Goal: Task Accomplishment & Management: Manage account settings

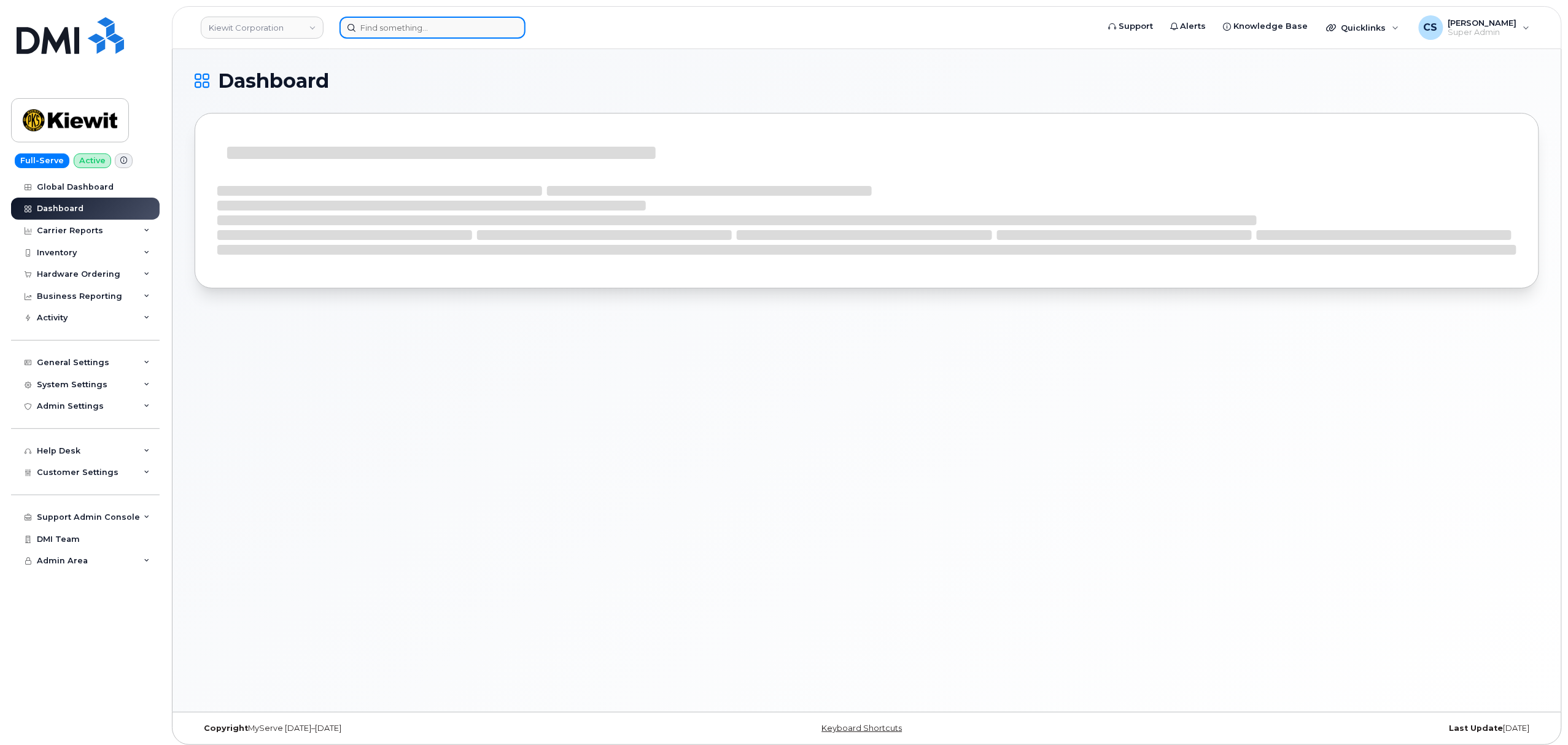
click at [389, 30] on input at bounding box center [432, 27] width 186 height 22
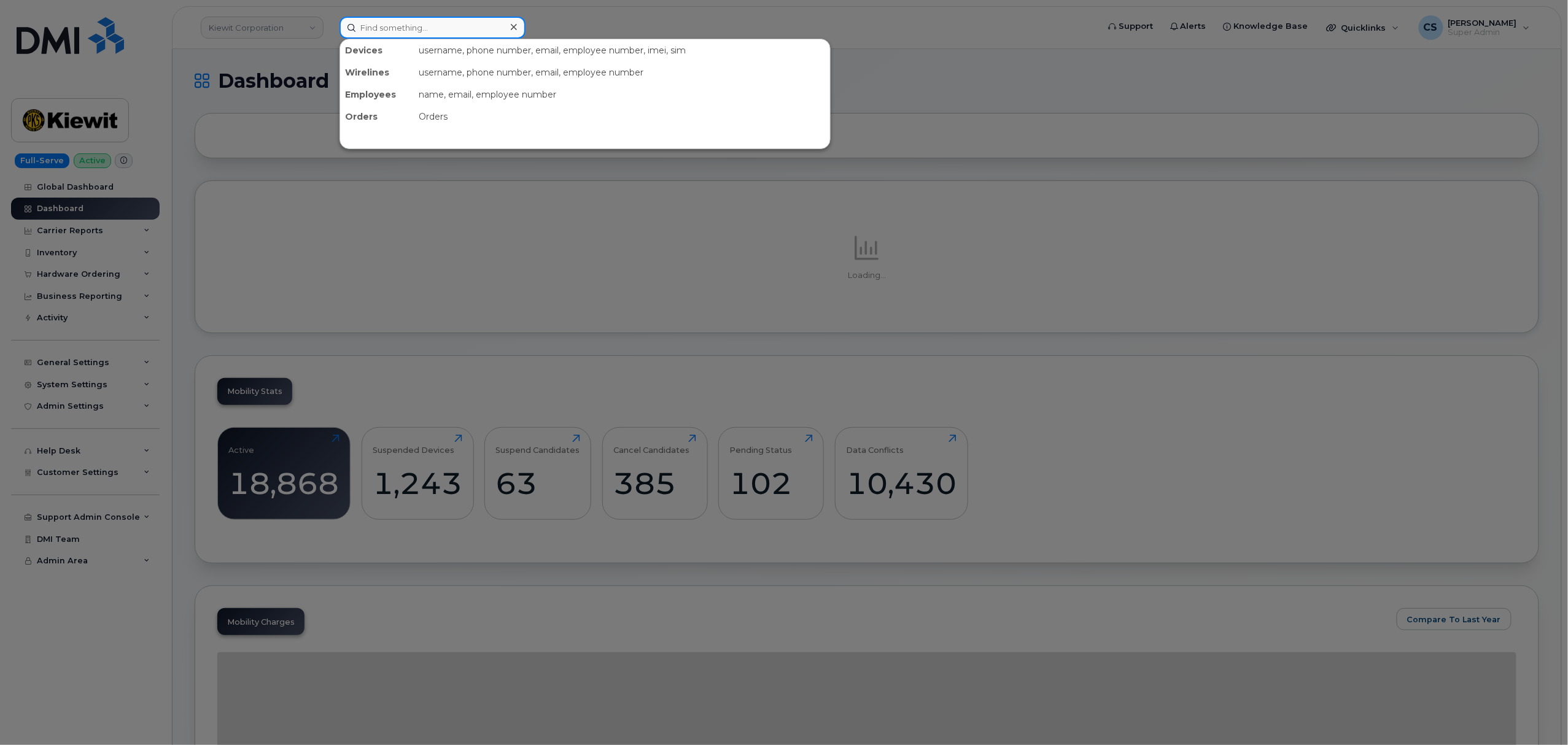
paste input "301150"
type input "301150"
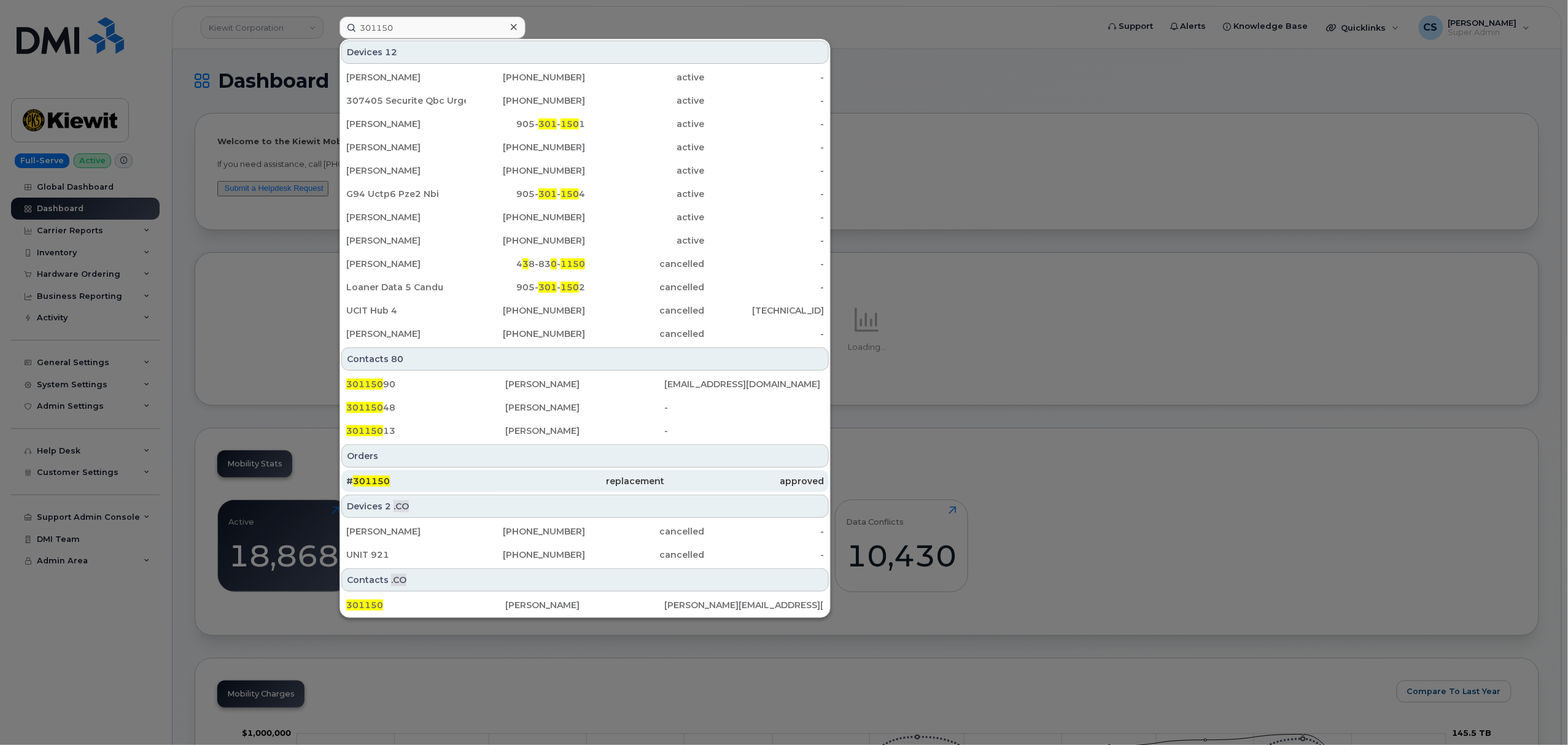
click at [366, 479] on span "301150" at bounding box center [371, 481] width 37 height 11
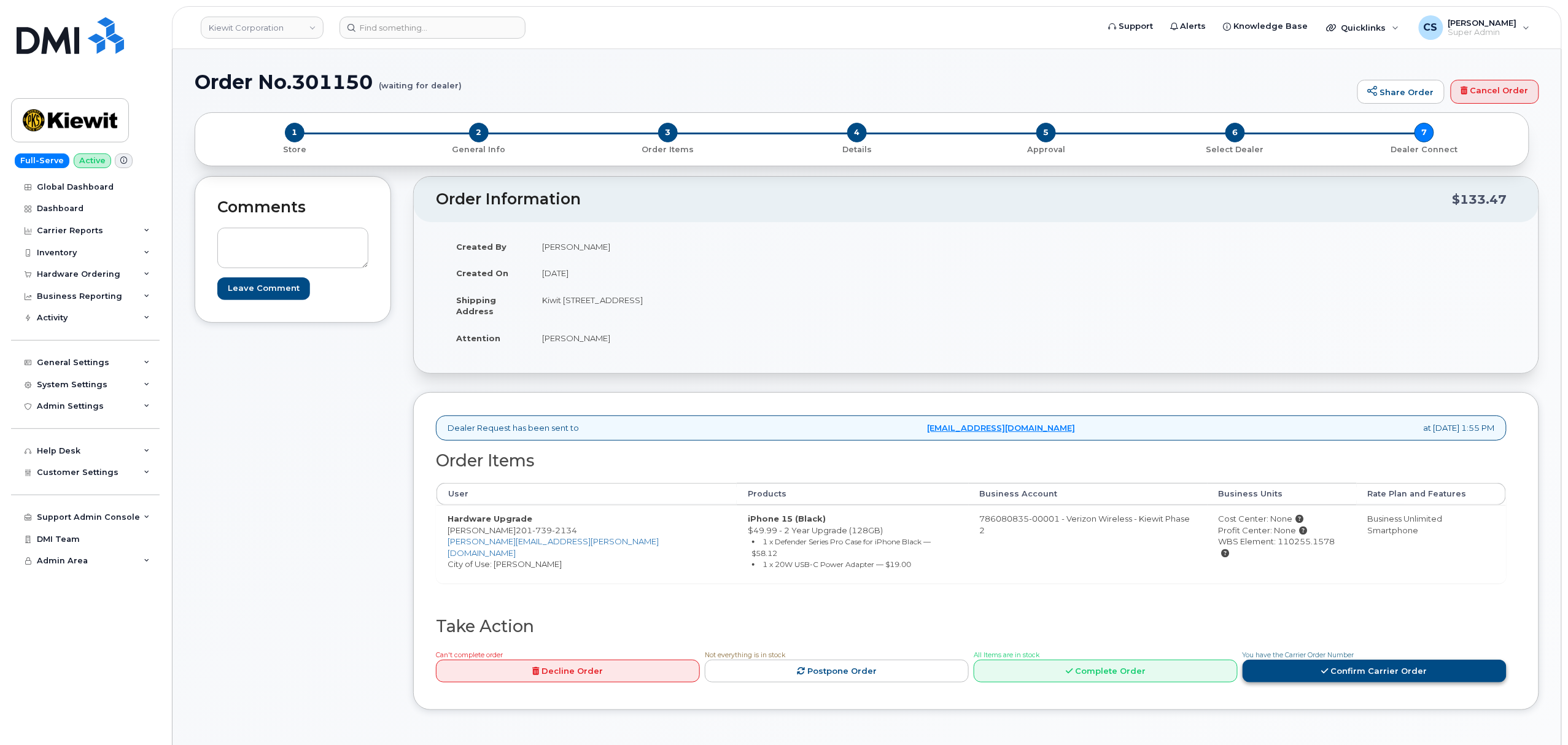
click at [1334, 666] on link "Confirm Carrier Order" at bounding box center [1374, 671] width 264 height 22
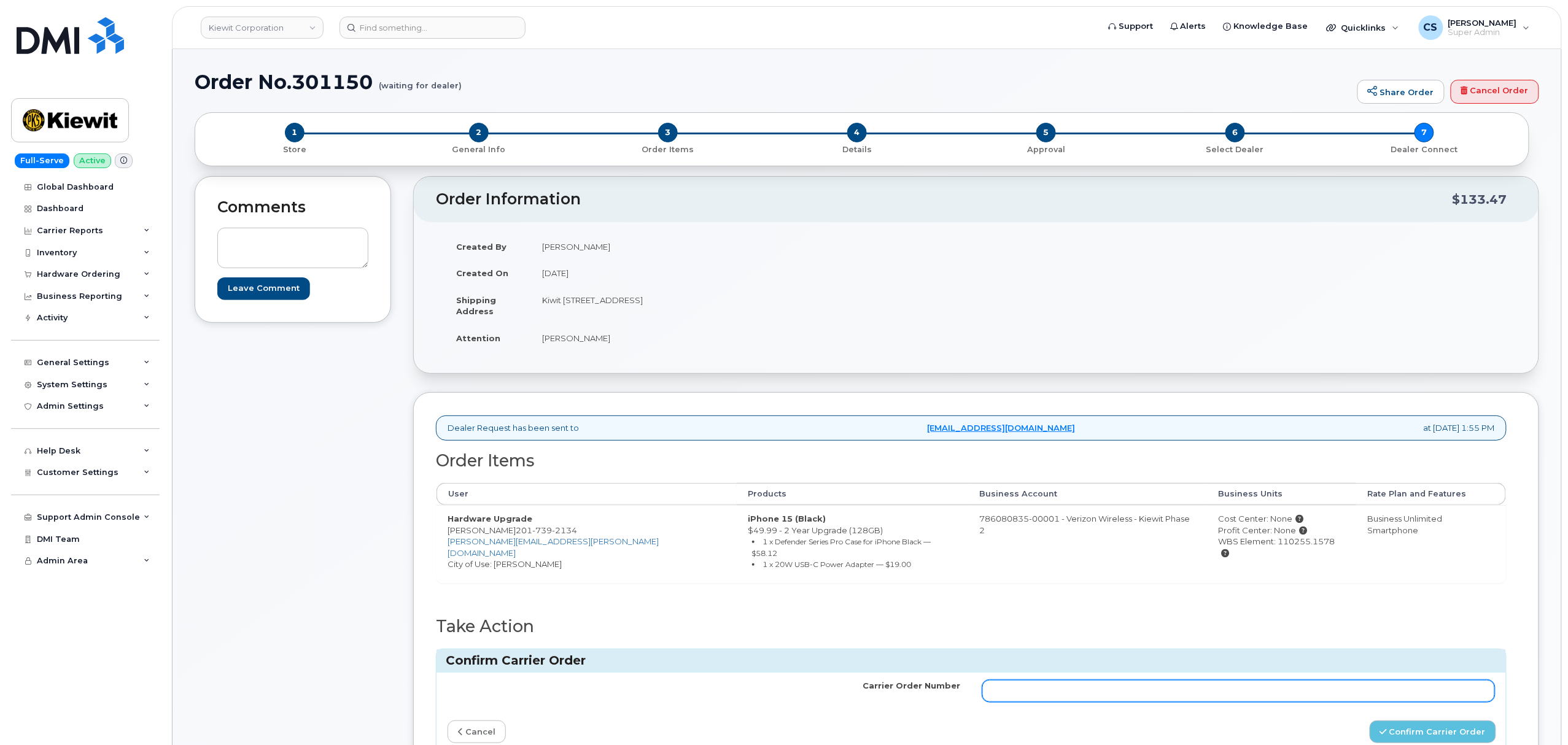
click at [1181, 680] on input "Carrier Order Number" at bounding box center [1238, 691] width 513 height 22
paste input "MB3000595331546"
type input "MB3000595331546"
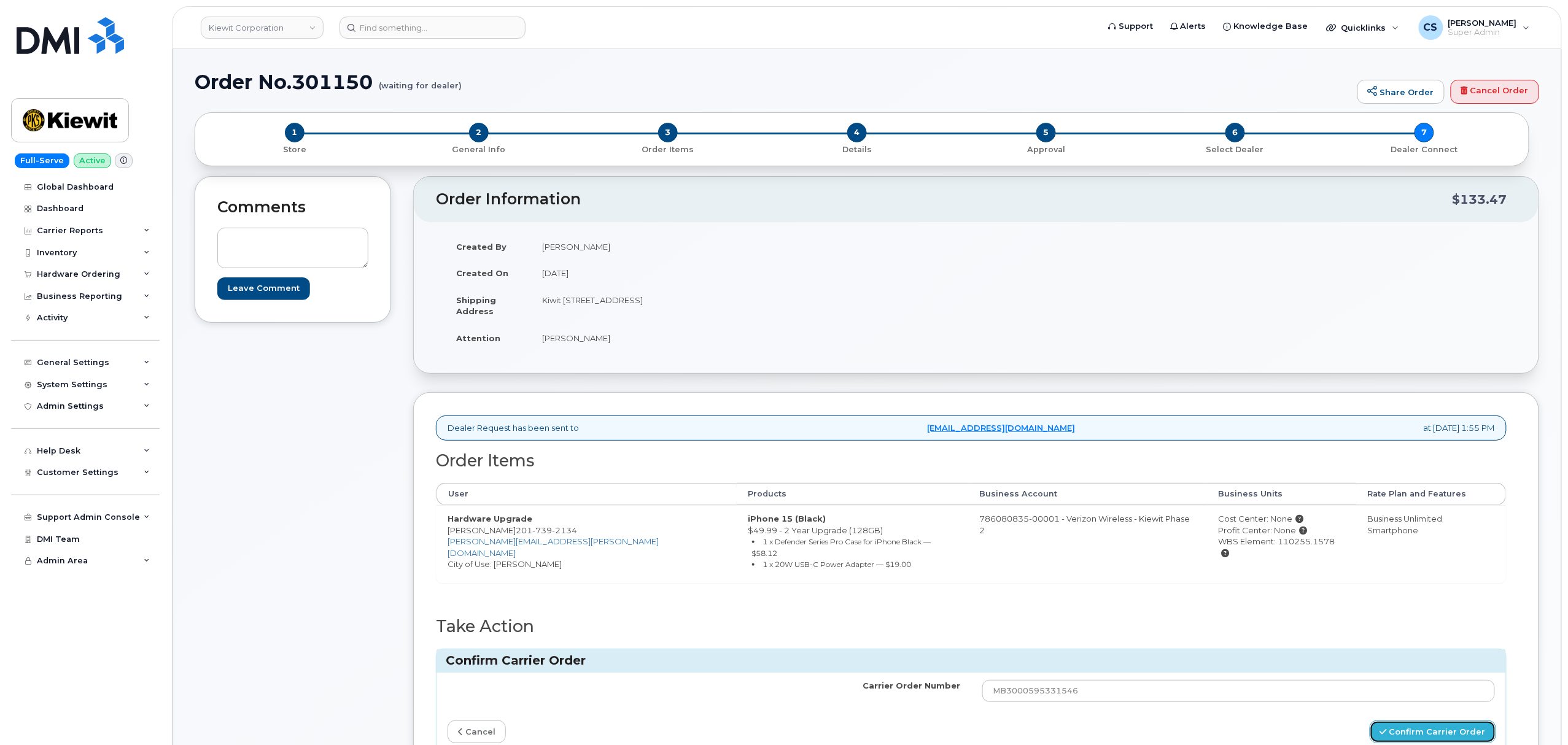
click at [1399, 720] on button "Confirm Carrier Order" at bounding box center [1433, 731] width 127 height 22
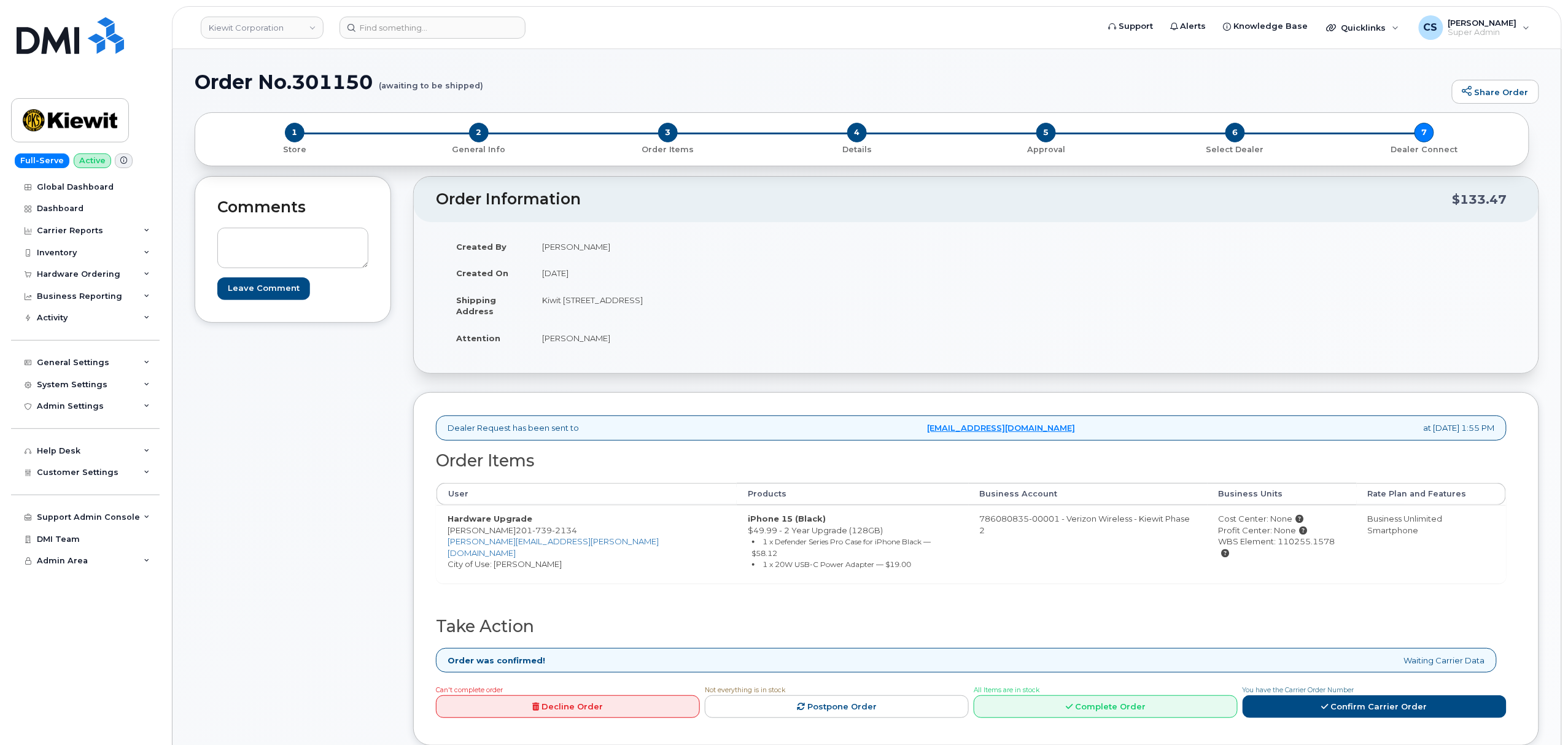
drag, startPoint x: 1551, startPoint y: 379, endPoint x: 1569, endPoint y: 379, distance: 18.0
click at [413, 20] on input at bounding box center [432, 27] width 186 height 22
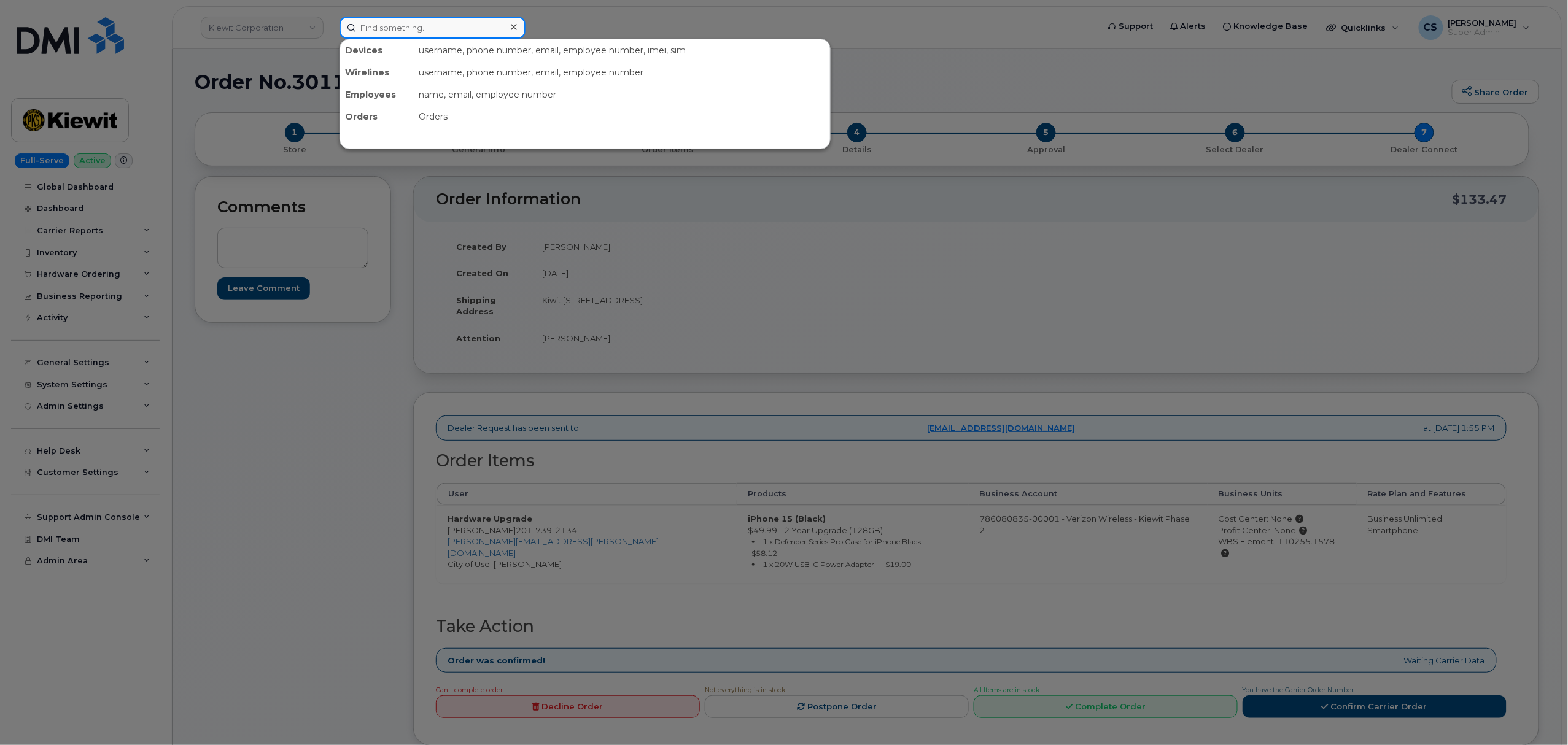
click at [413, 20] on input at bounding box center [432, 27] width 186 height 22
paste input "5124134526"
type input "5124134526"
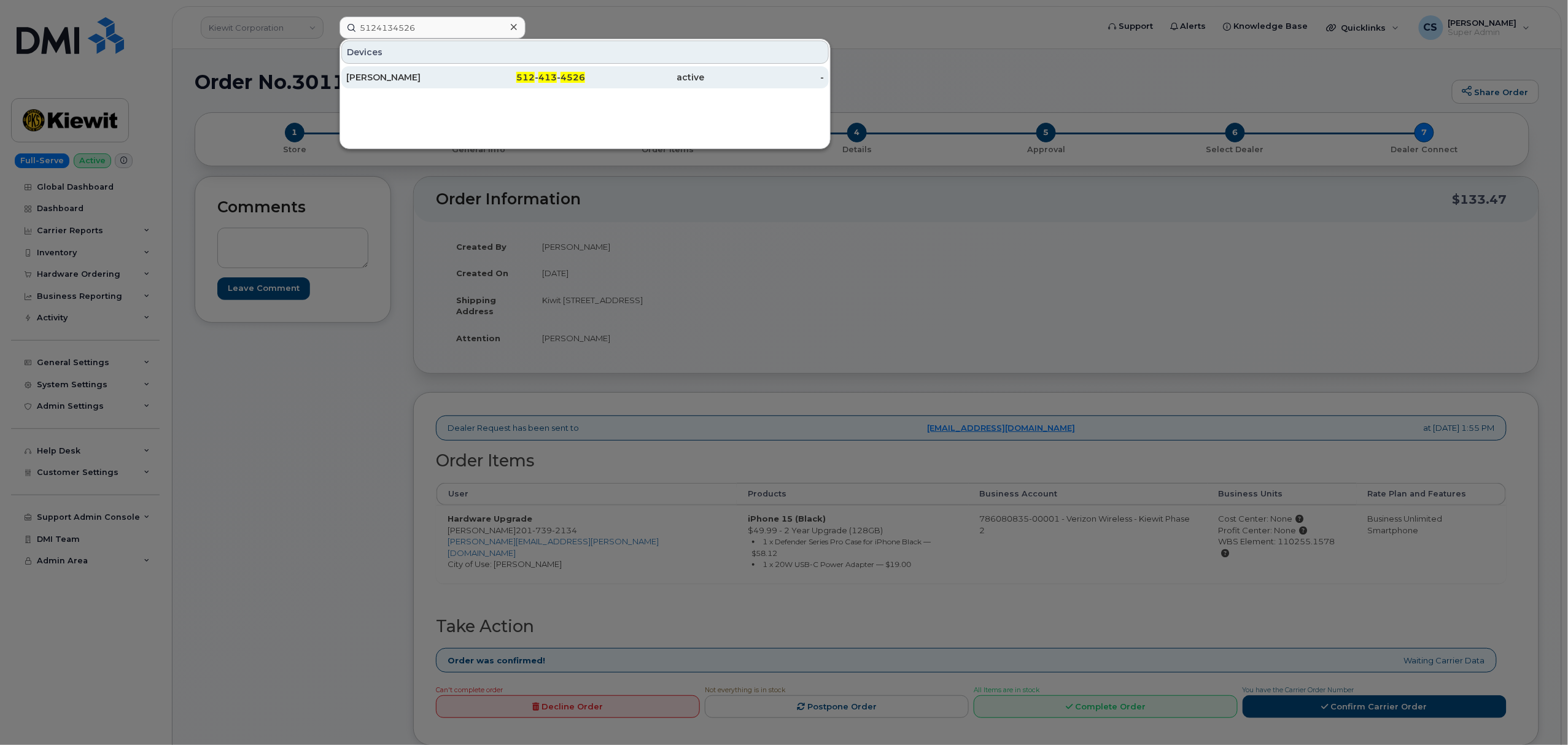
click at [555, 84] on div "512 - 413 - 4526" at bounding box center [526, 77] width 120 height 22
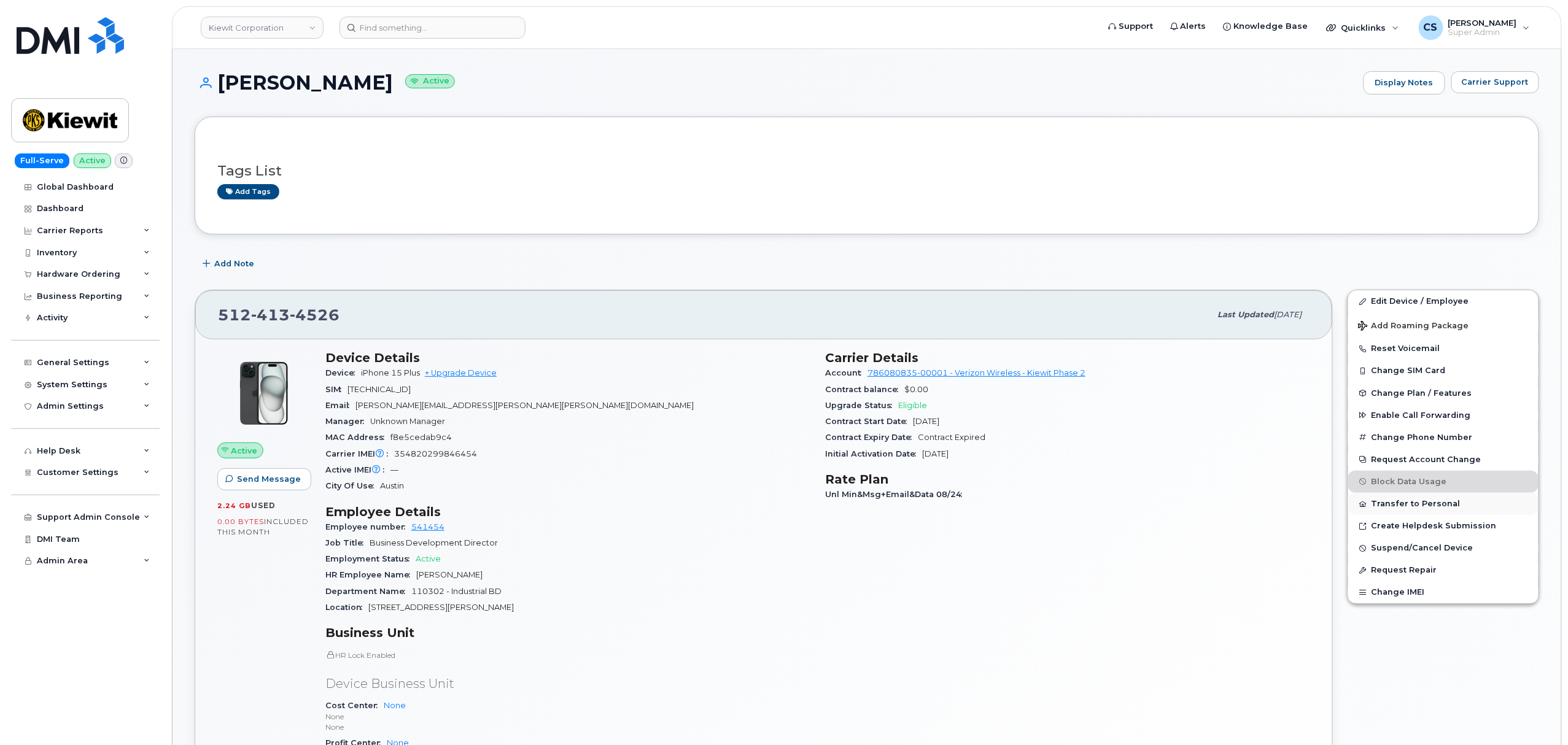
click at [1436, 502] on button "Transfer to Personal" at bounding box center [1443, 504] width 190 height 22
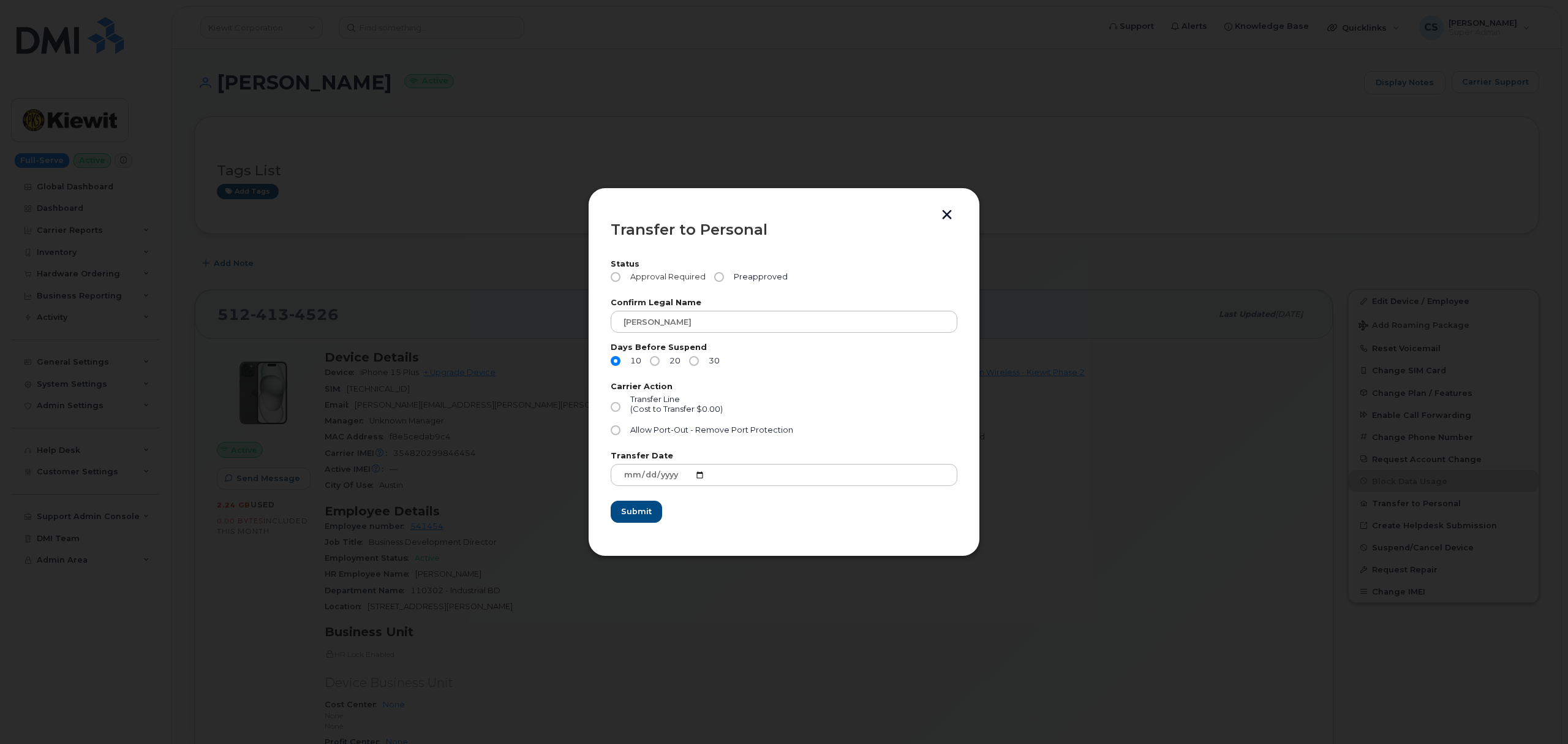
click at [612, 273] on input "Approval Required" at bounding box center [616, 277] width 10 height 10
radio input "true"
click at [617, 408] on input "Transfer Line (Cost to Transfer $0.00)" at bounding box center [616, 407] width 10 height 10
radio input "true"
click at [946, 216] on button "button" at bounding box center [946, 216] width 18 height 13
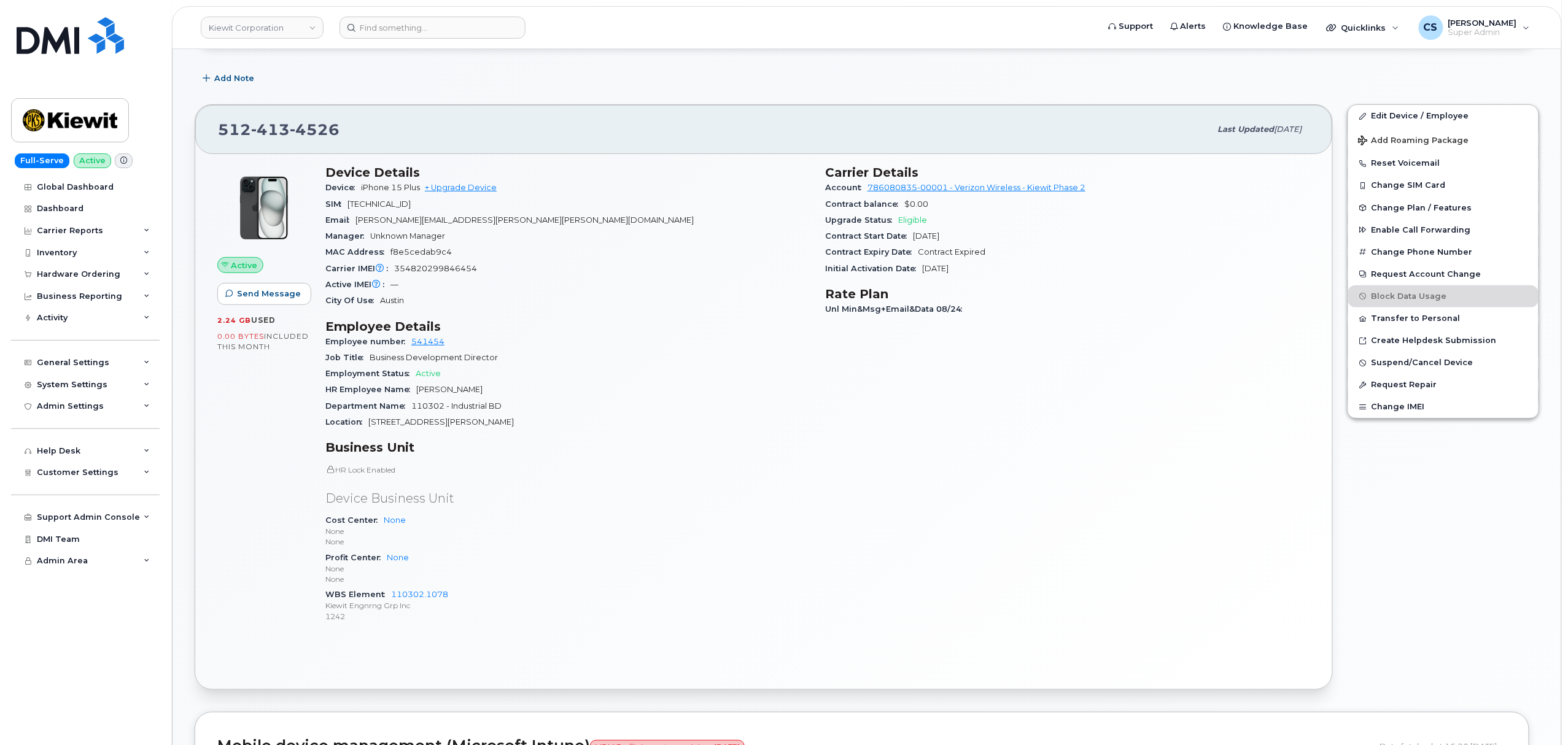
scroll to position [246, 0]
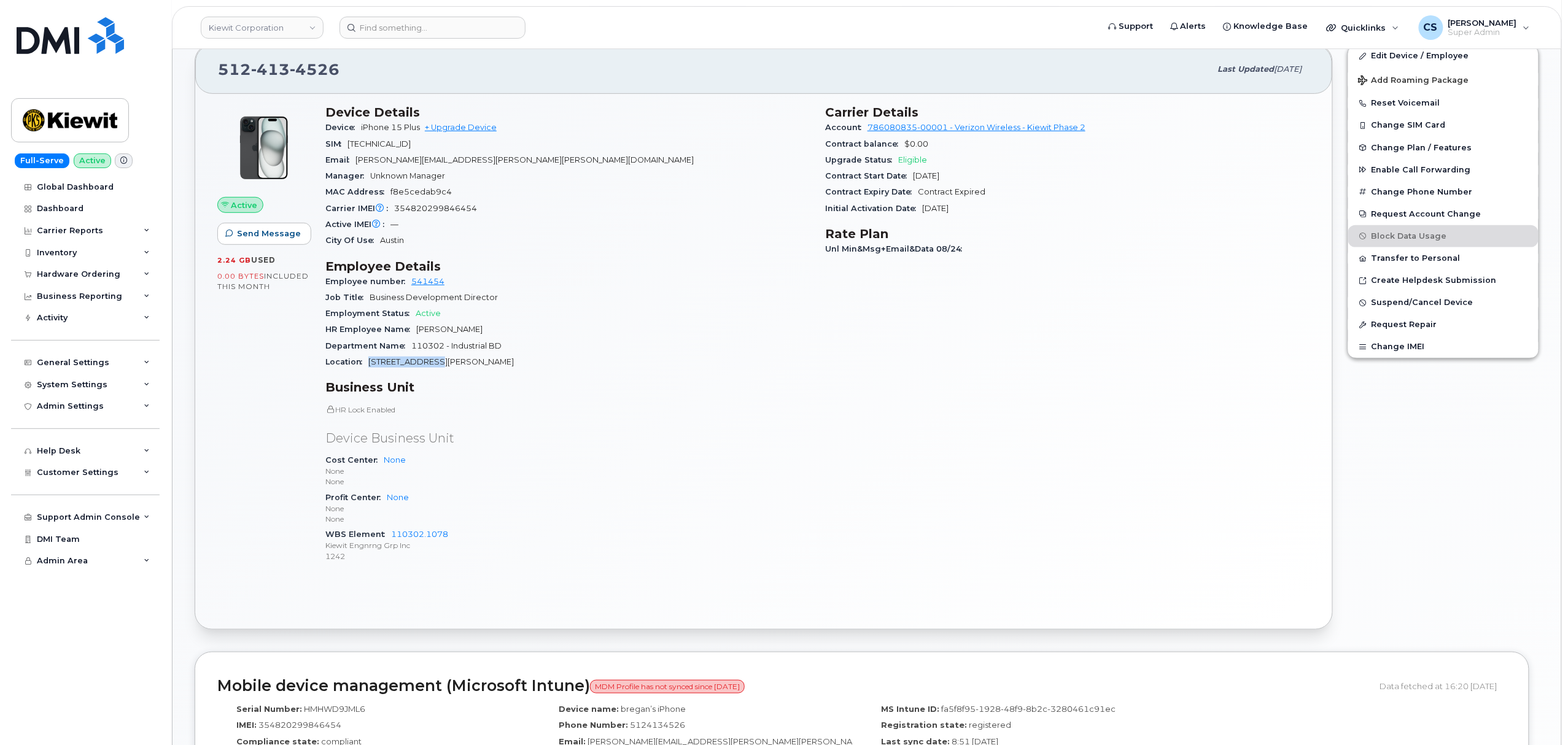
drag, startPoint x: 369, startPoint y: 363, endPoint x: 443, endPoint y: 362, distance: 74.0
click at [443, 362] on div "Location 8880 Penrose Ln" at bounding box center [567, 362] width 485 height 16
copy span "8880 Penrose Ln"
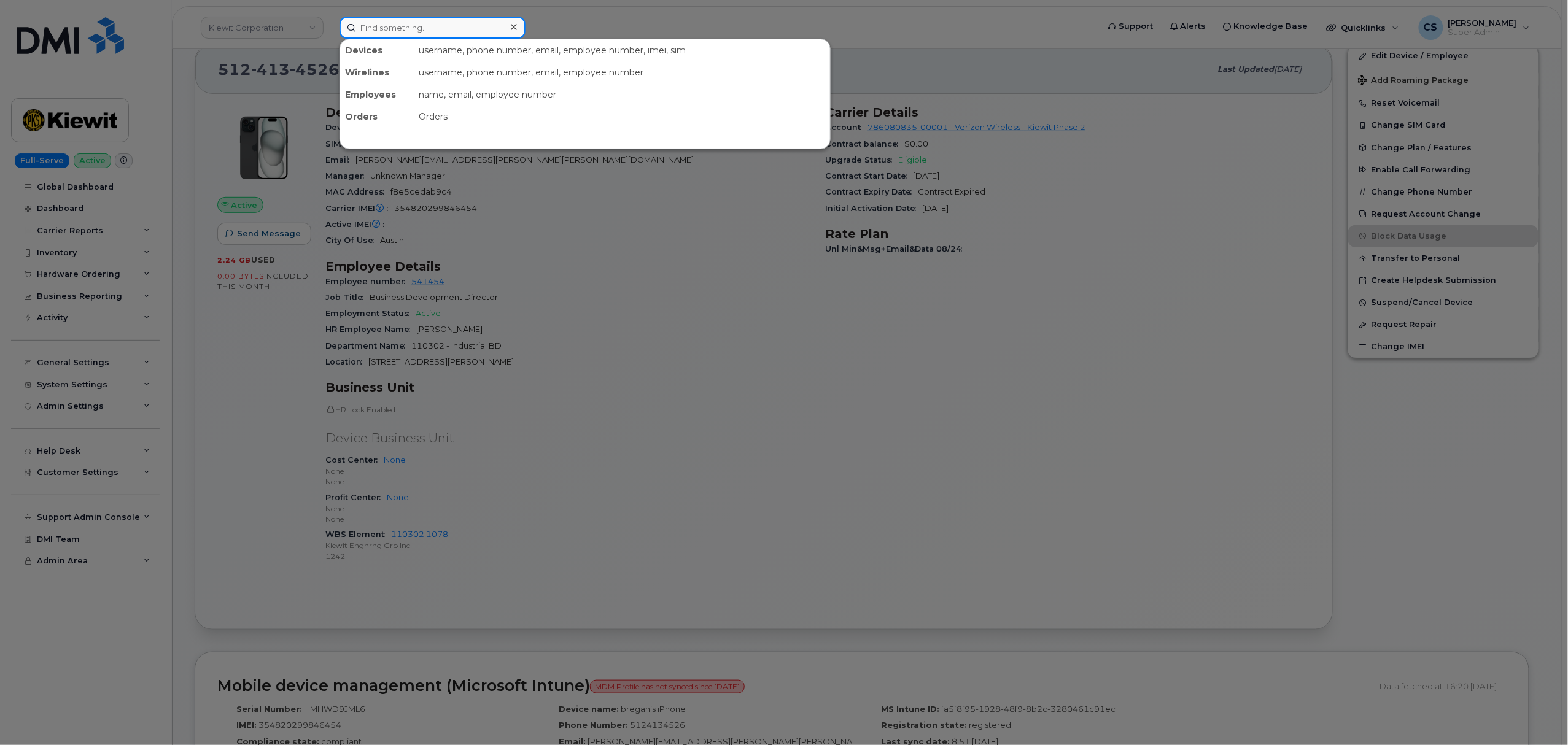
click at [414, 30] on input at bounding box center [432, 27] width 186 height 22
paste input "301258"
type input "301258"
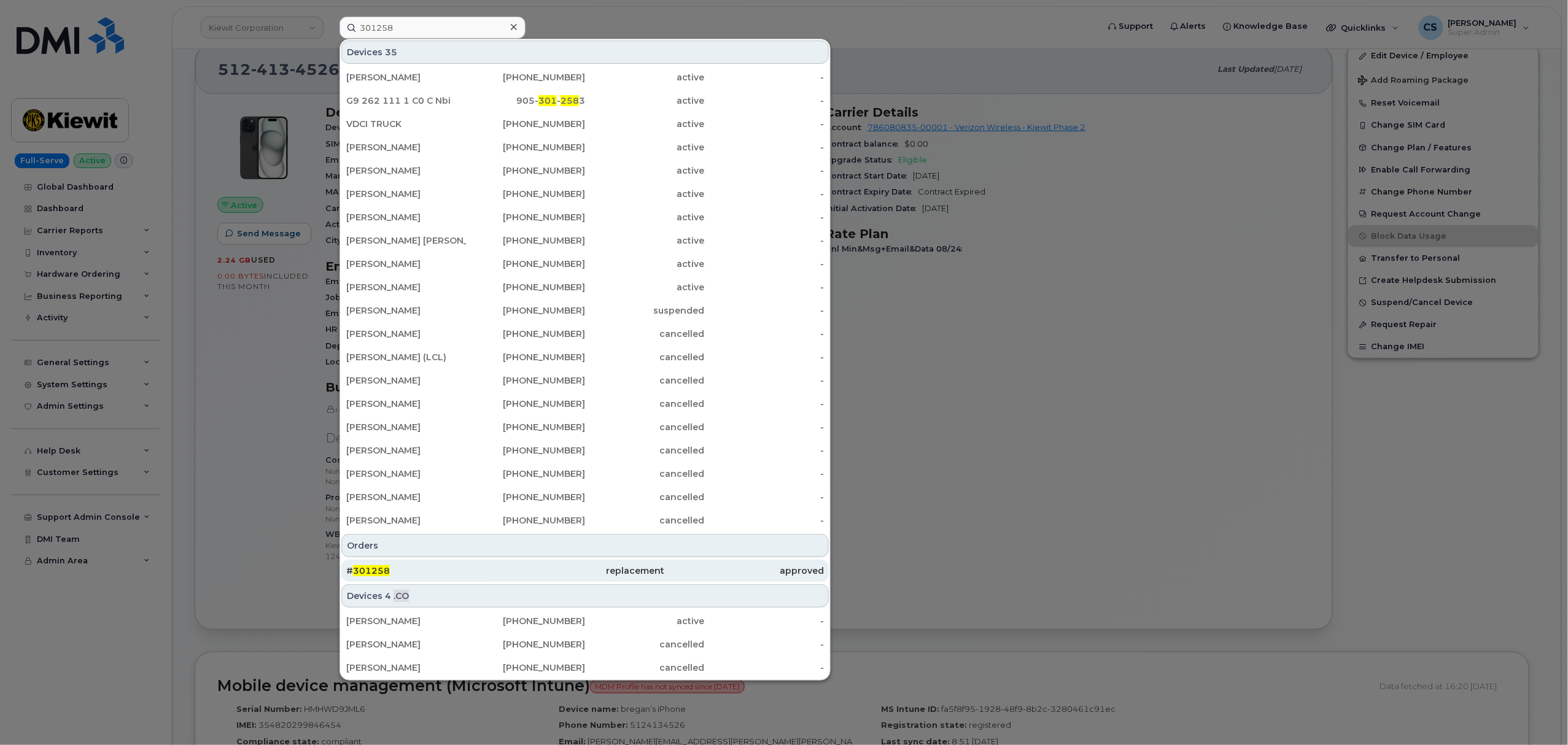
click at [367, 572] on span "301258" at bounding box center [371, 570] width 37 height 11
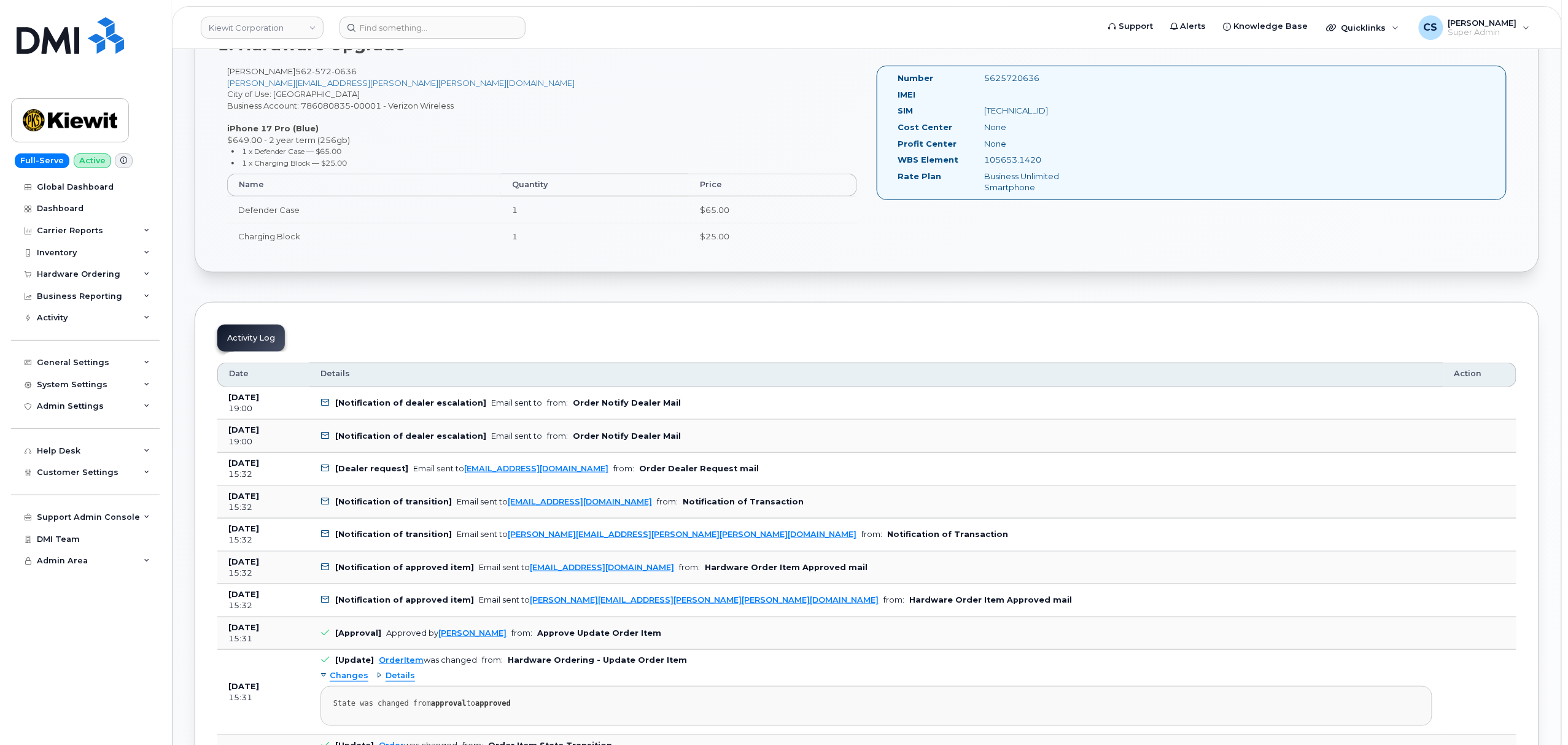
scroll to position [246, 0]
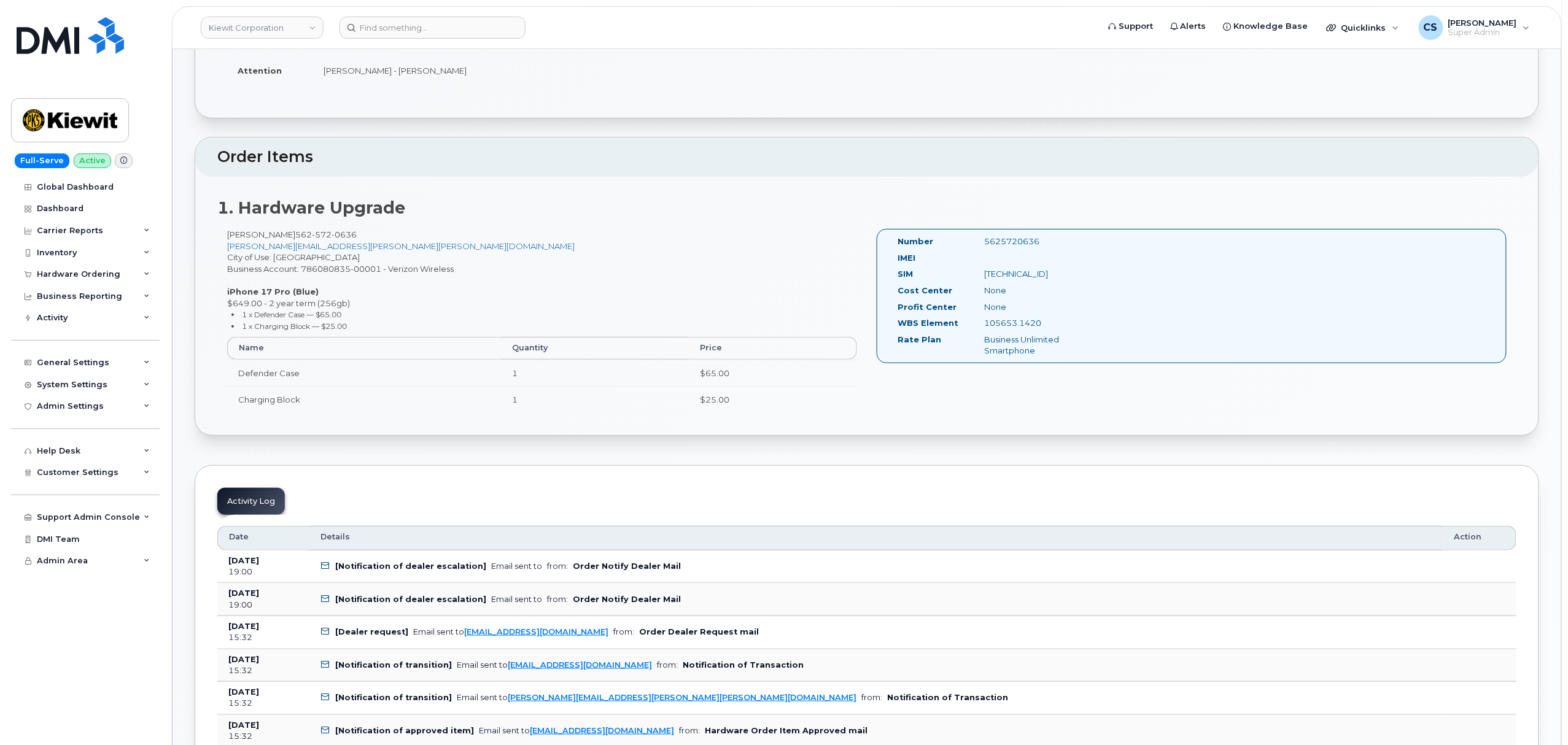
click at [1006, 241] on div "5625720636" at bounding box center [1036, 241] width 121 height 12
copy div "5625720636"
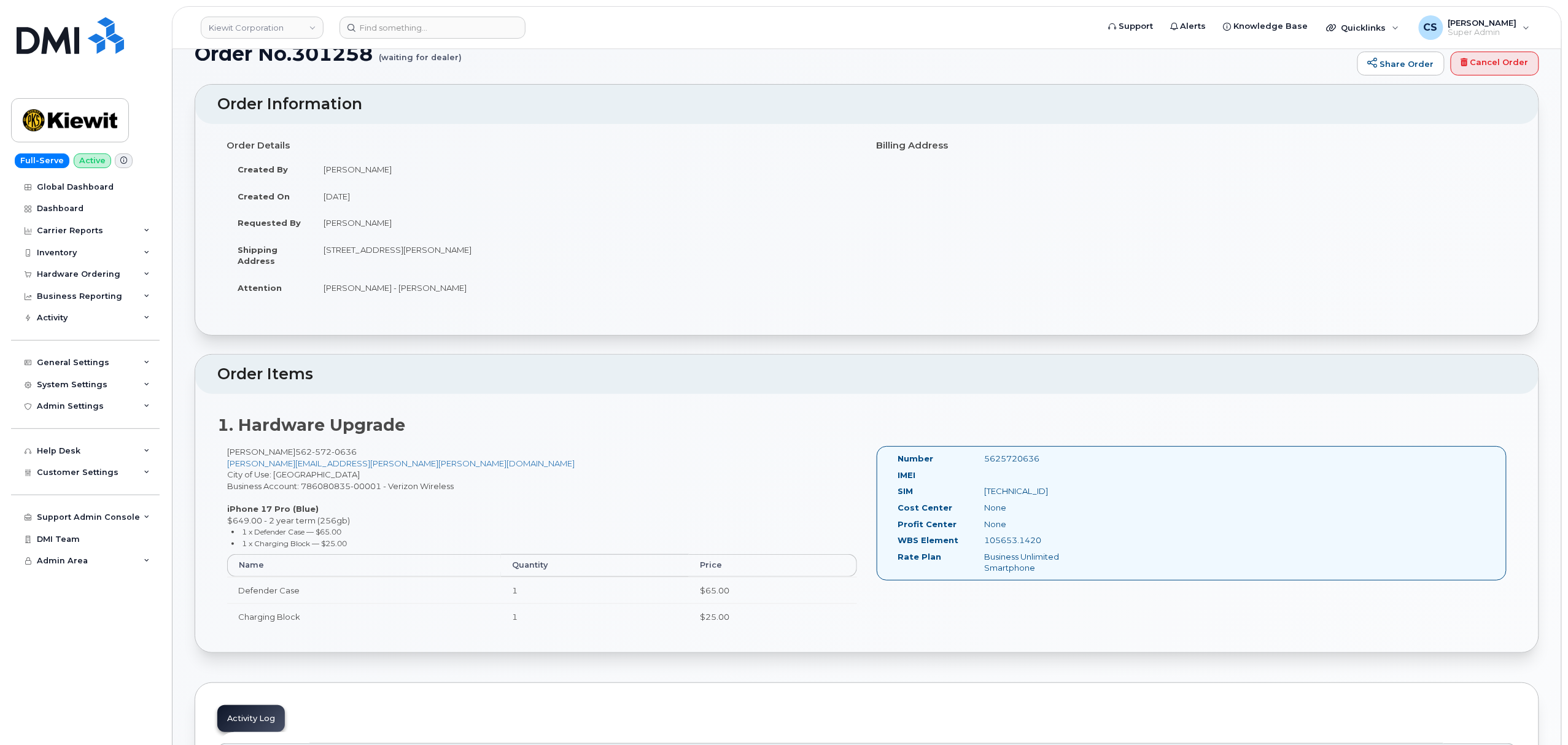
scroll to position [0, 0]
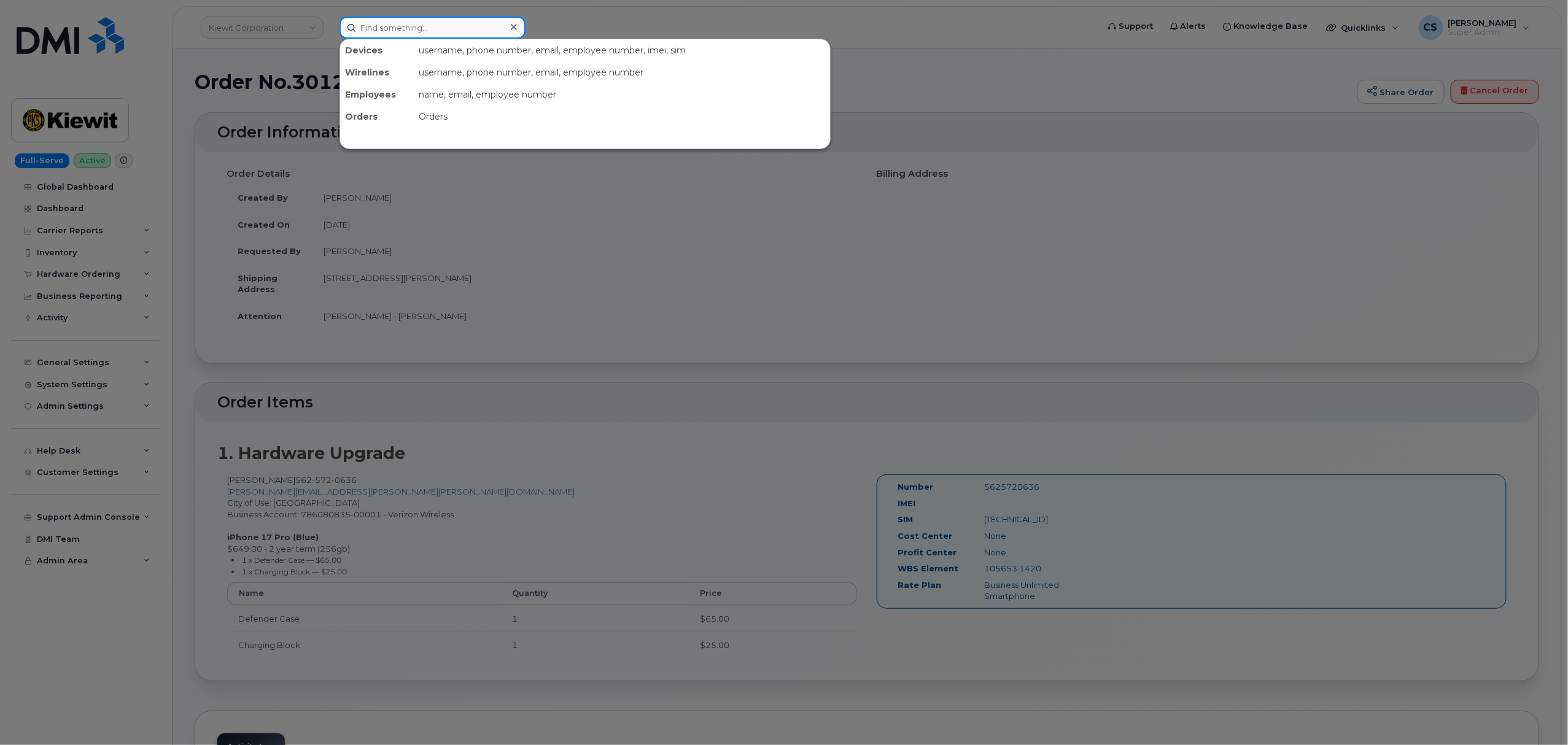
click at [406, 28] on input at bounding box center [432, 27] width 186 height 22
paste input "9854007395"
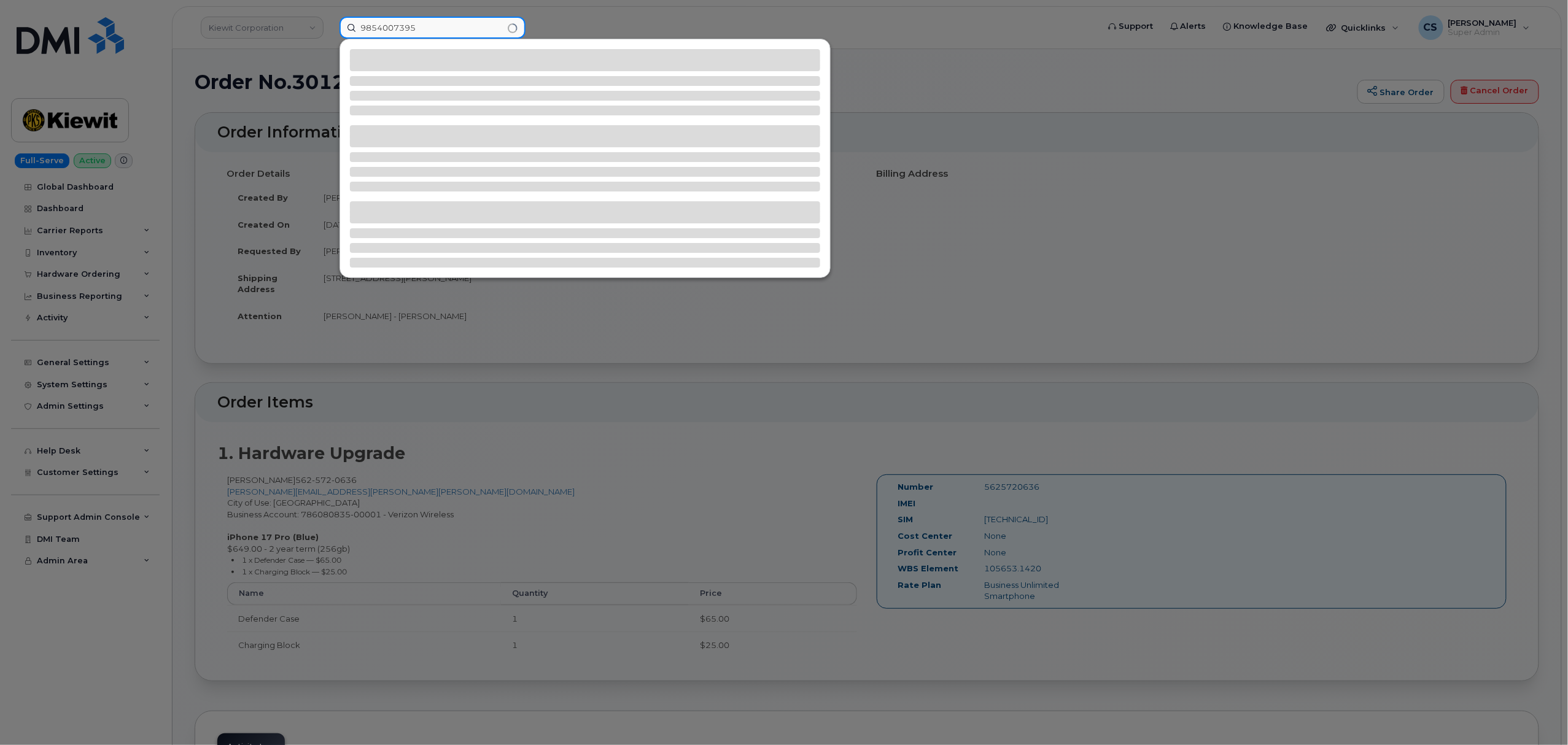
type input "9854007395"
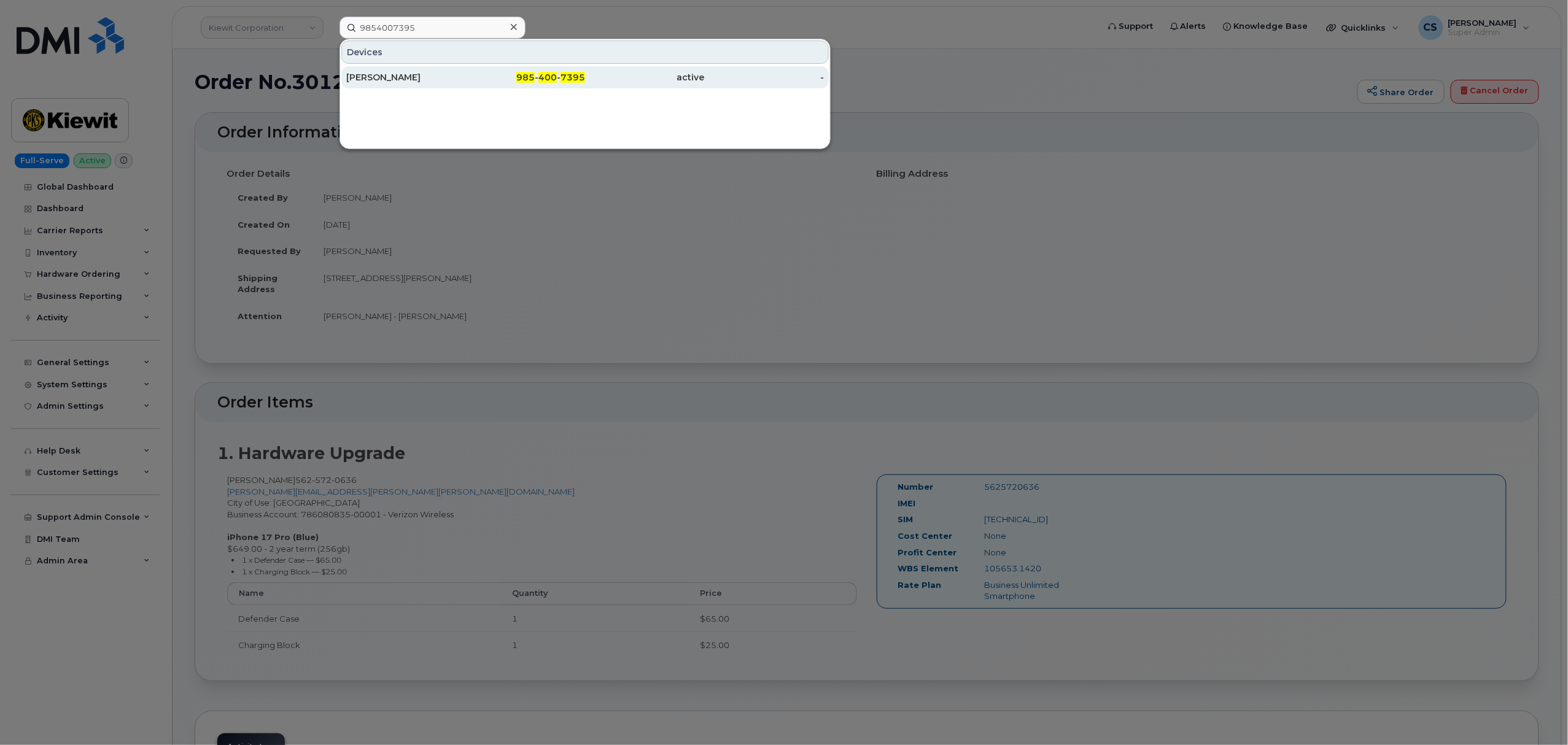
click at [575, 84] on div "985 - 400 - 7395" at bounding box center [526, 77] width 120 height 22
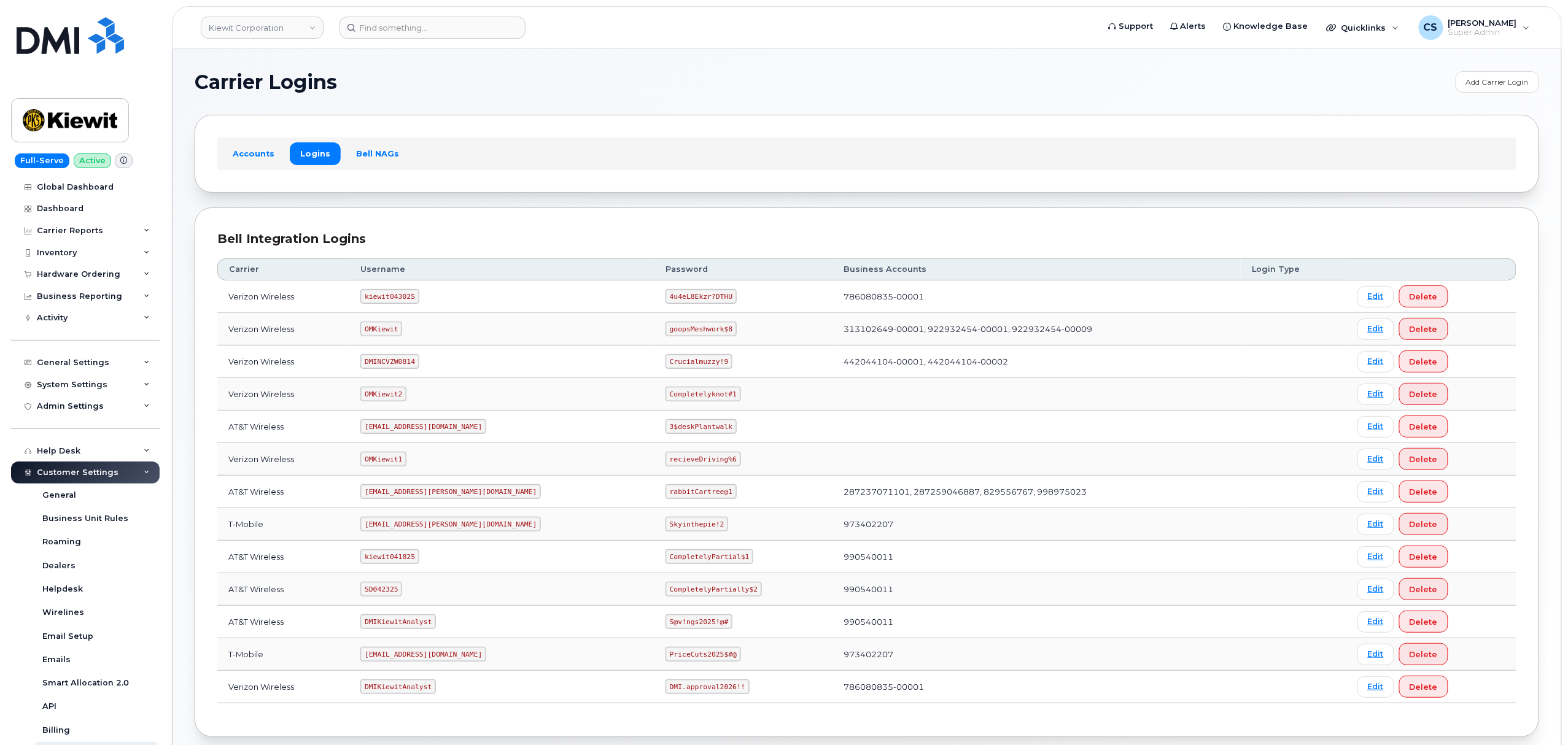
click at [393, 295] on code "kiewit043025" at bounding box center [390, 296] width 59 height 14
copy code "kiewit043025"
drag, startPoint x: 671, startPoint y: 298, endPoint x: 614, endPoint y: 297, distance: 57.0
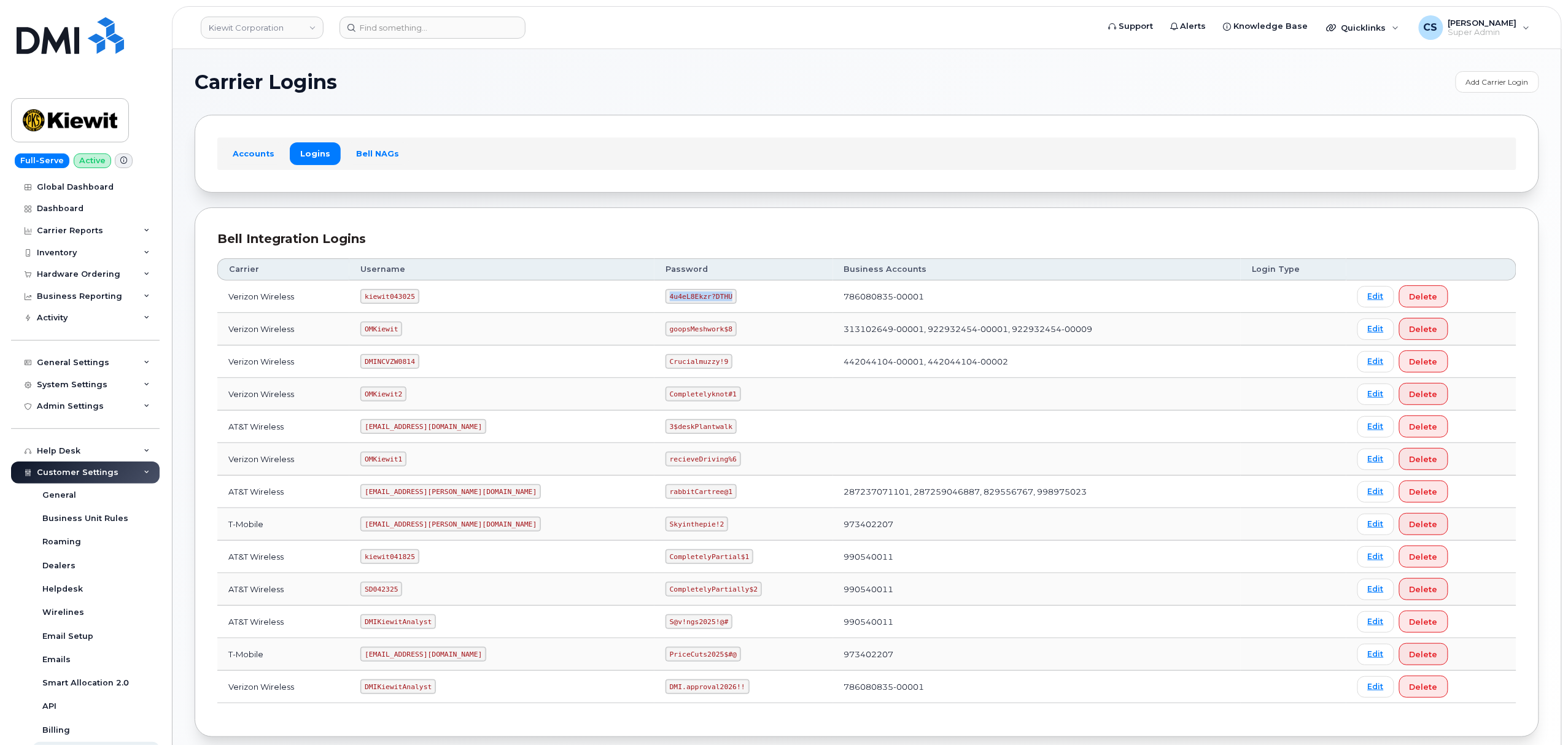
click at [666, 297] on code "4u4eL8Ekzr?DTHU" at bounding box center [701, 296] width 72 height 14
copy code "4u4eL8Ekzr?DTHU"
click at [398, 499] on code "ms-kiewit@dminc.com" at bounding box center [451, 491] width 181 height 14
click at [400, 496] on code "ms-kiewit@dminc.com" at bounding box center [451, 491] width 181 height 14
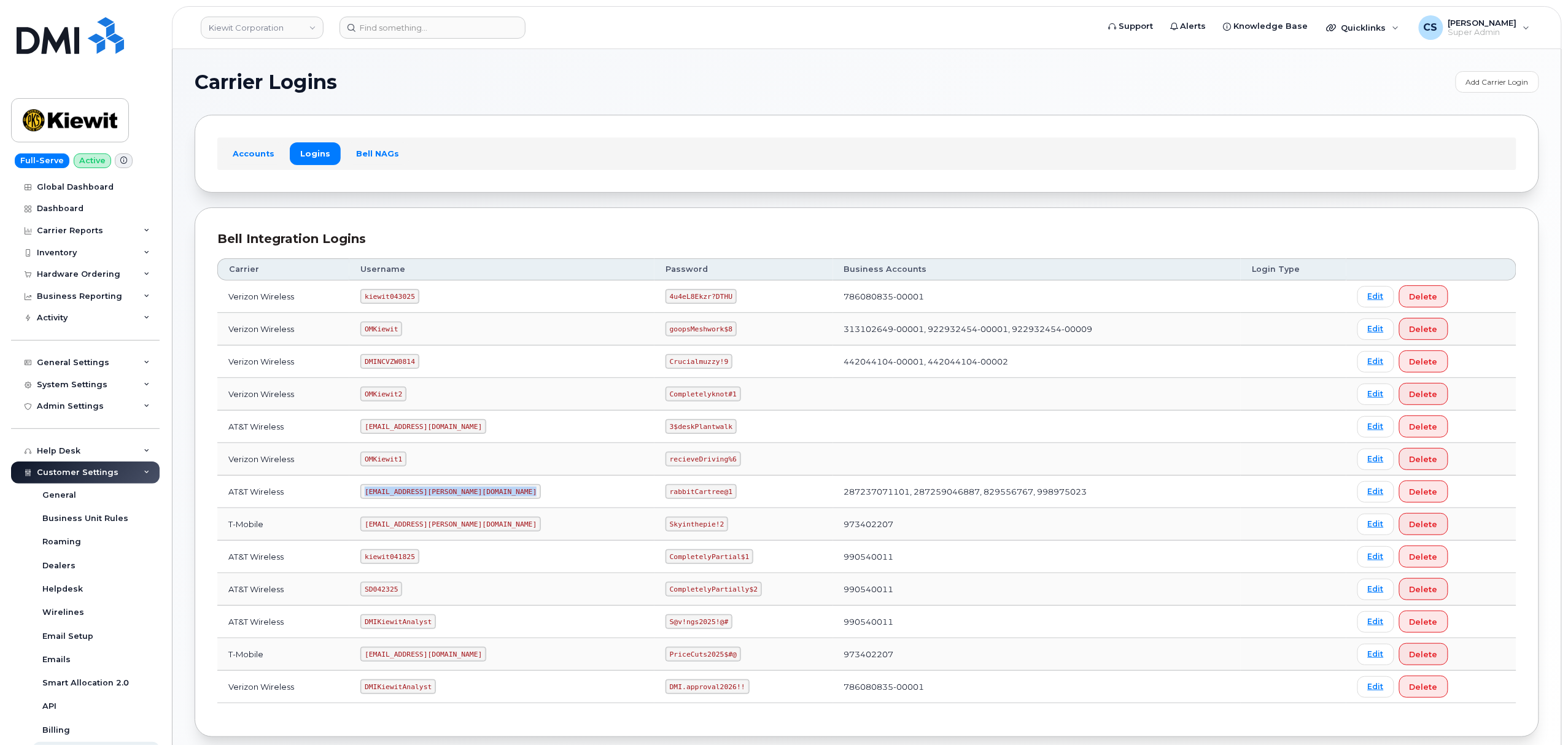
click at [400, 496] on code "ms-kiewit@dminc.com" at bounding box center [451, 491] width 181 height 14
copy code "ms-kiewit@dminc.com"
drag, startPoint x: 669, startPoint y: 492, endPoint x: 620, endPoint y: 489, distance: 49.1
click at [666, 489] on code "rabbitCartree@1" at bounding box center [701, 491] width 72 height 14
drag, startPoint x: 672, startPoint y: 491, endPoint x: 610, endPoint y: 490, distance: 62.0
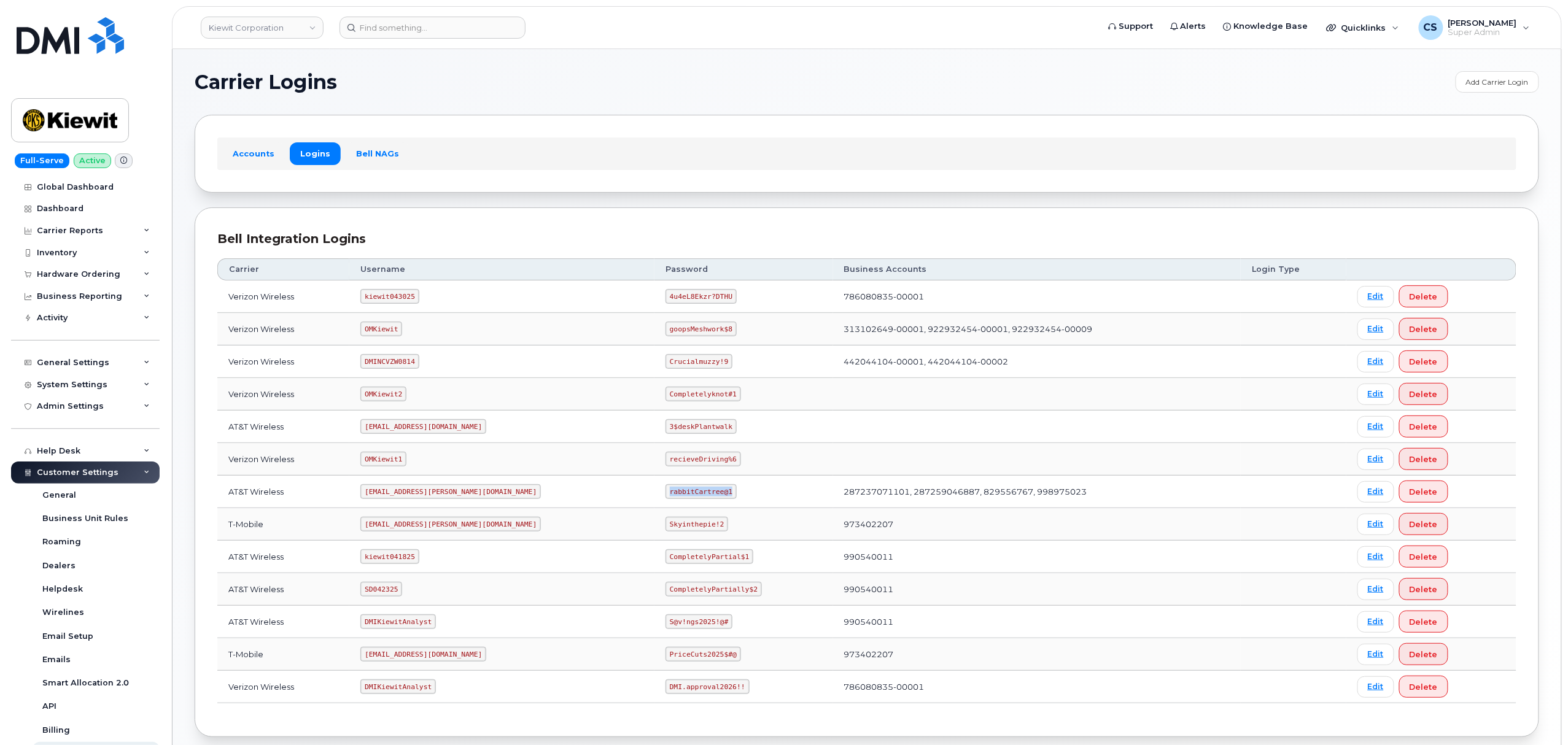
click at [666, 490] on code "rabbitCartree@1" at bounding box center [701, 491] width 72 height 14
copy code "rabbitCartree@1"
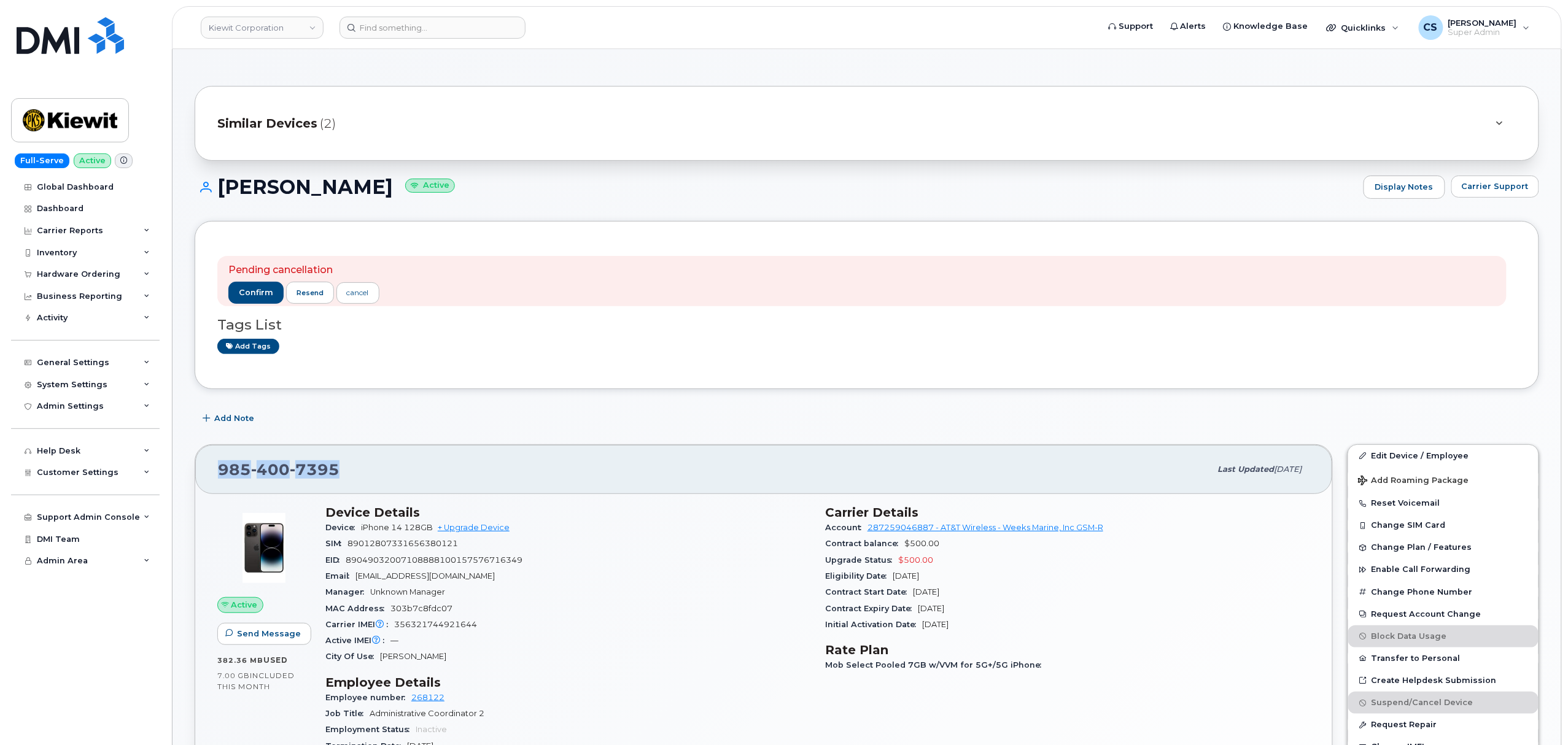
drag, startPoint x: 345, startPoint y: 465, endPoint x: 181, endPoint y: 458, distance: 164.1
copy span "[PHONE_NUMBER]"
click at [244, 286] on button "confirm" at bounding box center [256, 293] width 55 height 22
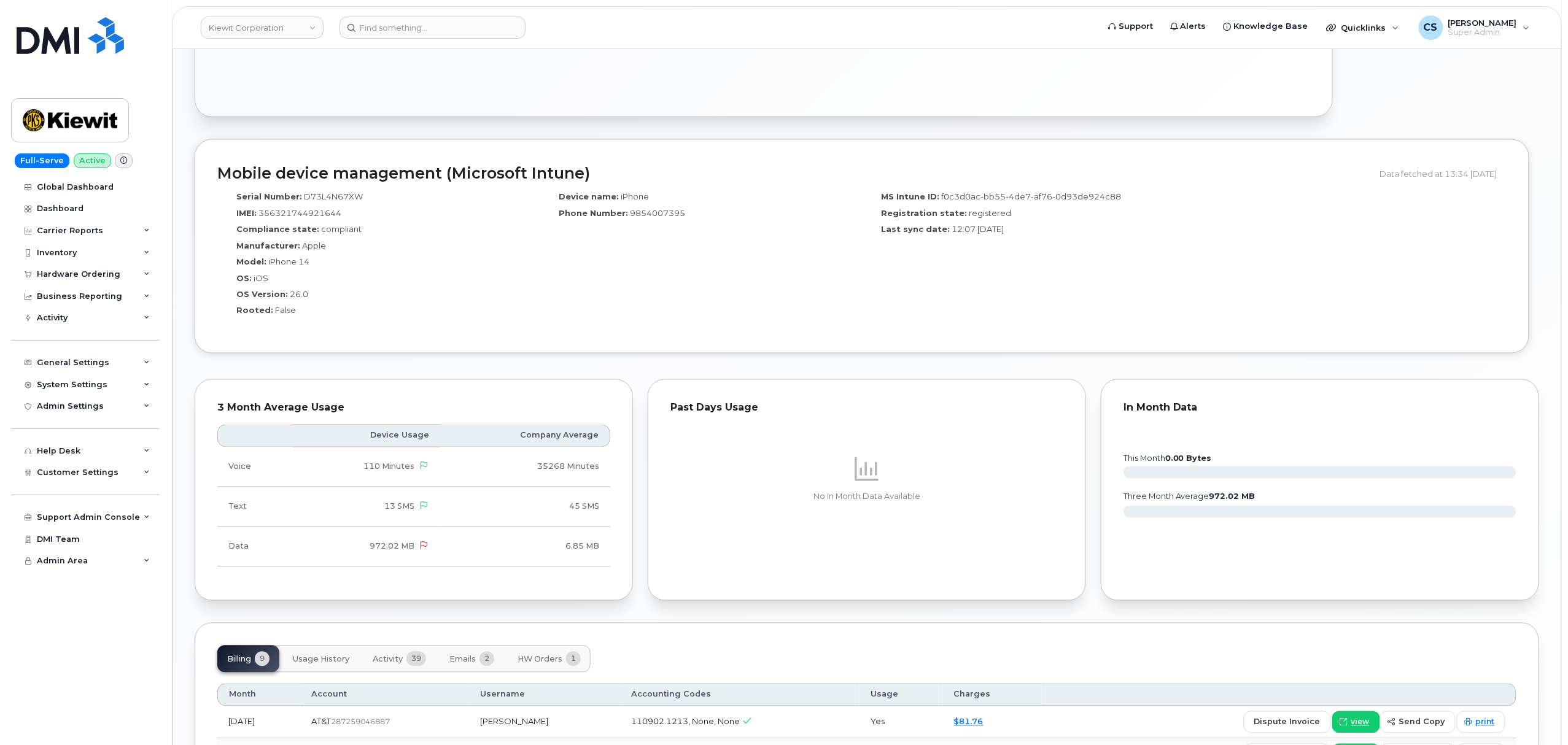
scroll to position [982, 0]
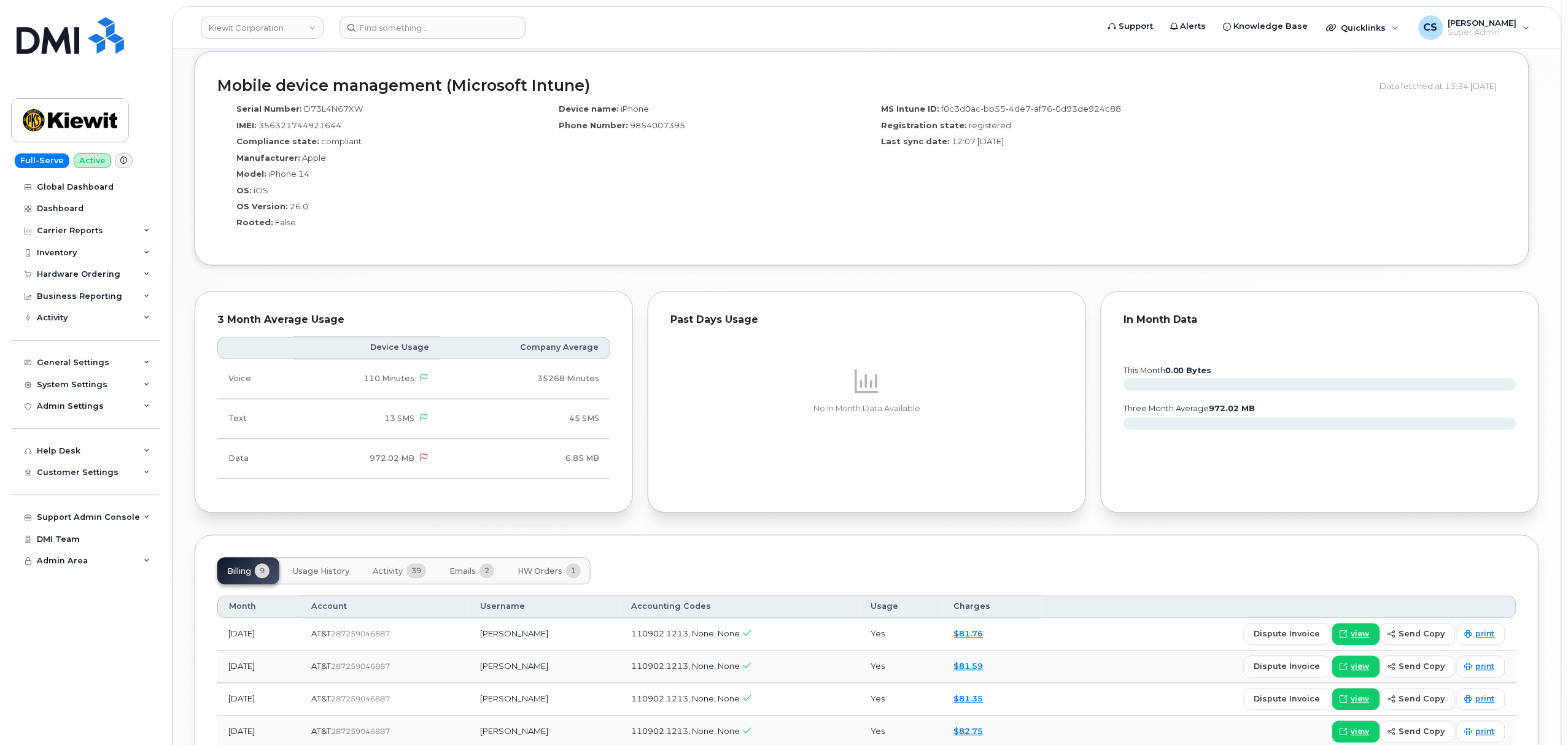
click at [389, 577] on span "Activity" at bounding box center [388, 572] width 30 height 10
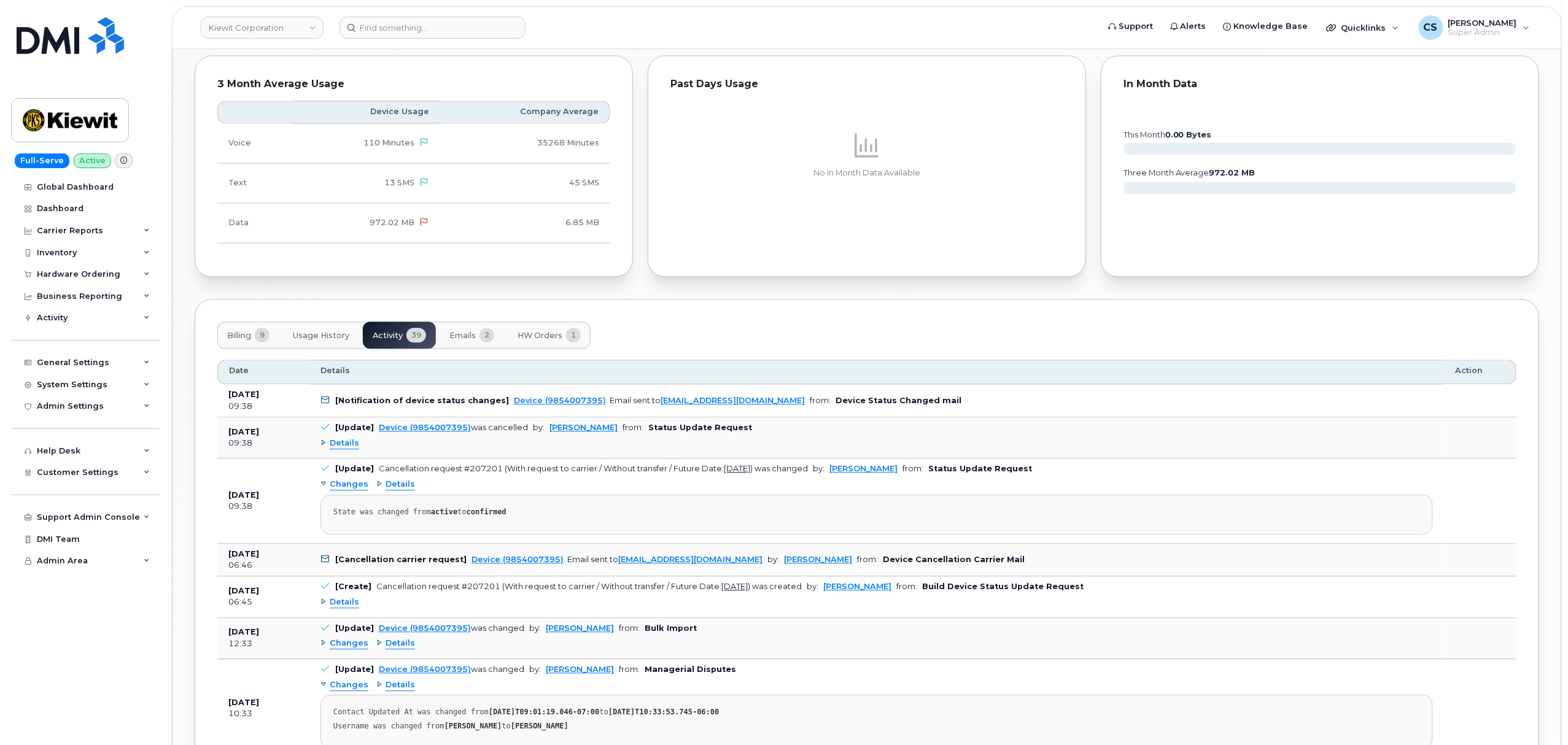
scroll to position [1228, 0]
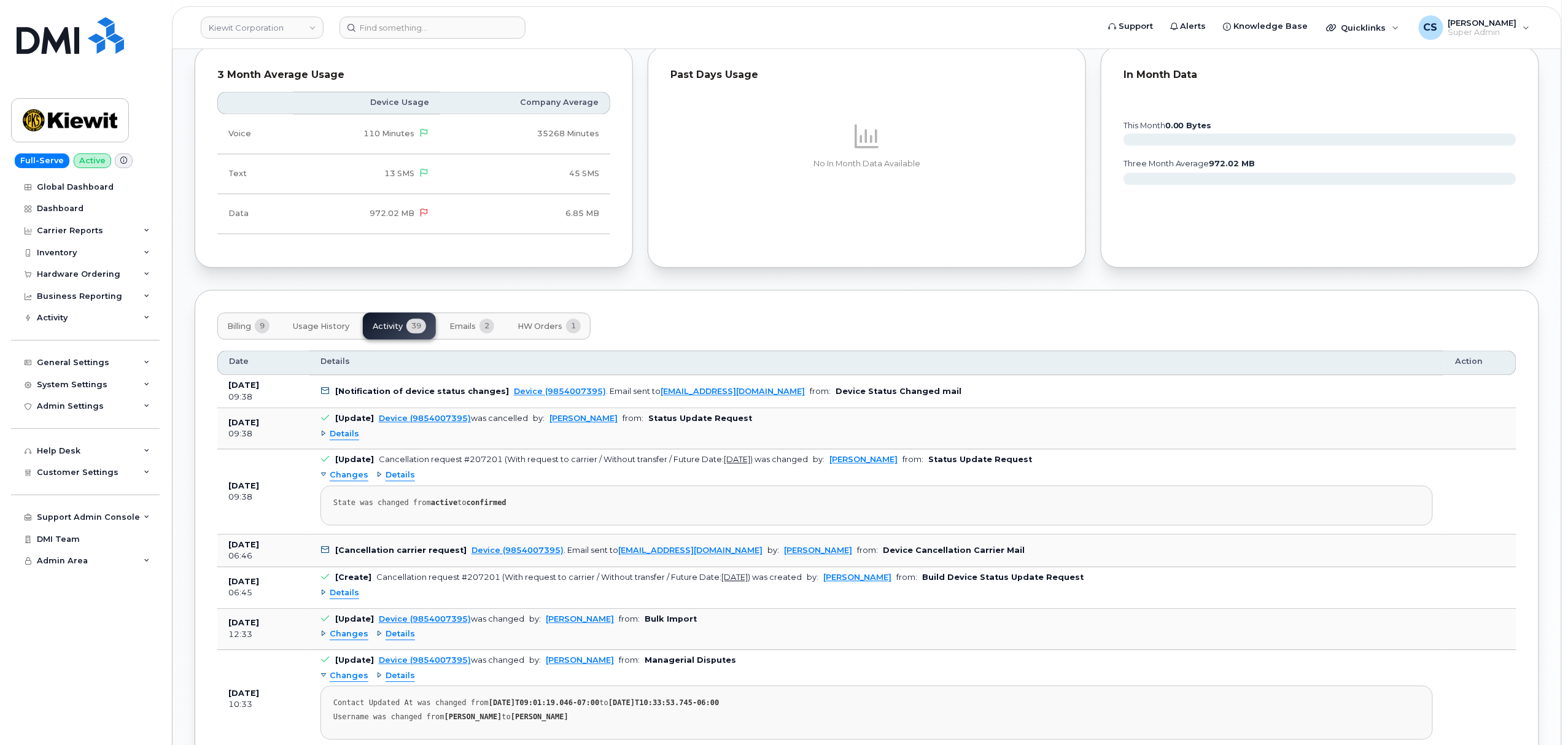
click at [348, 438] on span "Details" at bounding box center [344, 434] width 30 height 12
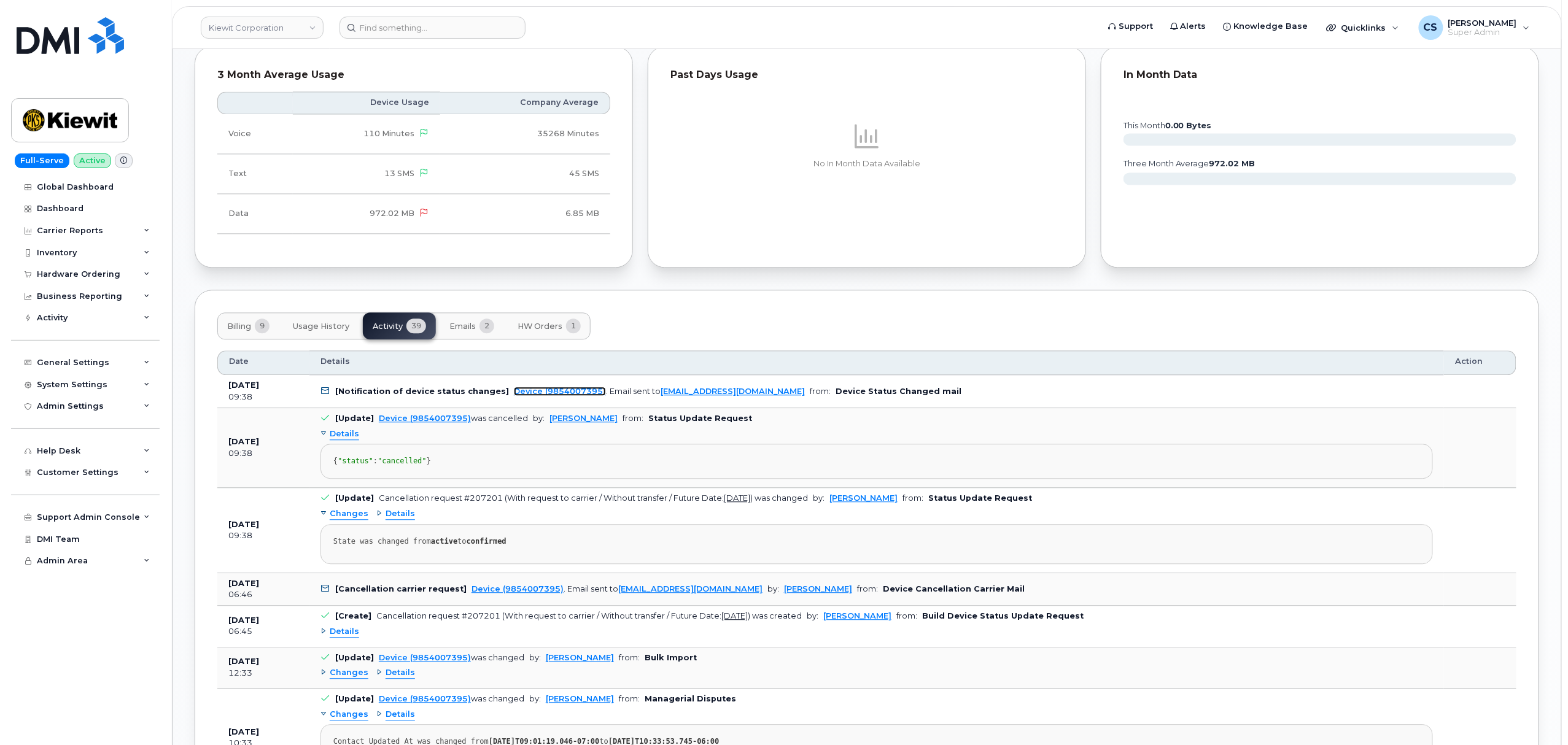
click at [514, 396] on link "Device (9854007395)" at bounding box center [560, 391] width 92 height 9
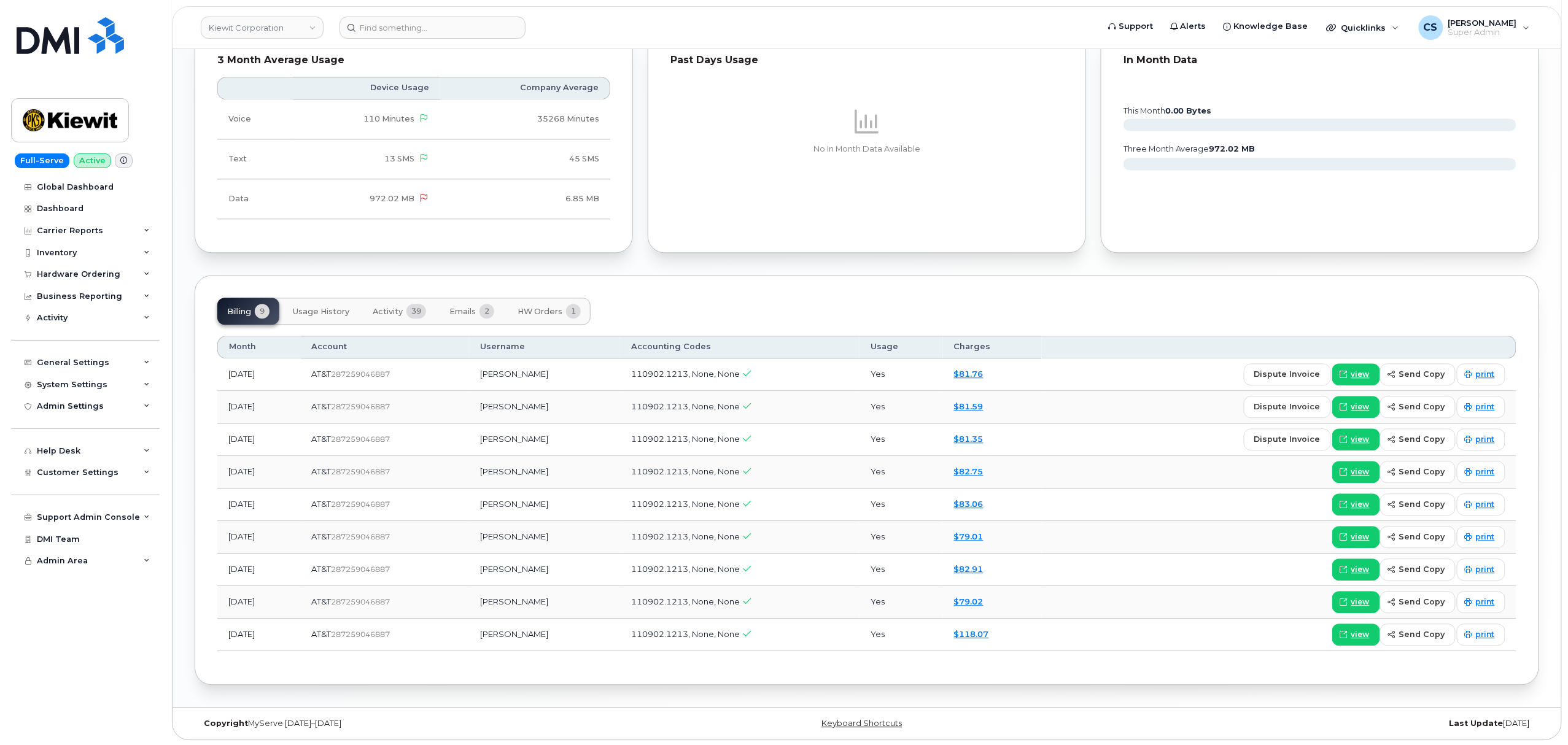
scroll to position [1250, 0]
click at [393, 306] on span "Activity" at bounding box center [388, 311] width 30 height 10
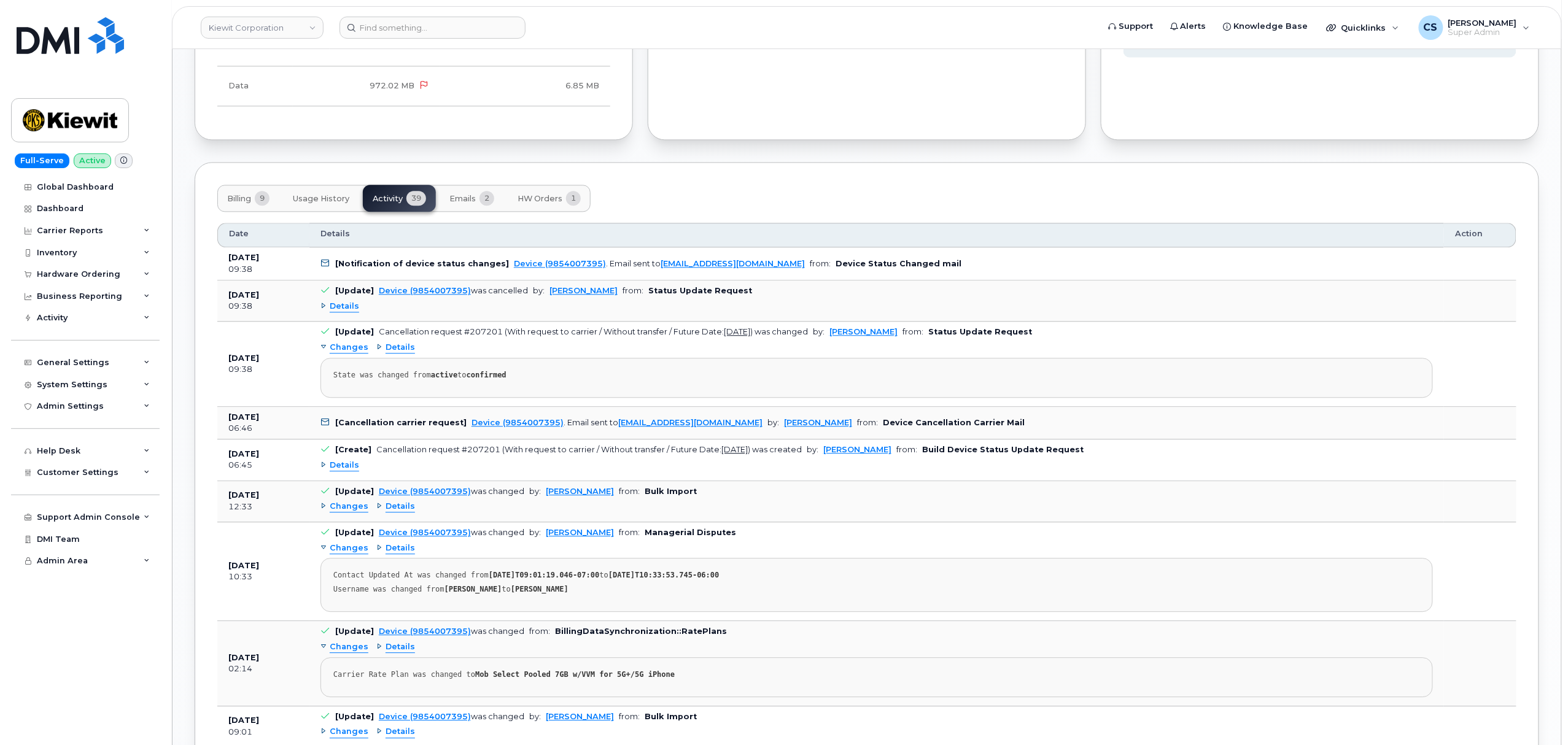
scroll to position [1414, 0]
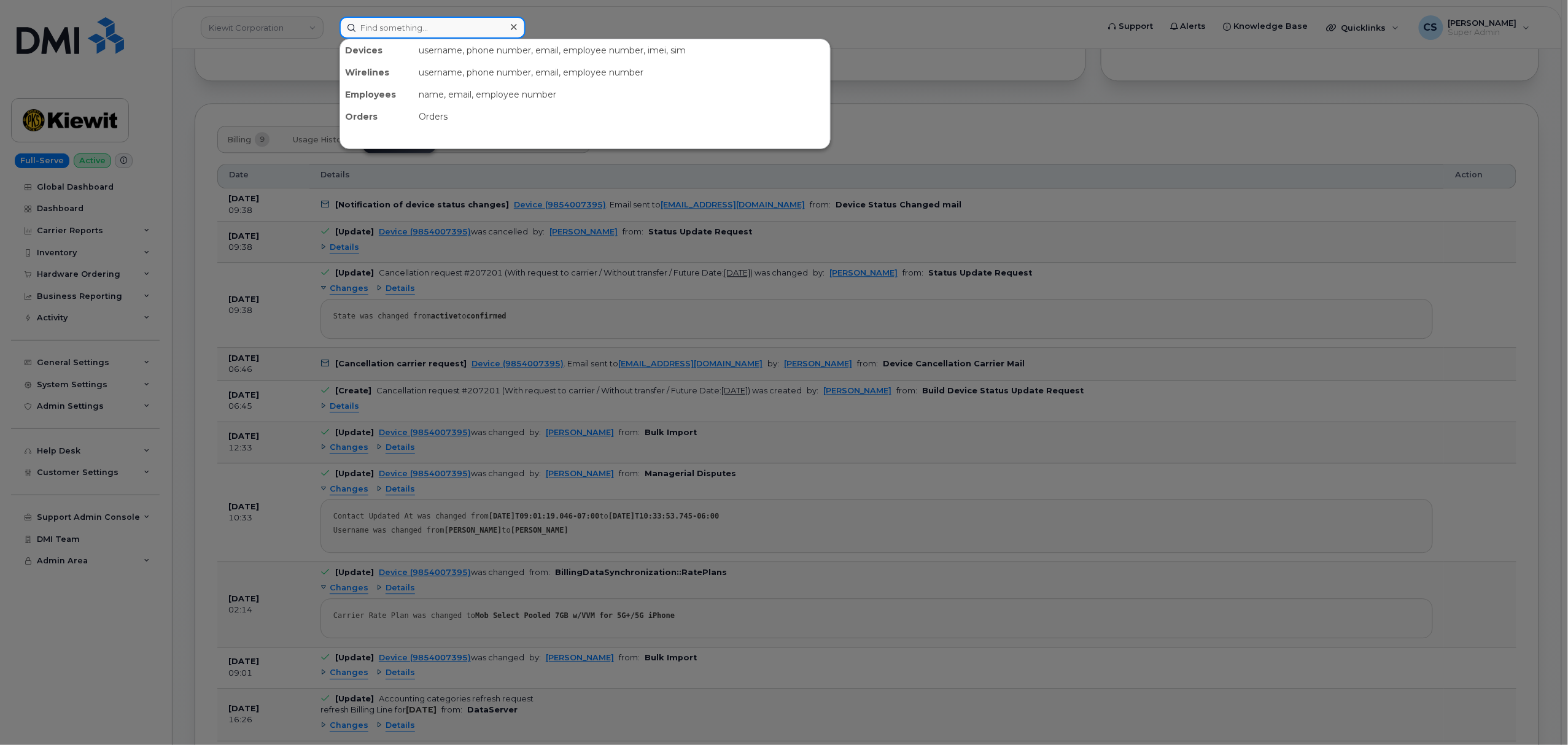
click at [411, 20] on input at bounding box center [432, 27] width 186 height 22
paste input "9852493249"
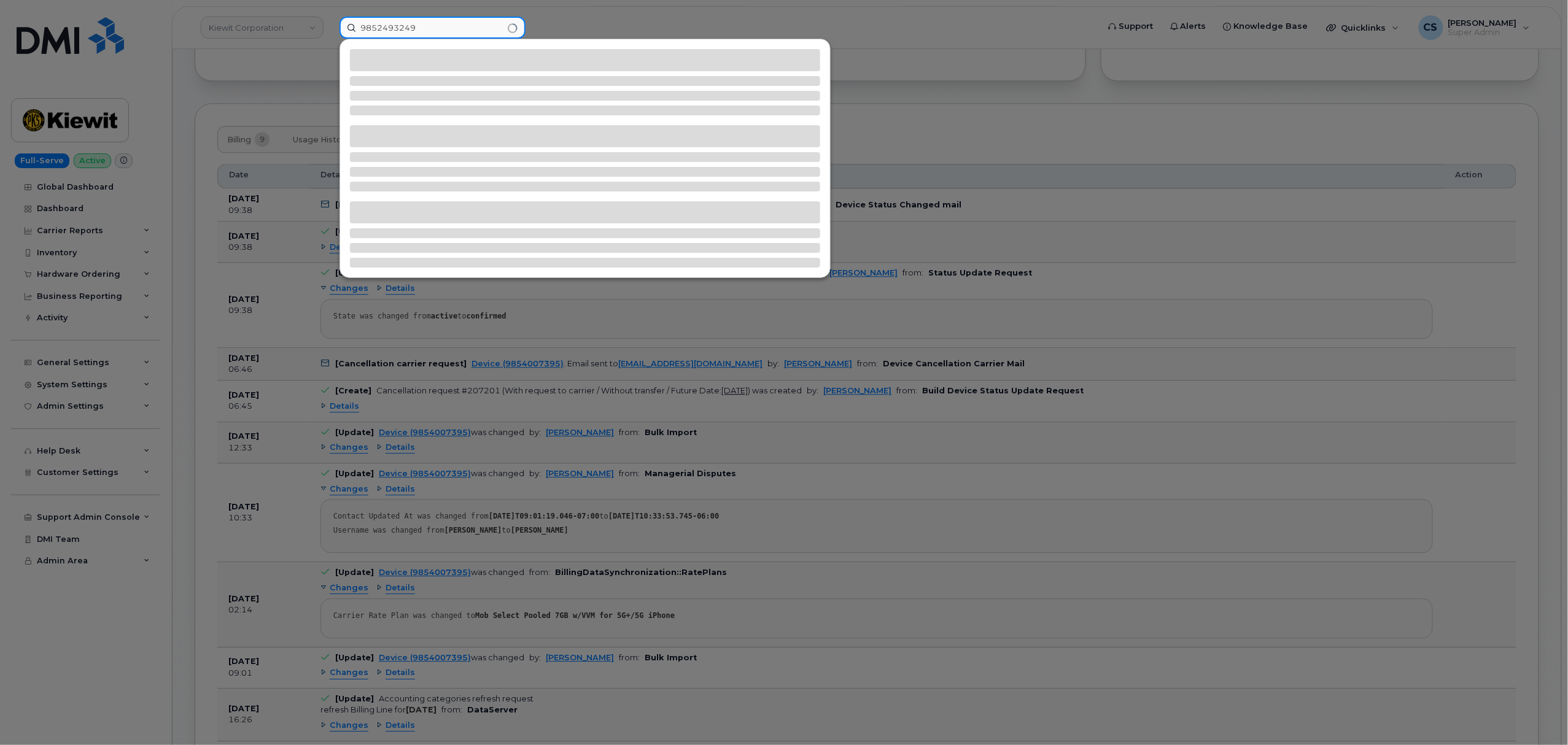
type input "9852493249"
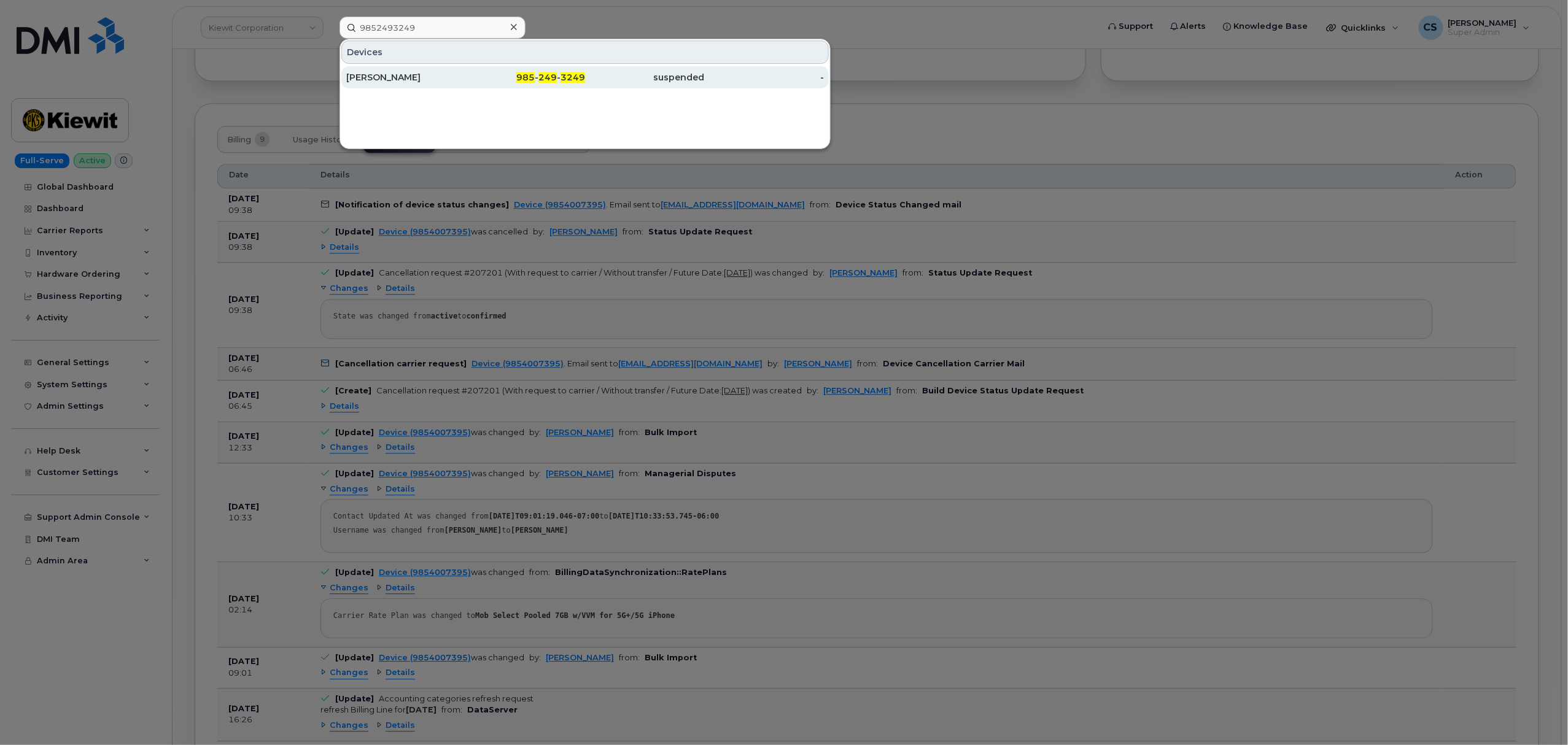
click at [549, 74] on span "249" at bounding box center [547, 77] width 18 height 11
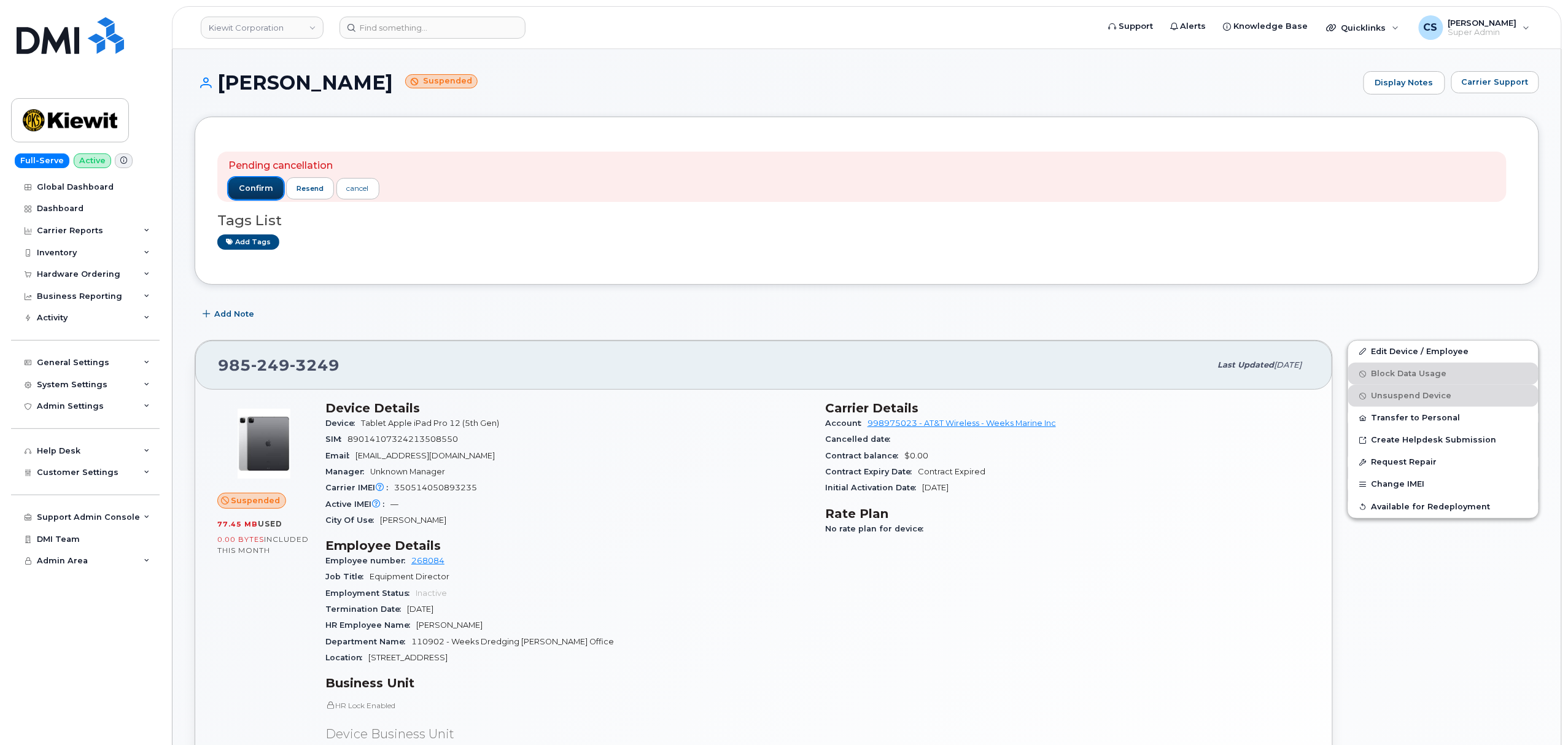
click at [249, 184] on span "confirm" at bounding box center [256, 188] width 35 height 11
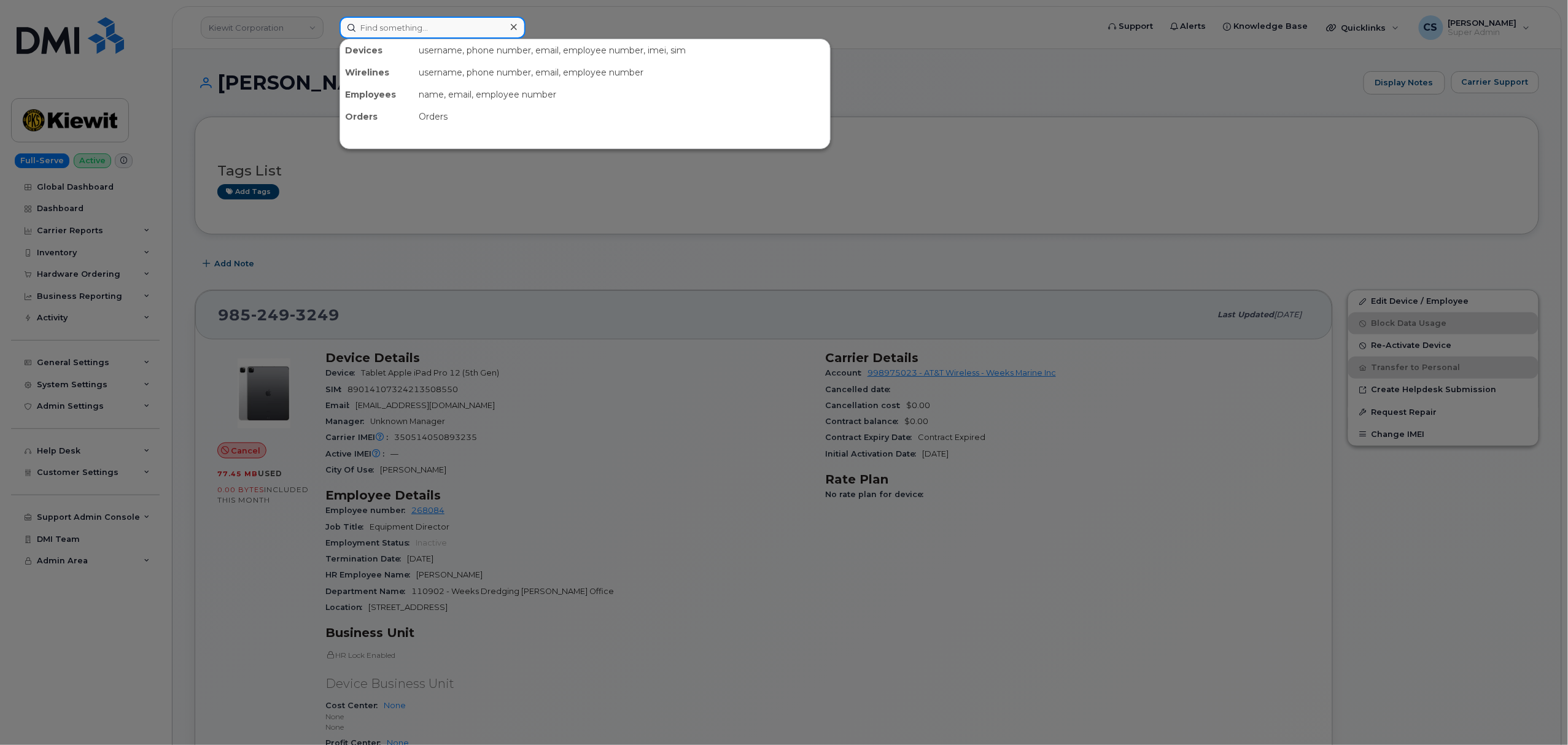
click at [441, 21] on input at bounding box center [432, 27] width 186 height 22
paste input "9852493249"
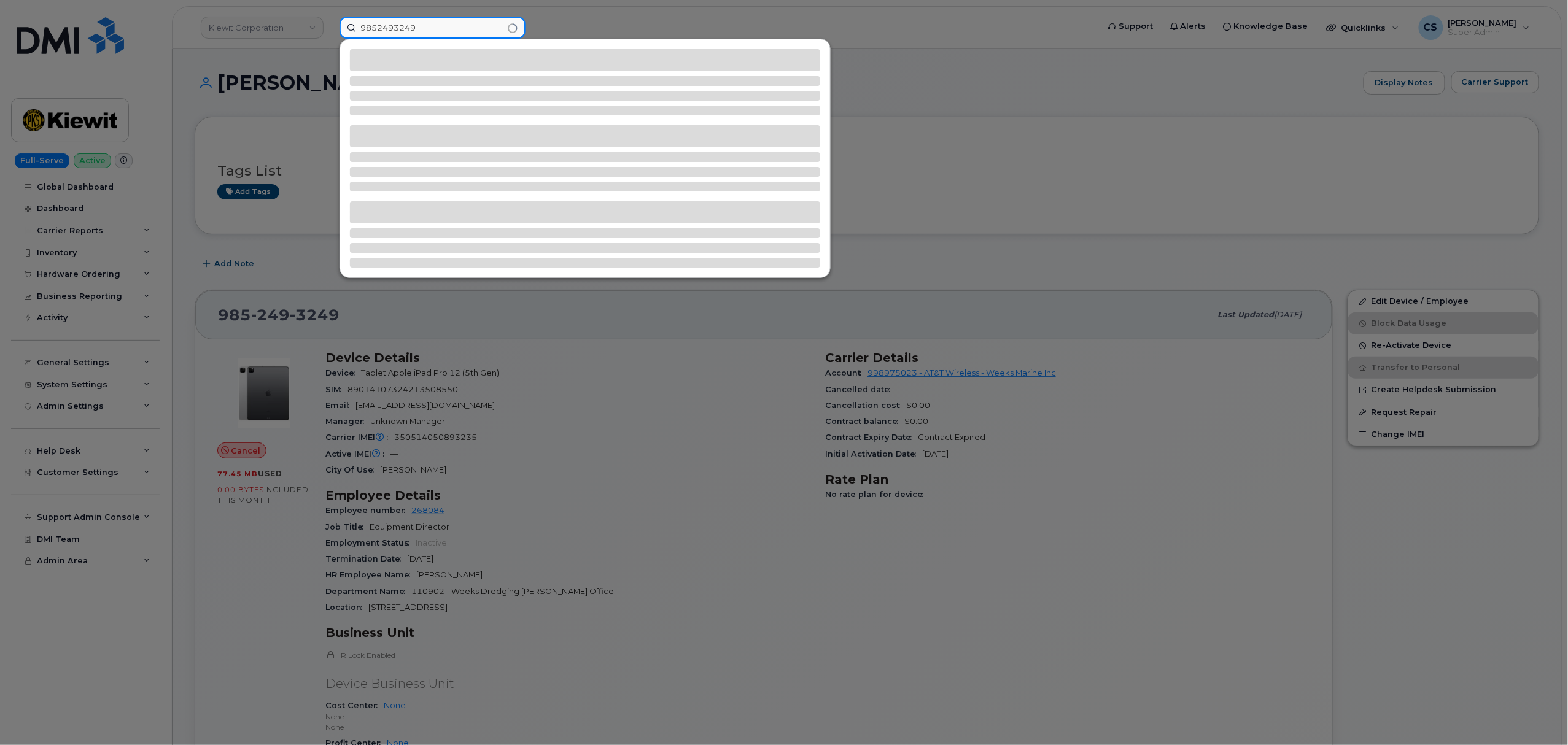
type input "9852493249"
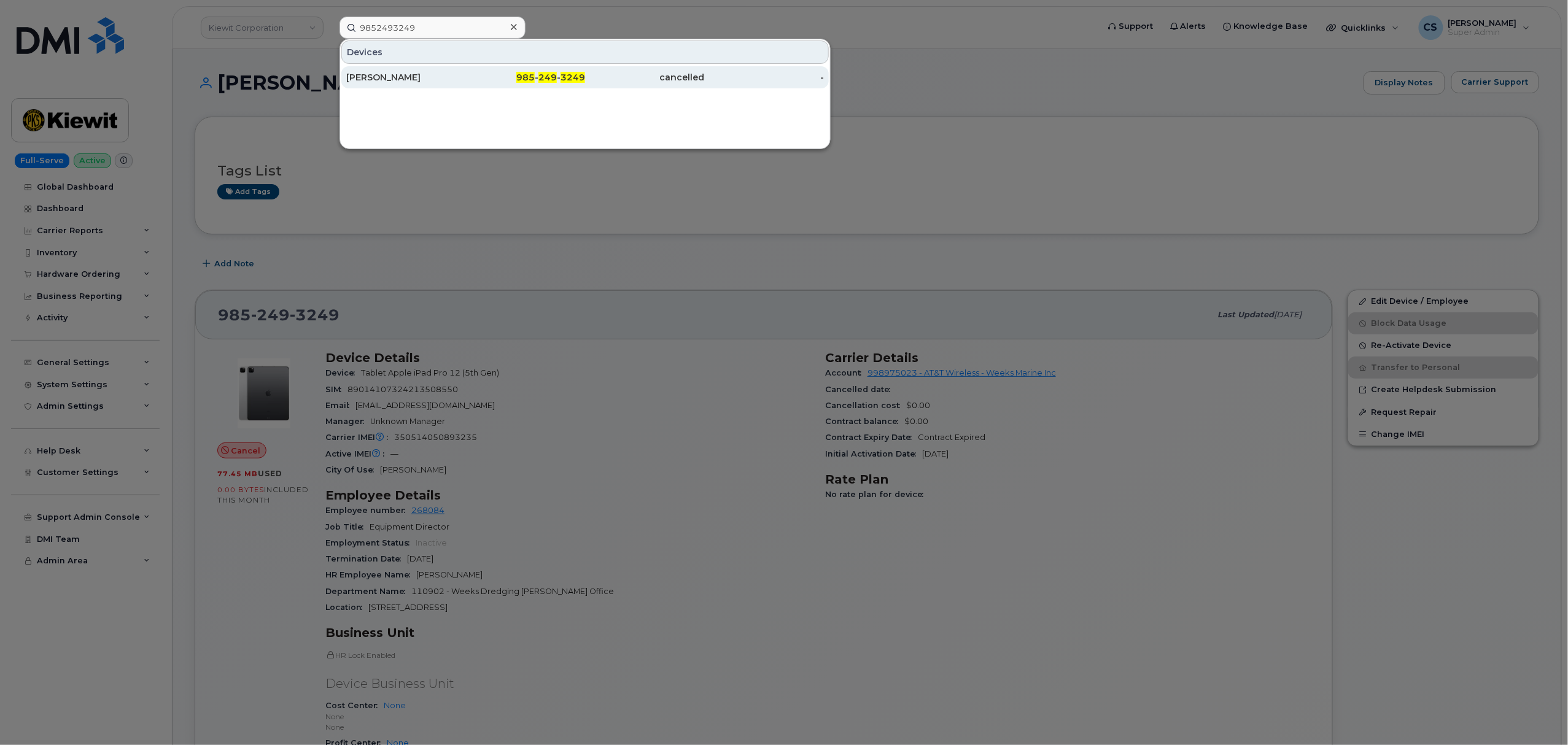
click at [528, 72] on div "985 - 249 - 3249" at bounding box center [526, 77] width 120 height 12
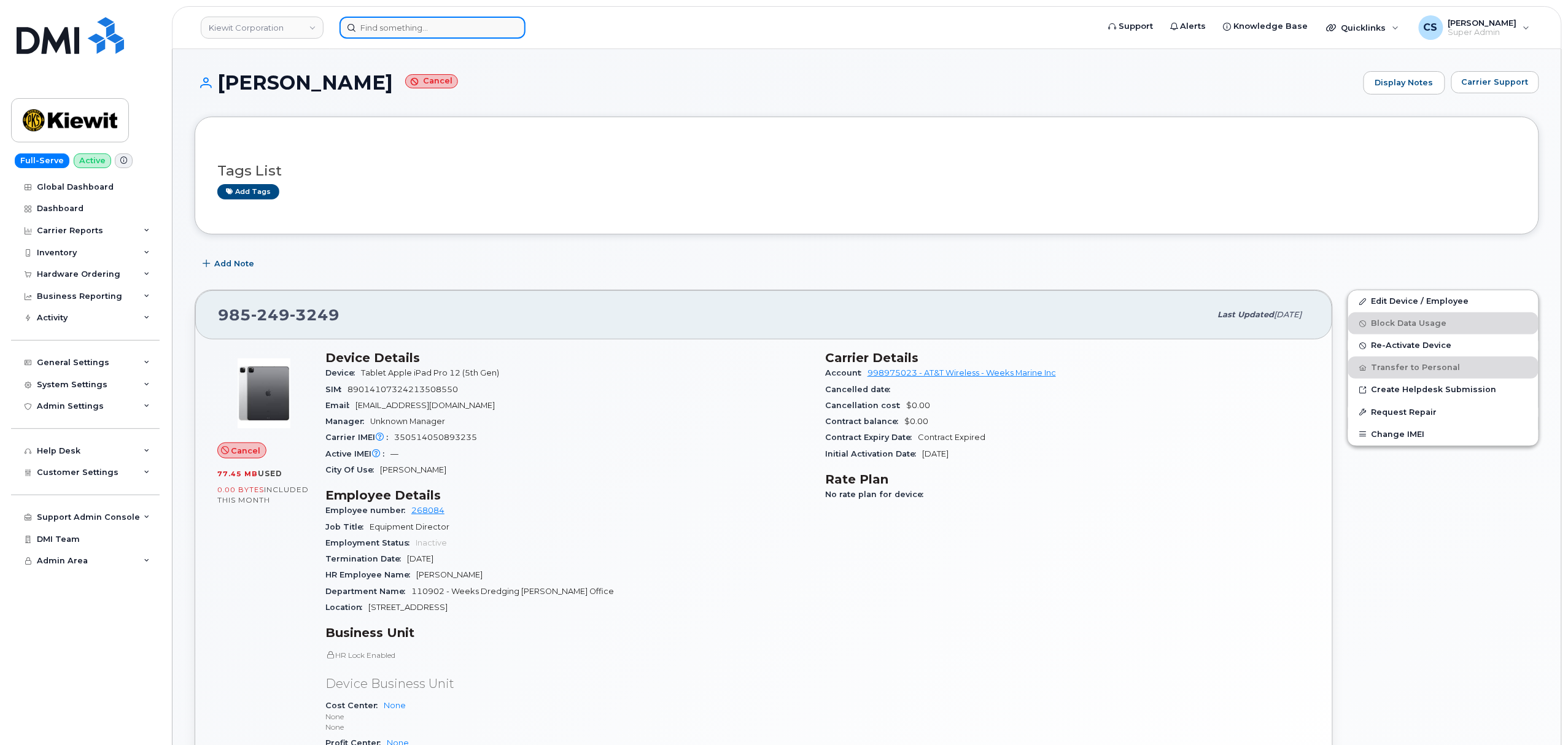
click at [416, 30] on input at bounding box center [432, 27] width 186 height 22
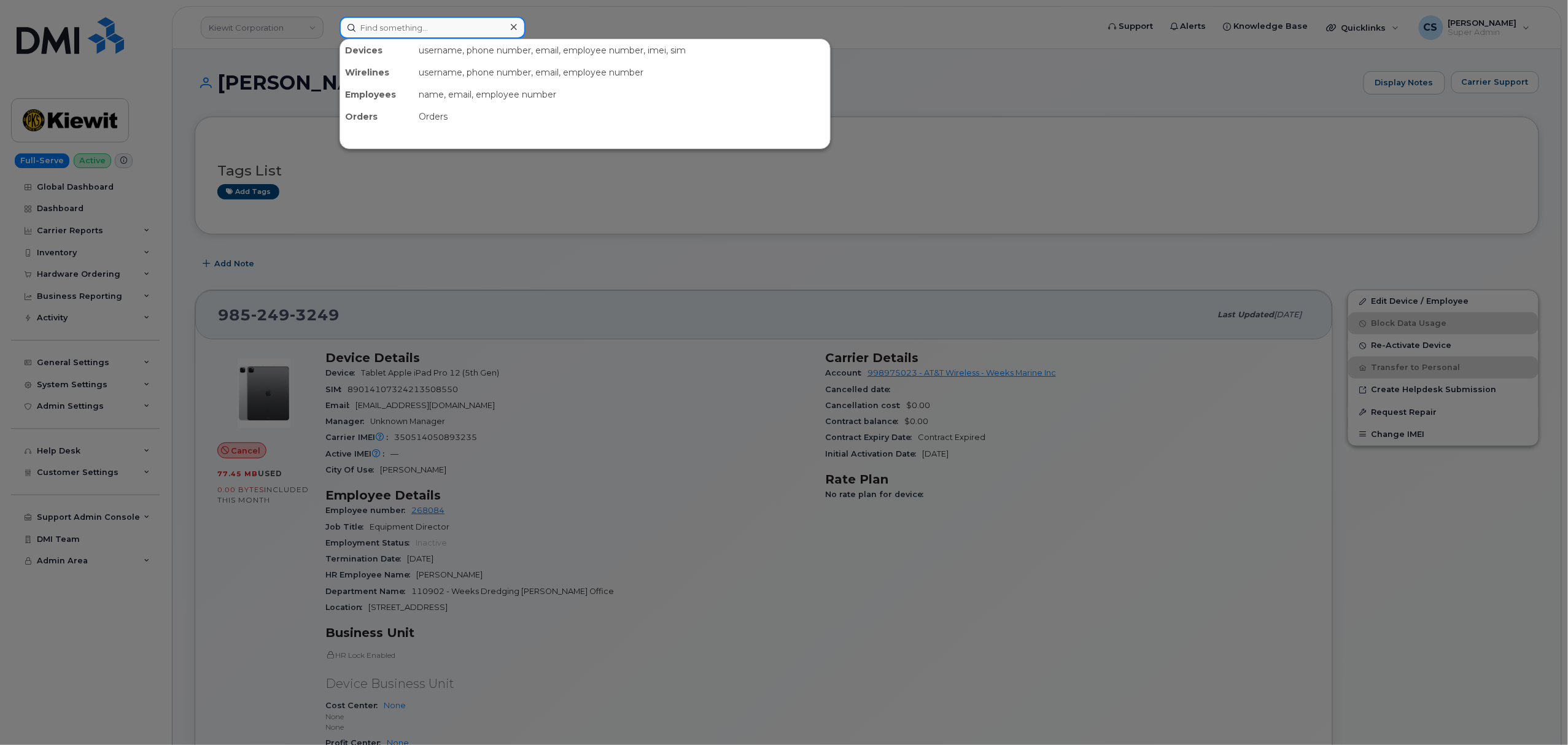
paste input "9858705875"
type input "9858705875"
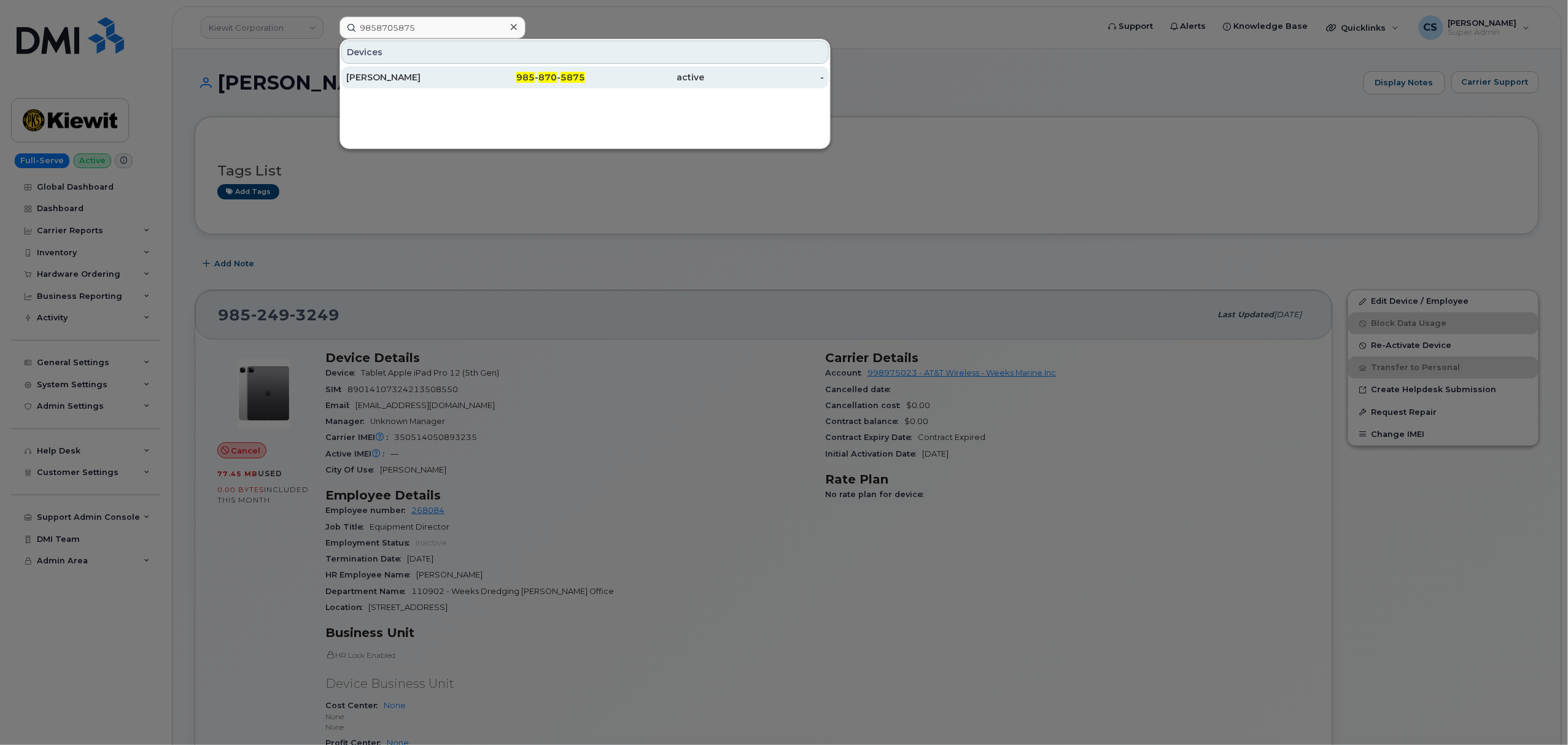
click at [558, 74] on div "985 - 870 - 5875" at bounding box center [526, 77] width 120 height 12
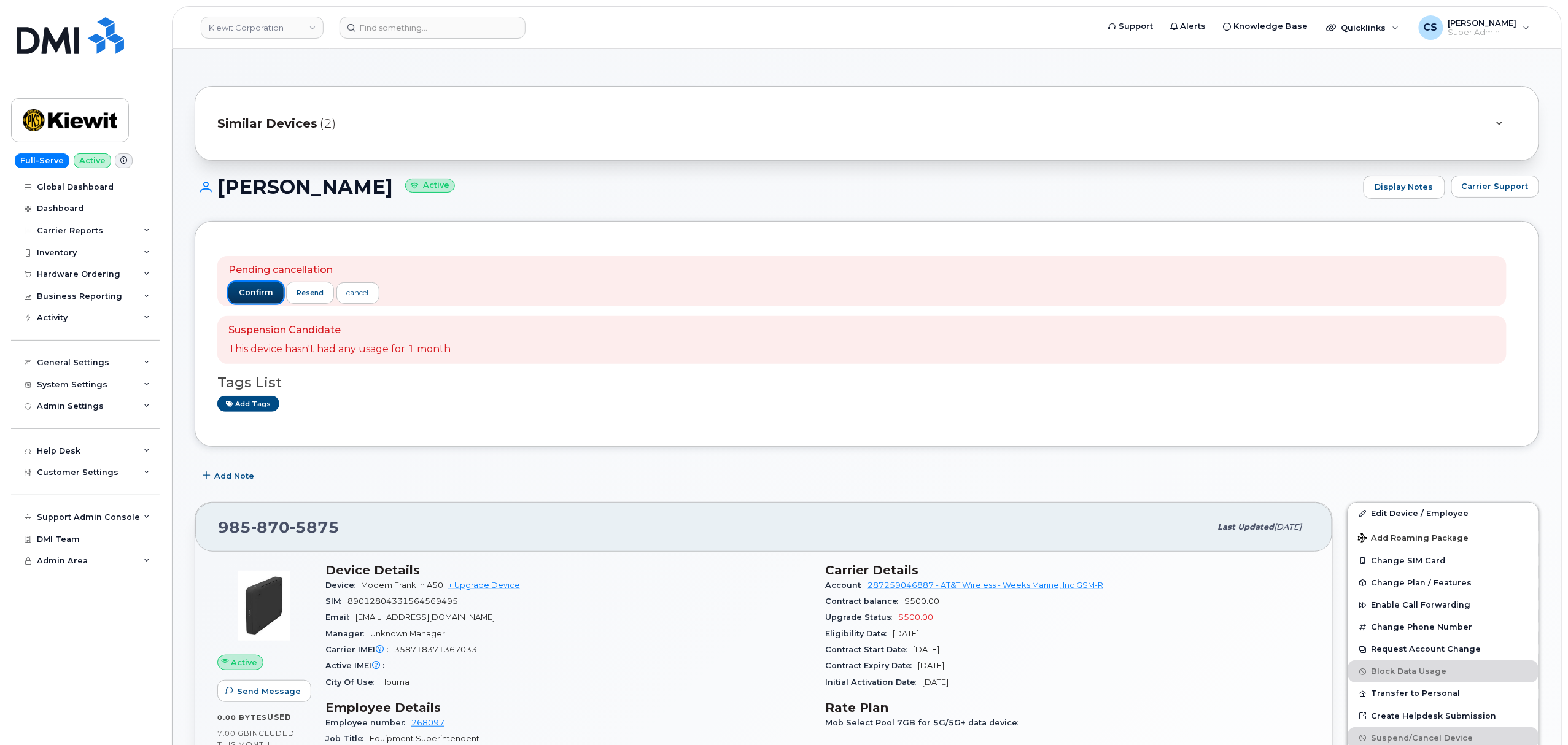
click at [251, 292] on span "confirm" at bounding box center [256, 292] width 35 height 11
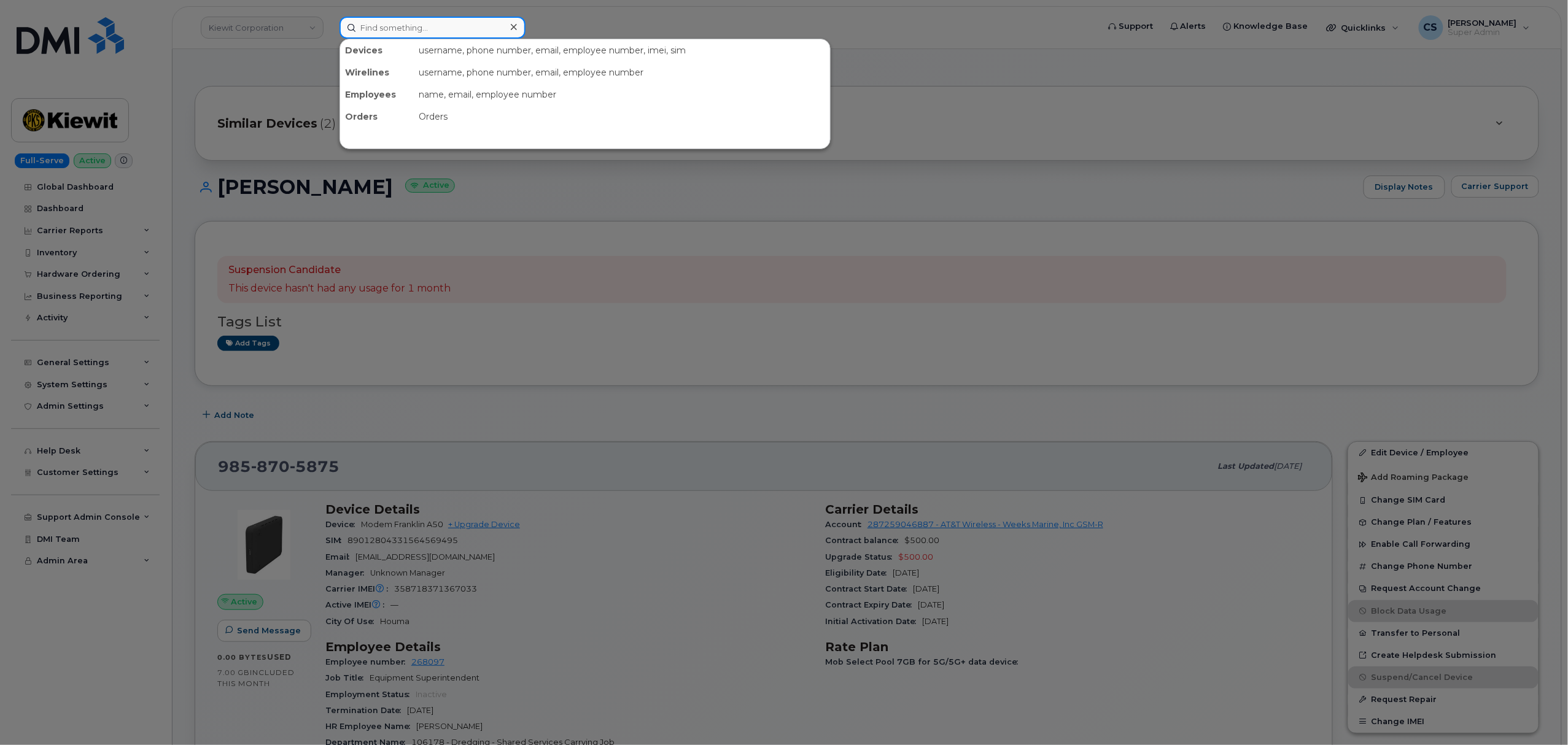
click at [410, 27] on input at bounding box center [432, 27] width 186 height 22
paste input "5012517562"
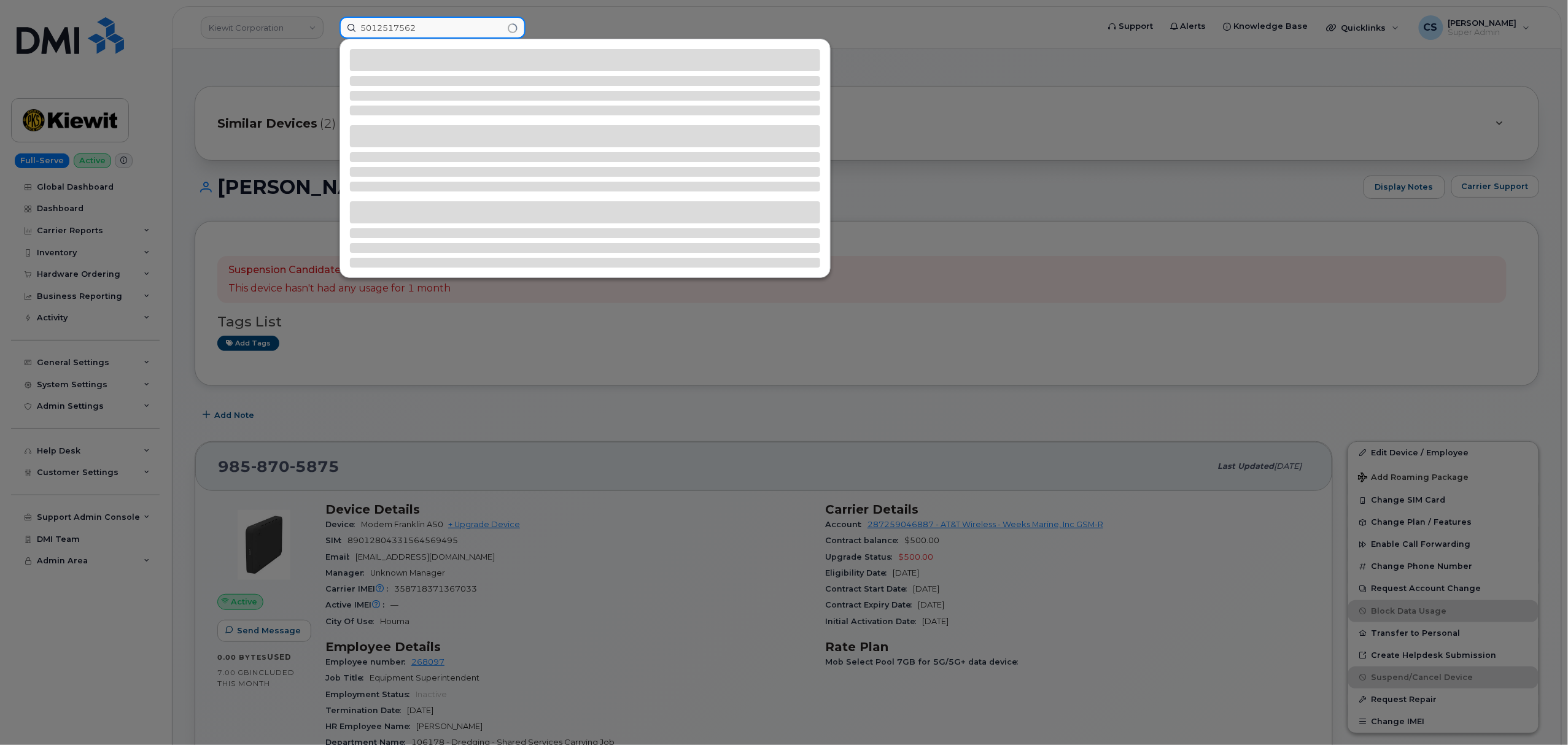
type input "5012517562"
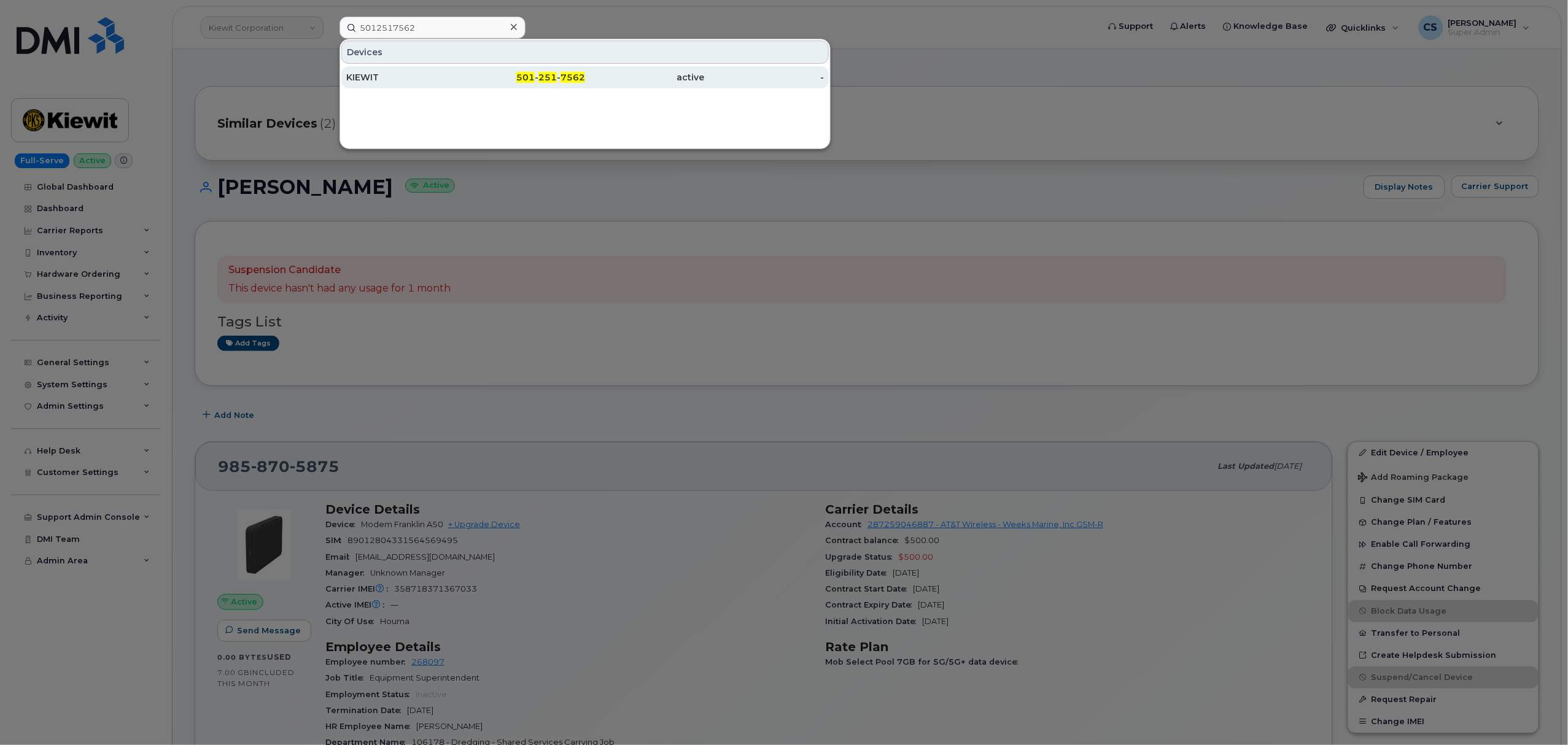
click at [553, 77] on span "251" at bounding box center [547, 77] width 18 height 11
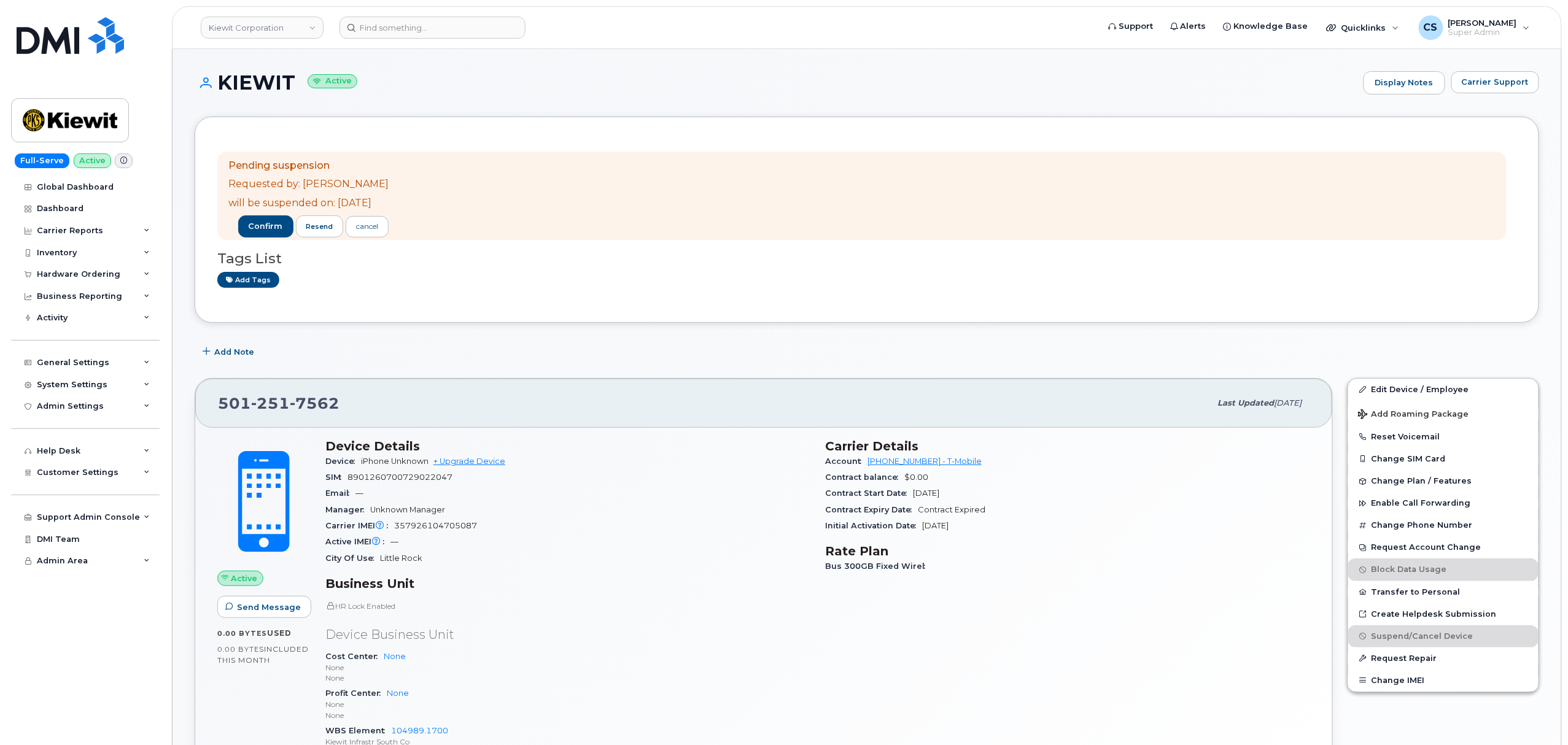
scroll to position [82, 0]
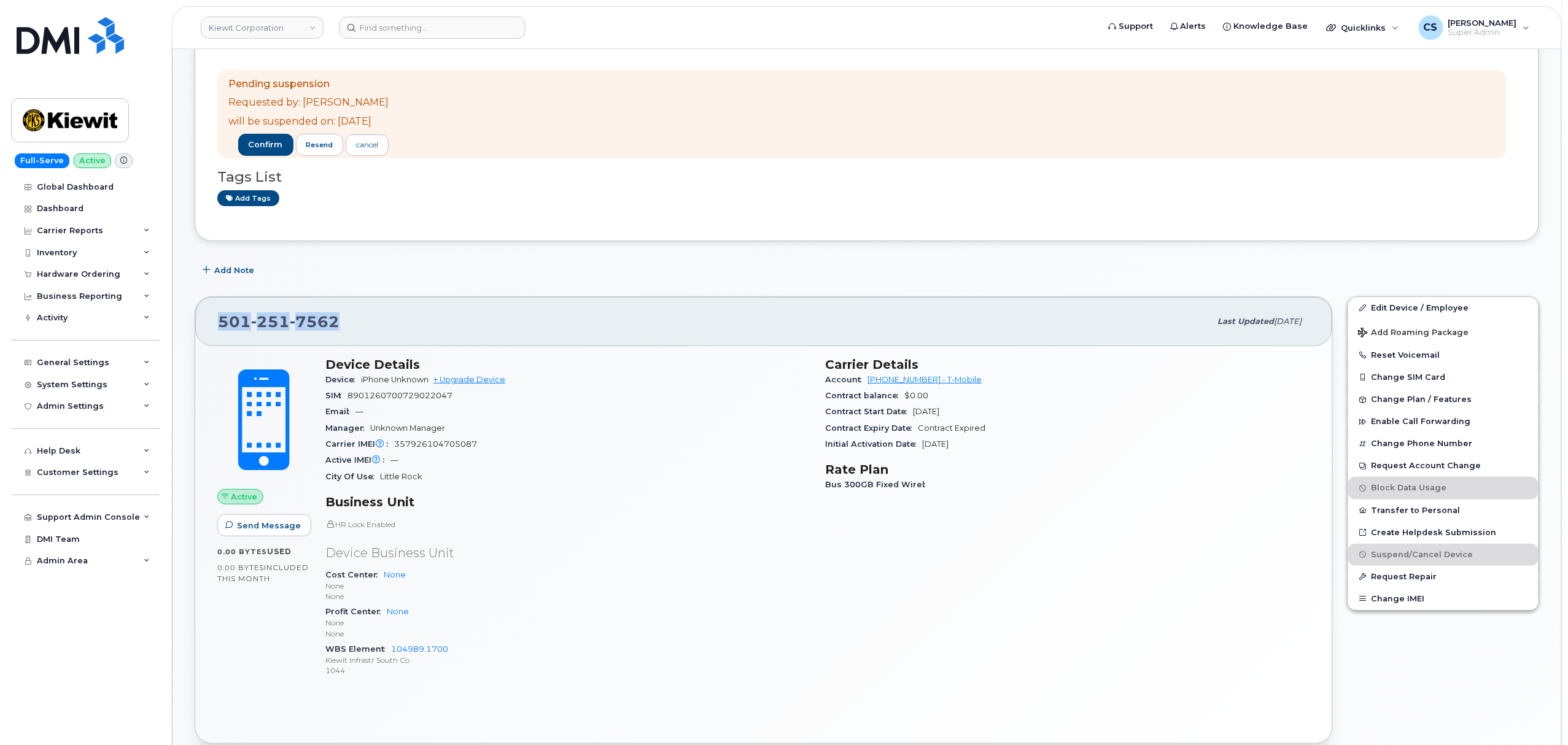
drag, startPoint x: 364, startPoint y: 322, endPoint x: 178, endPoint y: 322, distance: 186.0
click at [178, 322] on div "KIEWIT Active Display Notes Carrier Support Pending suspension Requested by: Lu…" at bounding box center [867, 720] width 1389 height 1507
copy span "501 251 7562"
click at [273, 144] on span "confirm" at bounding box center [266, 145] width 35 height 11
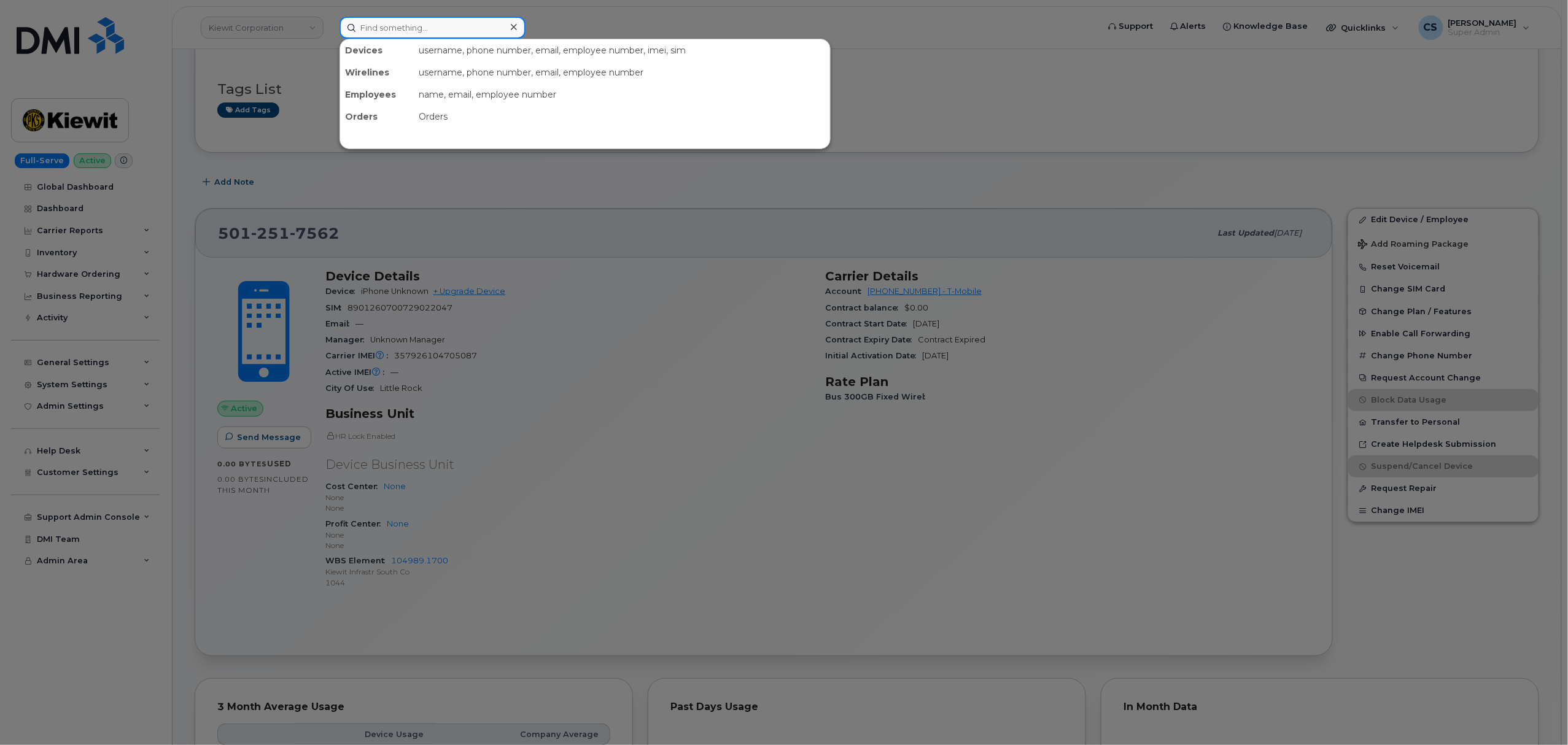
click at [394, 25] on input at bounding box center [432, 27] width 186 height 22
paste input "301263"
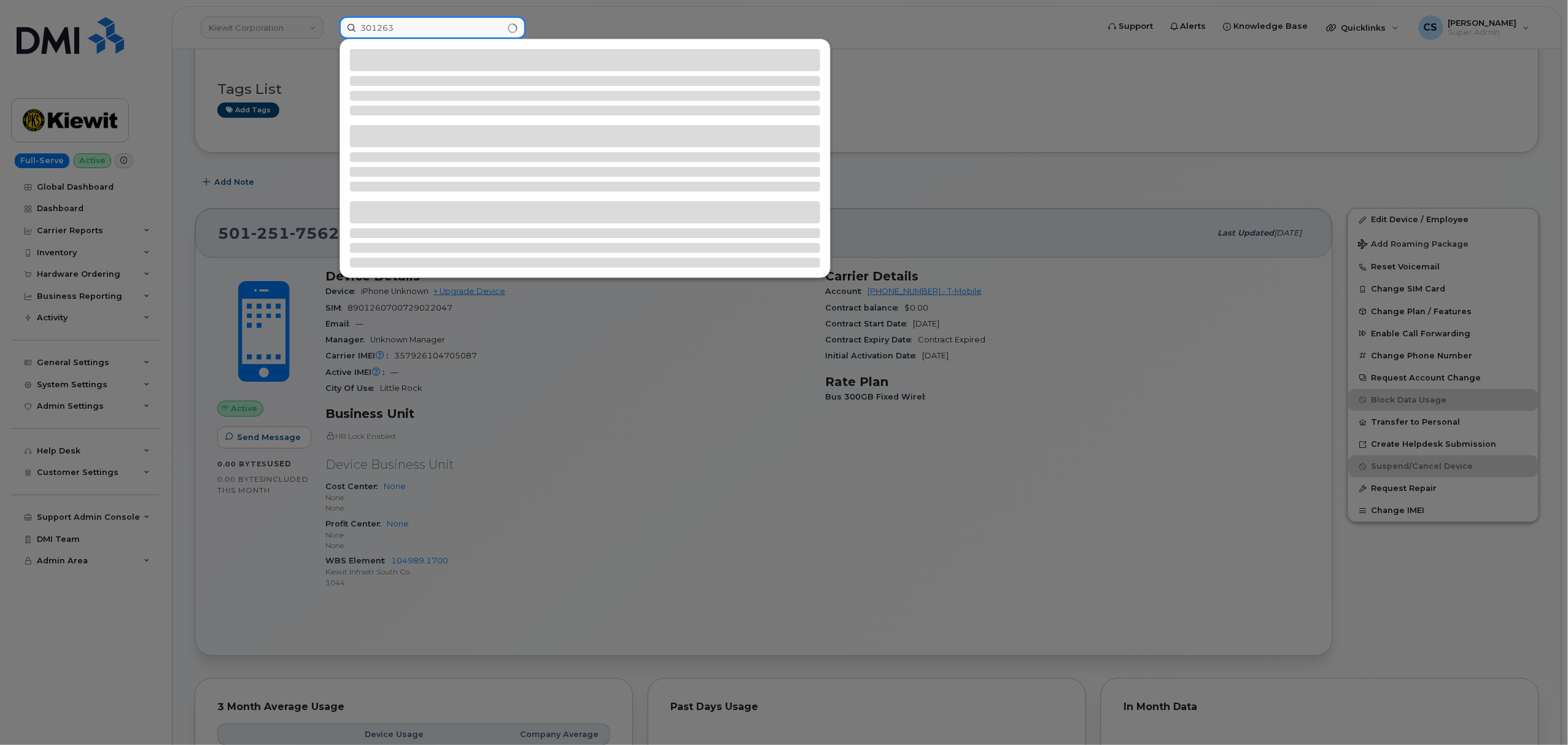
type input "301263"
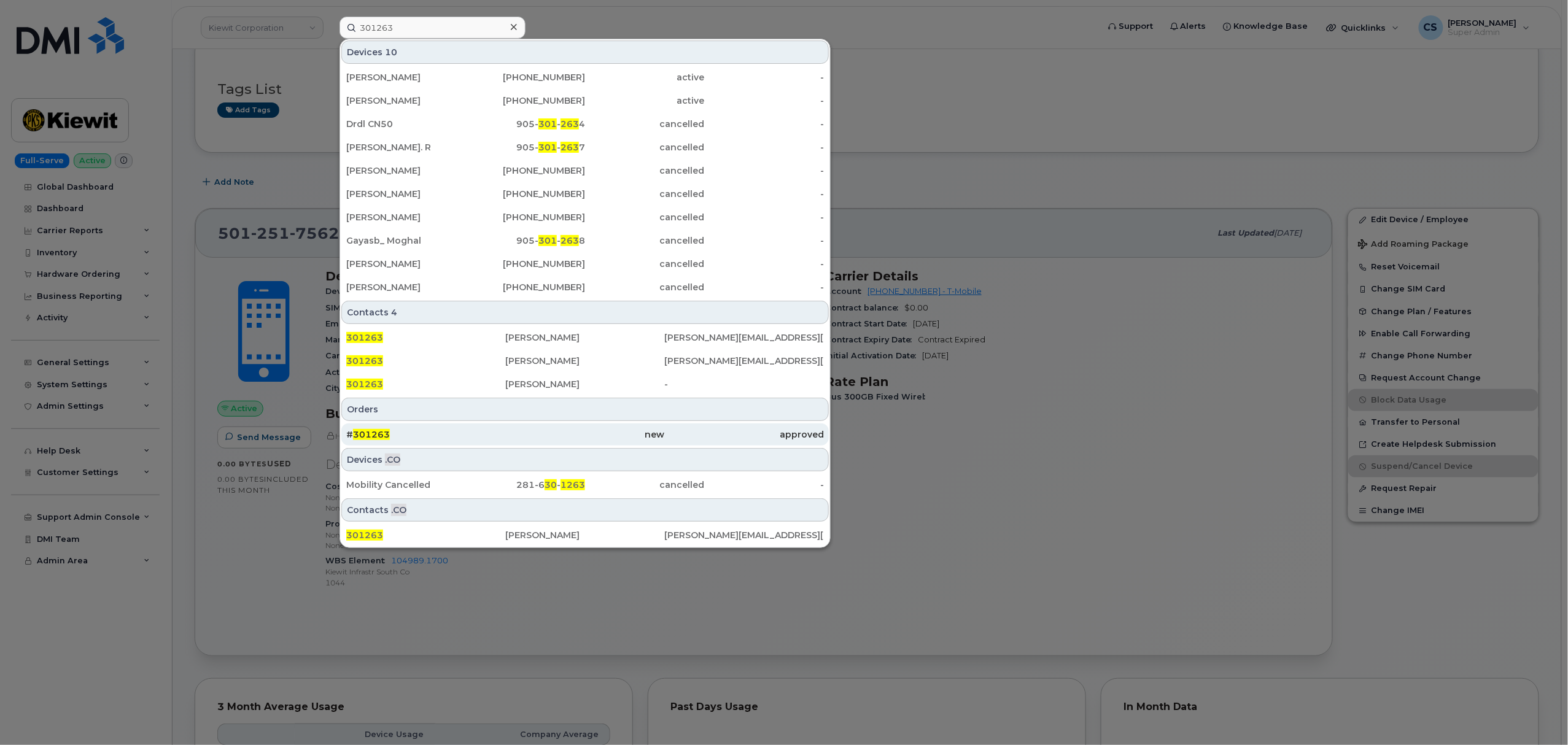
click at [369, 434] on span "301263" at bounding box center [371, 434] width 37 height 11
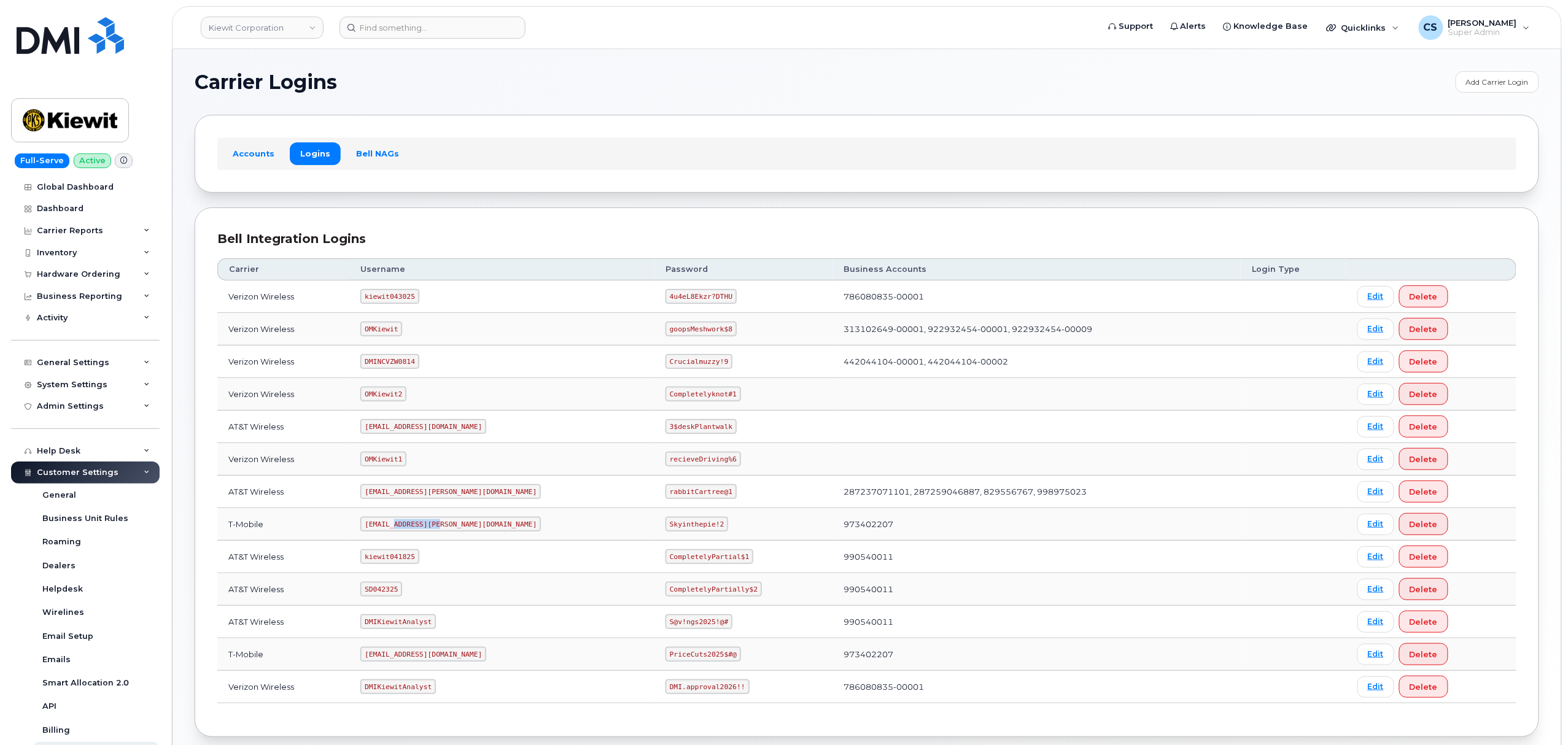
drag, startPoint x: 445, startPoint y: 527, endPoint x: 403, endPoint y: 527, distance: 42.0
click at [403, 527] on code "ms-kiewit@dminc.com" at bounding box center [451, 524] width 181 height 14
drag, startPoint x: 447, startPoint y: 531, endPoint x: 361, endPoint y: 527, distance: 86.1
click at [361, 527] on td "ms-kiewit@dminc.com" at bounding box center [502, 524] width 305 height 33
copy code "ms-kiewit@dminc.com"
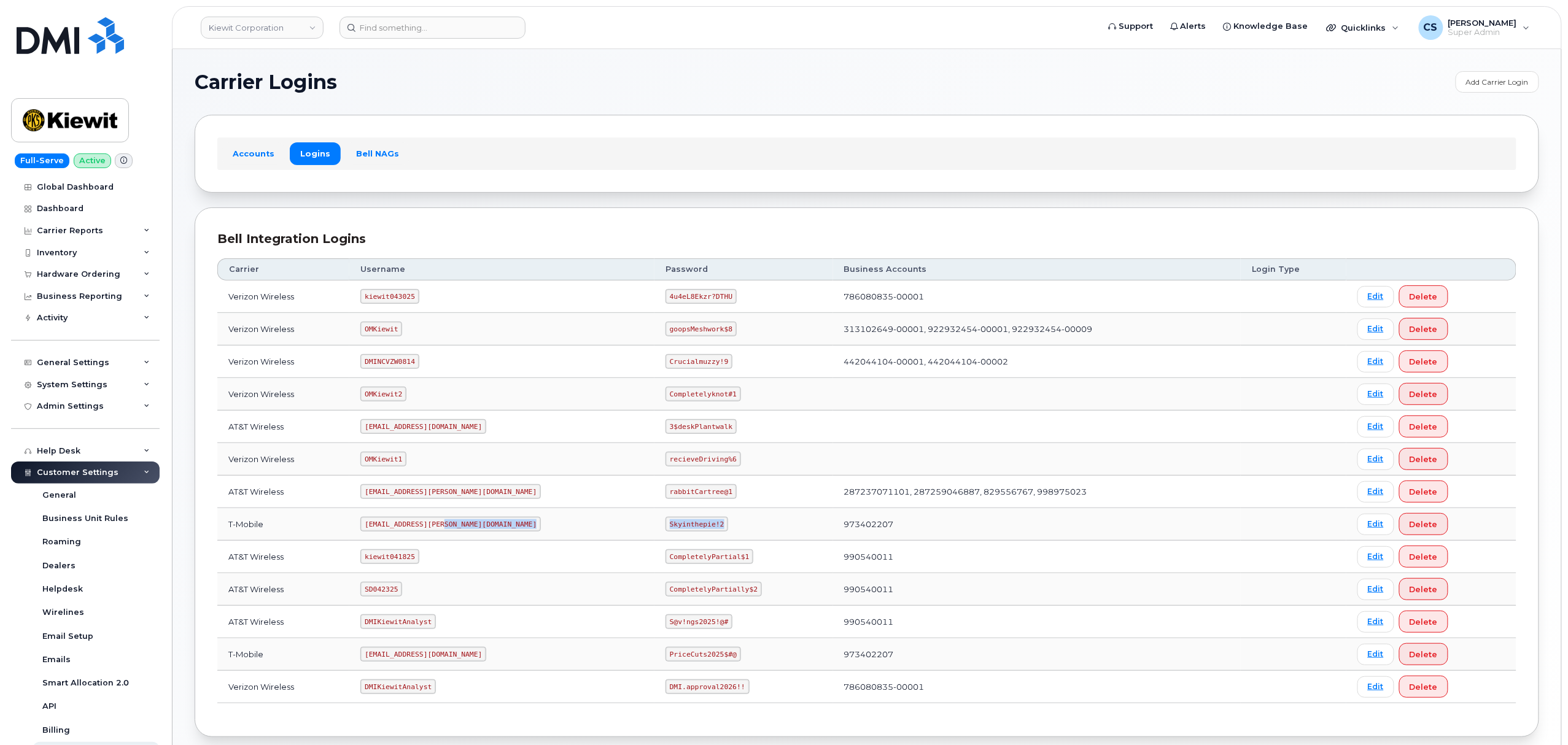
drag, startPoint x: 664, startPoint y: 526, endPoint x: 592, endPoint y: 527, distance: 72.0
click at [592, 527] on tr "T-Mobile ms-kiewit@dminc.com Skyinthepie!2 973402207 Edit Delete" at bounding box center [867, 524] width 1299 height 33
copy tr "Skyinthepie!2"
click at [384, 296] on code "kiewit043025" at bounding box center [390, 296] width 59 height 14
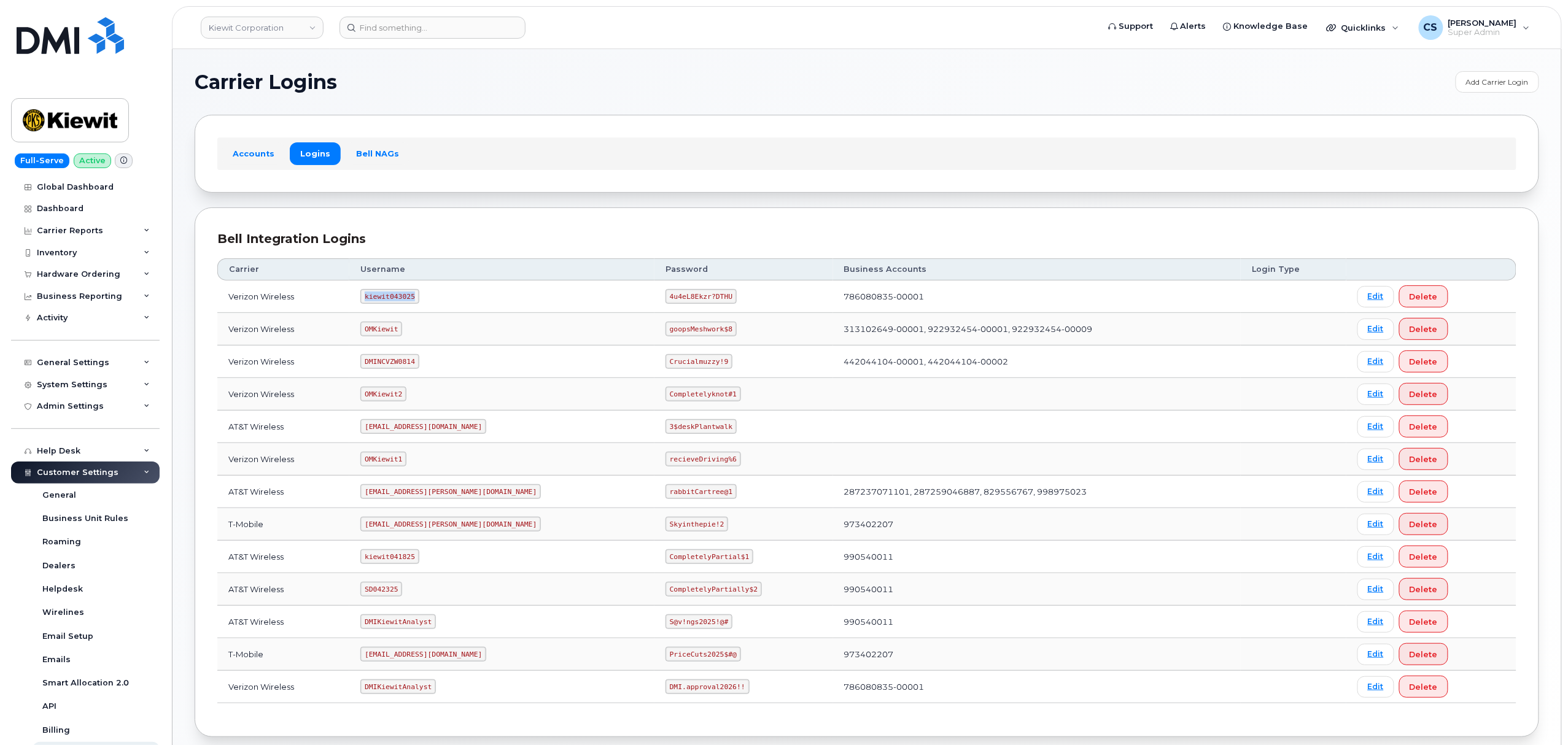
copy code "kiewit043025"
drag, startPoint x: 669, startPoint y: 296, endPoint x: 612, endPoint y: 292, distance: 57.1
click at [666, 292] on code "4u4eL8Ekzr?DTHU" at bounding box center [701, 296] width 72 height 14
copy code "4u4eL8Ekzr?DTHU"
click at [398, 332] on code "OMKiewit" at bounding box center [382, 329] width 42 height 14
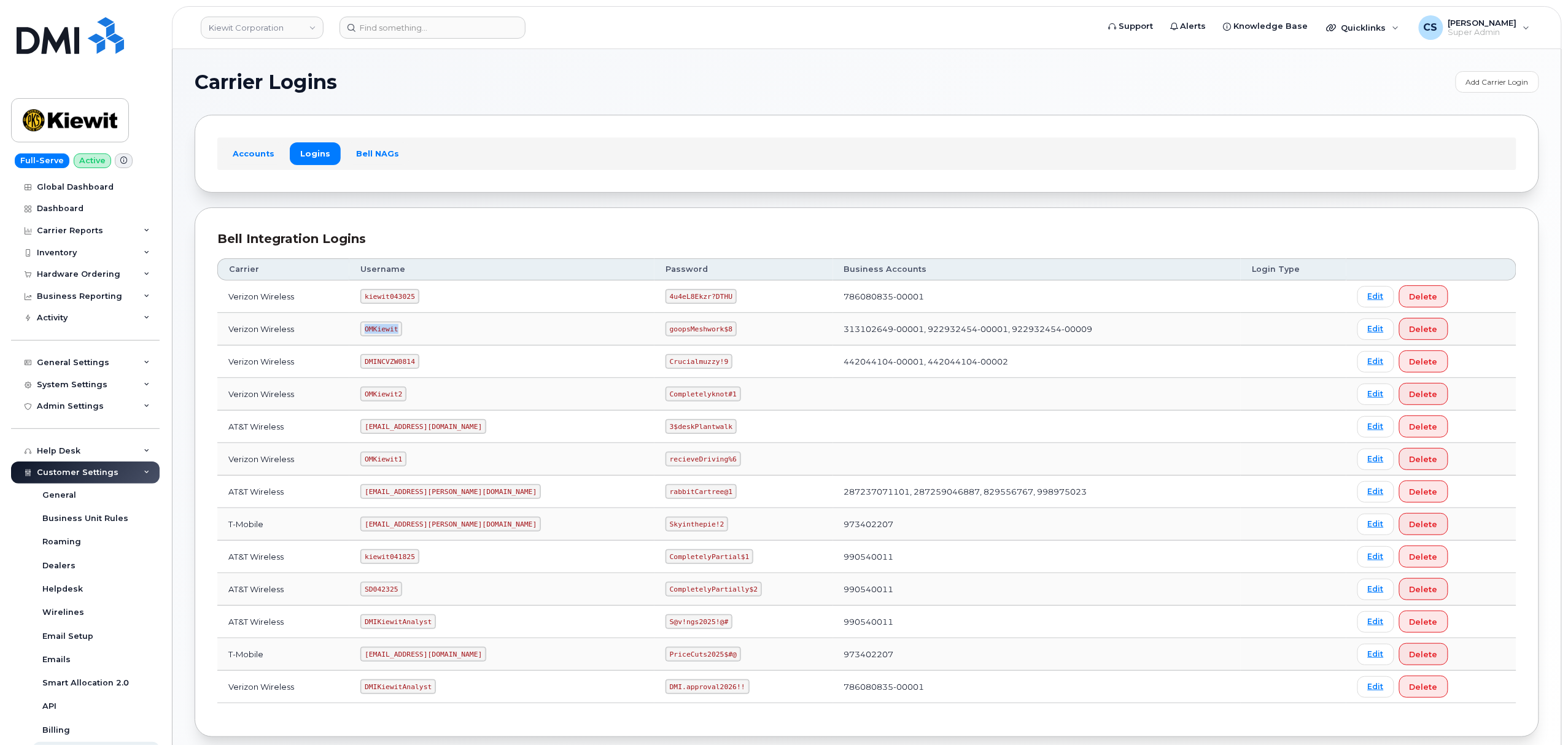
click at [398, 332] on code "OMKiewit" at bounding box center [382, 329] width 42 height 14
copy code "OMKiewit"
drag, startPoint x: 671, startPoint y: 330, endPoint x: 605, endPoint y: 329, distance: 66.0
click at [654, 329] on td "goopsMeshwork$8" at bounding box center [743, 329] width 179 height 33
copy code "goopsMeshwork$8"
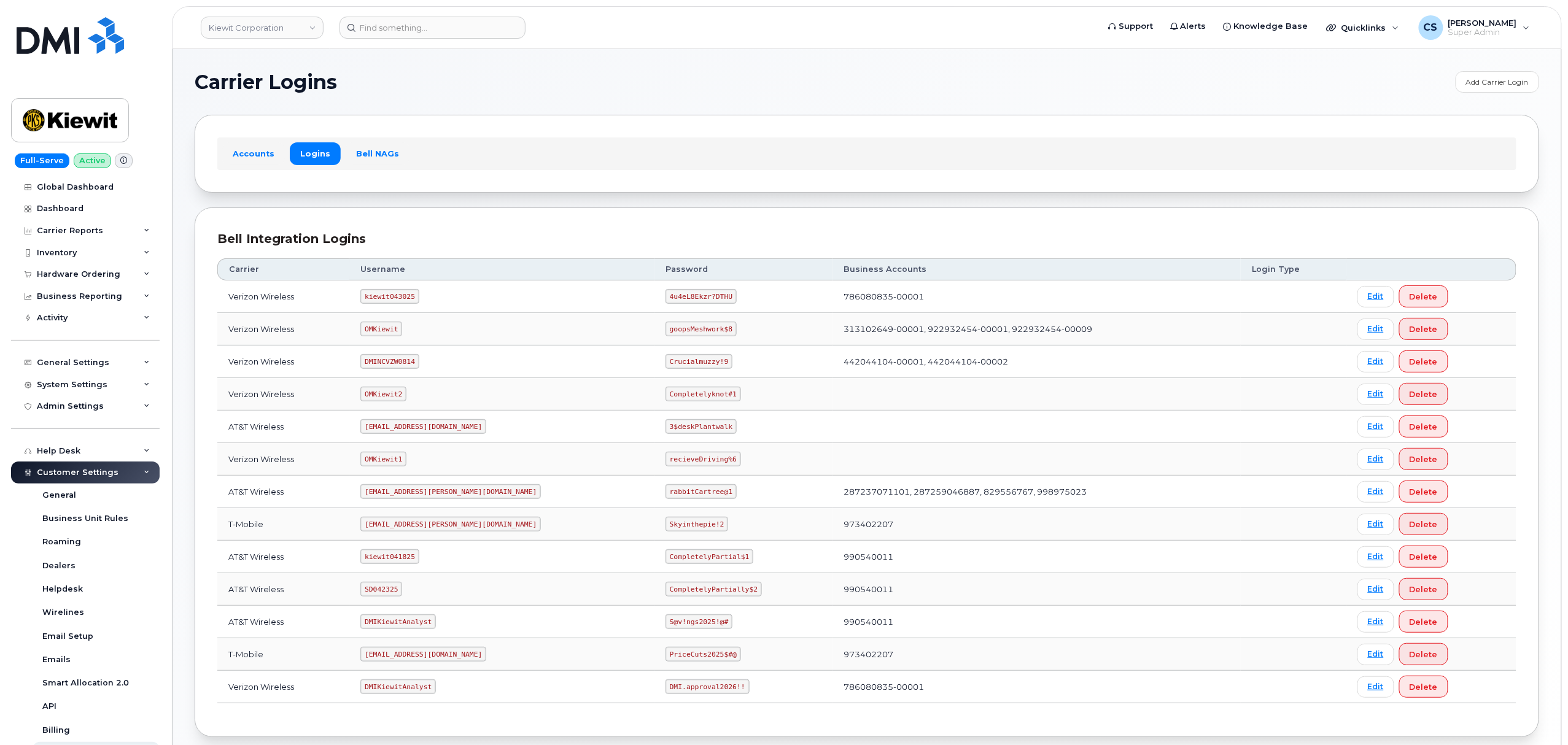
click at [400, 299] on code "kiewit043025" at bounding box center [390, 296] width 59 height 14
copy code "kiewit043025"
drag, startPoint x: 668, startPoint y: 296, endPoint x: 601, endPoint y: 296, distance: 67.0
click at [654, 296] on td "4u4eL8Ekzr?DTHU" at bounding box center [743, 296] width 179 height 33
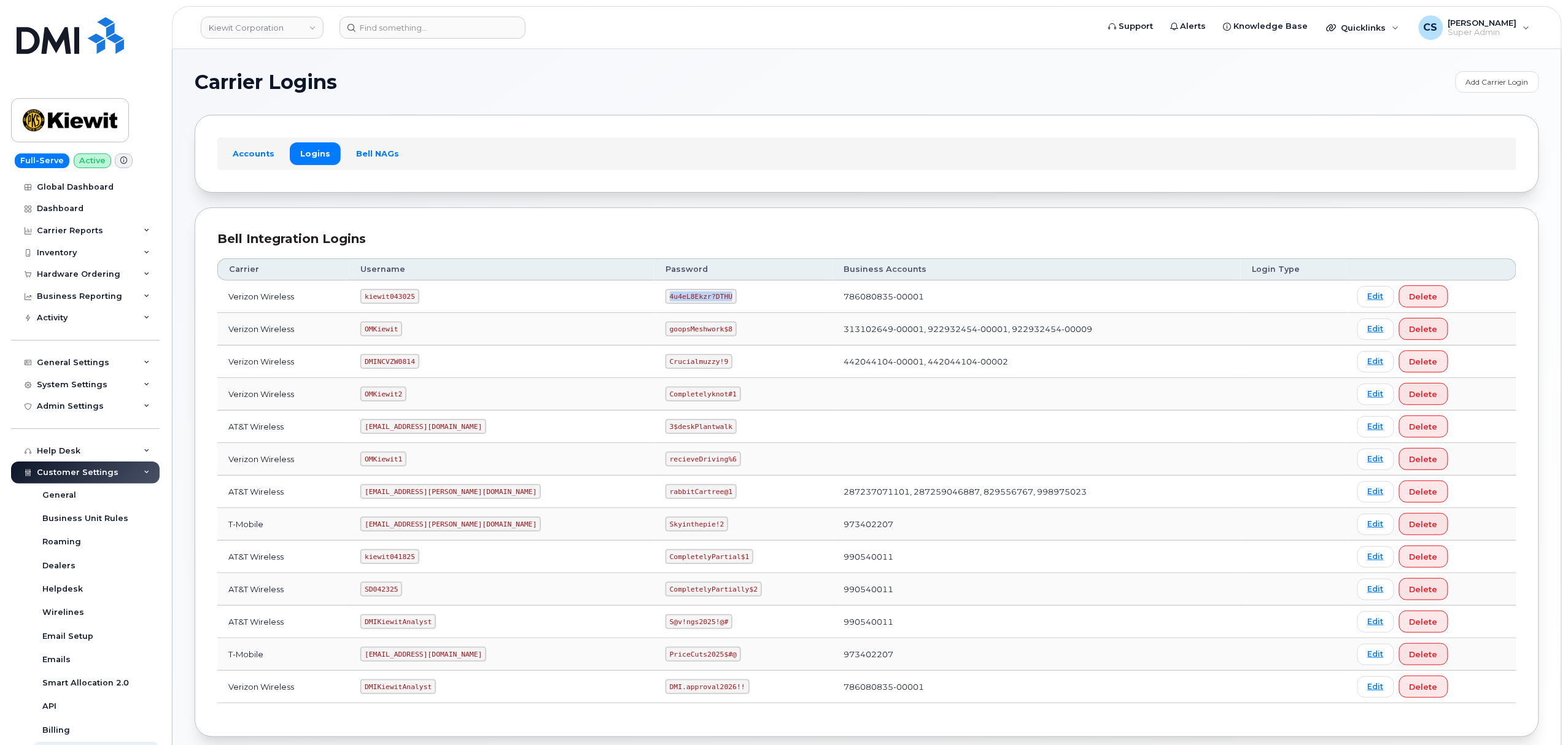
copy code "4u4eL8Ekzr?DTHU"
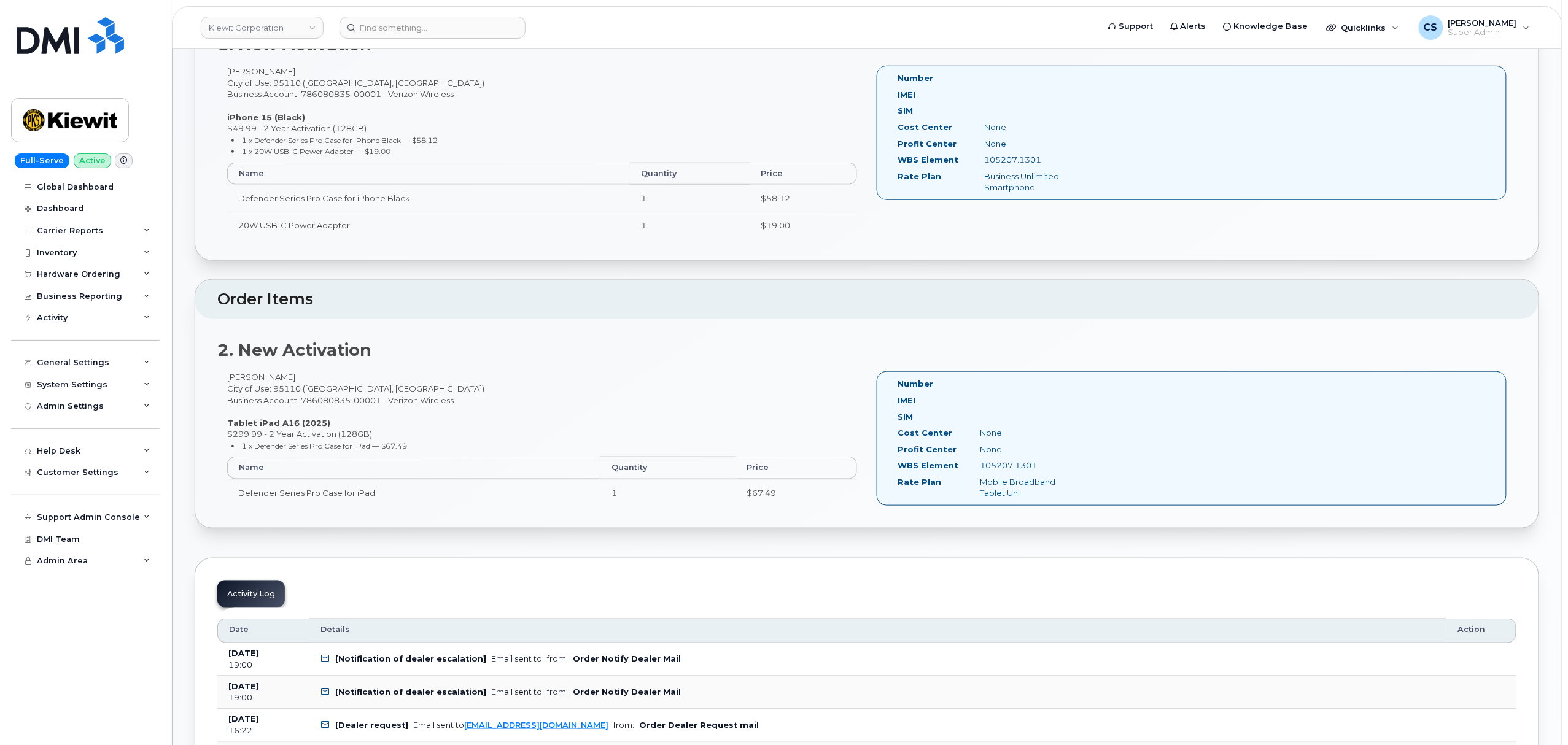
scroll to position [327, 0]
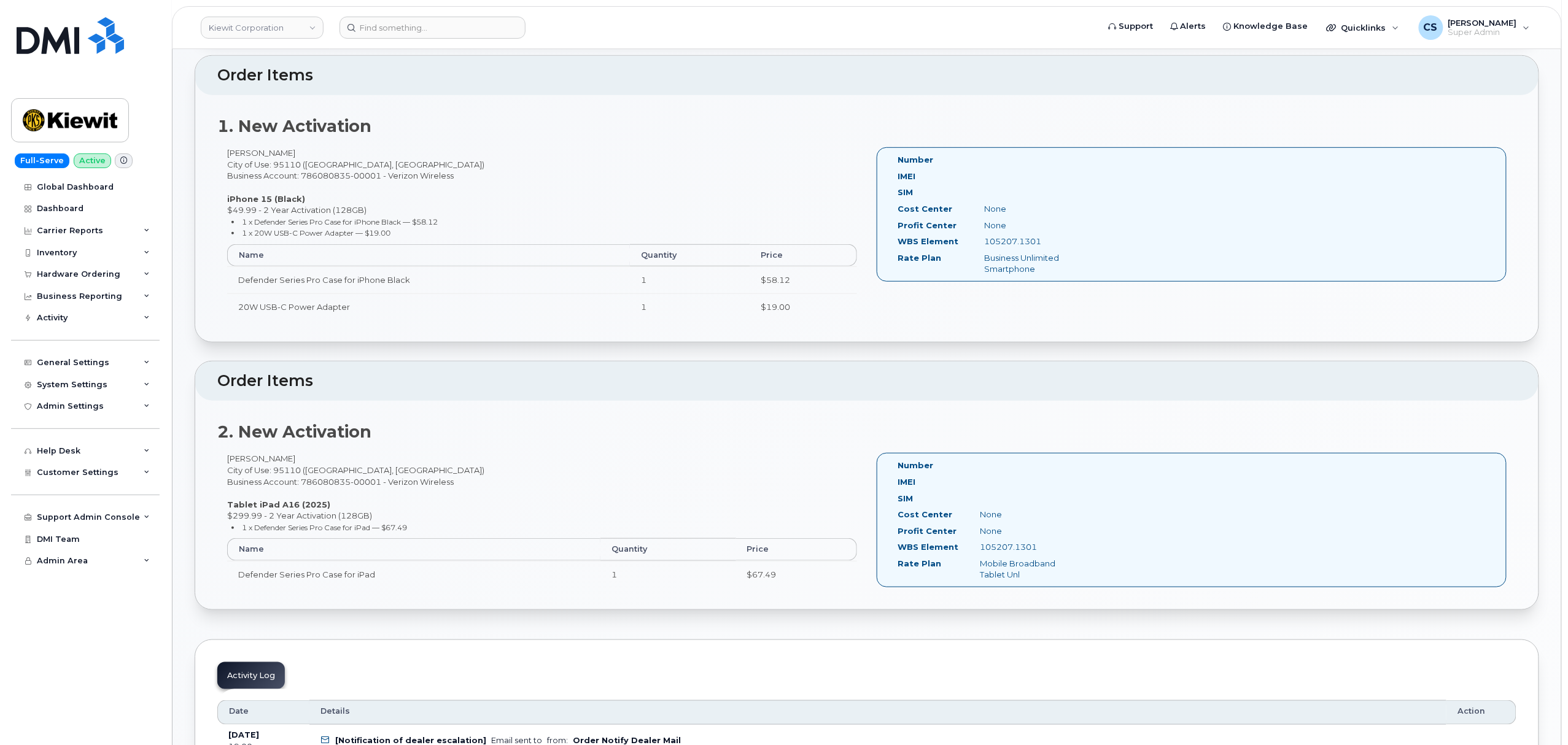
click at [244, 150] on div "[PERSON_NAME] City of Use: 95110 ([GEOGRAPHIC_DATA], [GEOGRAPHIC_DATA]) Busines…" at bounding box center [542, 239] width 650 height 184
copy div "[PERSON_NAME]"
drag, startPoint x: 1060, startPoint y: 244, endPoint x: 984, endPoint y: 242, distance: 76.0
click at [984, 242] on div "105207.1301" at bounding box center [1036, 241] width 121 height 12
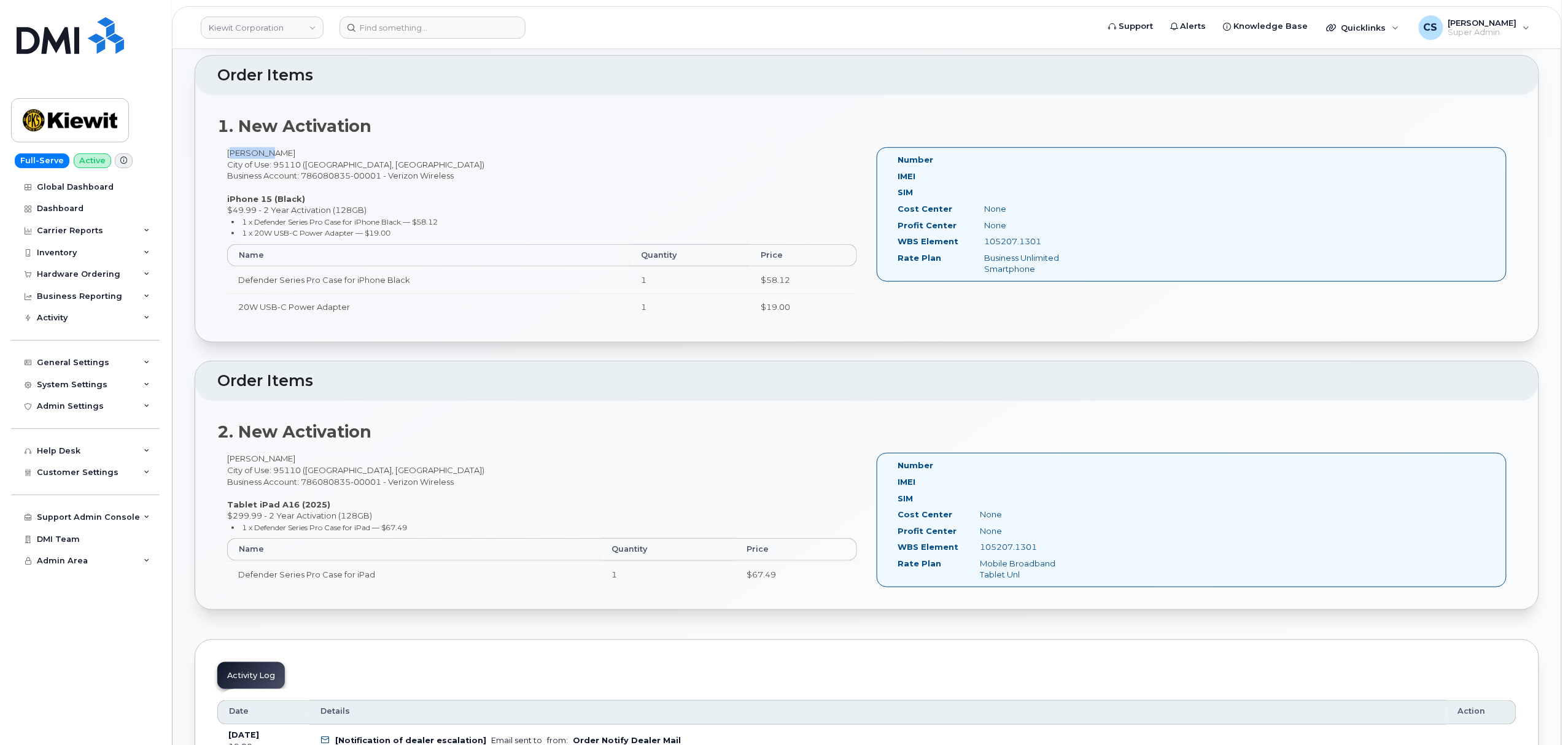
copy div "105207.1301"
click at [236, 455] on div "Brandon Ralls City of Use: 95110 (San Jose, CA) Business Account: 786080835-000…" at bounding box center [542, 525] width 650 height 145
copy div "Brandon"
click at [270, 460] on div "Brandon Ralls City of Use: 95110 (San Jose, CA) Business Account: 786080835-000…" at bounding box center [542, 525] width 650 height 145
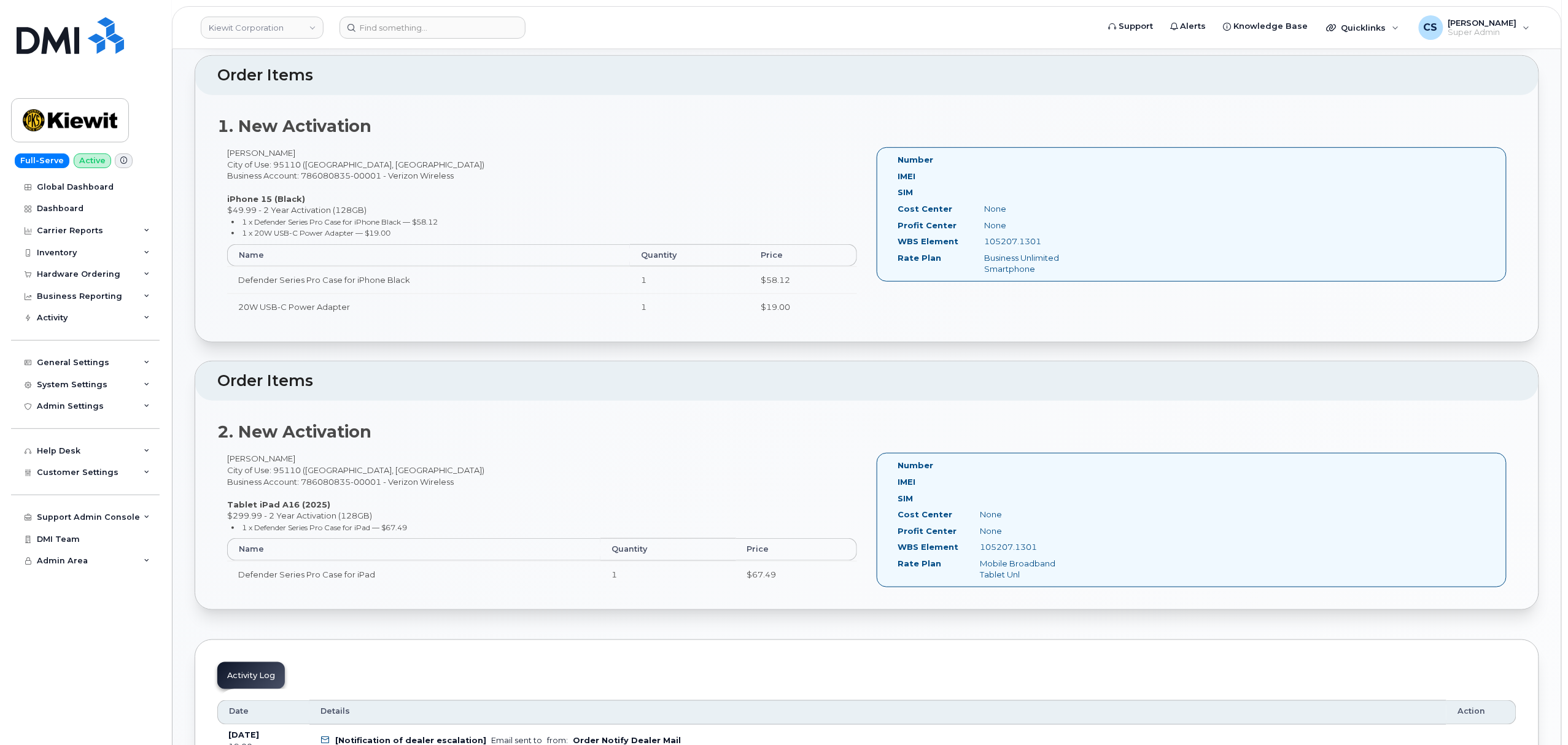
click at [270, 460] on div "Brandon Ralls City of Use: 95110 (San Jose, CA) Business Account: 786080835-000…" at bounding box center [542, 525] width 650 height 145
copy div "Ralls"
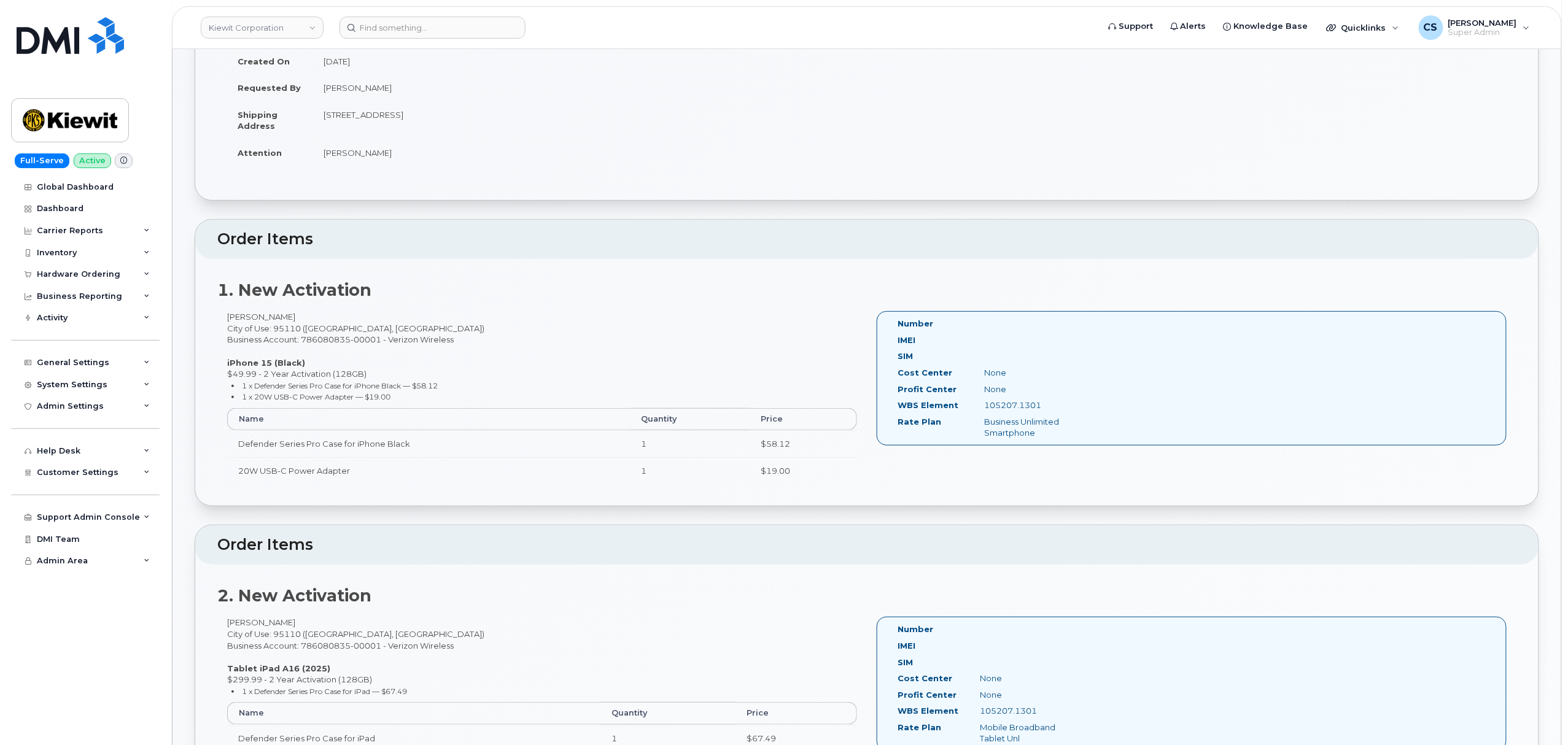
scroll to position [0, 0]
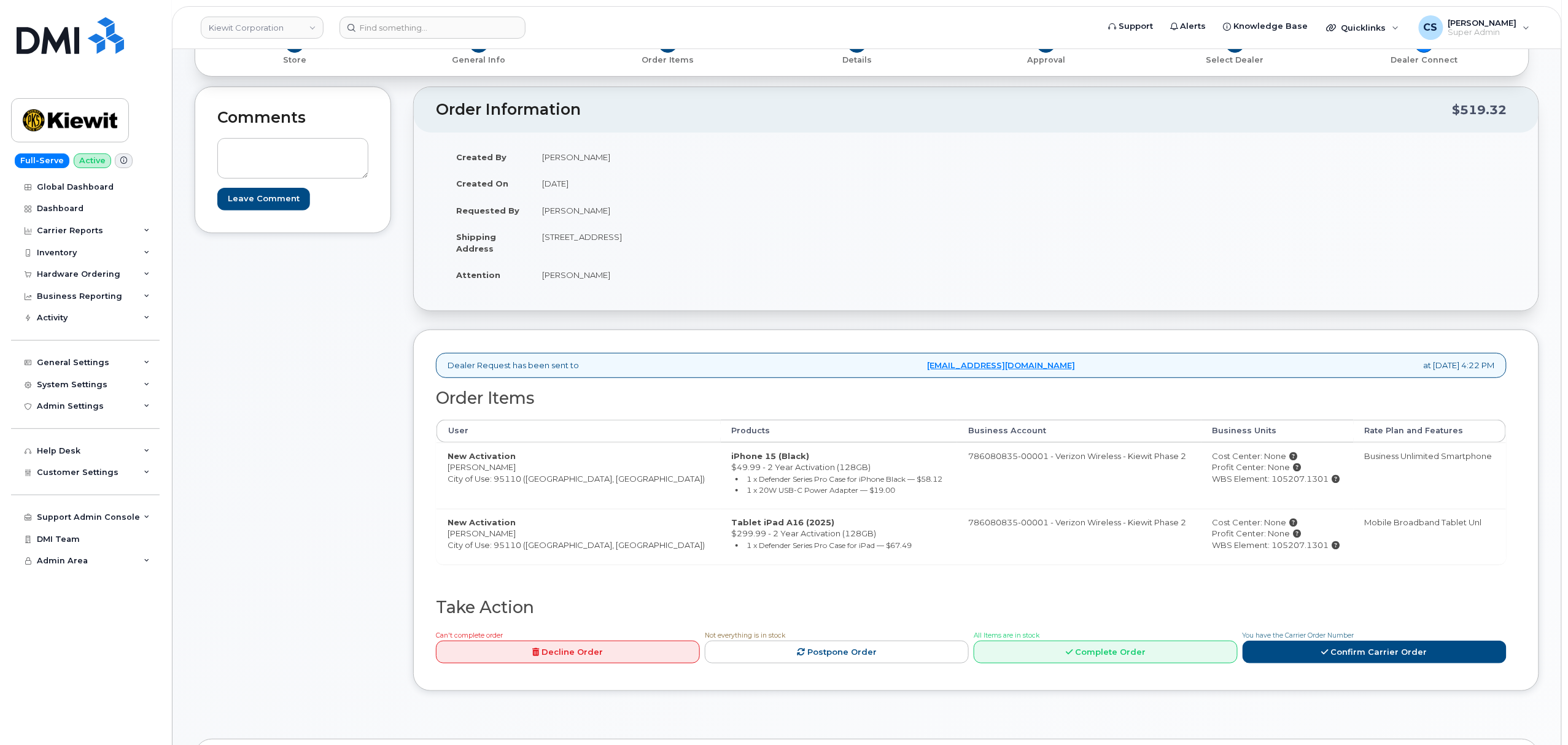
scroll to position [327, 0]
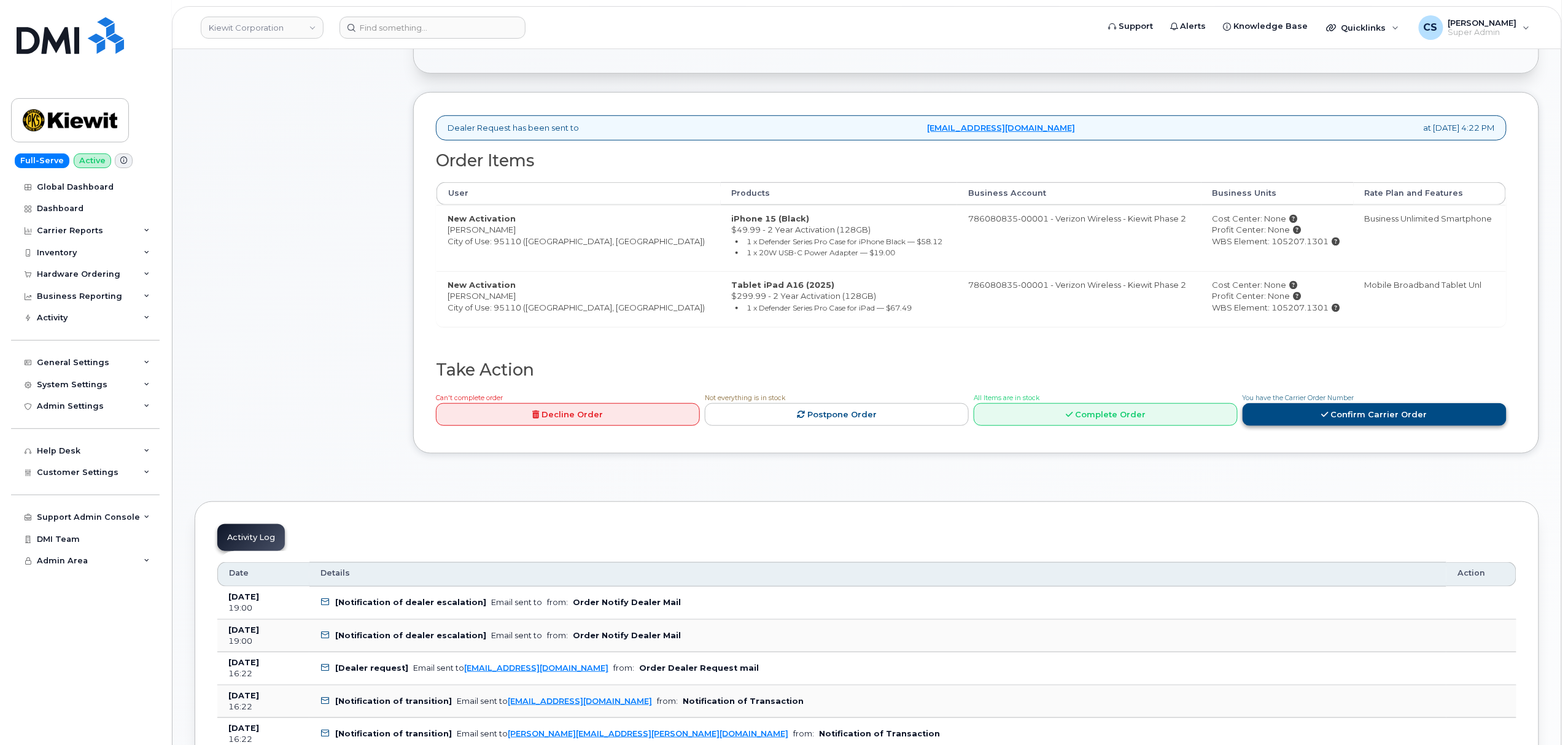
click at [1298, 420] on link "Confirm Carrier Order" at bounding box center [1374, 414] width 264 height 22
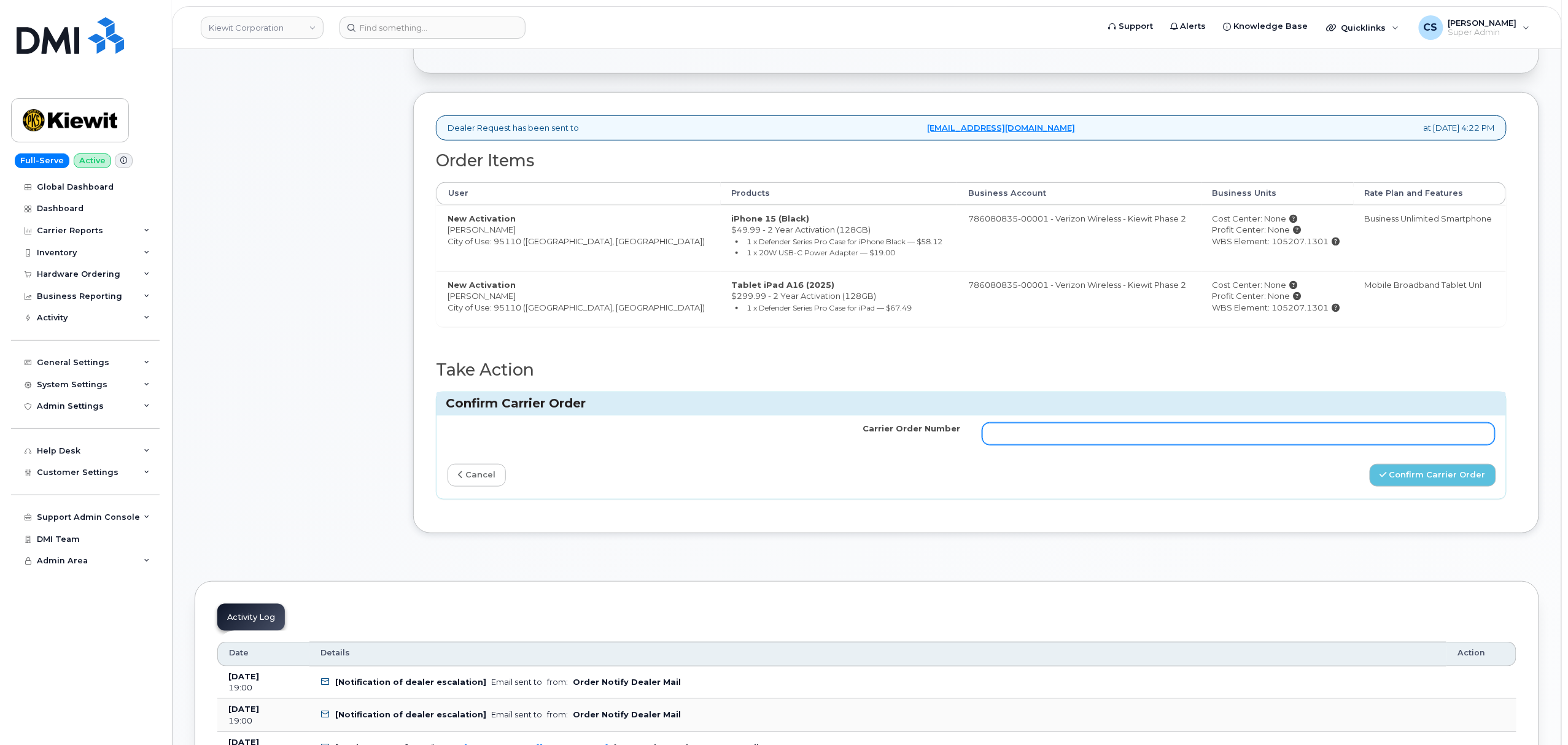
click at [1045, 434] on input "Carrier Order Number" at bounding box center [1238, 434] width 513 height 22
paste input "MB3000595838670"
type input "MB3000595838670"
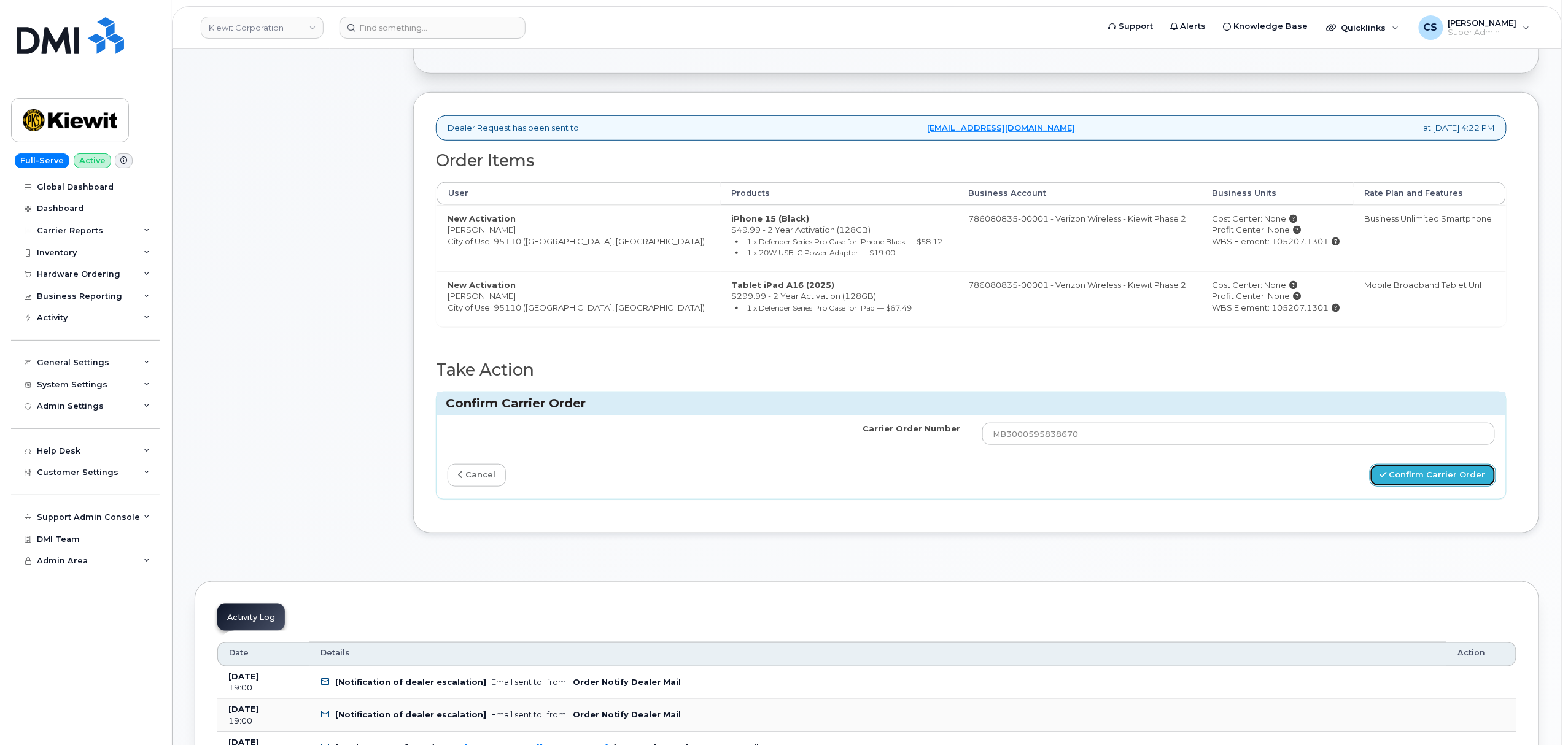
click at [1448, 486] on button "Confirm Carrier Order" at bounding box center [1433, 475] width 127 height 22
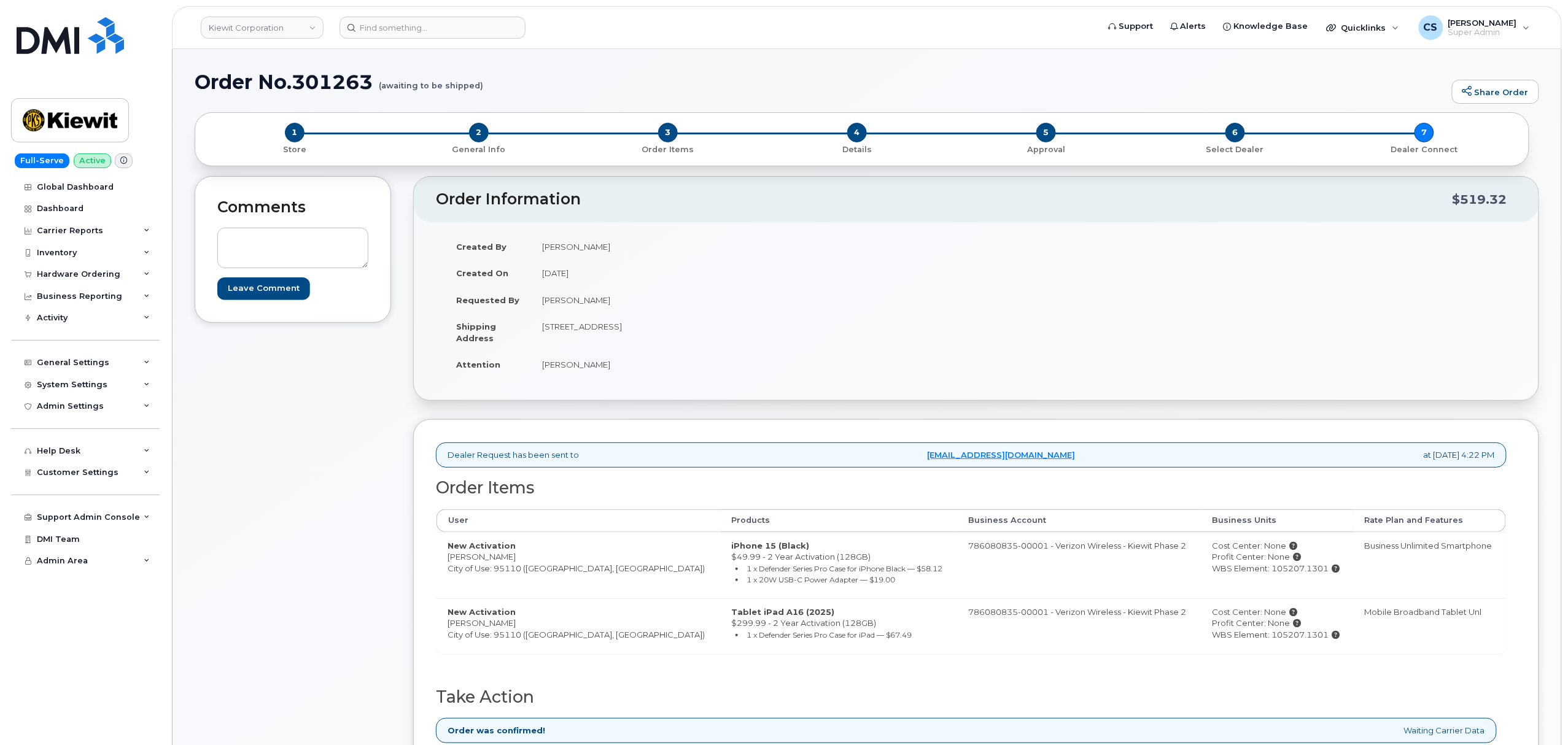
click at [935, 285] on td "September 19, 2025" at bounding box center [749, 272] width 436 height 27
click at [469, 28] on input at bounding box center [432, 27] width 186 height 22
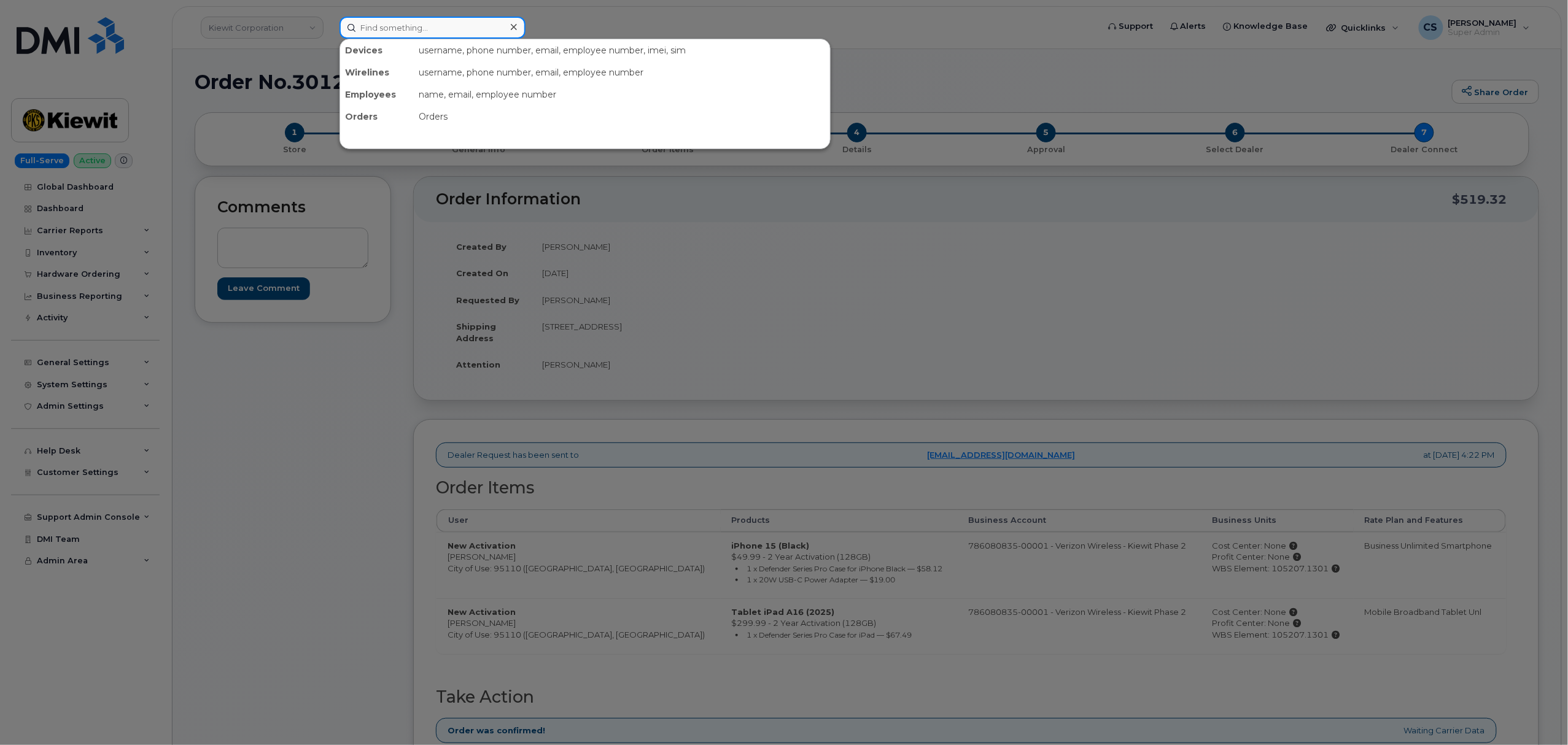
paste input "9083472599"
type input "9083472599"
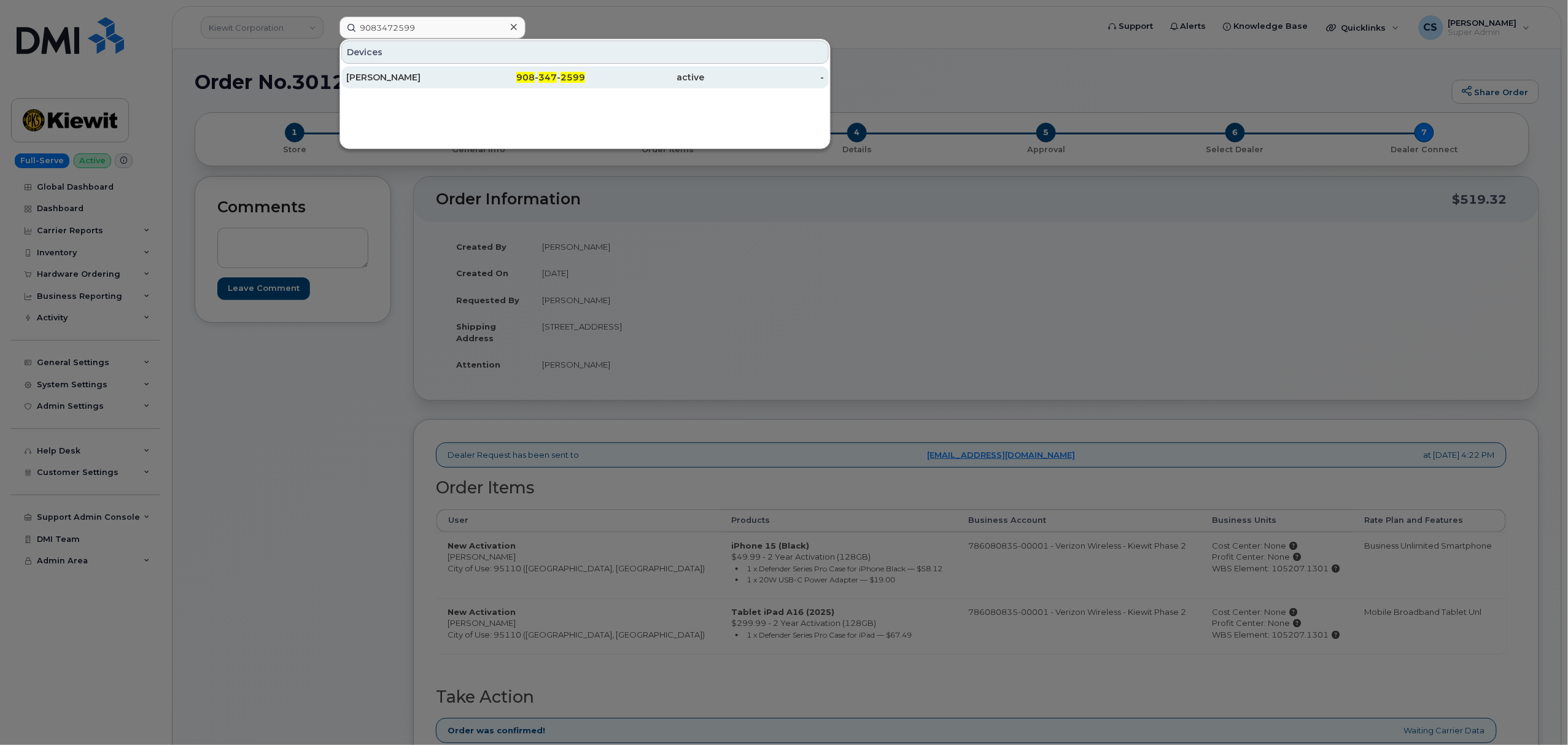
click at [534, 76] on span "908" at bounding box center [525, 77] width 18 height 11
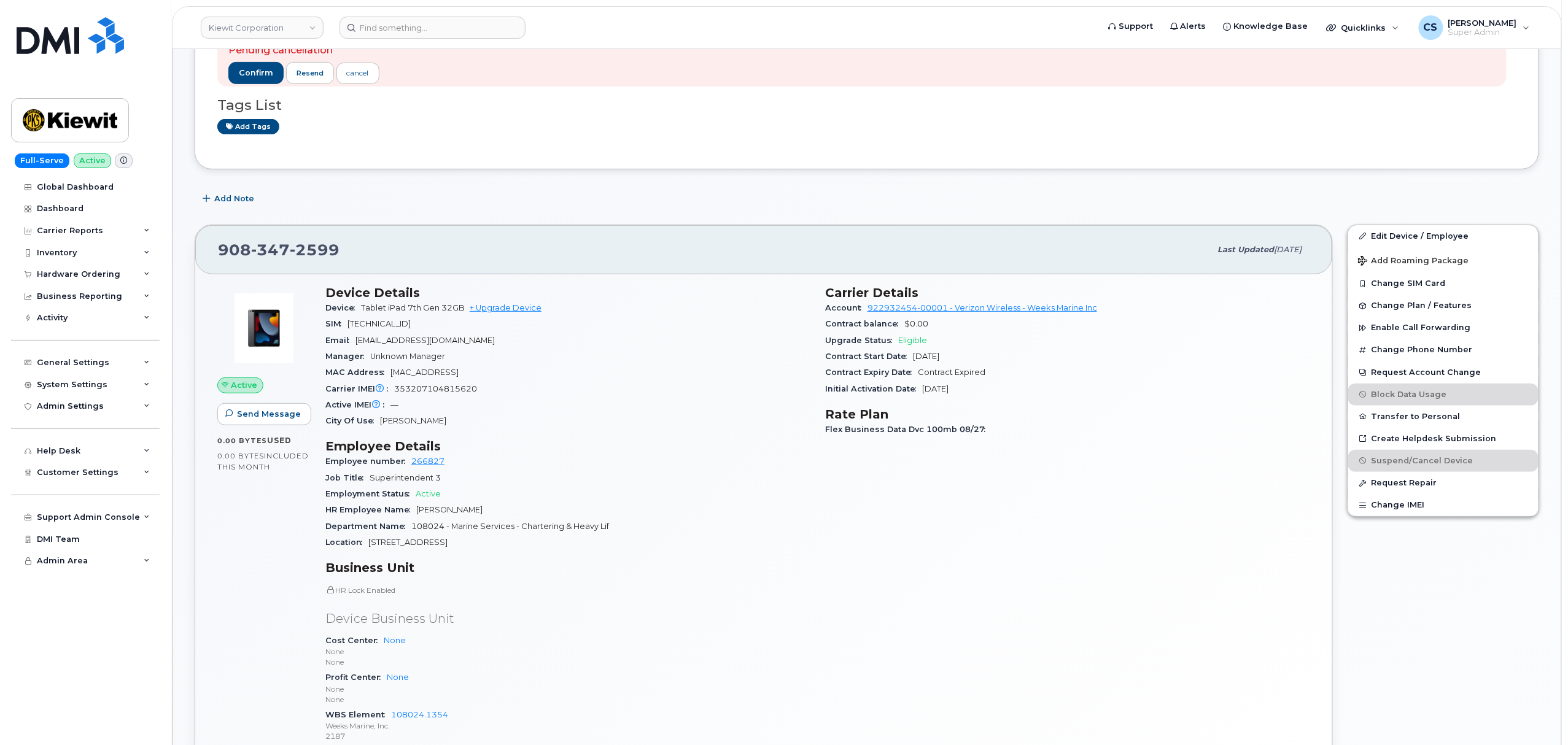
scroll to position [82, 0]
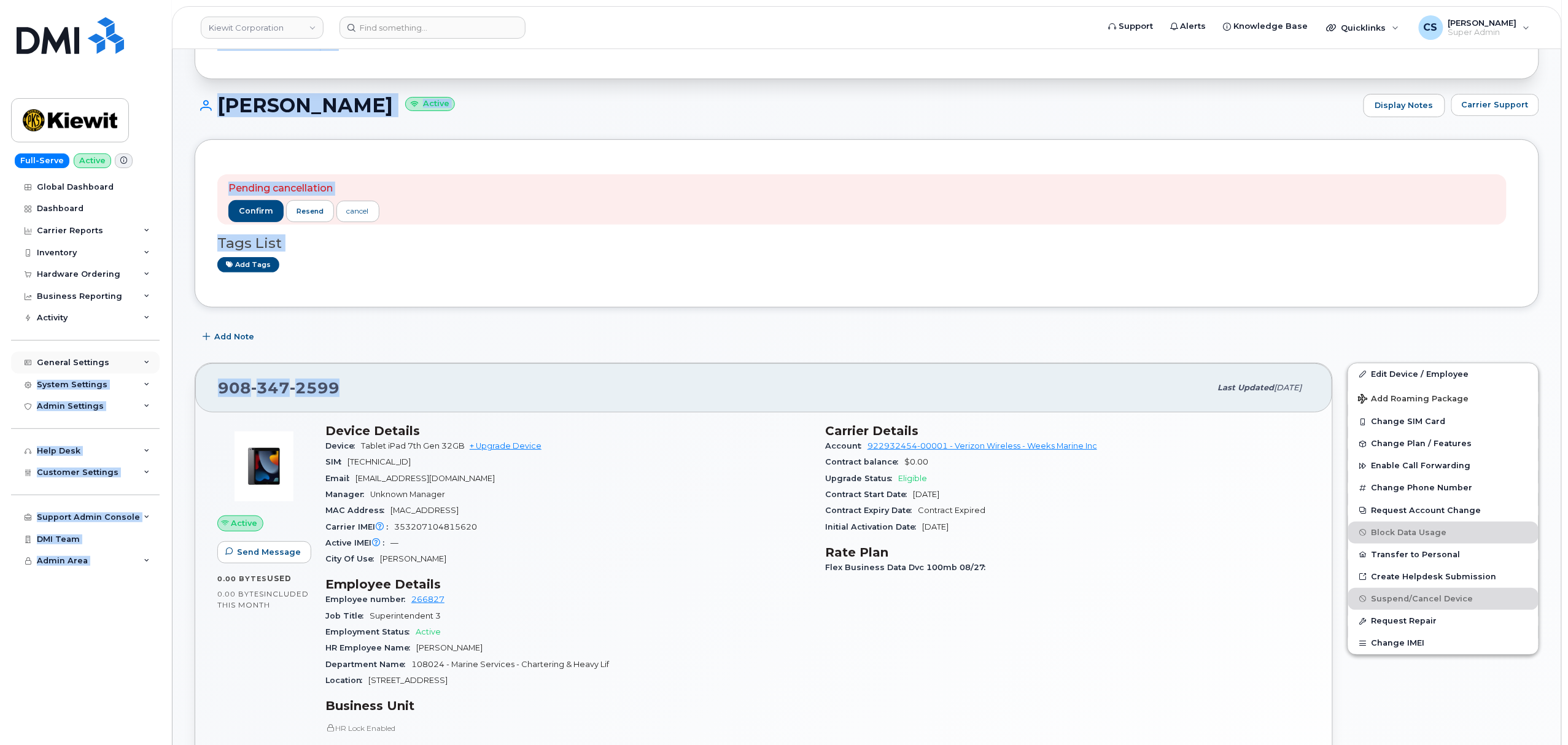
drag, startPoint x: 333, startPoint y: 394, endPoint x: 145, endPoint y: 367, distance: 189.9
click at [327, 388] on span "2599" at bounding box center [314, 387] width 50 height 18
click at [341, 386] on div "[PHONE_NUMBER]" at bounding box center [714, 388] width 993 height 26
click at [345, 385] on div "908 347 2599" at bounding box center [714, 388] width 993 height 26
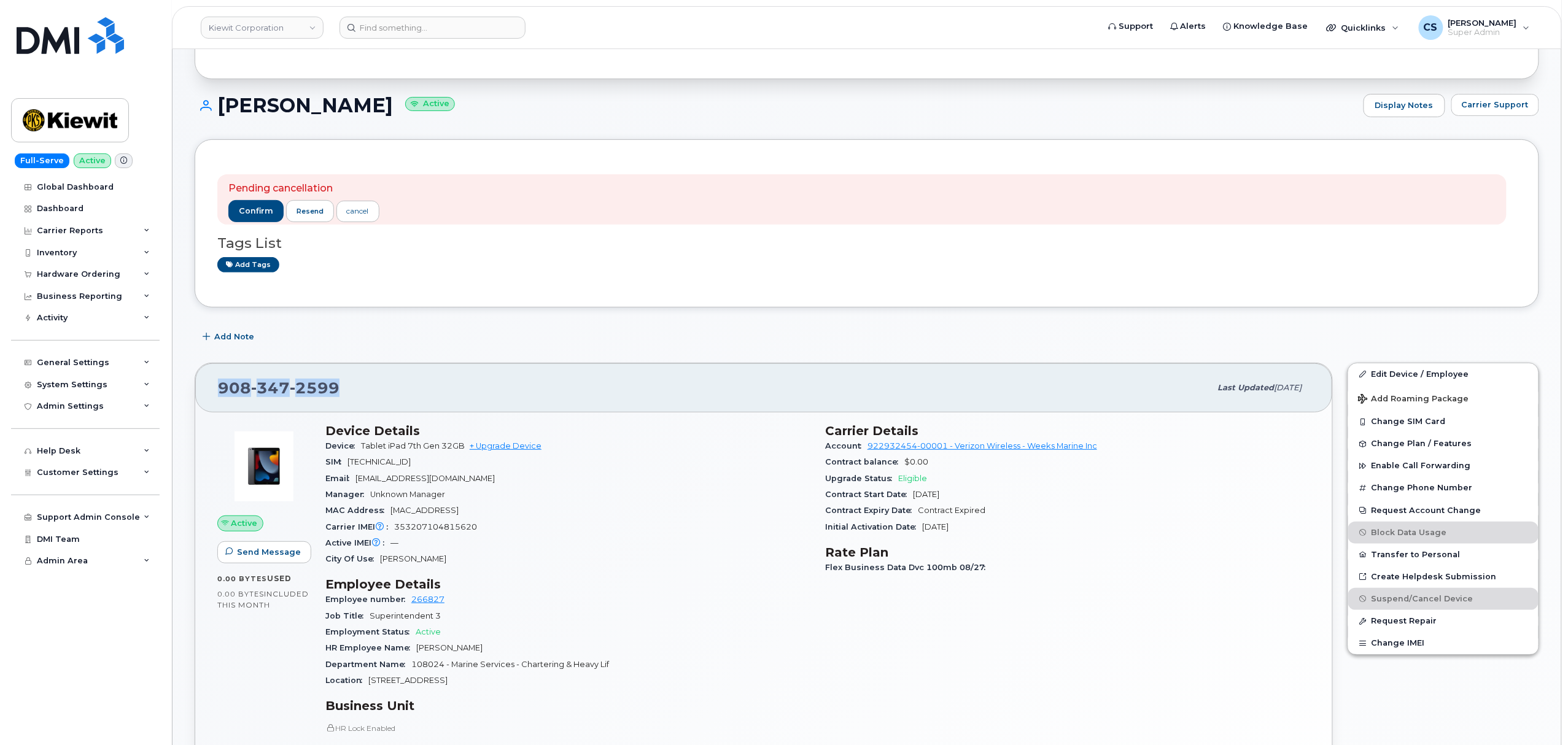
drag, startPoint x: 342, startPoint y: 386, endPoint x: 221, endPoint y: 383, distance: 121.0
click at [221, 383] on div "908 347 2599" at bounding box center [714, 388] width 993 height 26
copy span "908 347 2599"
click at [247, 204] on button "confirm" at bounding box center [256, 211] width 55 height 22
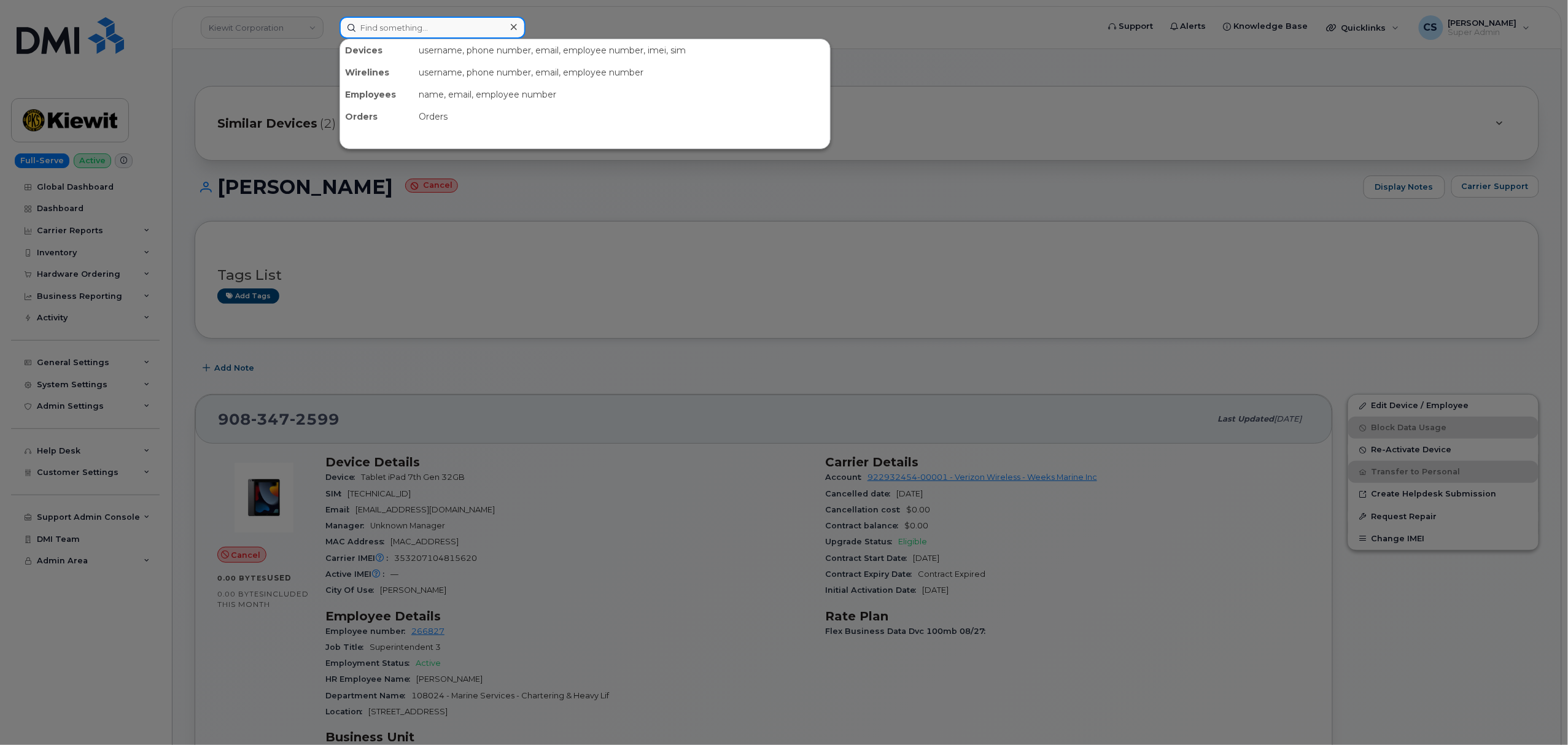
click at [441, 30] on input at bounding box center [432, 27] width 186 height 22
paste input "301216"
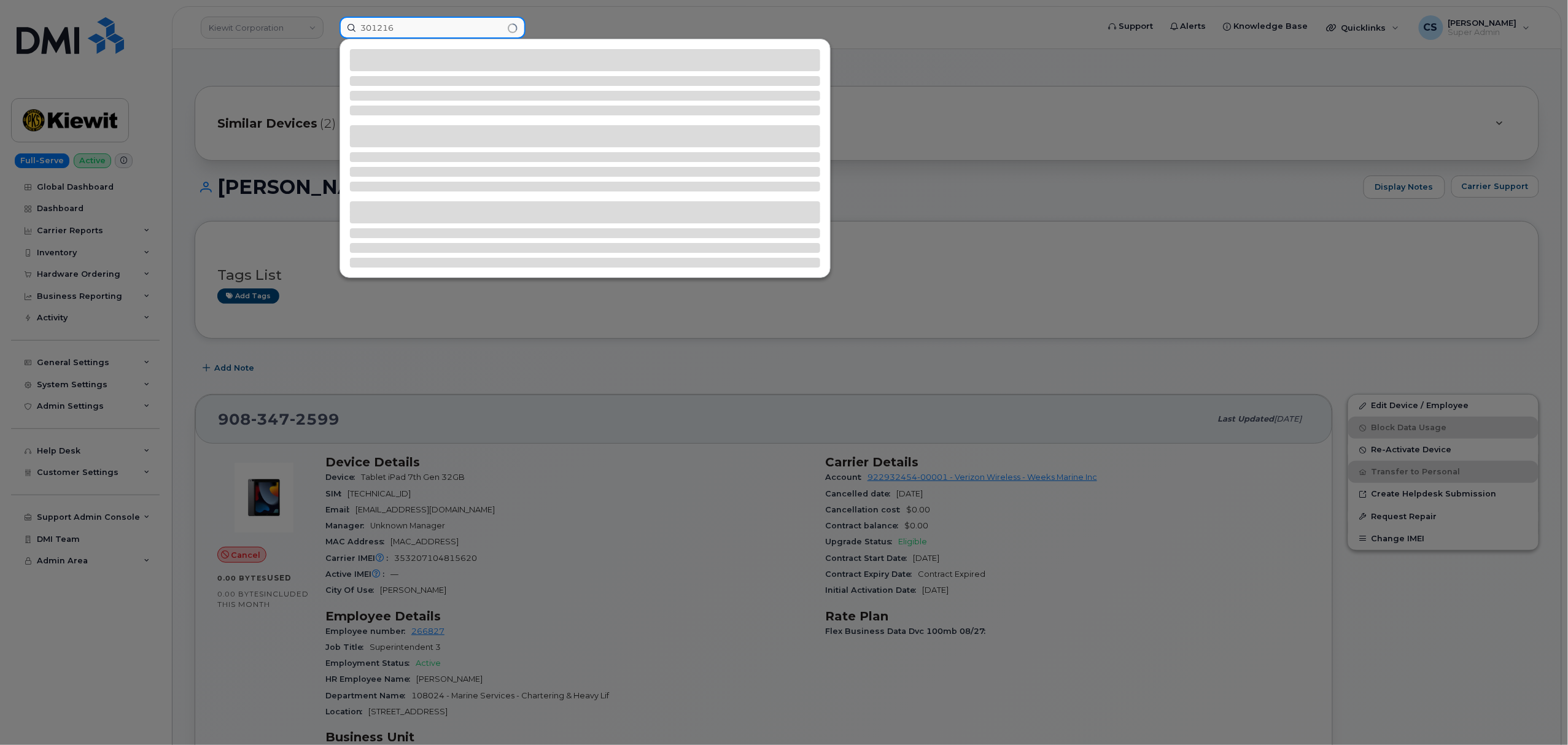
type input "301216"
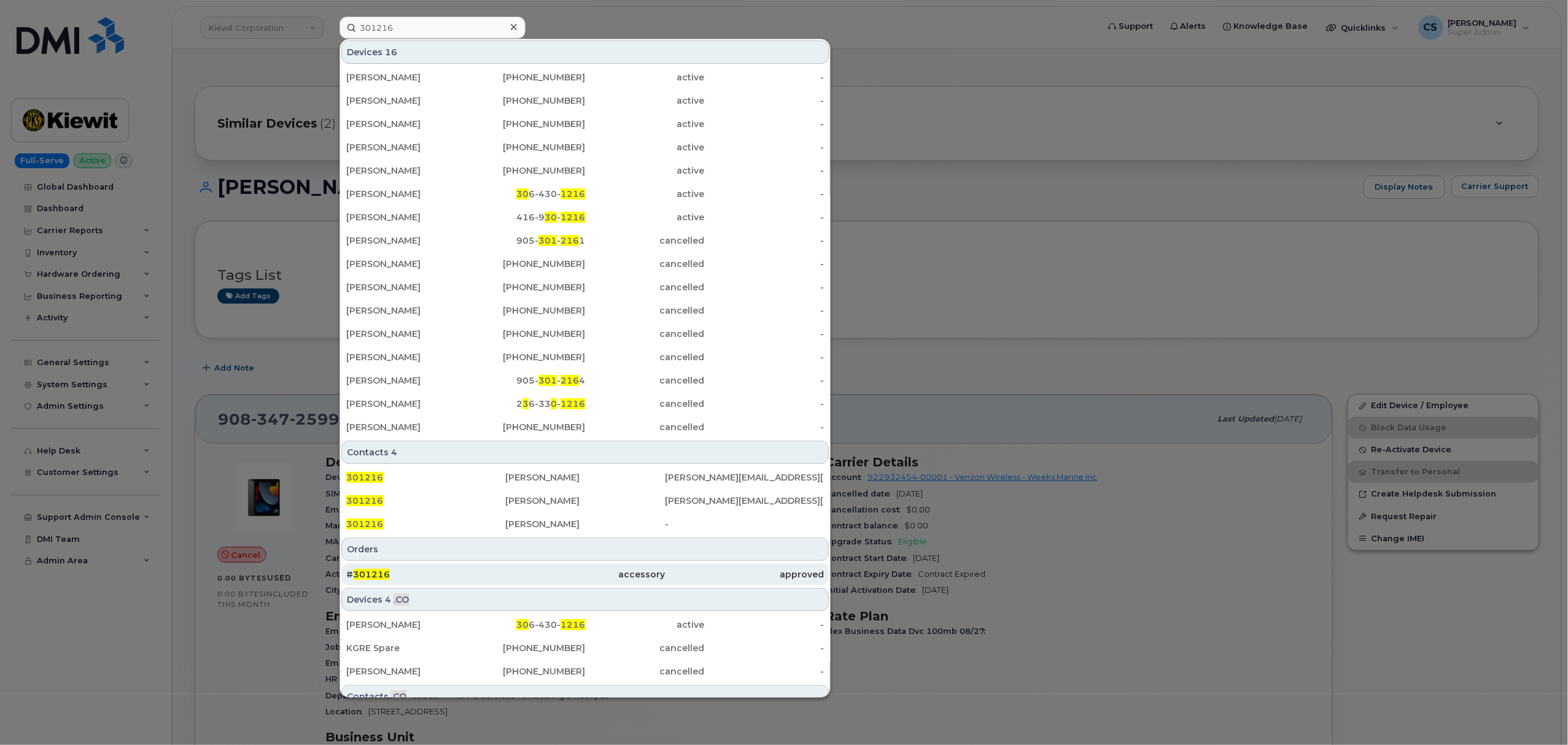
click at [381, 580] on span "301216" at bounding box center [371, 574] width 37 height 11
click at [377, 574] on span "301216" at bounding box center [371, 574] width 37 height 11
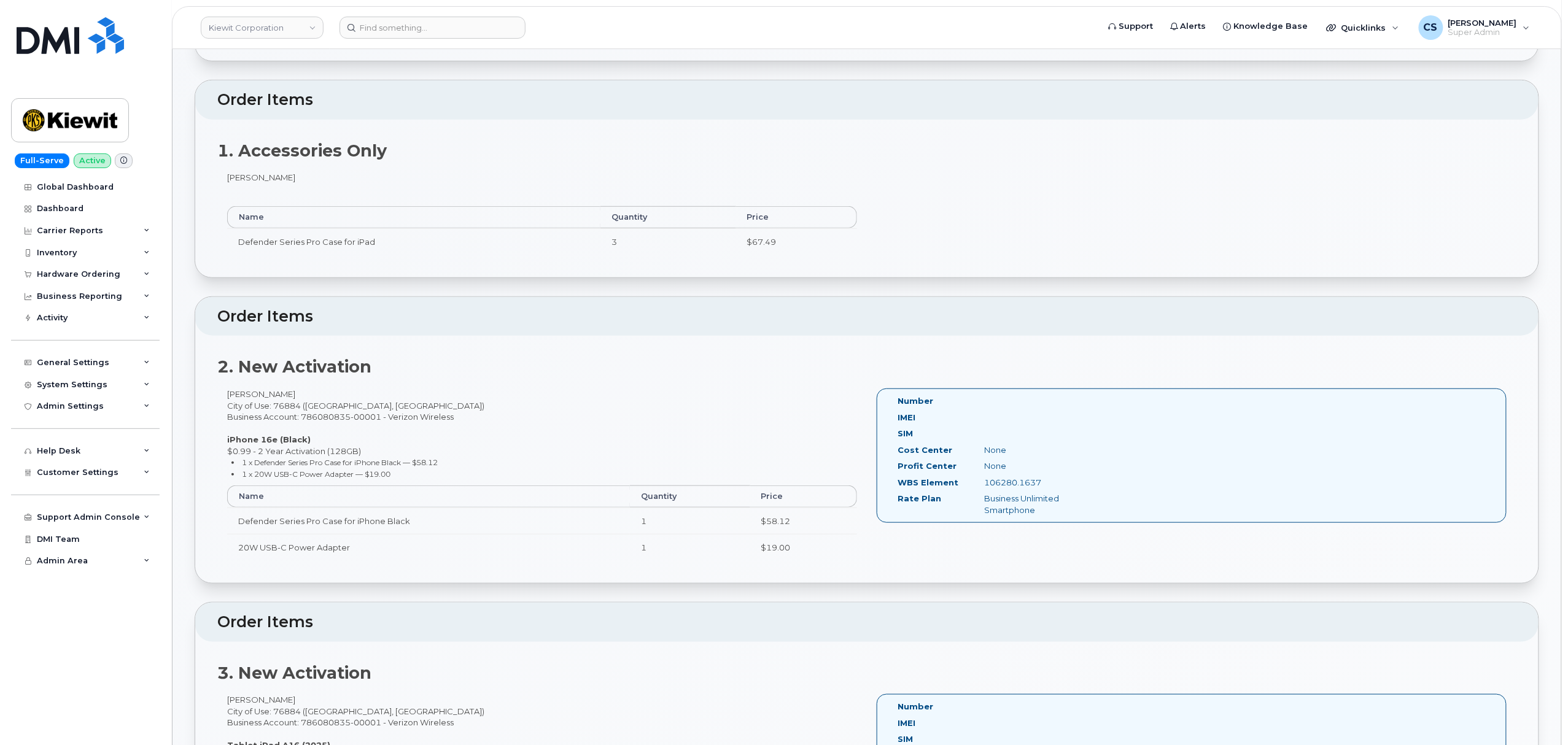
scroll to position [246, 0]
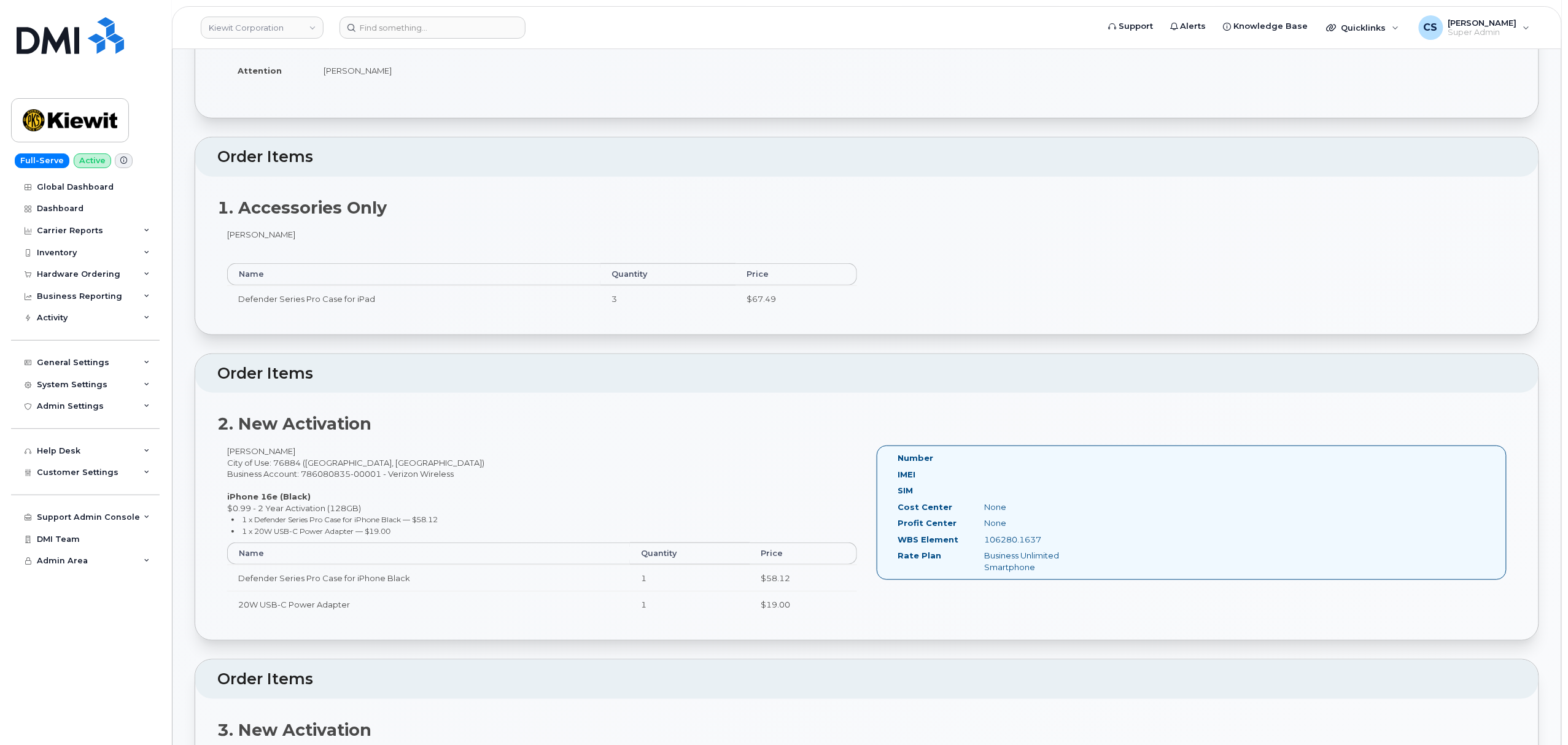
drag, startPoint x: 1058, startPoint y: 538, endPoint x: 983, endPoint y: 543, distance: 75.2
click at [983, 543] on div "106280.1637" at bounding box center [1036, 540] width 121 height 12
copy div "106280.1637"
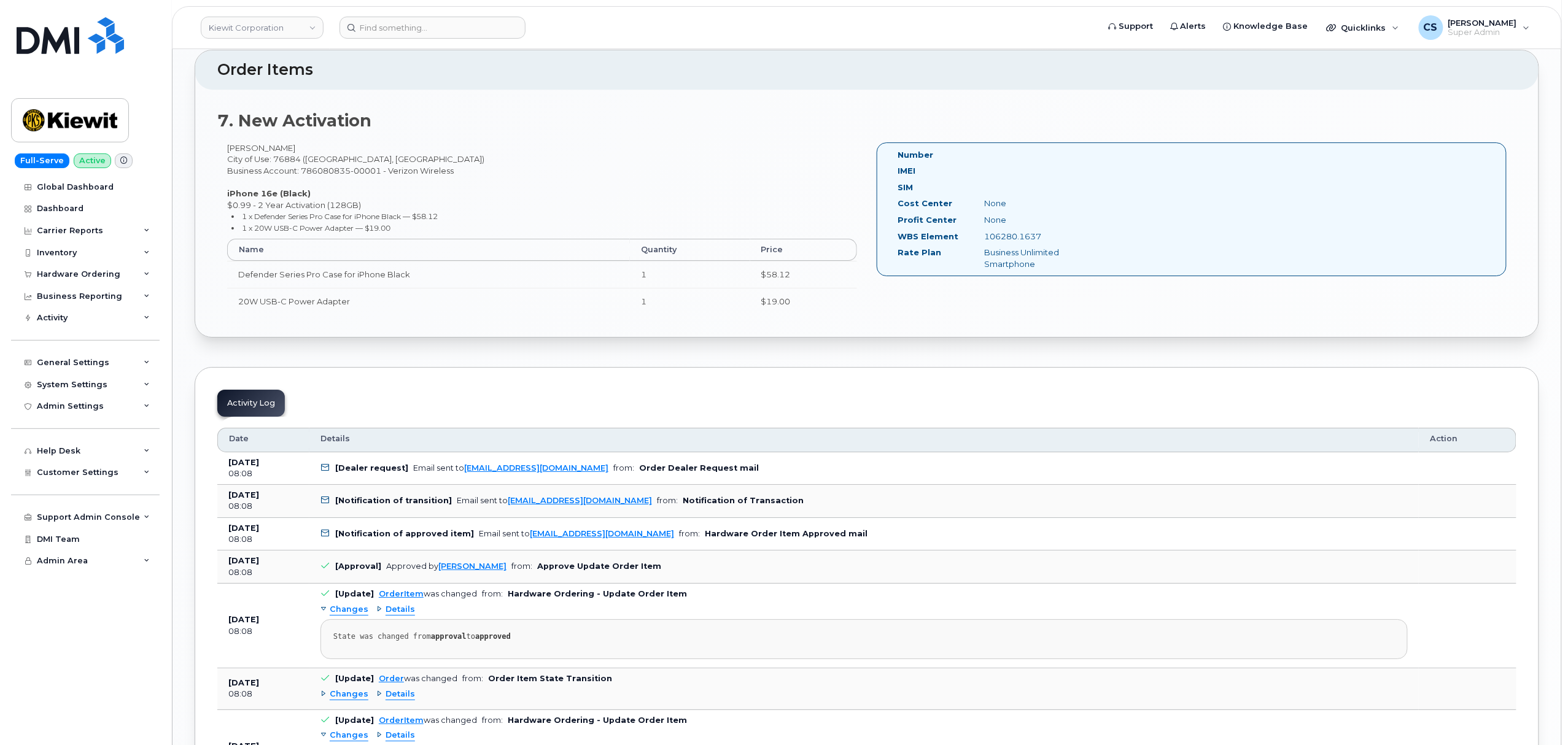
scroll to position [1964, 0]
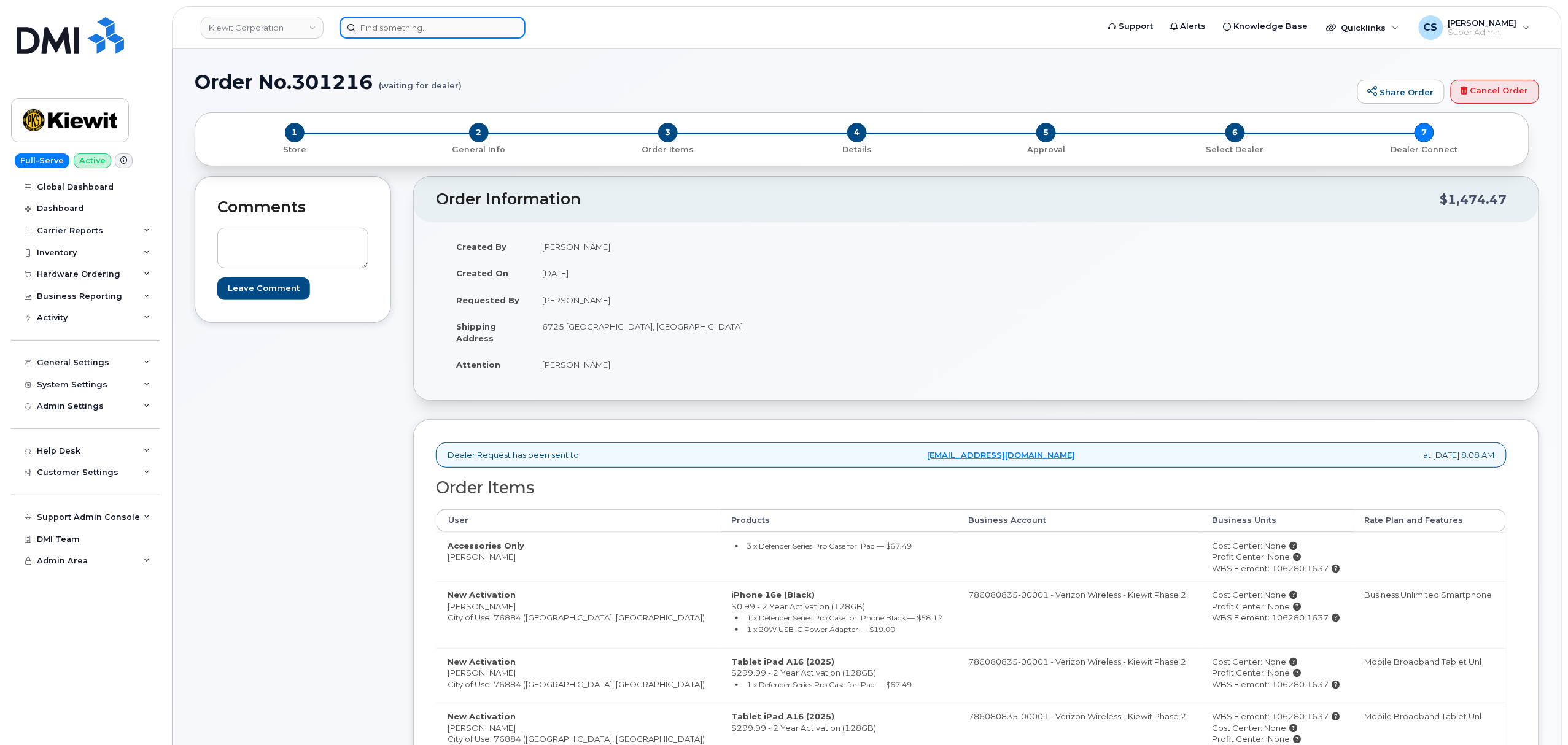
click at [401, 30] on input at bounding box center [432, 27] width 186 height 22
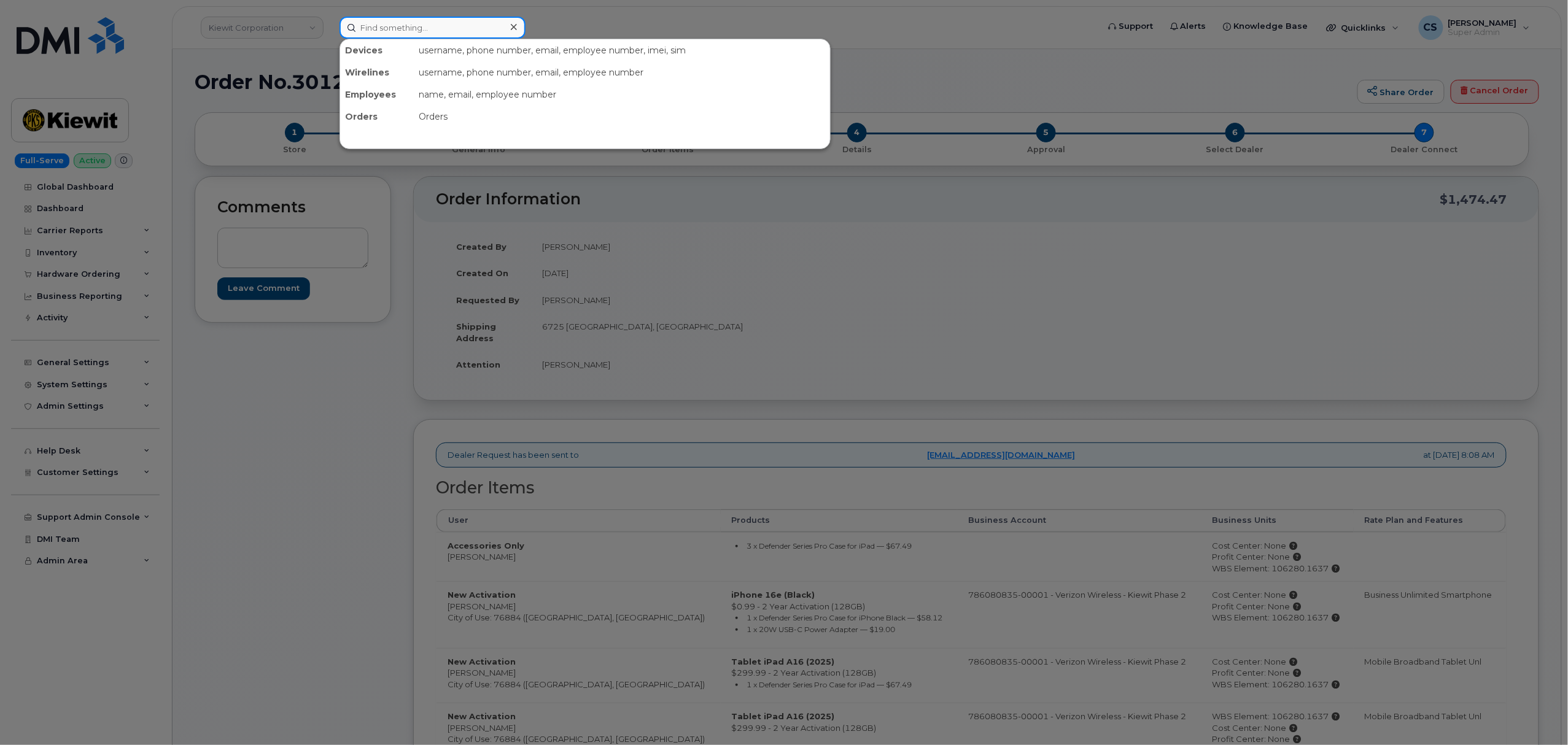
paste input "MB3000595853729"
type input "MB3000595853729"
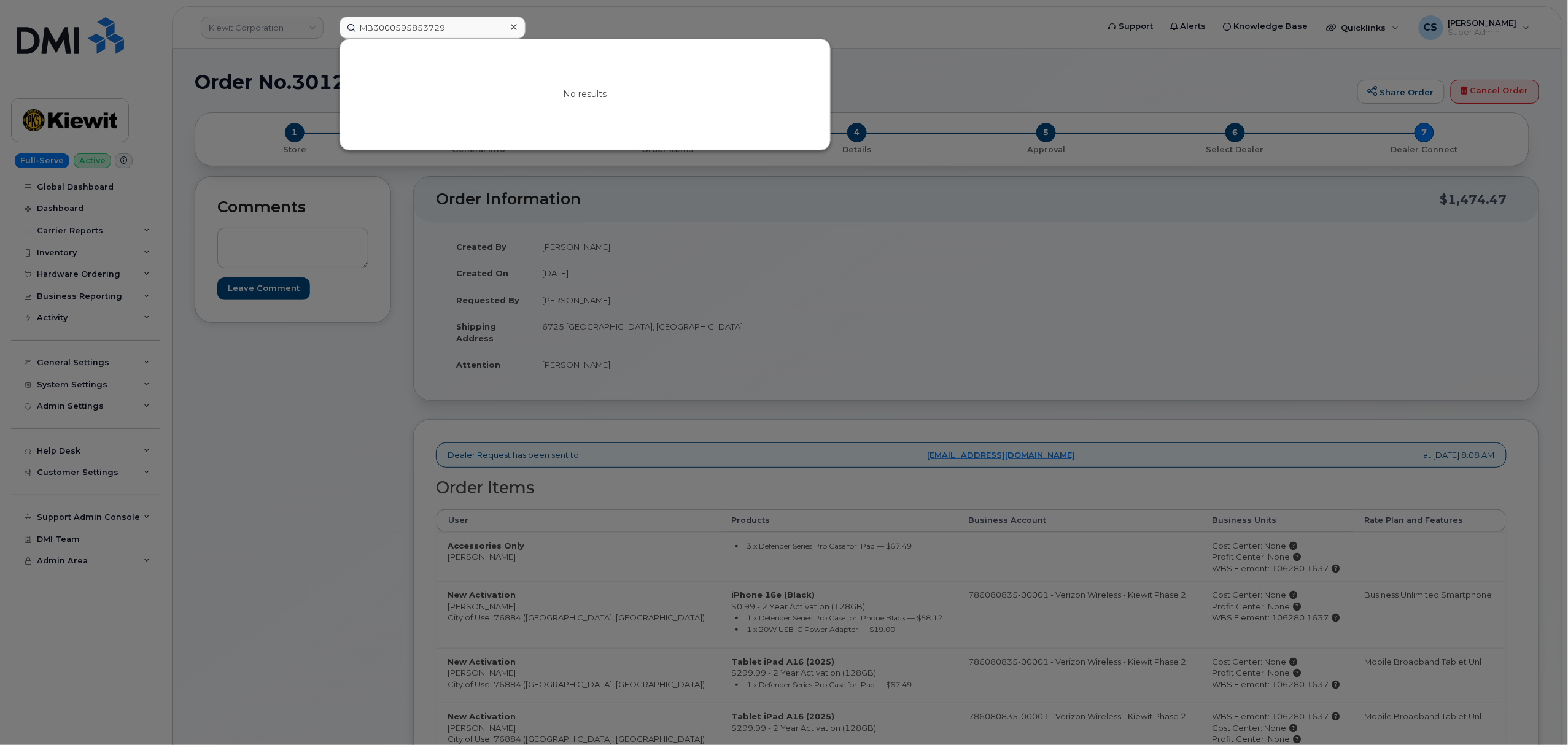
click at [984, 69] on div at bounding box center [784, 372] width 1568 height 745
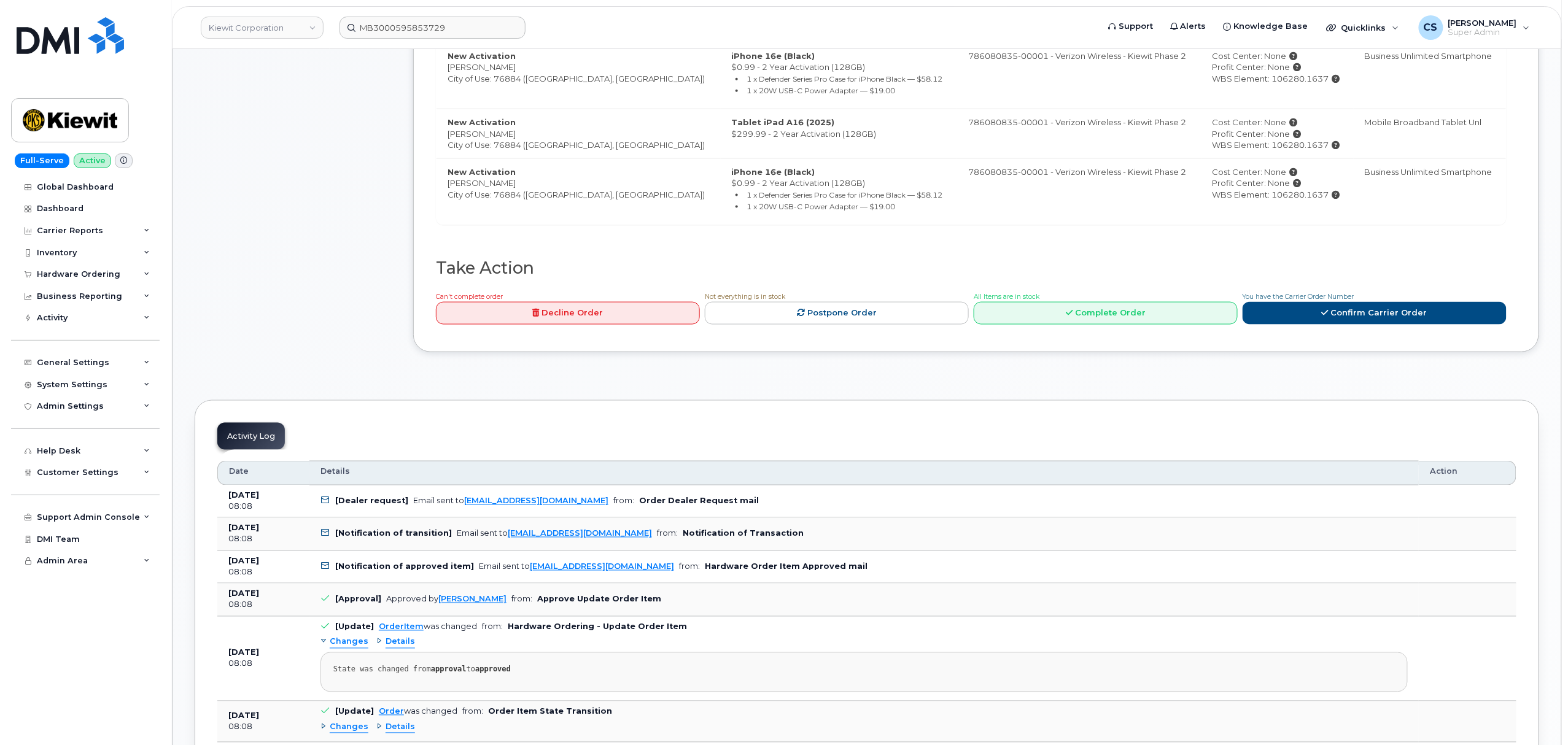
scroll to position [736, 0]
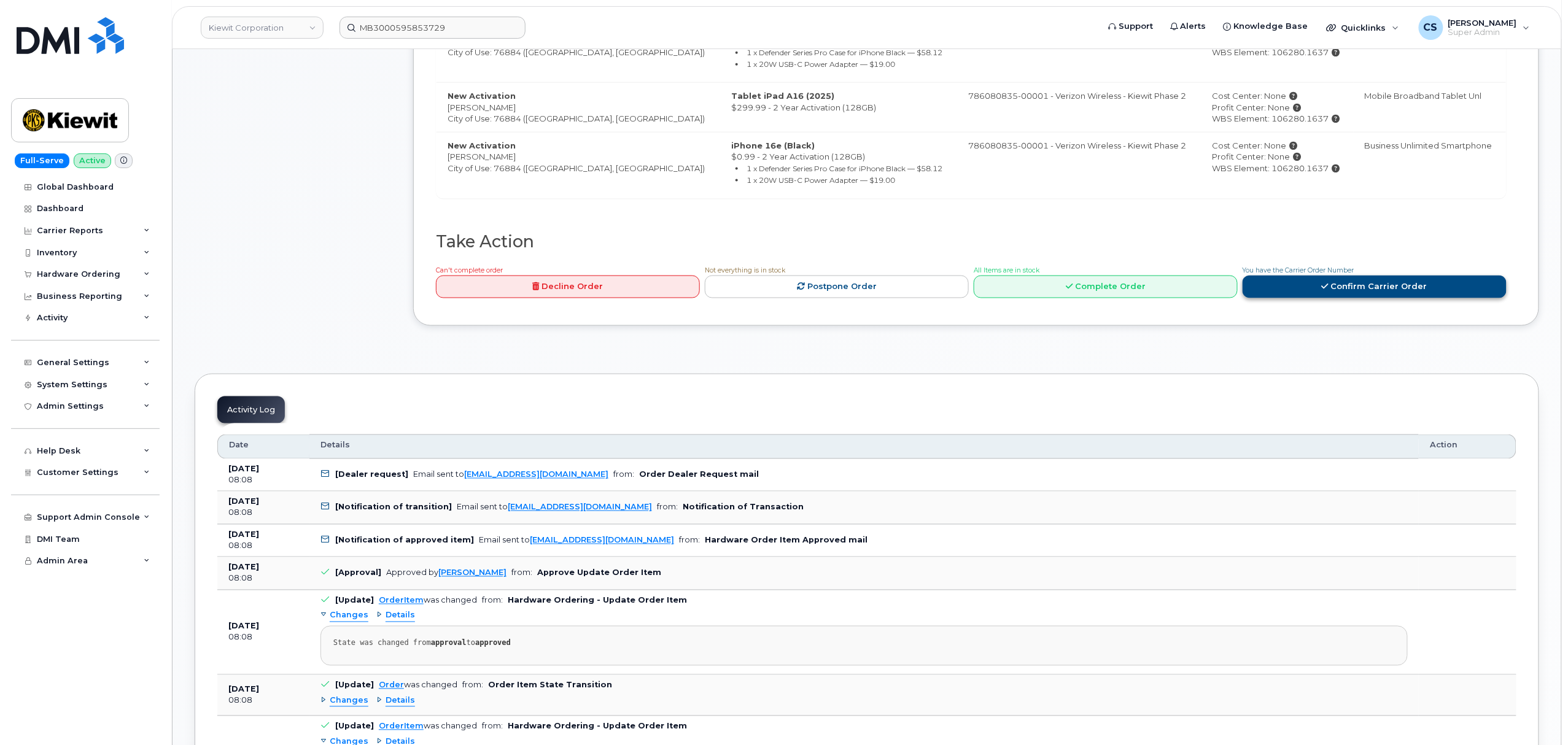
click at [1334, 293] on link "Confirm Carrier Order" at bounding box center [1374, 286] width 264 height 22
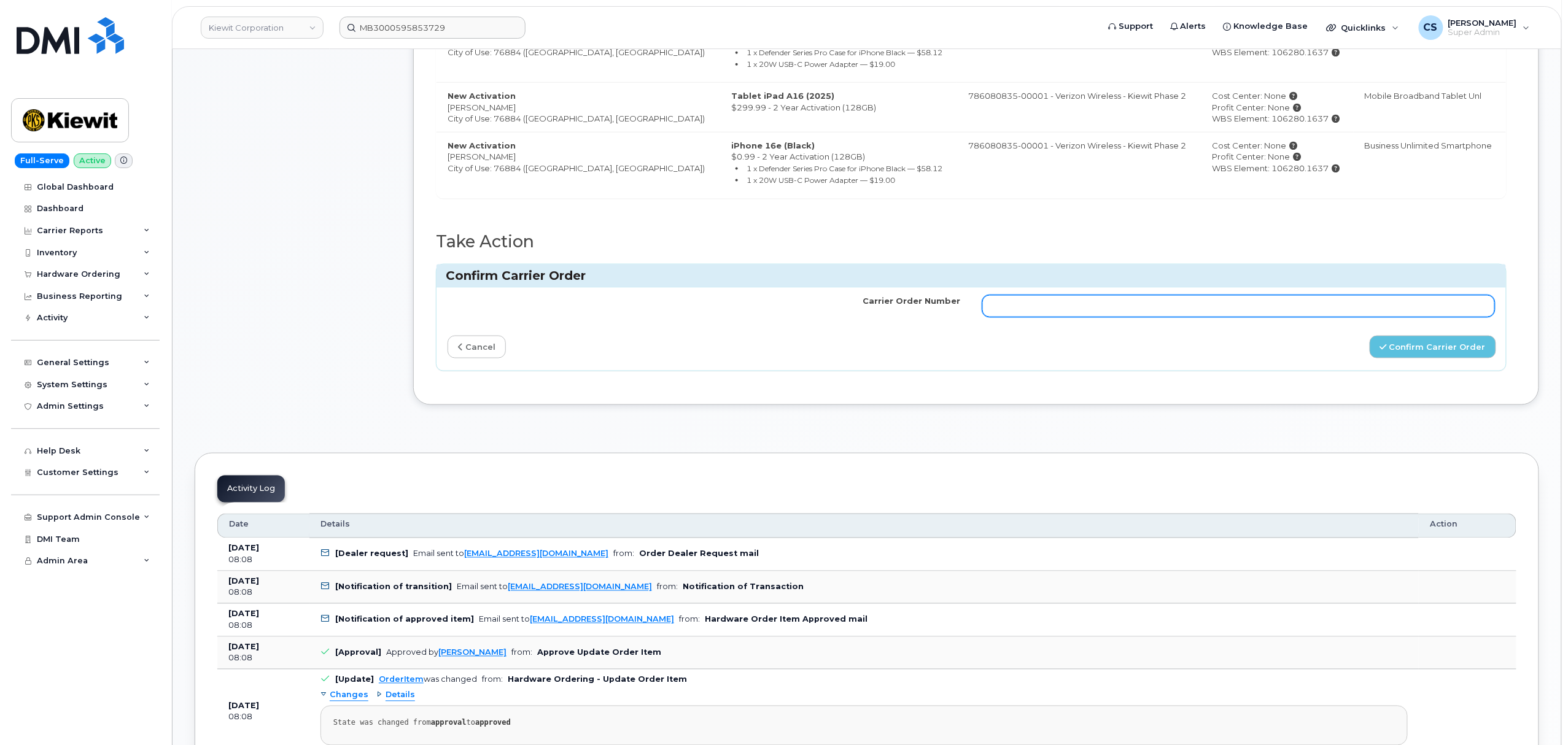
click at [1149, 313] on input "Carrier Order Number" at bounding box center [1238, 306] width 513 height 22
paste input "MB3000595853729"
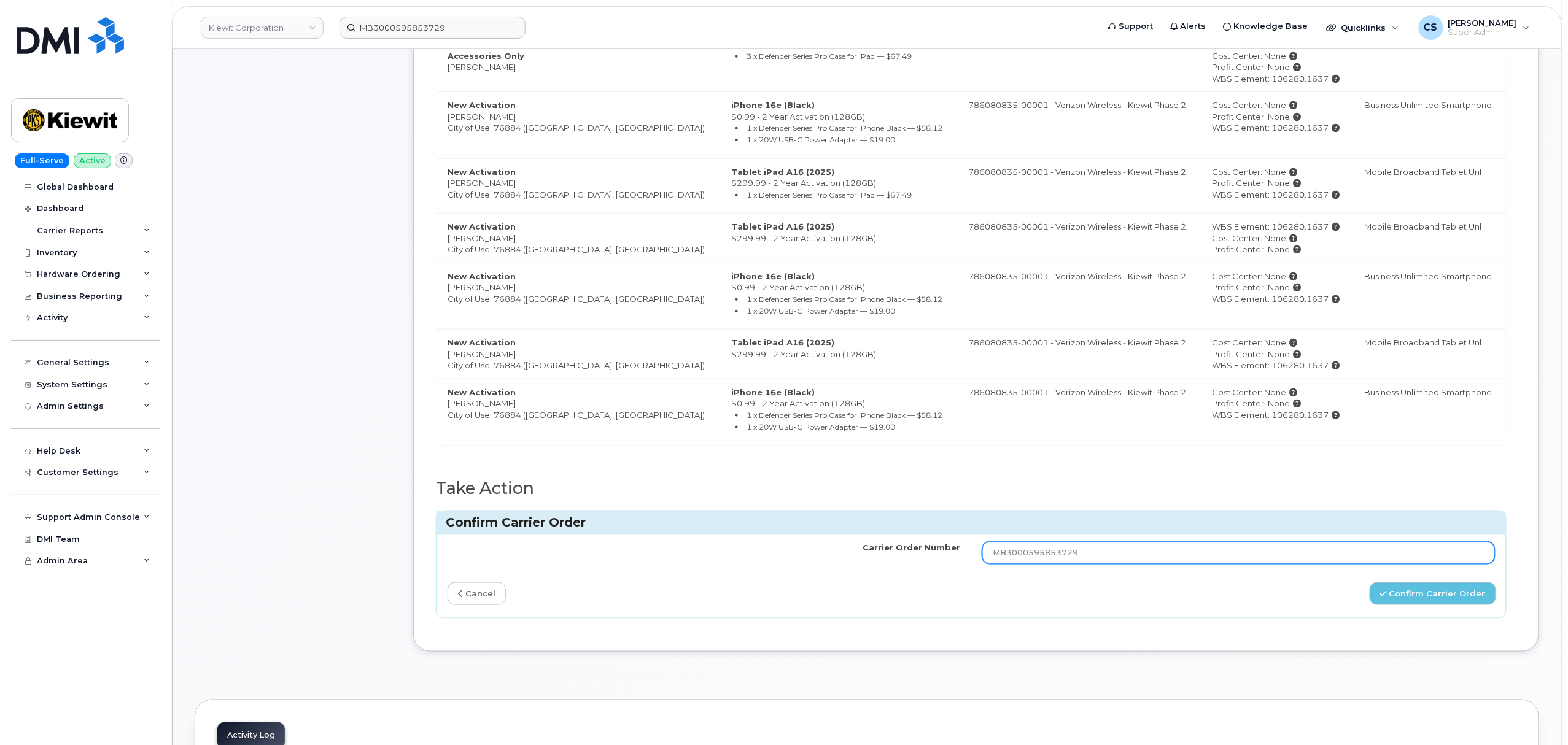
scroll to position [654, 0]
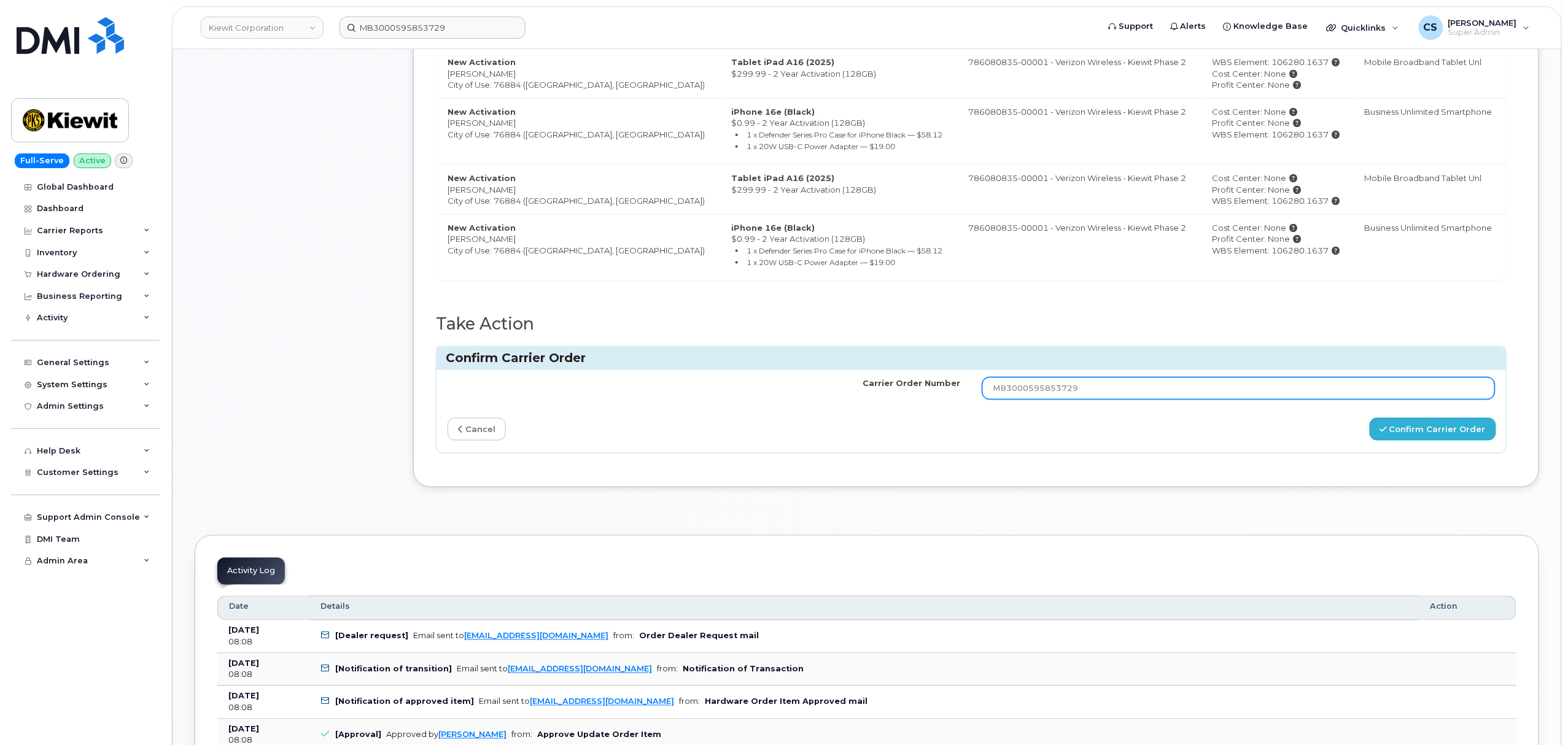
type input "MB3000595853729"
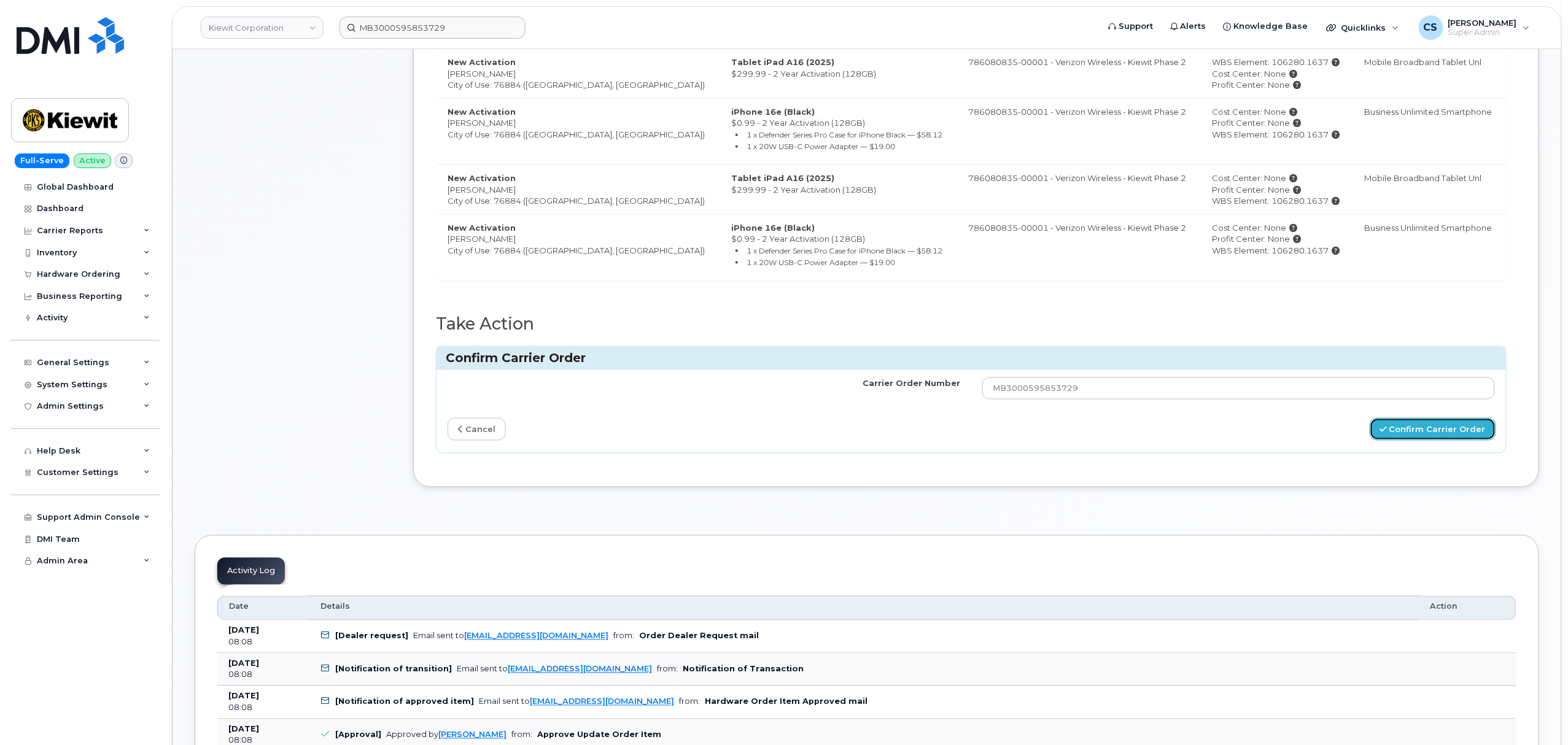
click at [1440, 430] on button "Confirm Carrier Order" at bounding box center [1433, 429] width 127 height 22
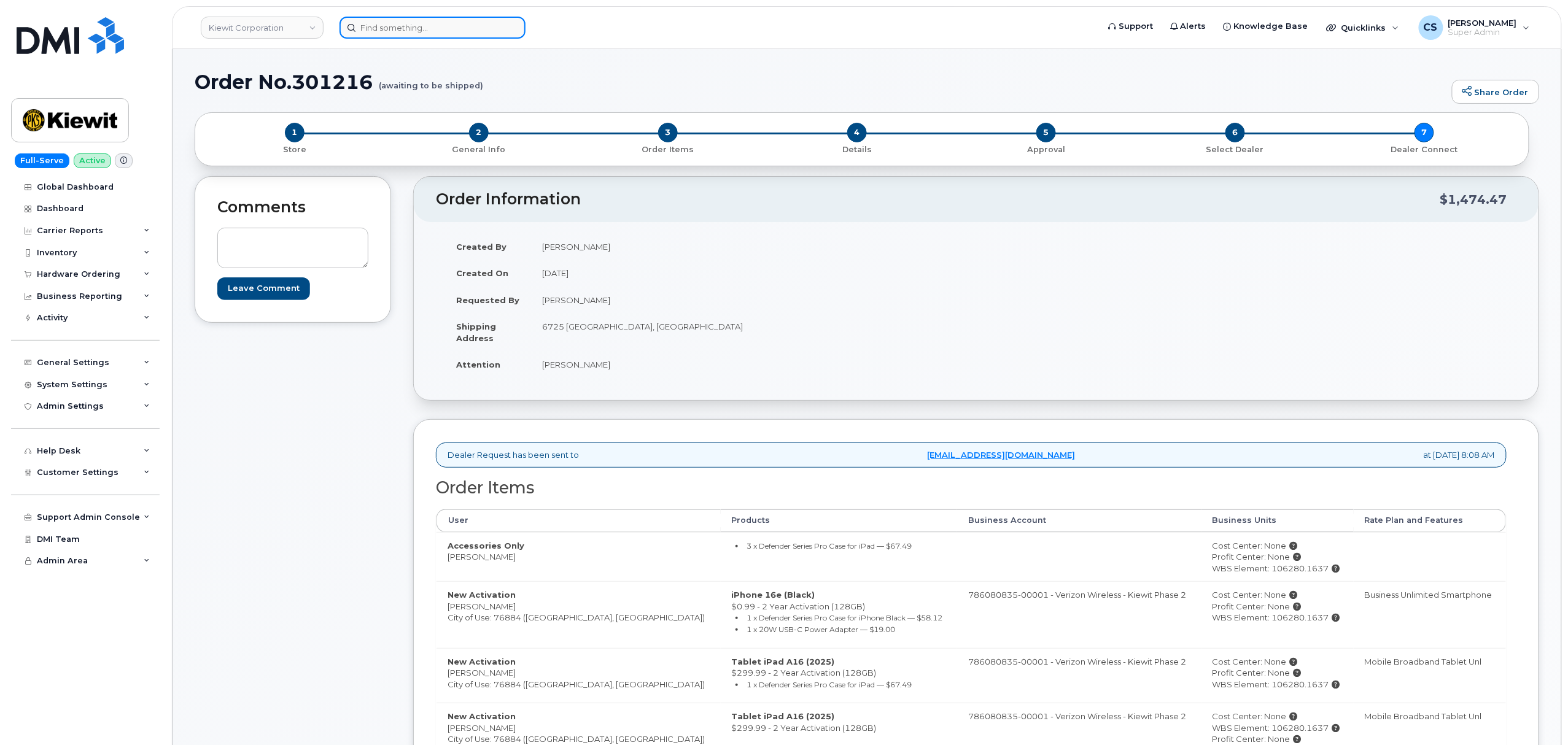
click at [442, 25] on input at bounding box center [432, 27] width 186 height 22
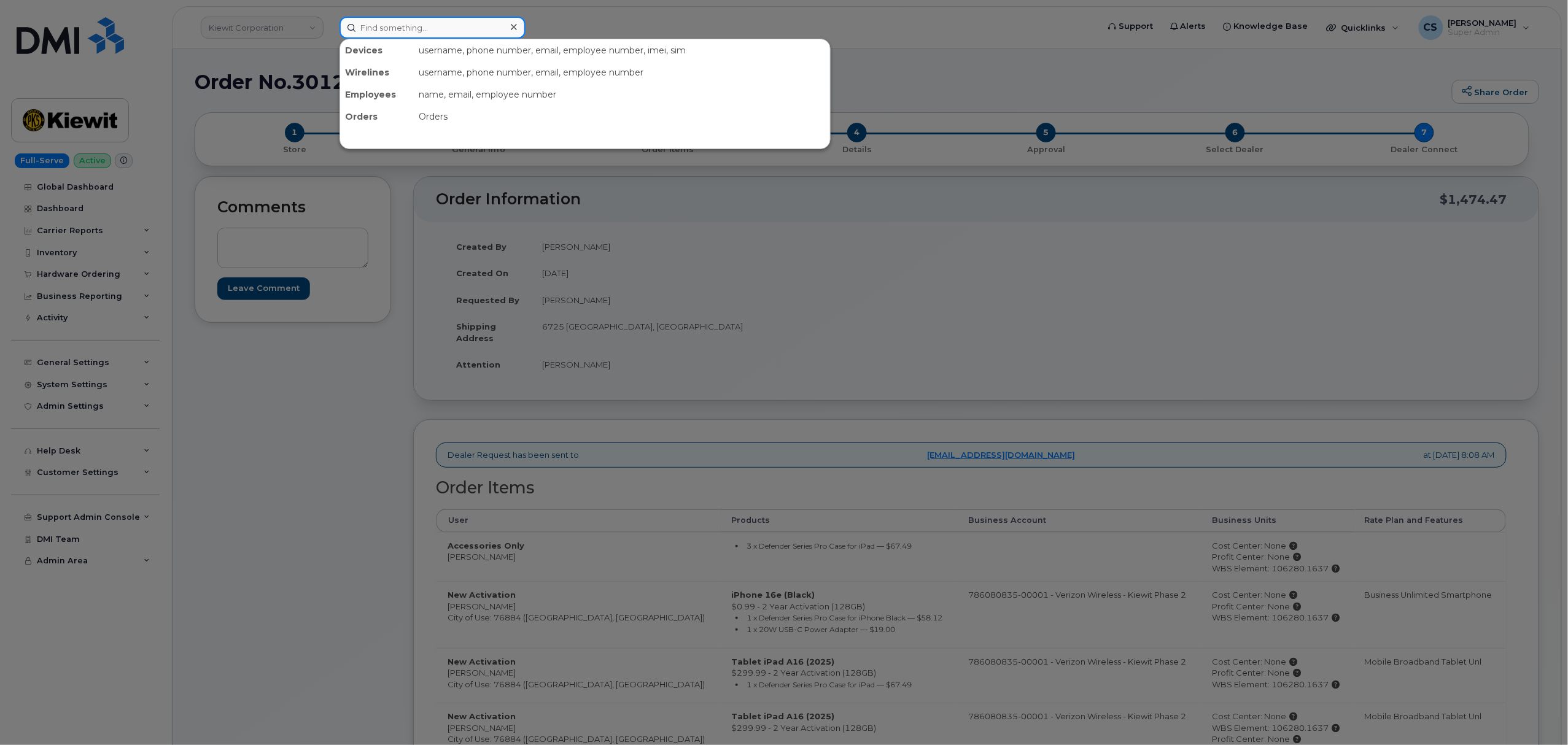
paste input "9133027175"
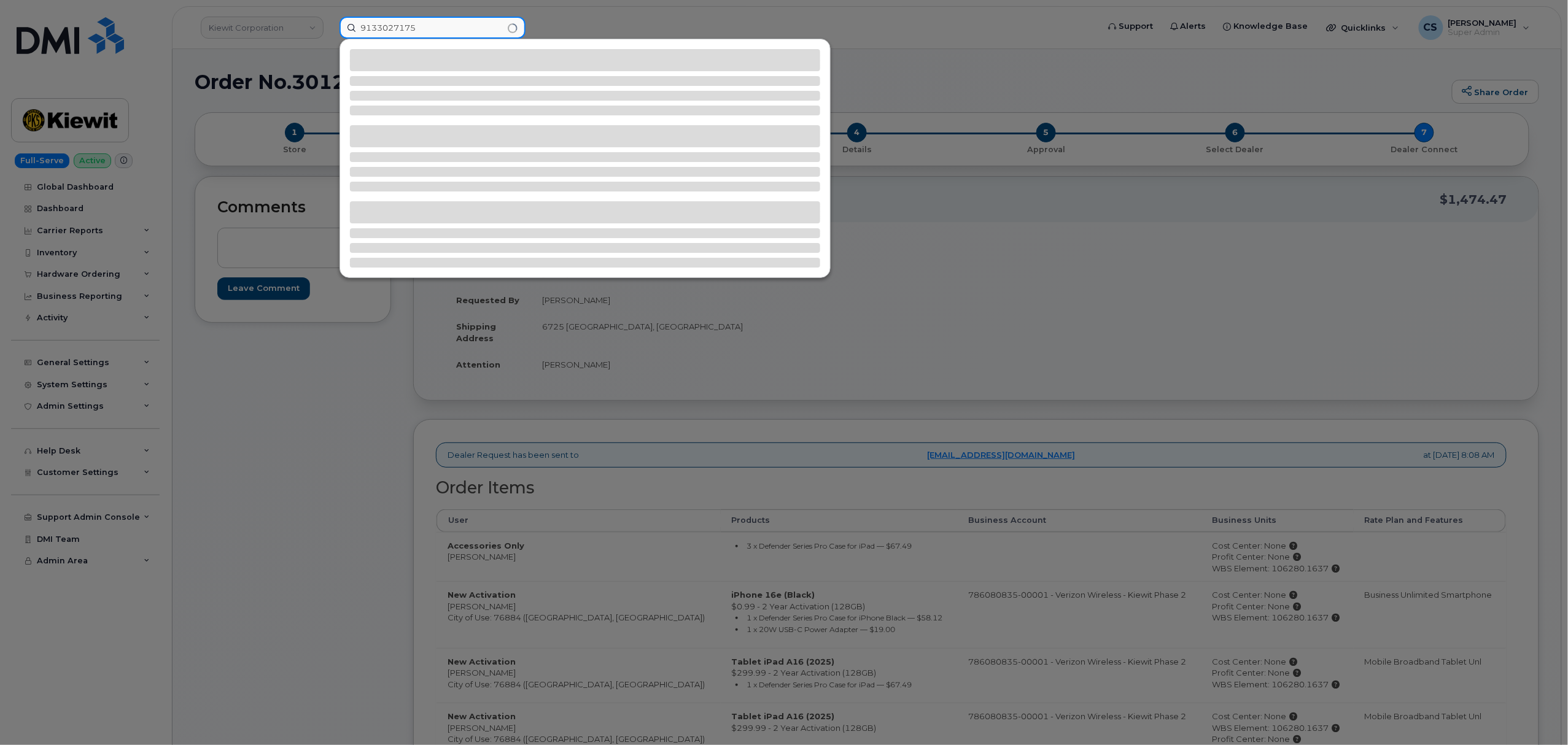
type input "9133027175"
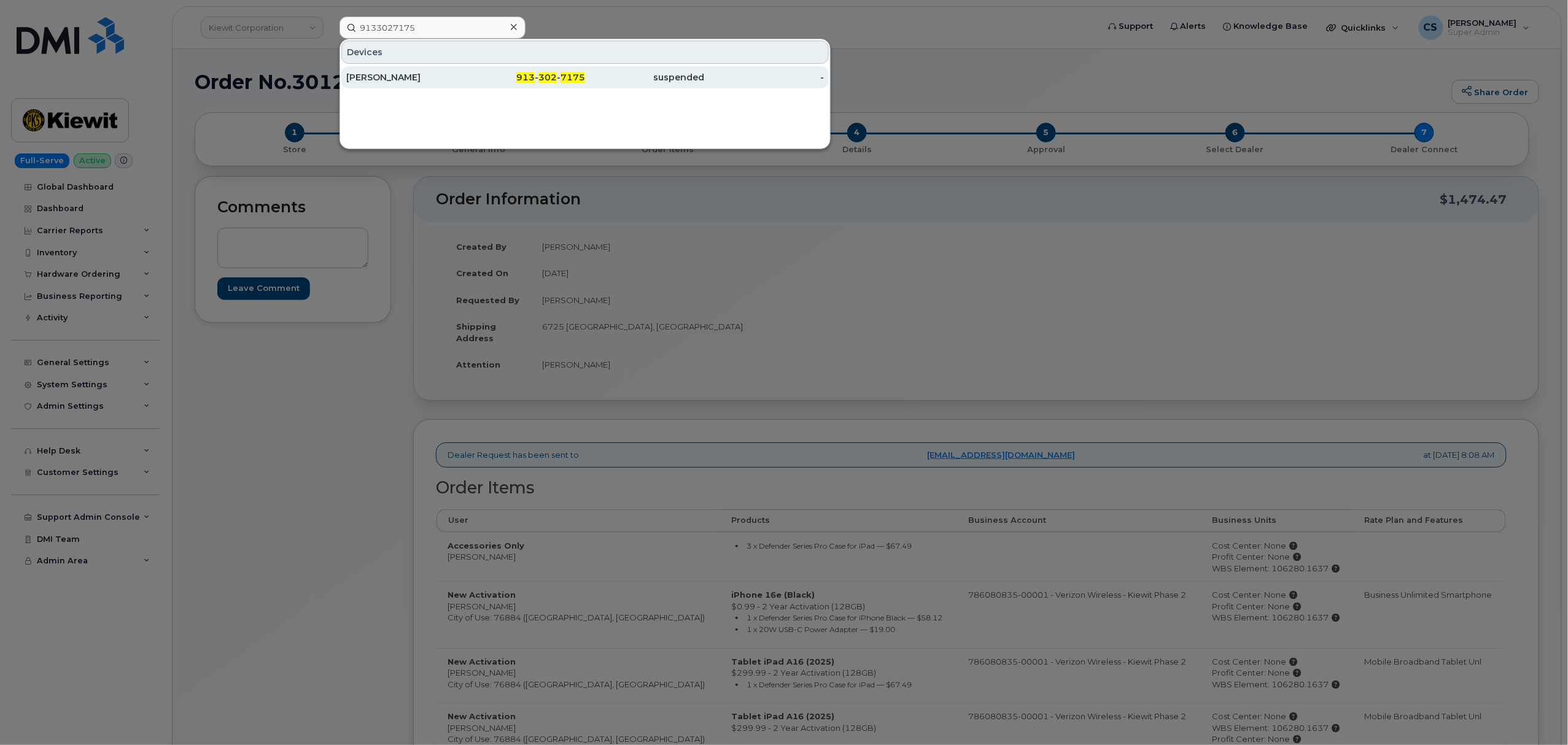
click at [557, 74] on span "302" at bounding box center [547, 77] width 18 height 11
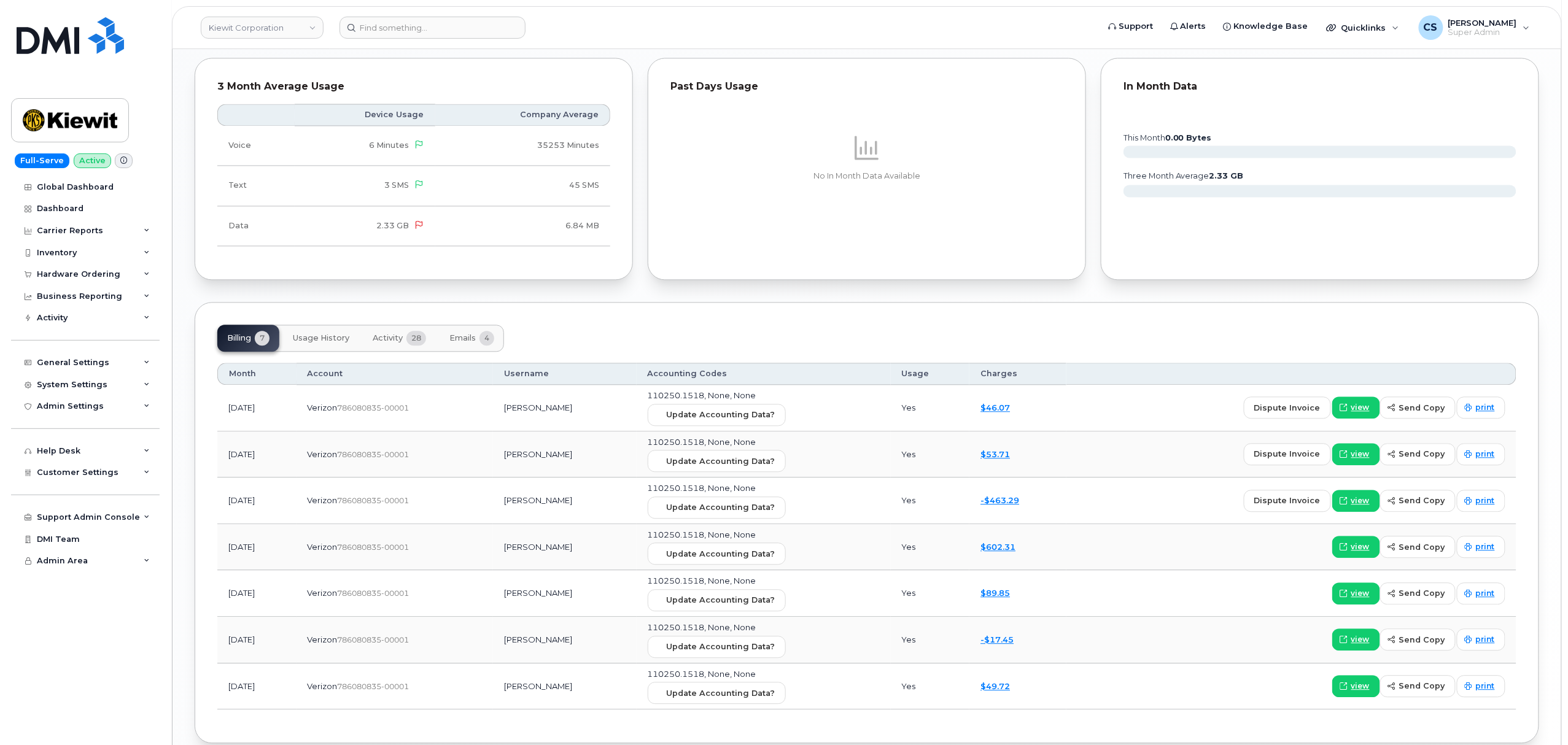
scroll to position [1309, 0]
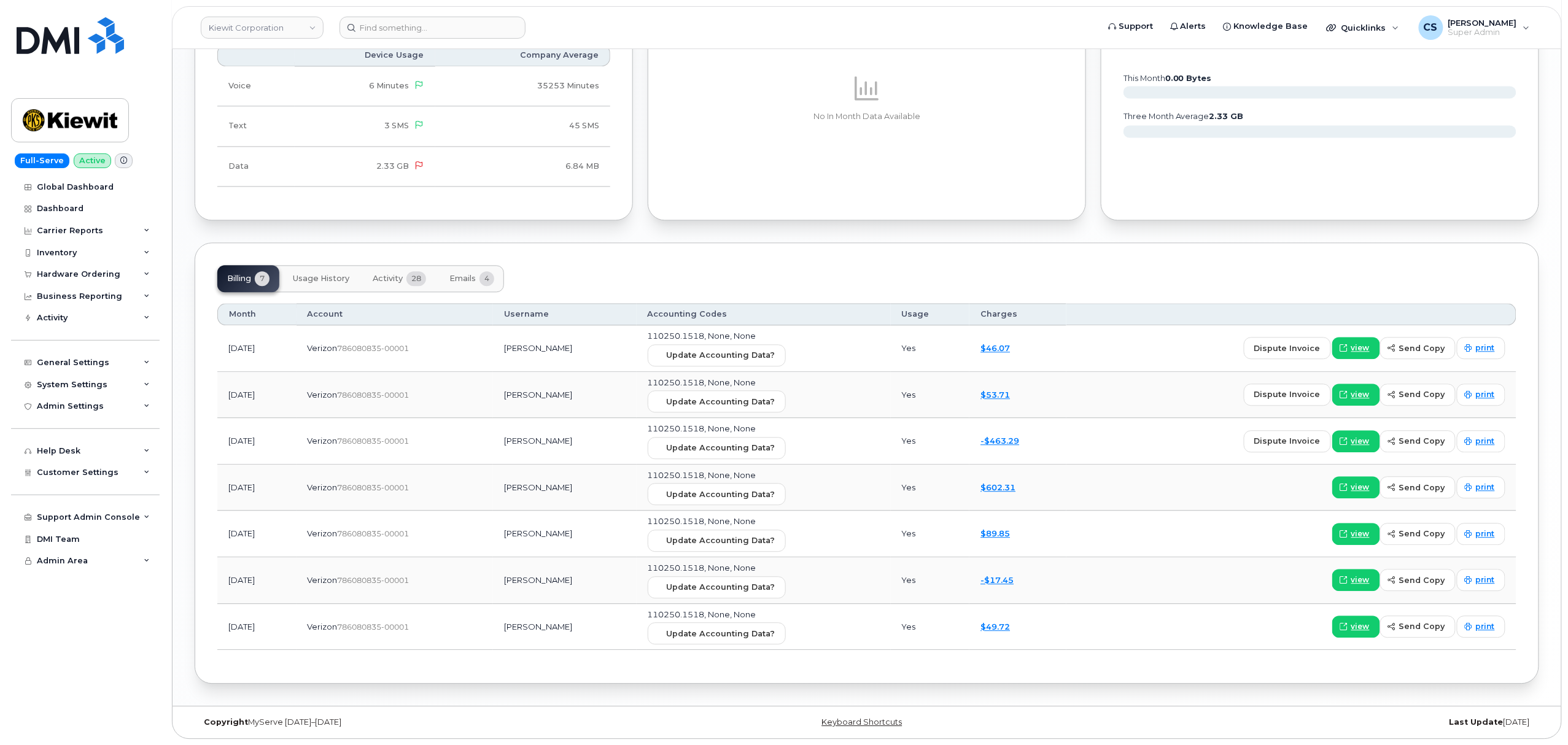
click at [381, 274] on span "Activity" at bounding box center [388, 279] width 30 height 10
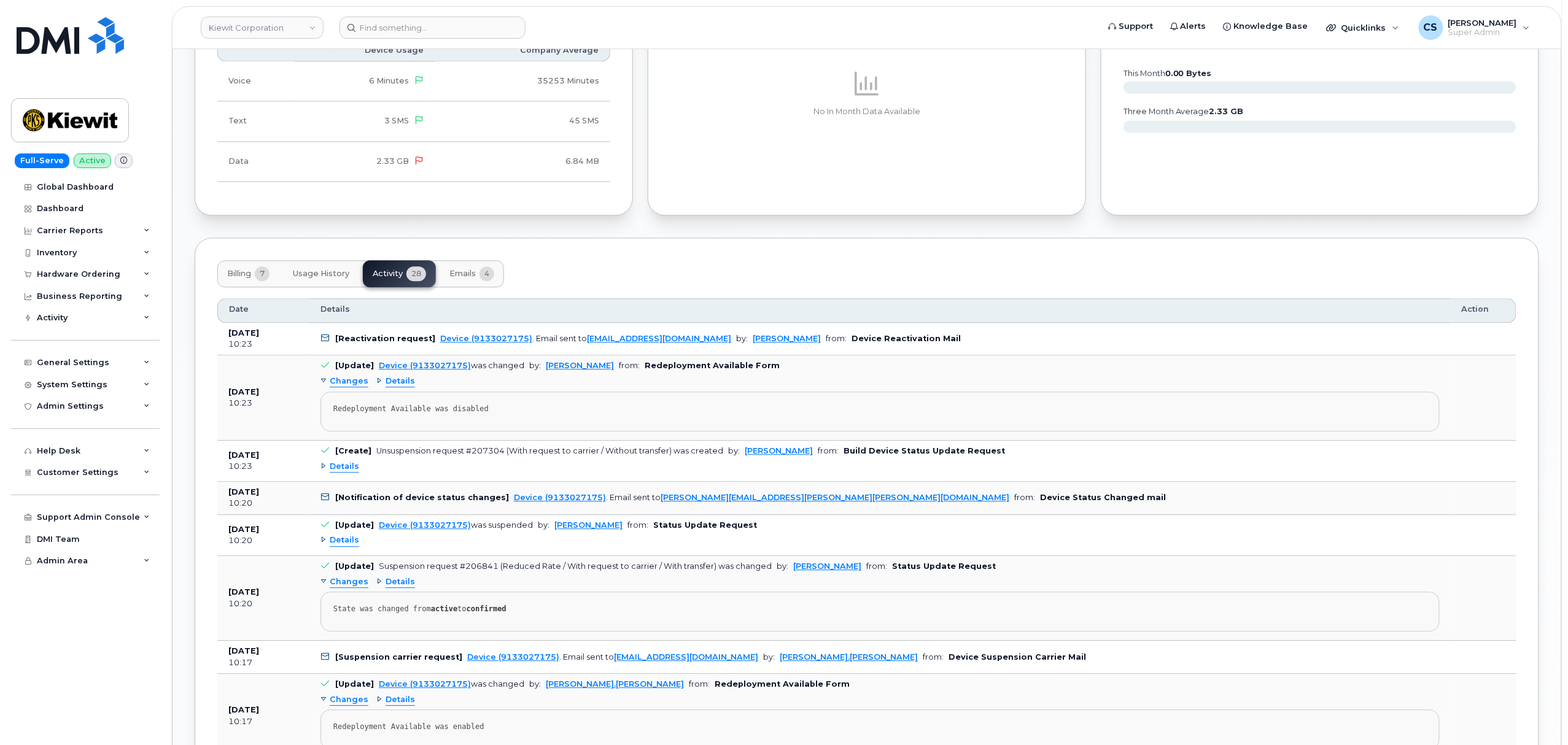
click at [340, 546] on span "Details" at bounding box center [344, 541] width 30 height 12
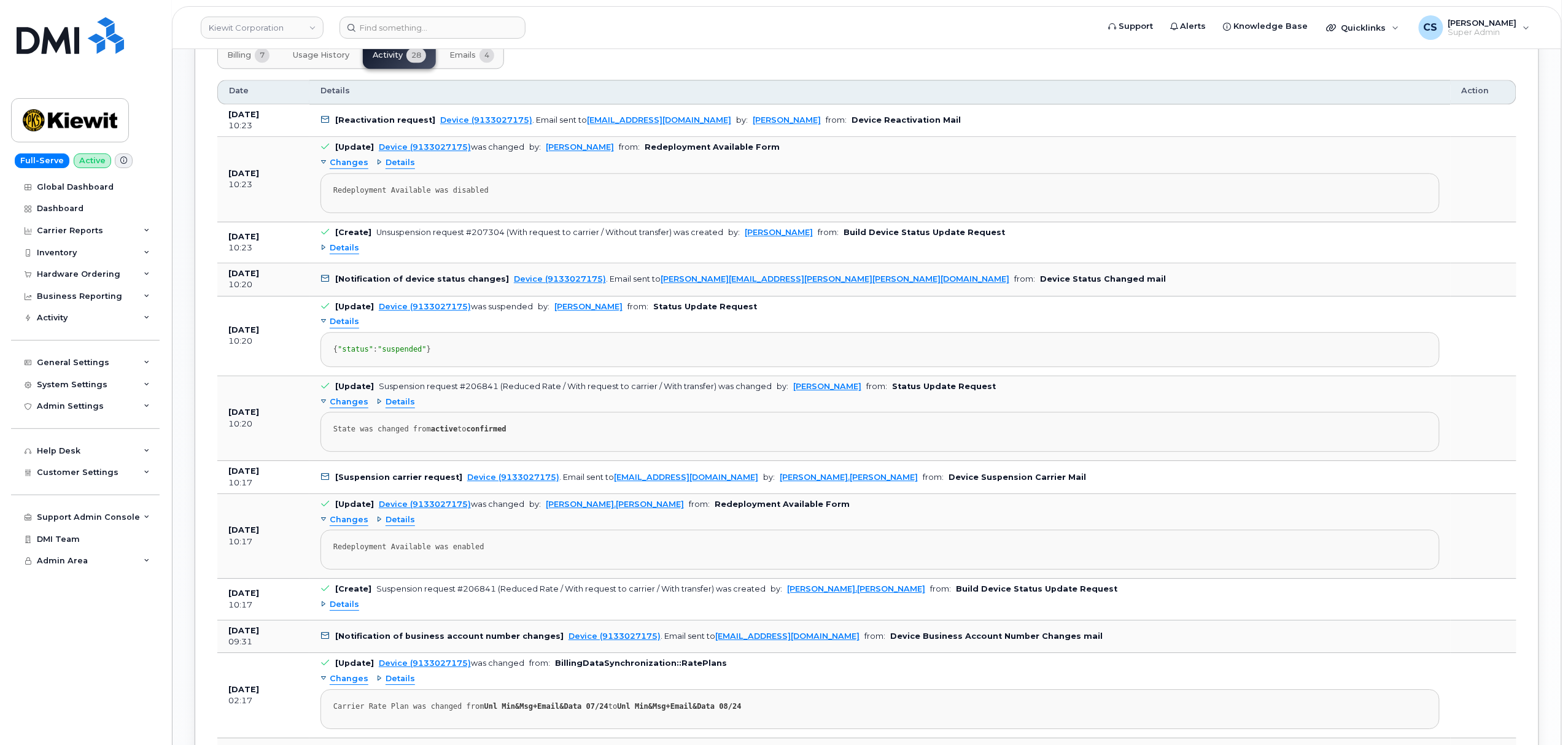
scroll to position [1473, 0]
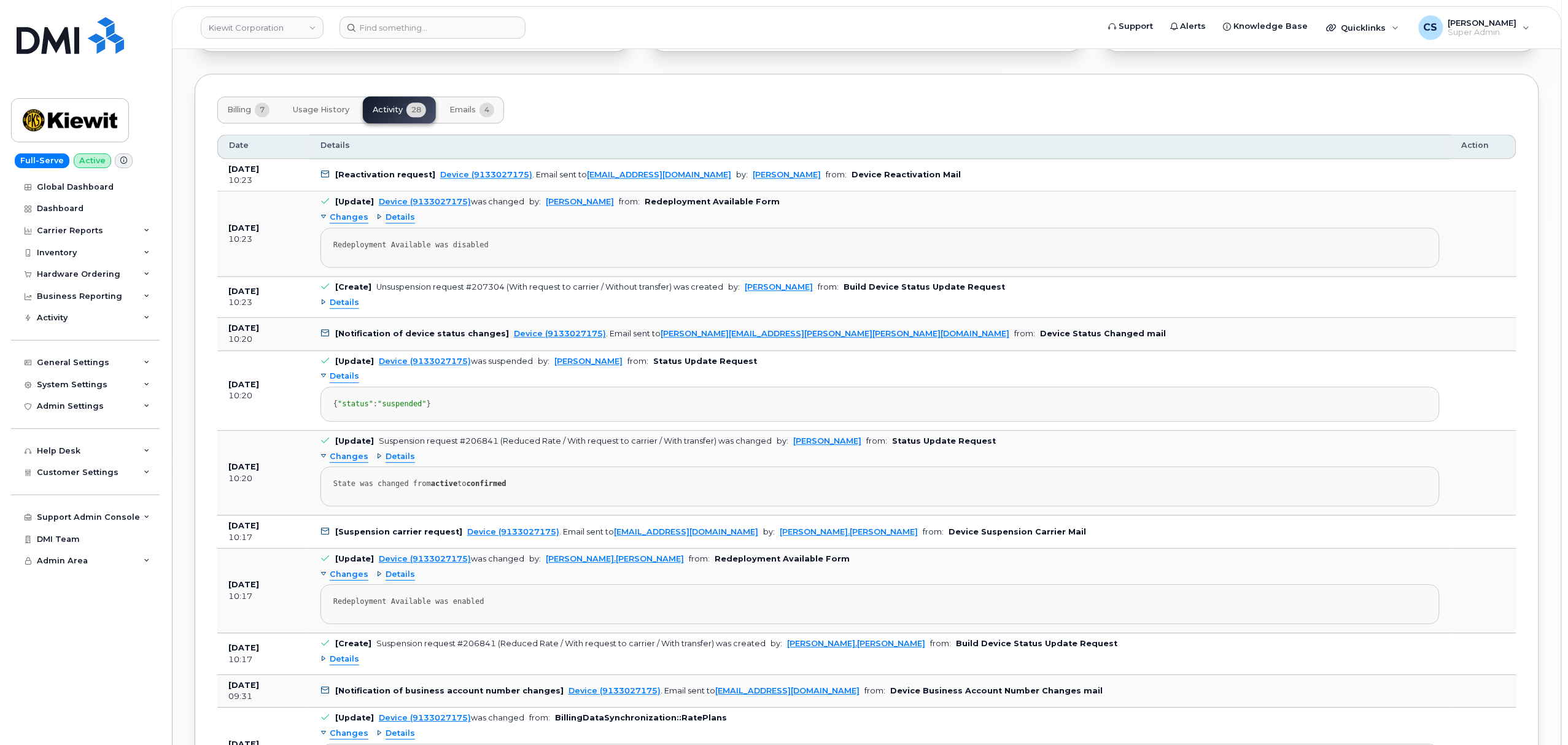
click at [339, 309] on span "Details" at bounding box center [344, 303] width 30 height 12
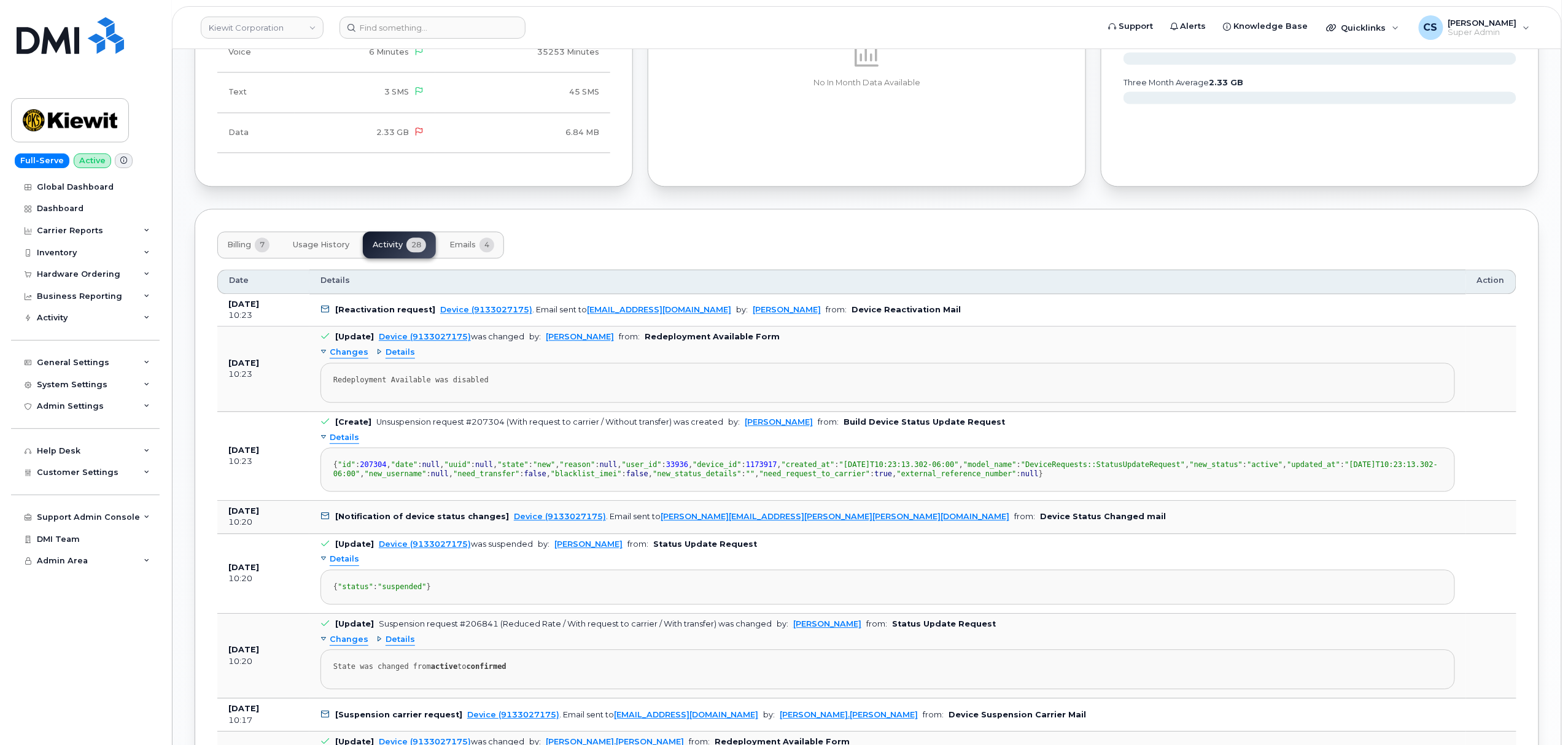
scroll to position [1309, 0]
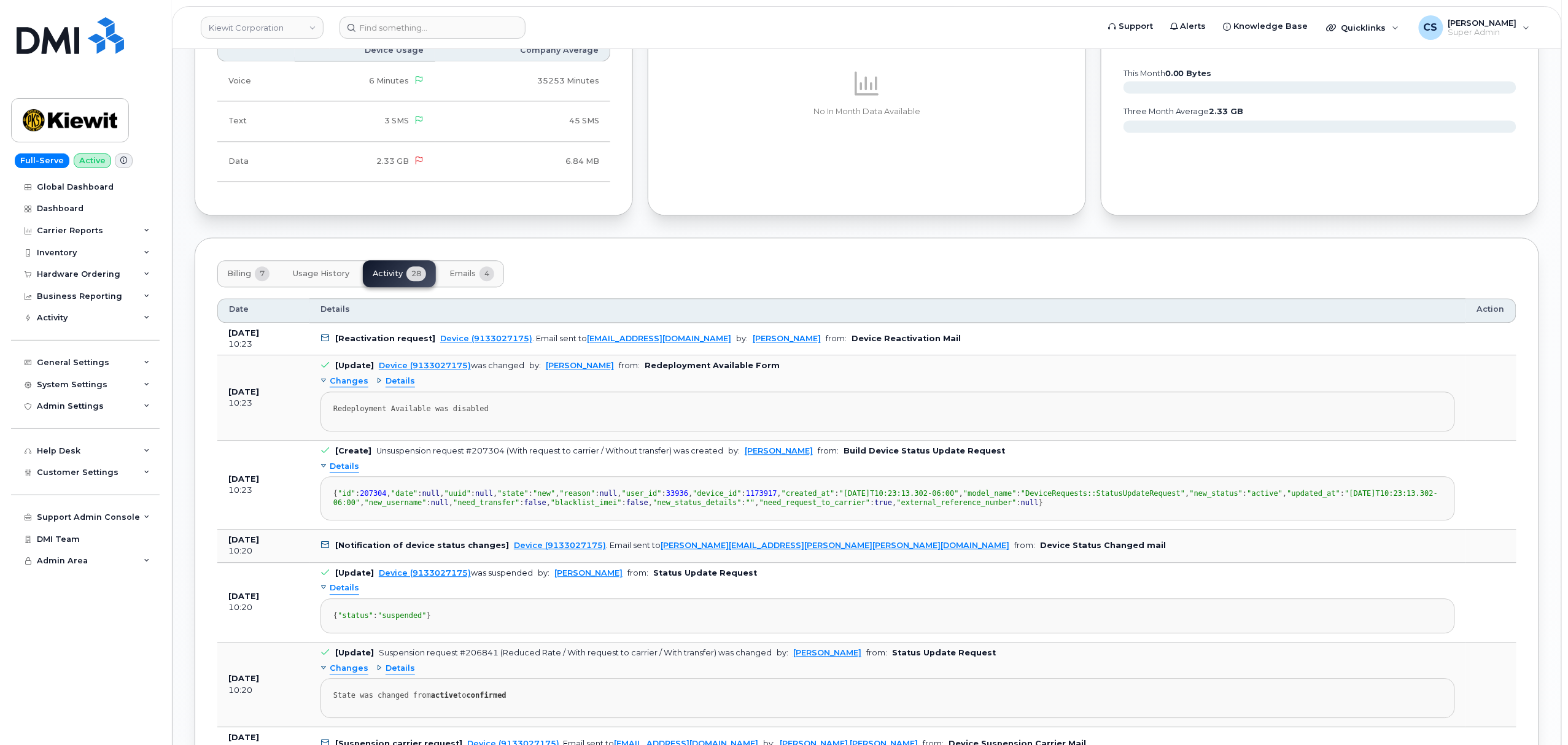
click at [395, 387] on span "Details" at bounding box center [400, 382] width 30 height 12
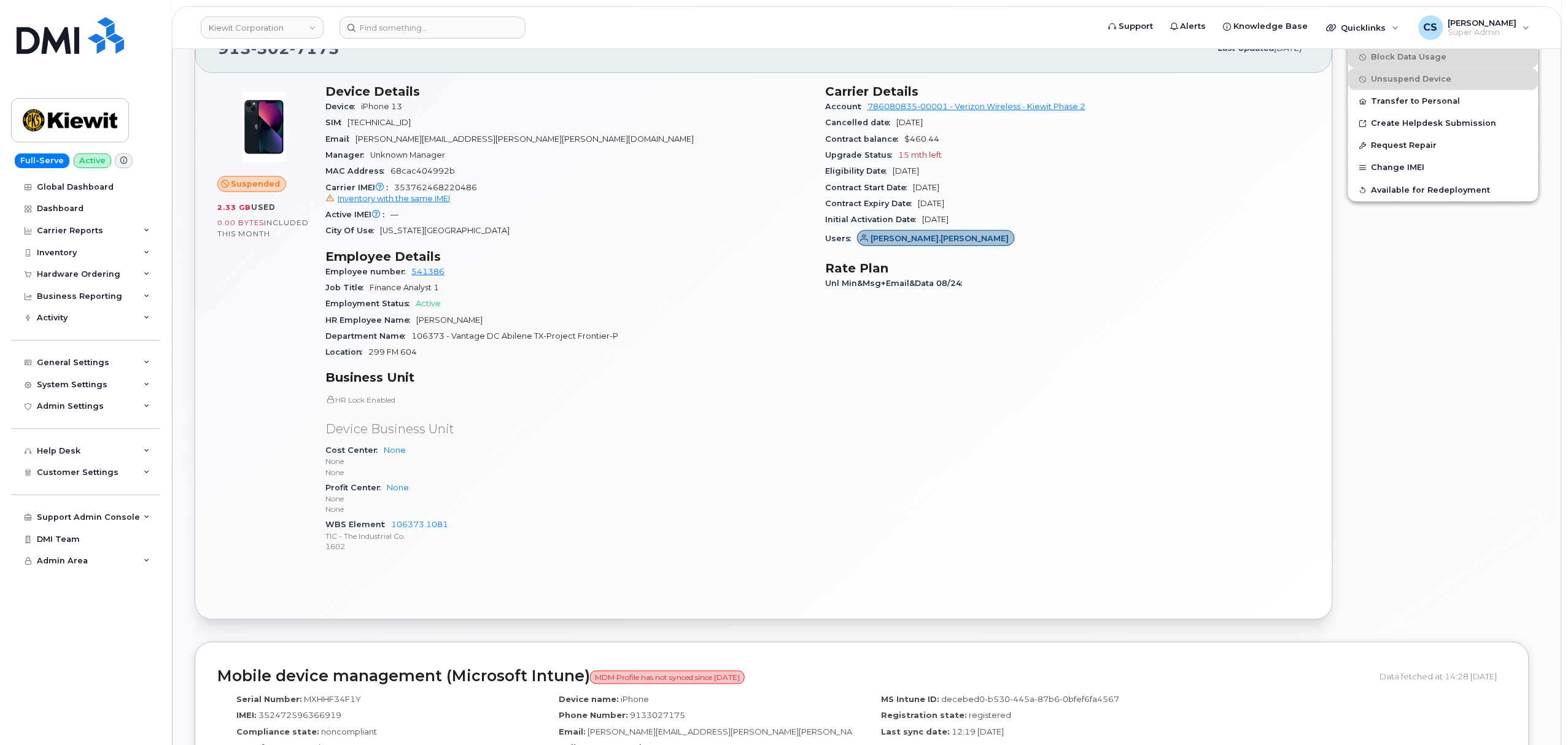
scroll to position [409, 0]
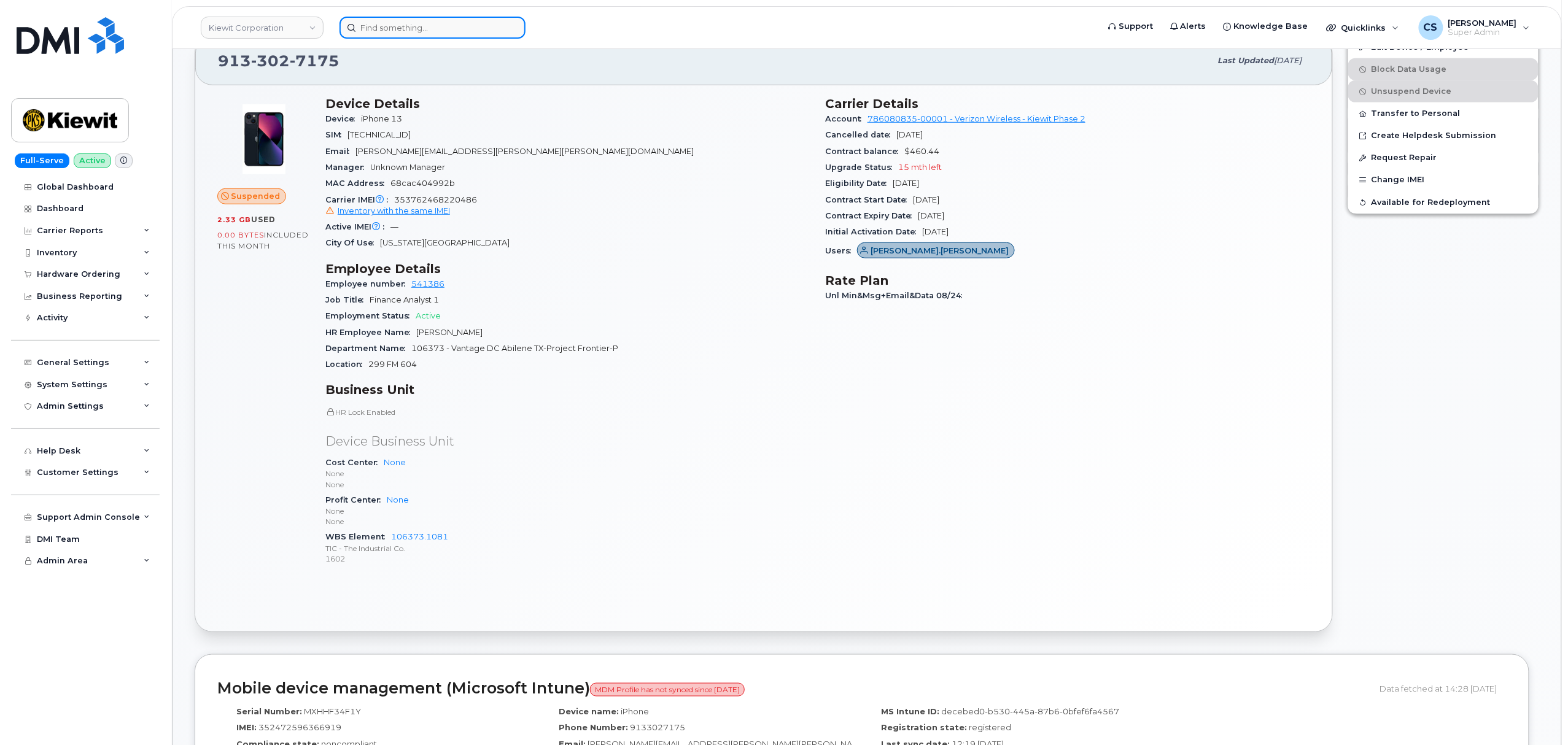
click at [401, 22] on input at bounding box center [432, 27] width 186 height 22
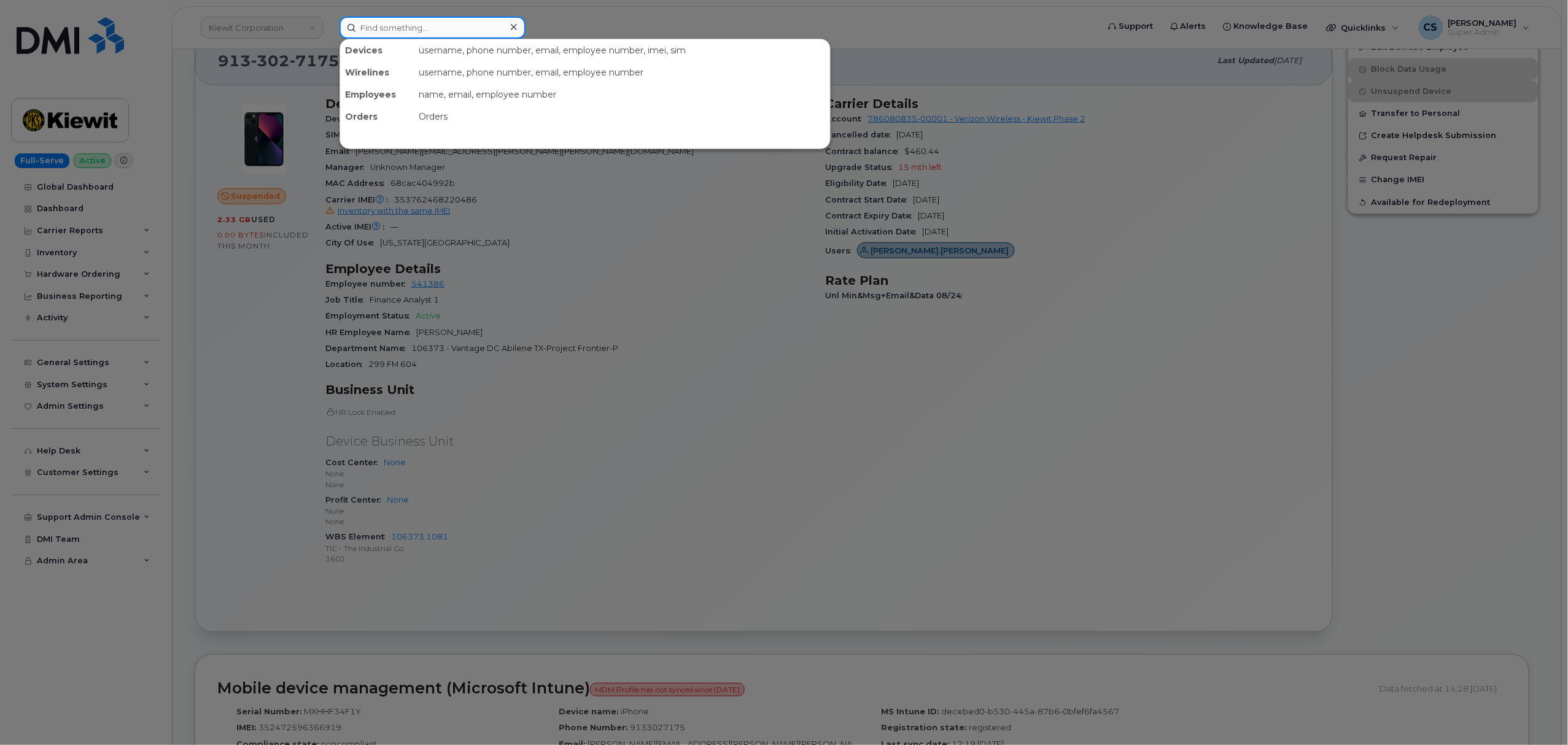
paste input "9083472663"
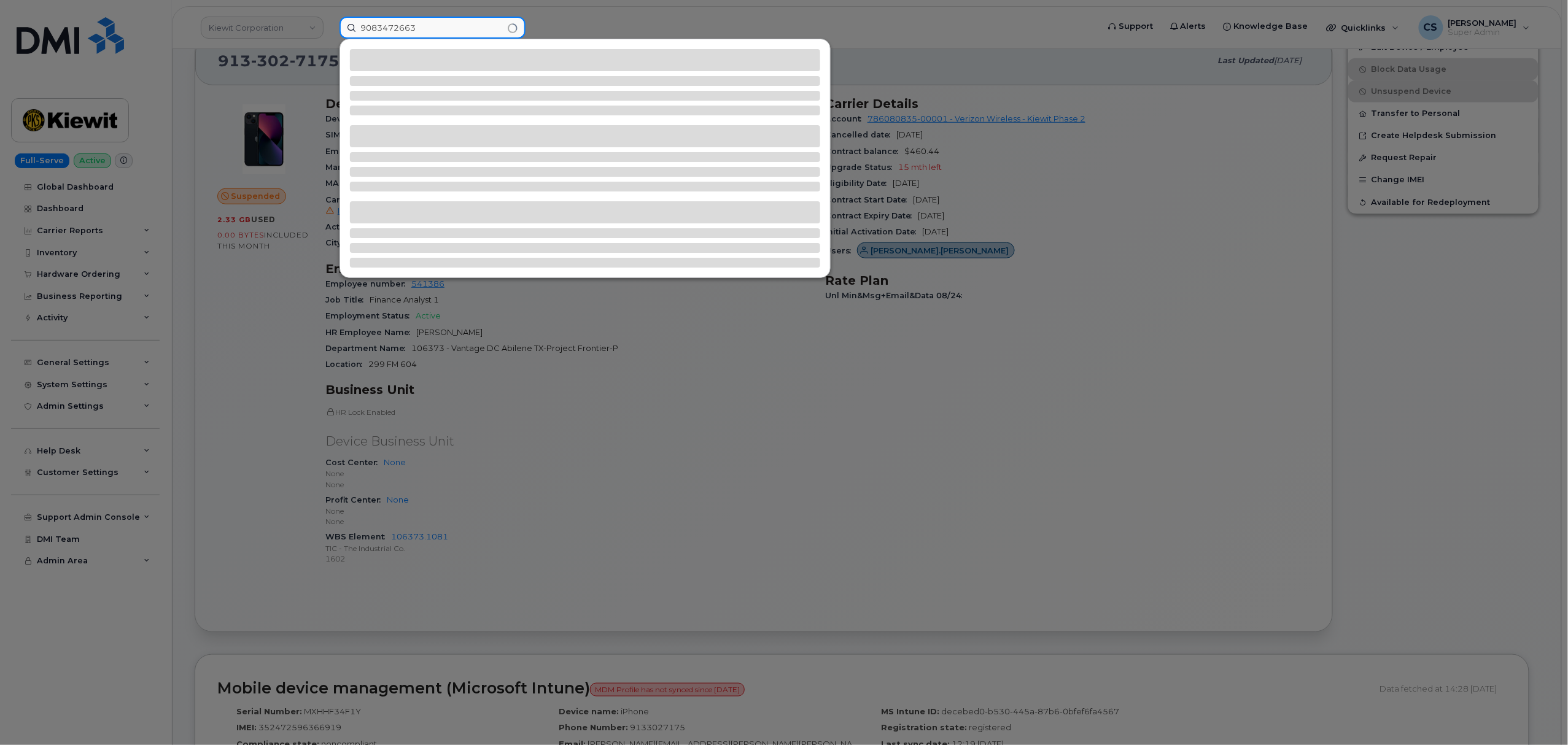
type input "9083472663"
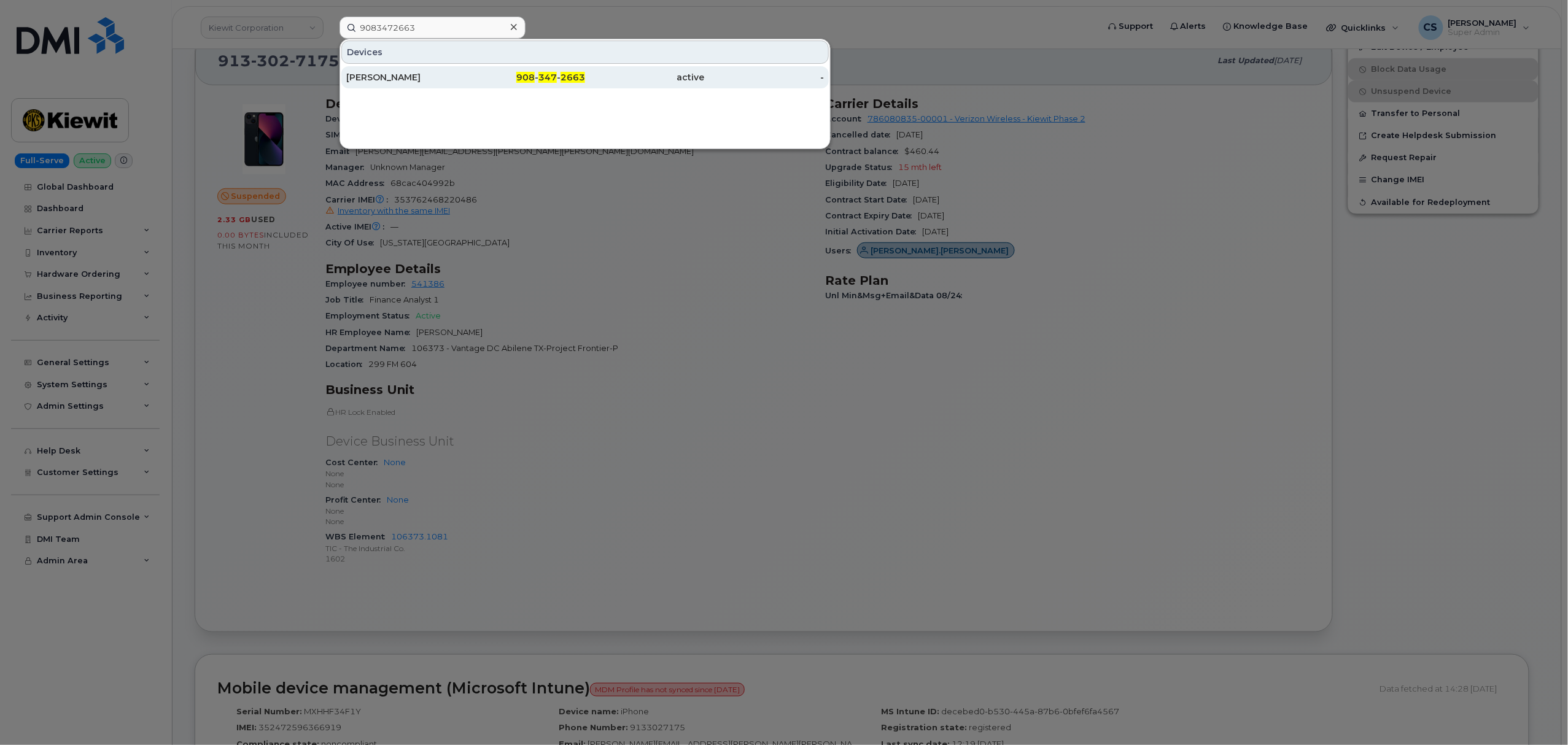
click at [533, 77] on span "908" at bounding box center [525, 77] width 18 height 11
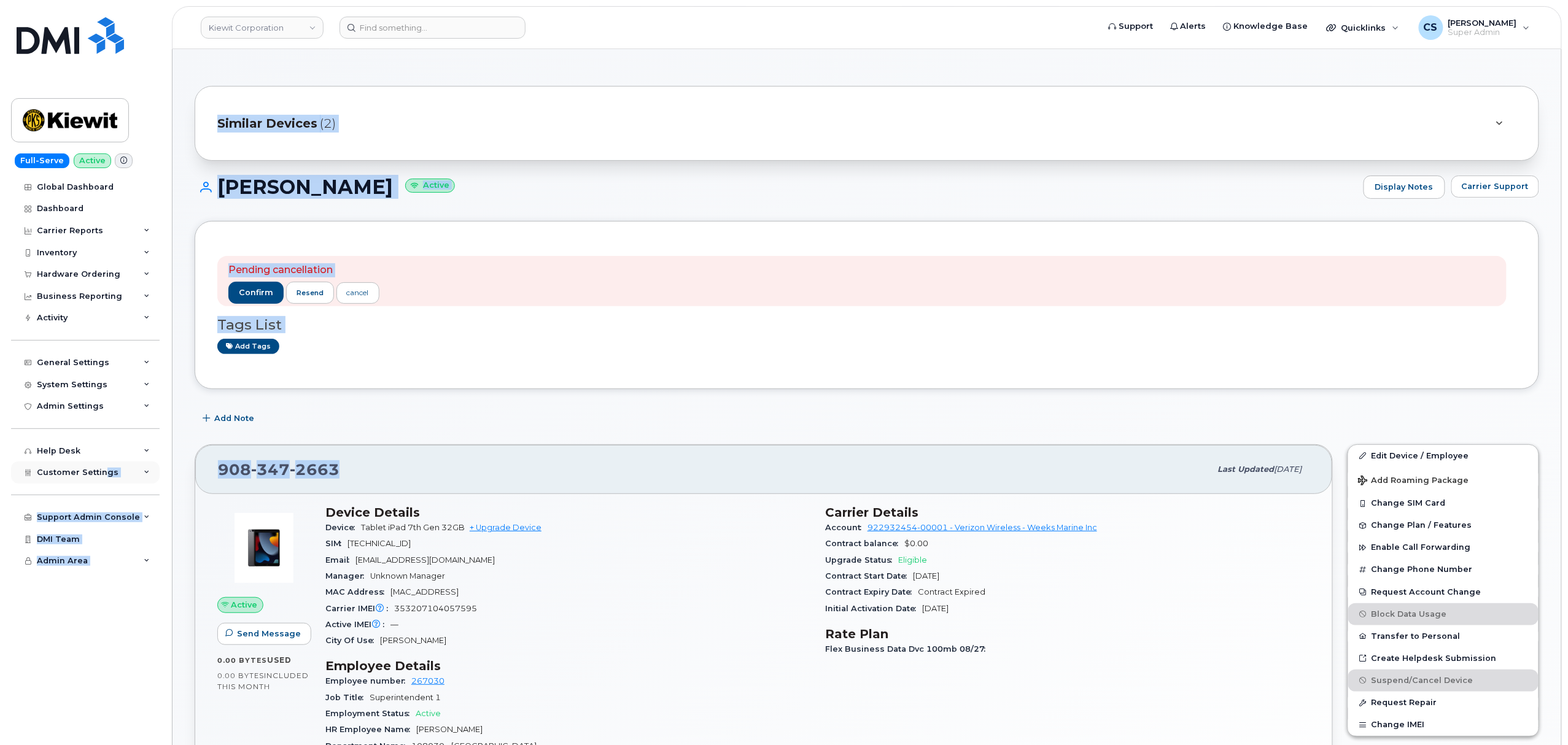
drag, startPoint x: 364, startPoint y: 476, endPoint x: 106, endPoint y: 465, distance: 258.2
click at [345, 481] on div "[PHONE_NUMBER]" at bounding box center [714, 470] width 993 height 26
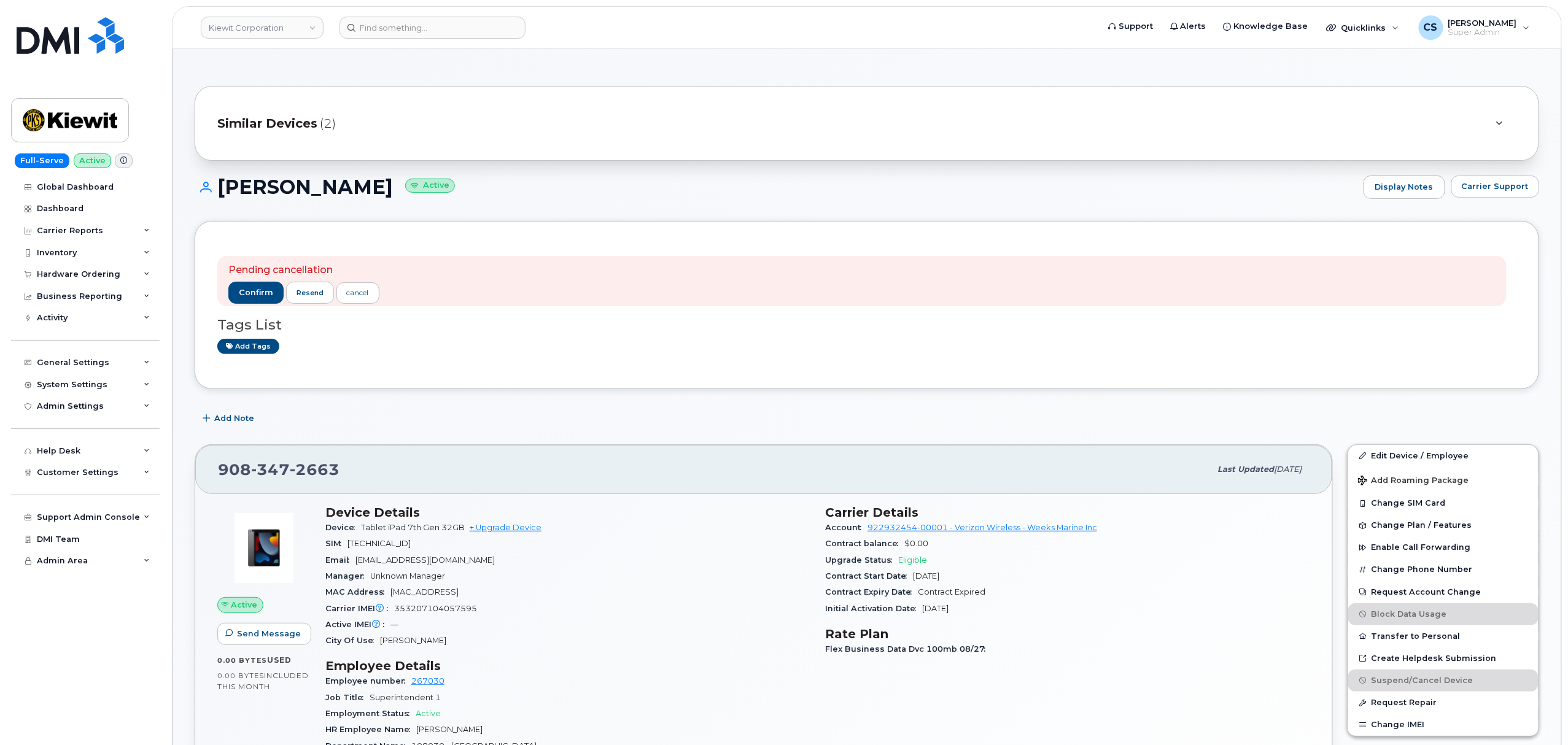
click at [345, 481] on div "[PHONE_NUMBER]" at bounding box center [714, 470] width 993 height 26
click at [261, 296] on span "confirm" at bounding box center [256, 292] width 35 height 11
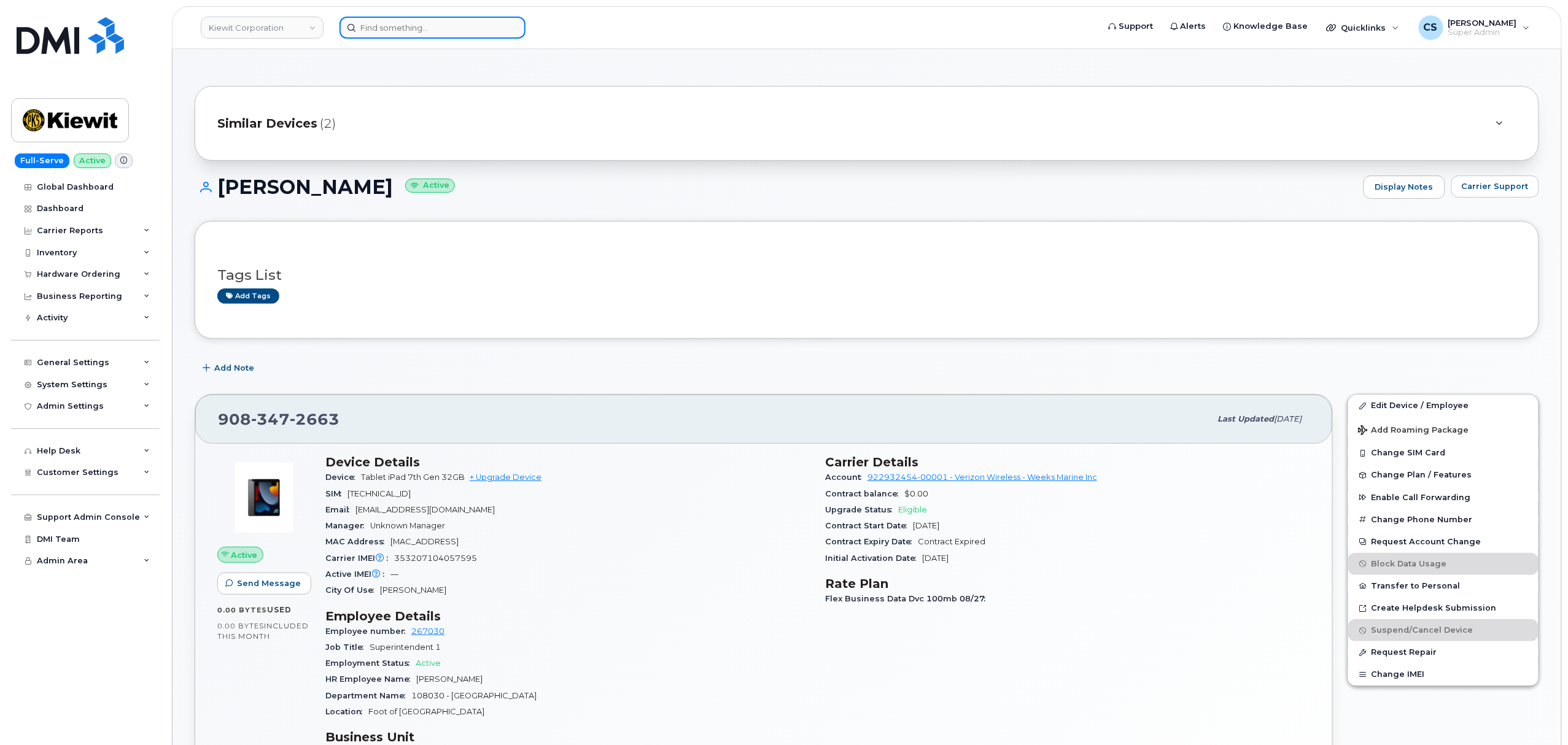
click at [443, 22] on input at bounding box center [432, 27] width 186 height 22
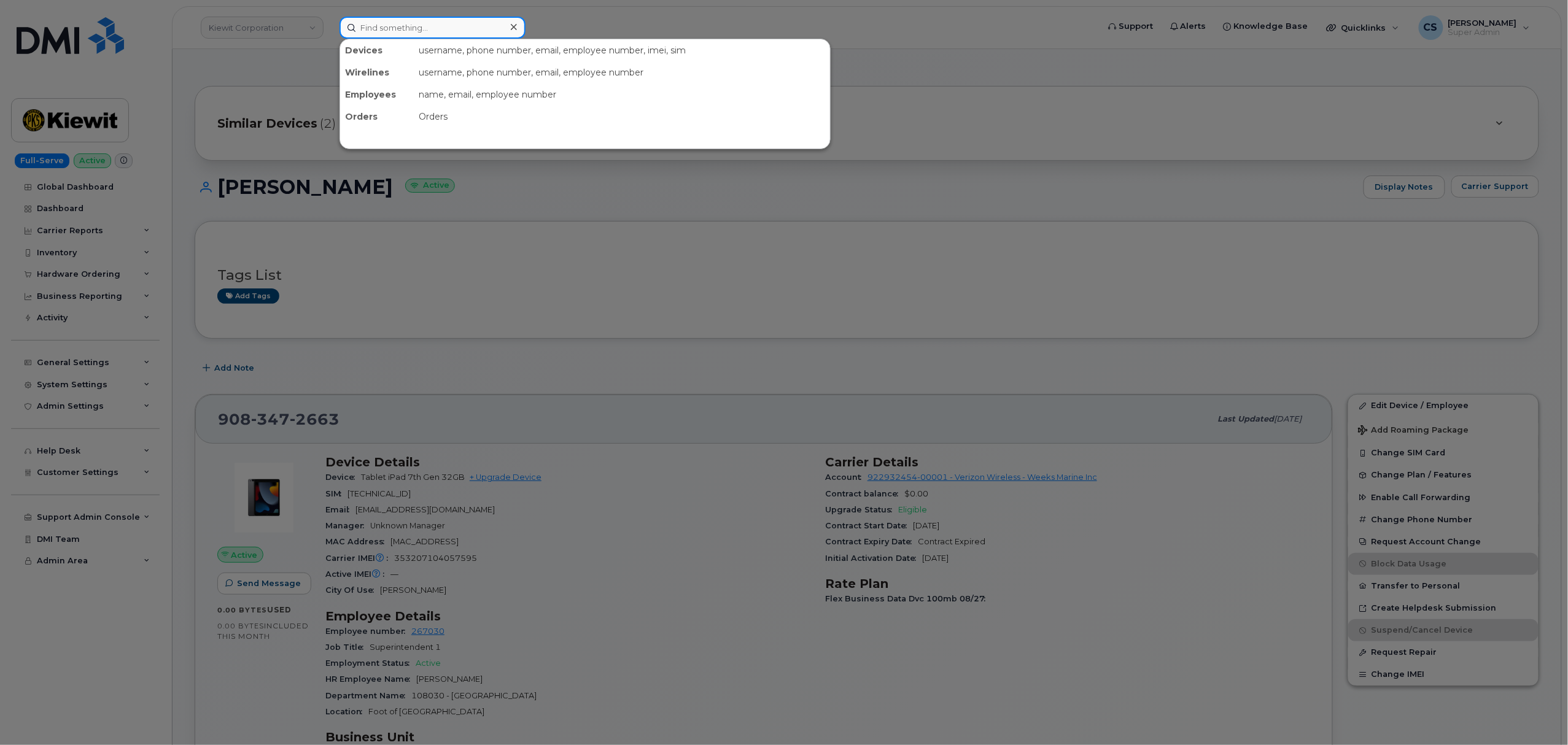
paste input "9739864096"
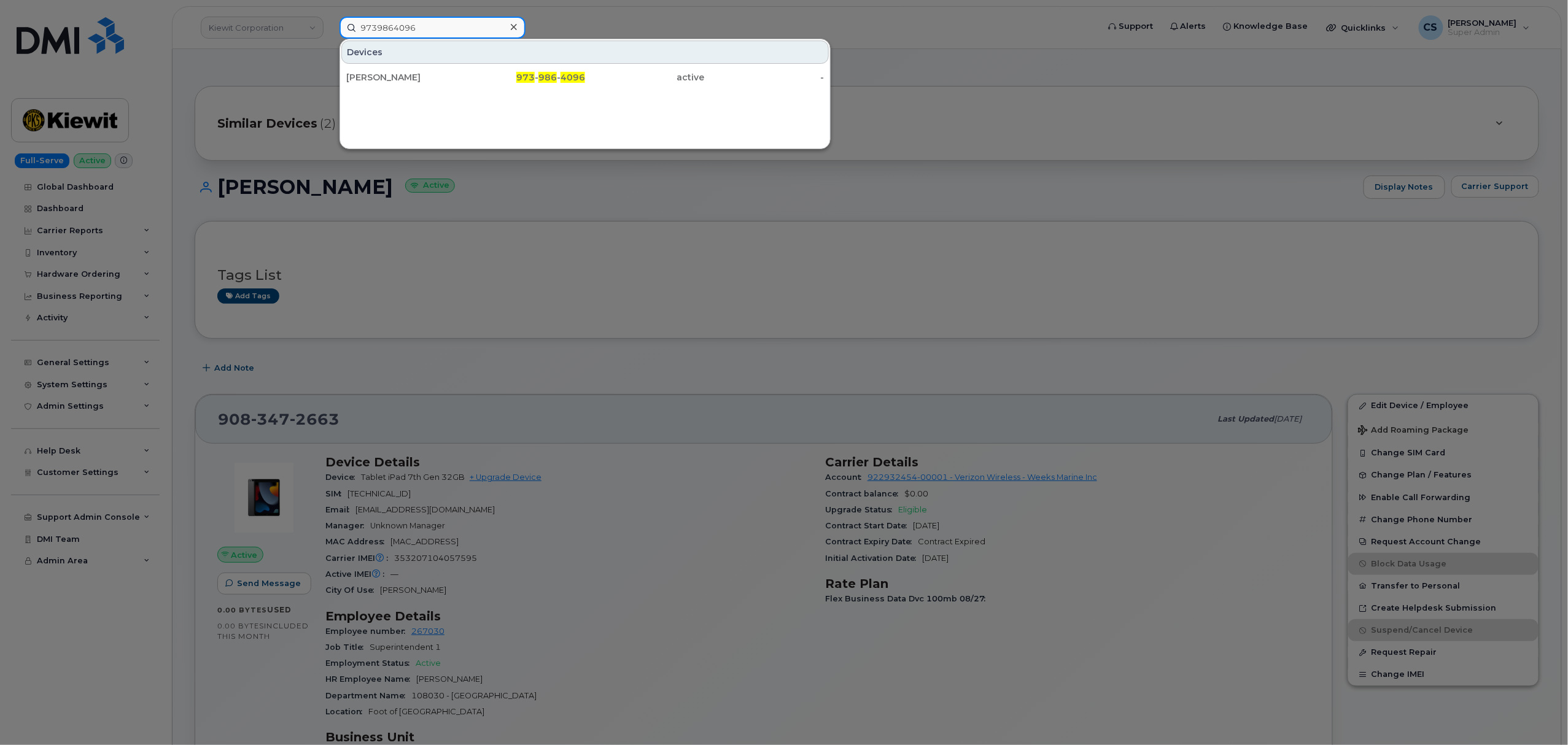
type input "9739864096"
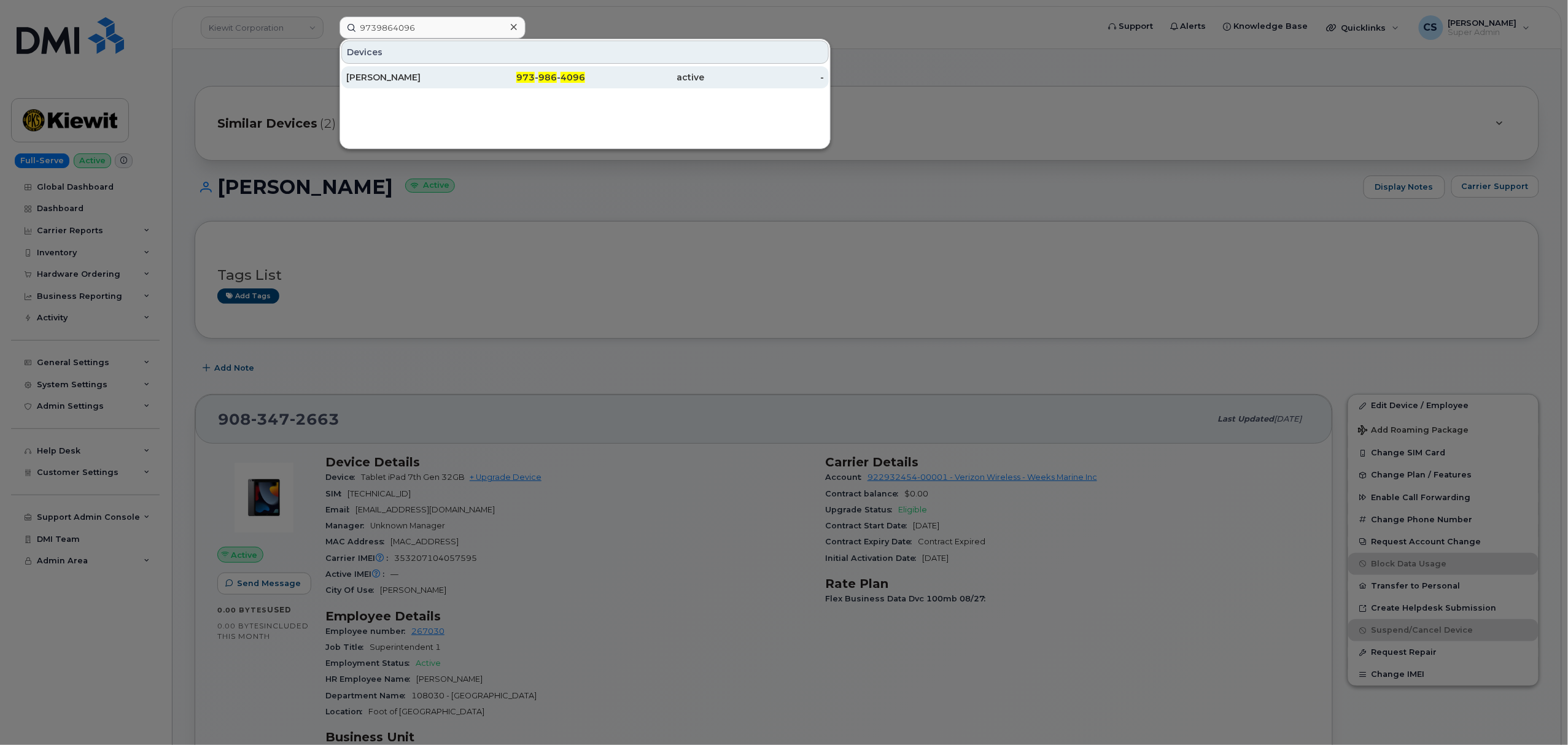
click at [544, 76] on span "986" at bounding box center [547, 77] width 18 height 11
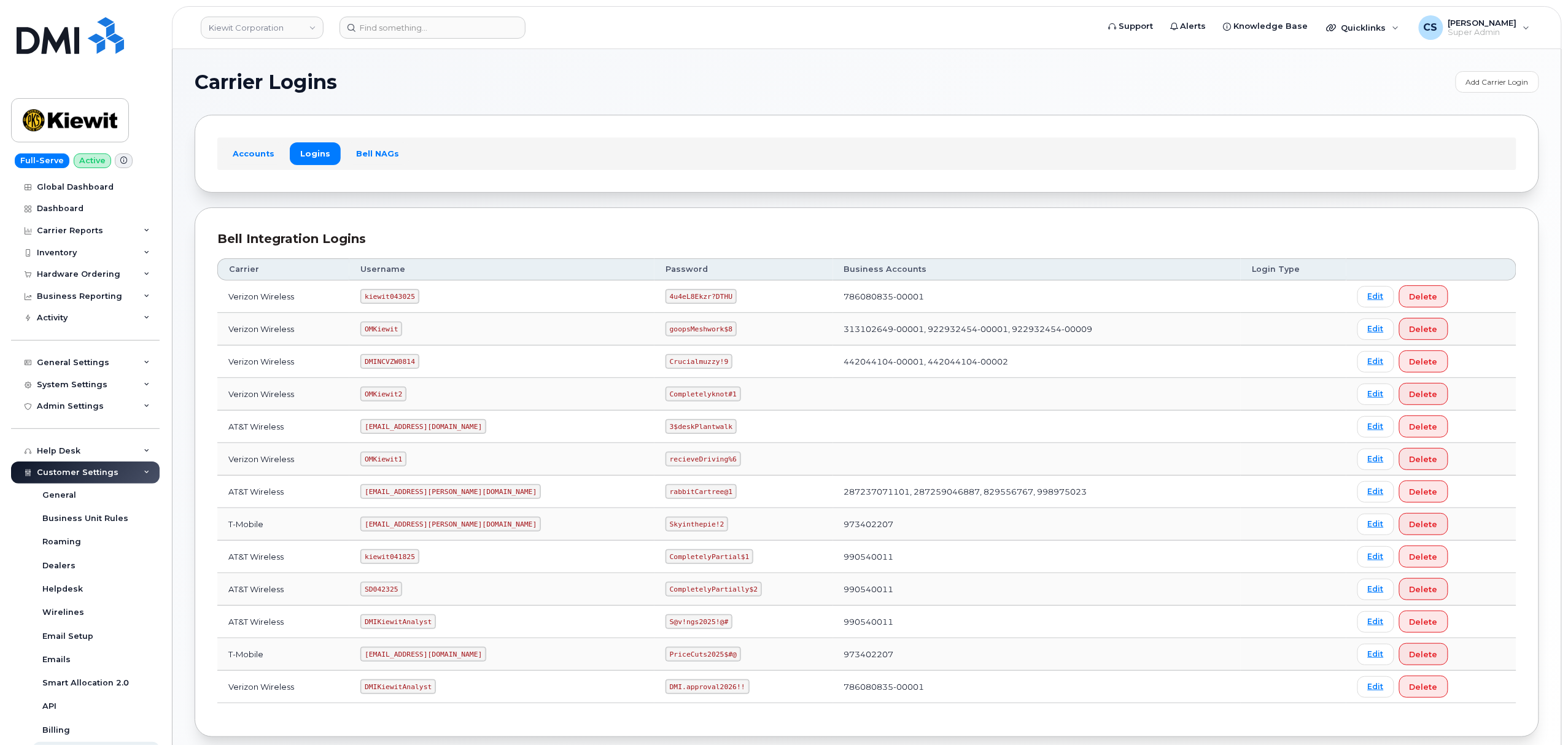
click at [391, 332] on code "OMKiewit" at bounding box center [382, 329] width 42 height 14
click at [390, 332] on code "OMKiewit" at bounding box center [382, 329] width 42 height 14
copy code "OMKiewit"
drag, startPoint x: 669, startPoint y: 334, endPoint x: 603, endPoint y: 325, distance: 66.6
click at [654, 325] on td "goopsMeshwork$8" at bounding box center [743, 329] width 179 height 33
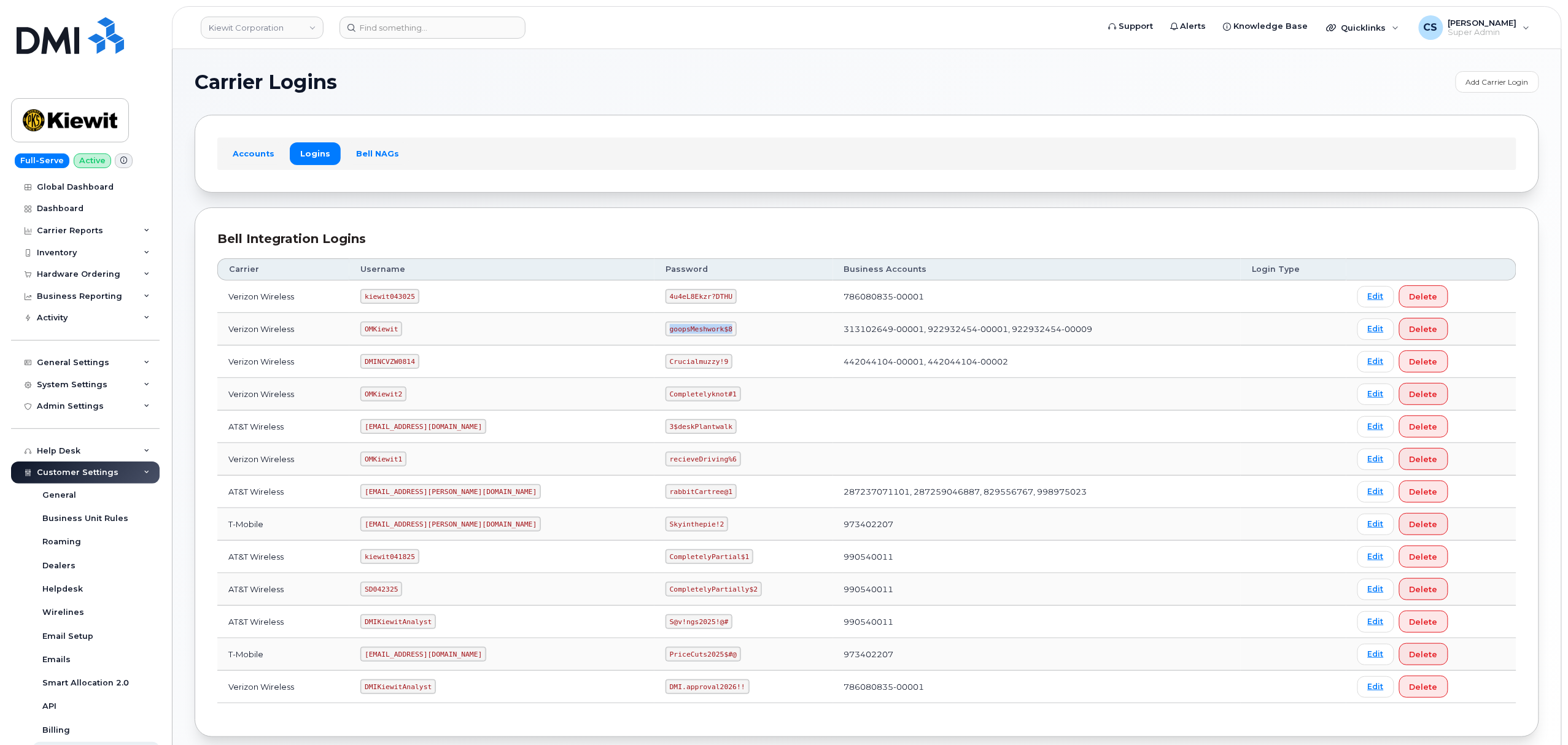
copy code "goopsMeshwork$8"
click at [408, 494] on code "ms-kiewit@dminc.com" at bounding box center [451, 491] width 181 height 14
copy code "ms-kiewit@dminc.com"
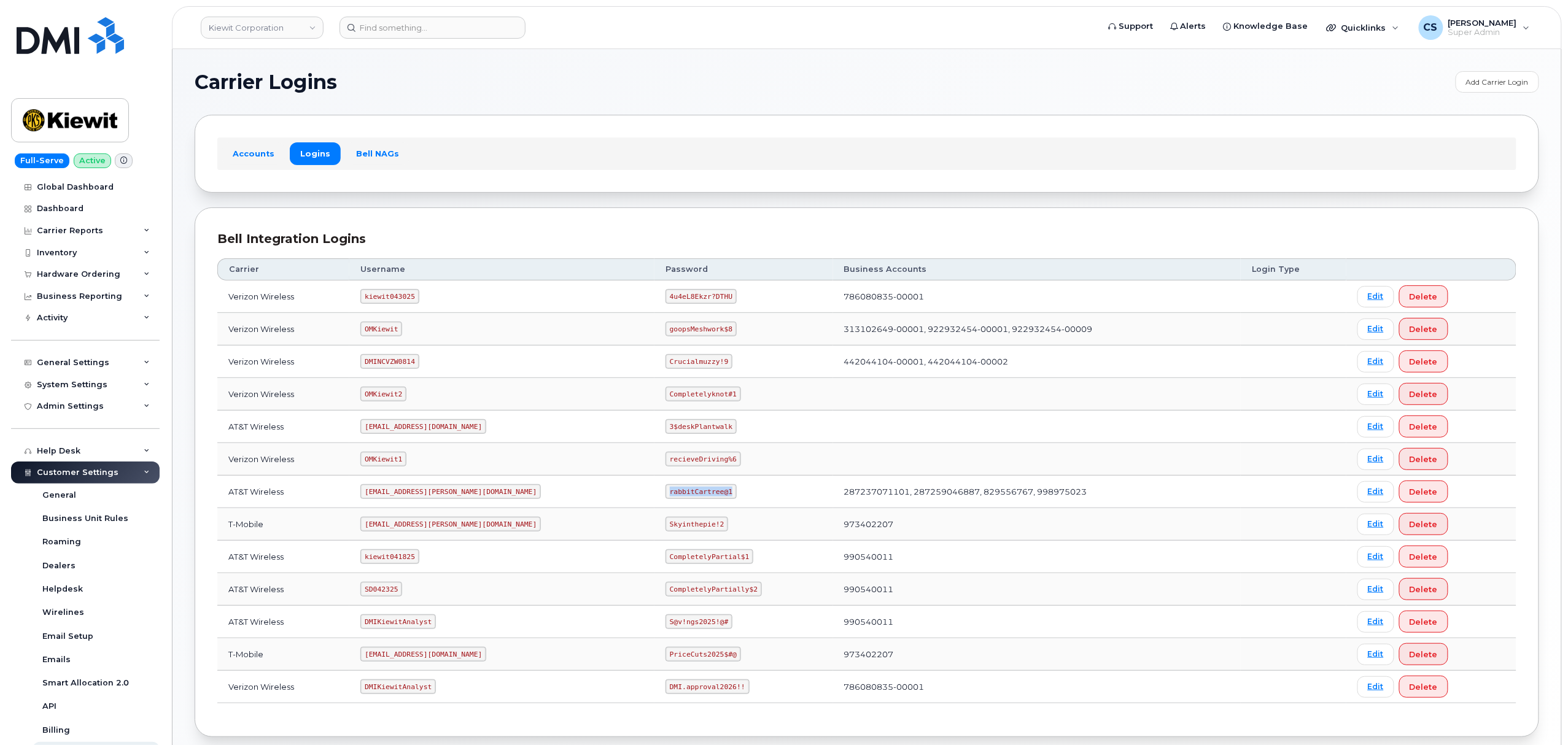
drag, startPoint x: 672, startPoint y: 497, endPoint x: 609, endPoint y: 496, distance: 63.0
click at [666, 496] on code "rabbitCartree@1" at bounding box center [701, 491] width 72 height 14
copy code "rabbitCartree@1"
click at [400, 564] on code "kiewit041825" at bounding box center [390, 556] width 59 height 14
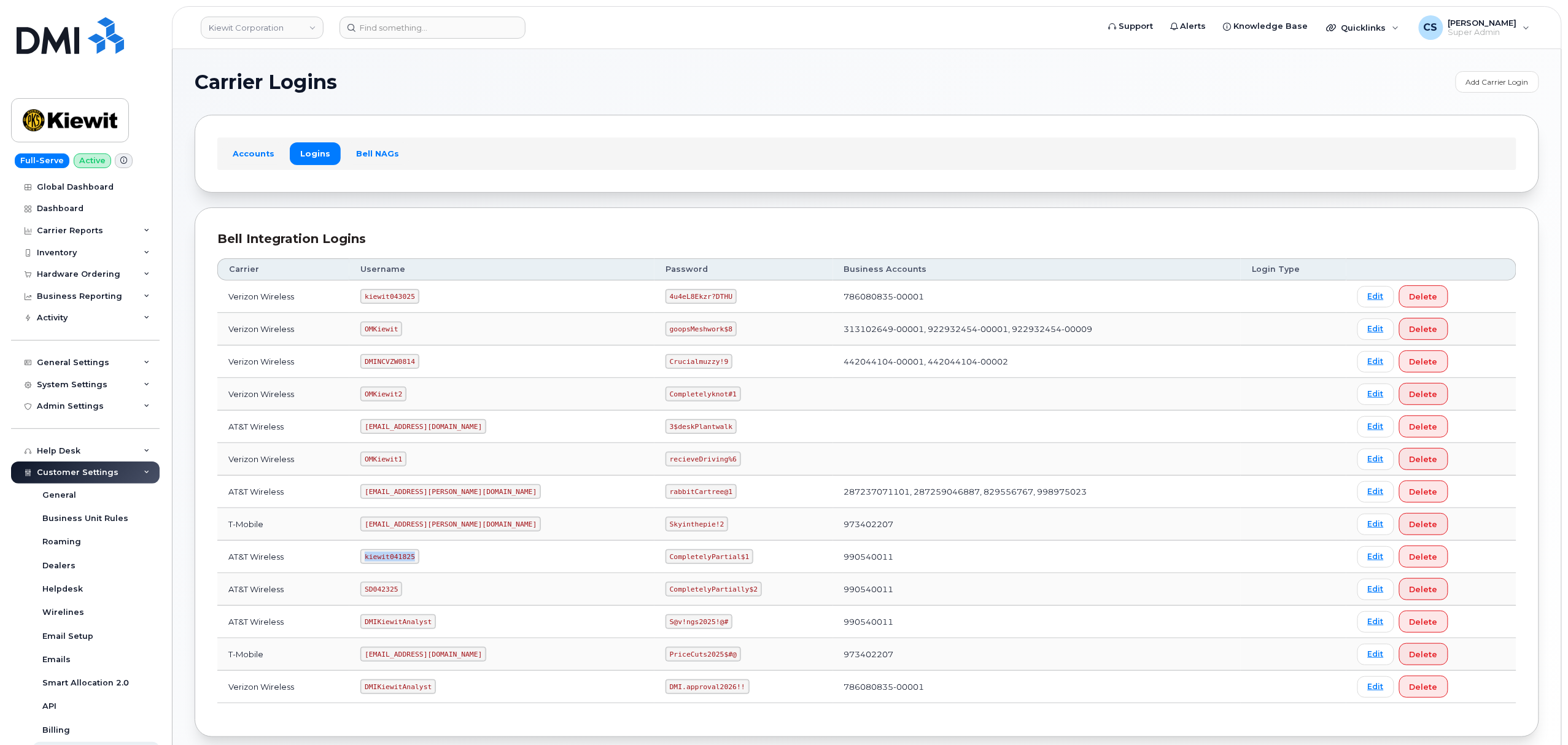
copy code "kiewit041825"
drag, startPoint x: 685, startPoint y: 554, endPoint x: 614, endPoint y: 560, distance: 71.3
click at [666, 560] on code "CompletelyPartial$1" at bounding box center [709, 556] width 87 height 14
copy code "CompletelyPartial$1"
click at [376, 296] on code "kiewit043025" at bounding box center [390, 296] width 59 height 14
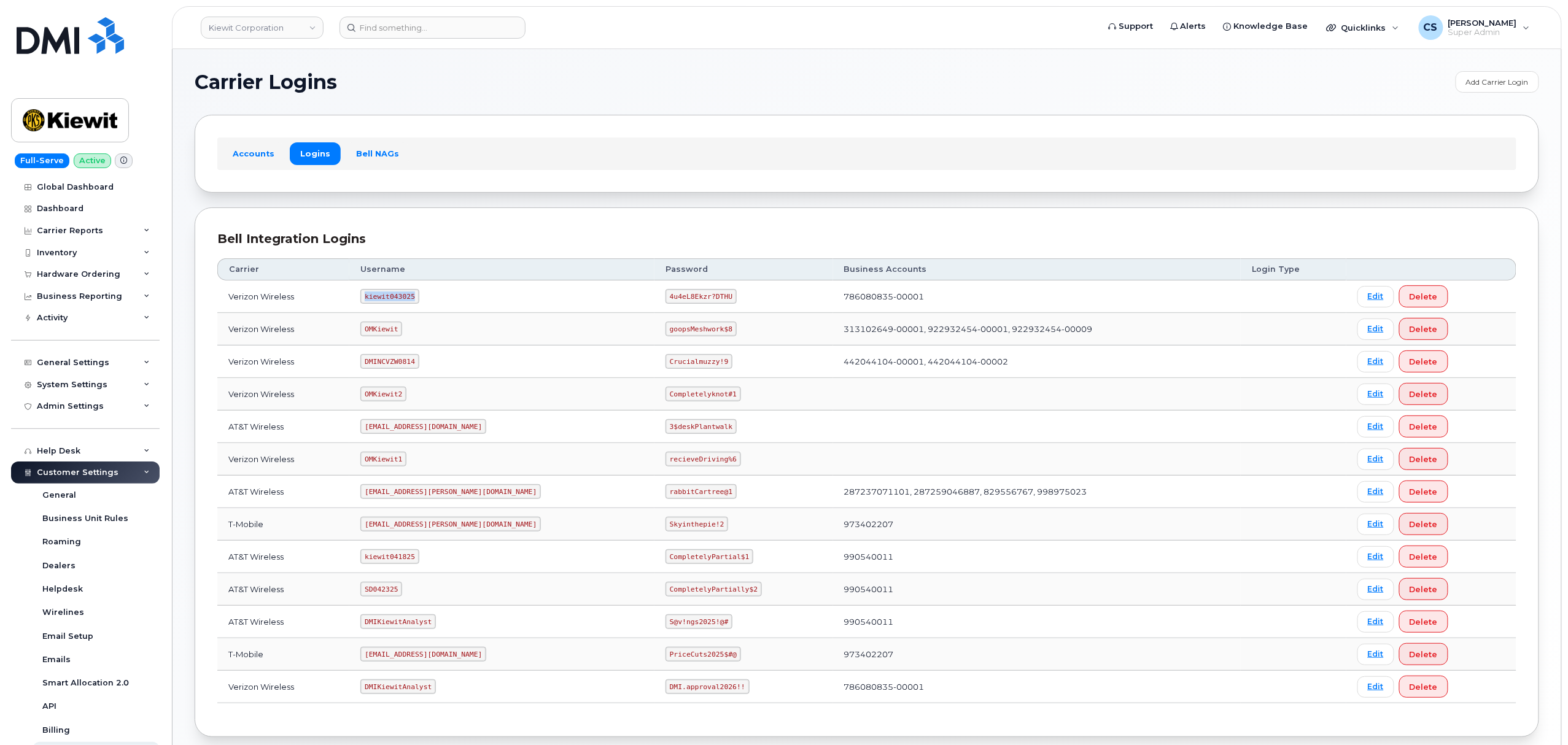
click at [376, 296] on code "kiewit043025" at bounding box center [390, 296] width 59 height 14
copy code "kiewit043025"
drag, startPoint x: 669, startPoint y: 297, endPoint x: 605, endPoint y: 290, distance: 64.4
click at [654, 290] on td "4u4eL8Ekzr?DTHU" at bounding box center [743, 296] width 179 height 33
drag, startPoint x: 669, startPoint y: 298, endPoint x: 598, endPoint y: 298, distance: 71.0
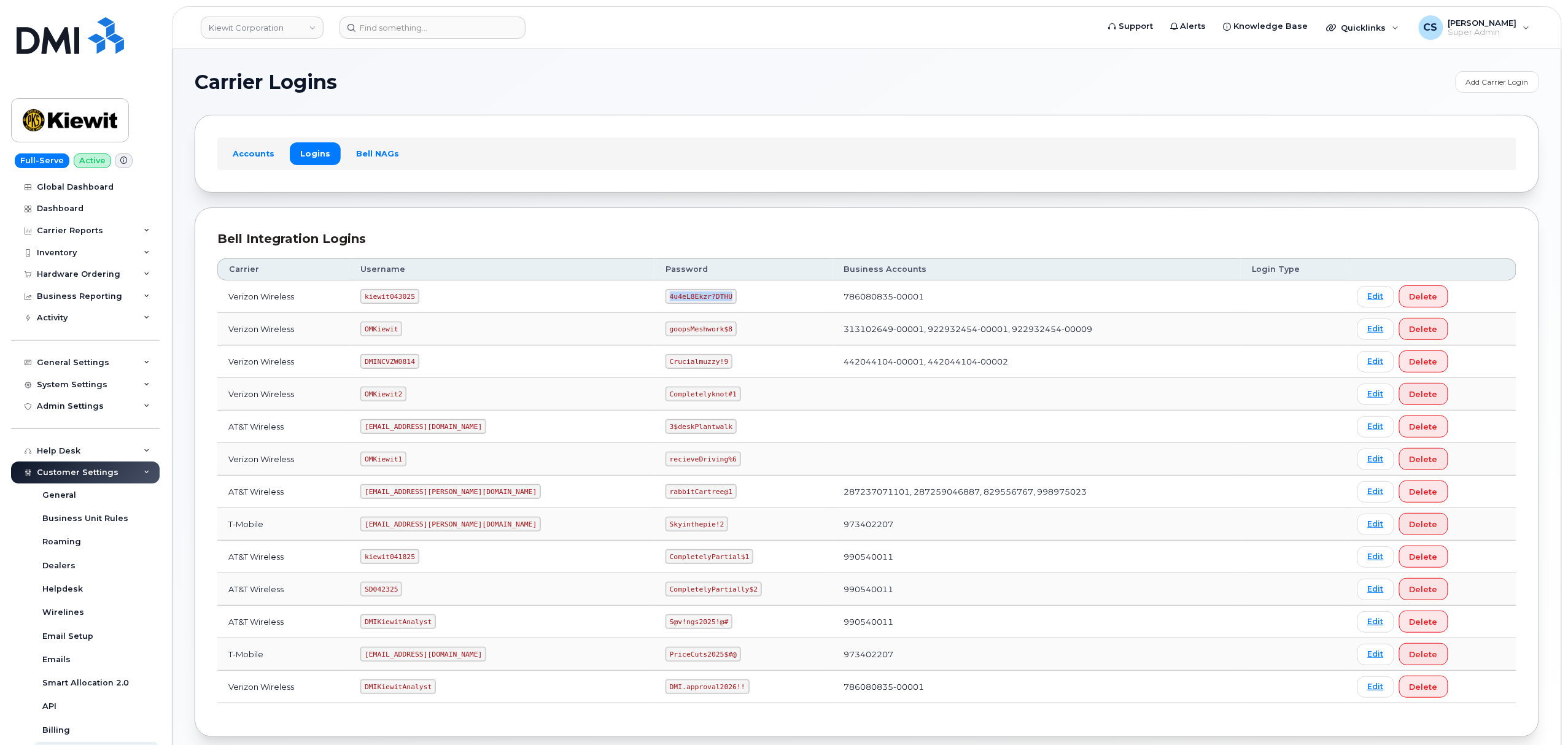
click at [654, 298] on td "4u4eL8Ekzr?DTHU" at bounding box center [743, 296] width 179 height 33
copy code "4u4eL8Ekzr?DTHU"
click at [406, 629] on code "DMIKiewitAnalyst" at bounding box center [398, 621] width 75 height 14
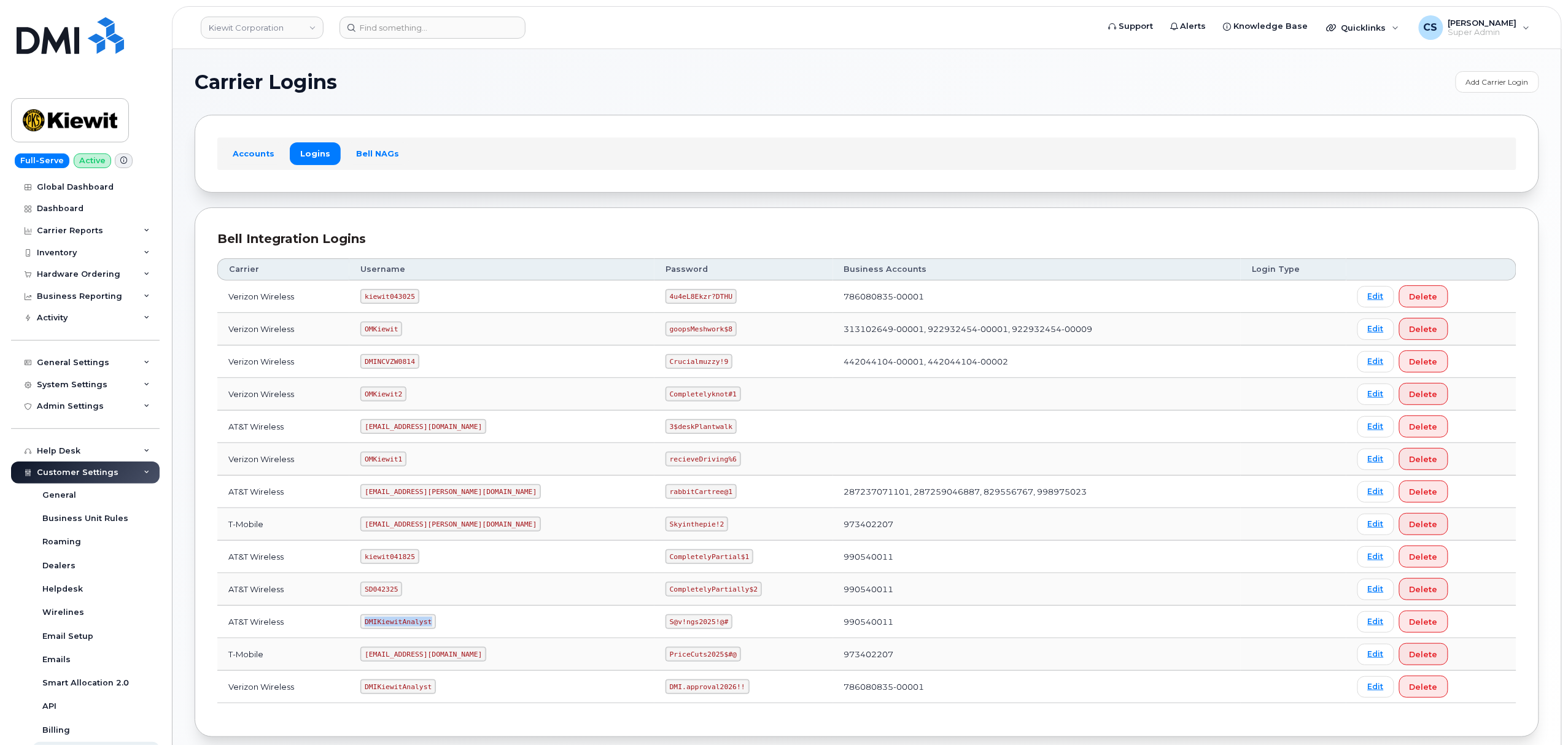
click at [406, 629] on code "DMIKiewitAnalyst" at bounding box center [398, 621] width 75 height 14
copy code "DMIKiewitAnalyst"
click at [667, 626] on code "S@v!ngs2025!@#" at bounding box center [699, 621] width 67 height 14
drag, startPoint x: 667, startPoint y: 626, endPoint x: 609, endPoint y: 626, distance: 58.0
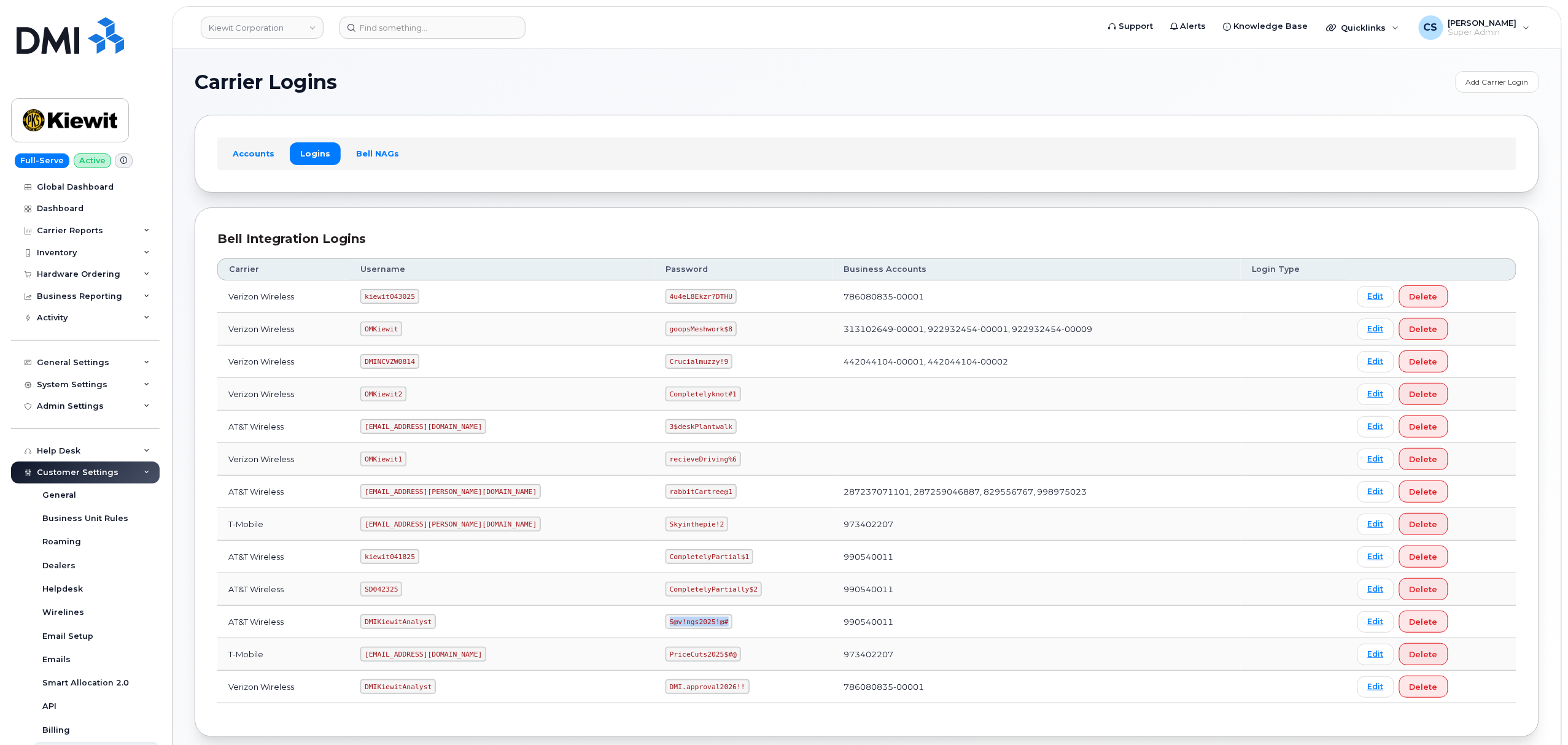
click at [666, 626] on code "S@v!ngs2025!@#" at bounding box center [699, 621] width 67 height 14
copy code "S@v!ngs2025!@#"
click at [413, 625] on code "DMIKiewitAnalyst" at bounding box center [398, 621] width 75 height 14
drag, startPoint x: 669, startPoint y: 624, endPoint x: 602, endPoint y: 621, distance: 67.1
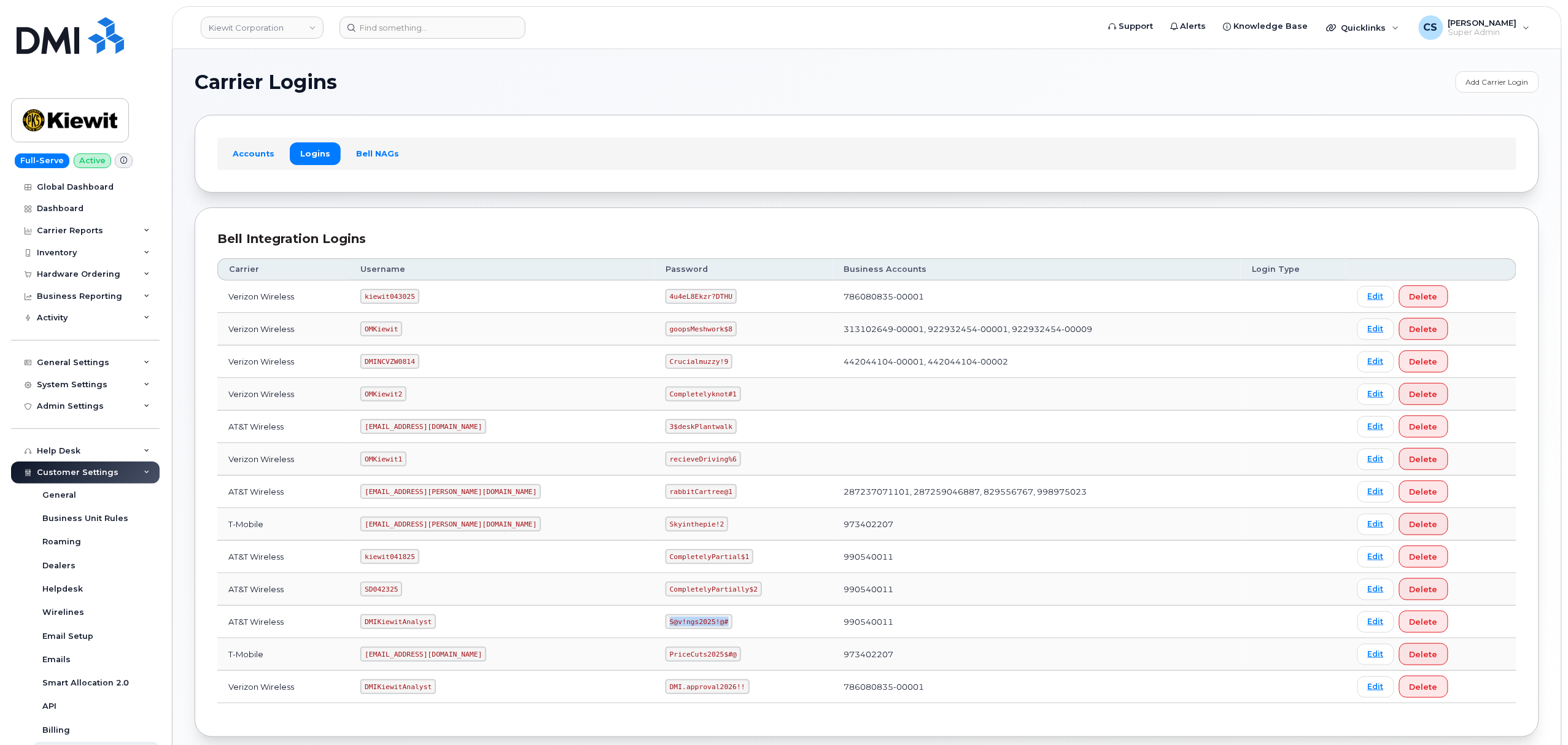
click at [654, 621] on td "S@v!ngs2025!@#" at bounding box center [743, 621] width 179 height 33
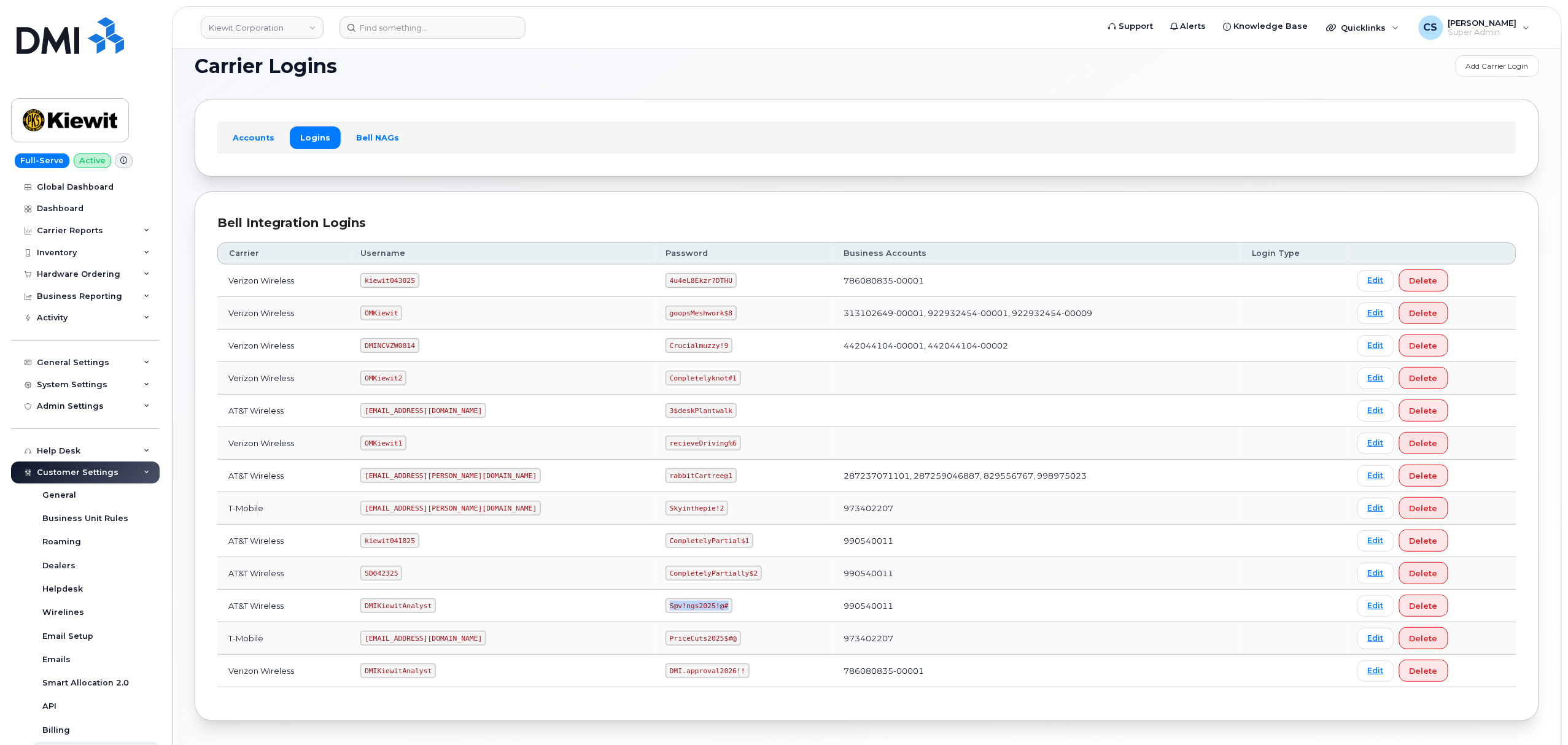
scroll to position [67, 0]
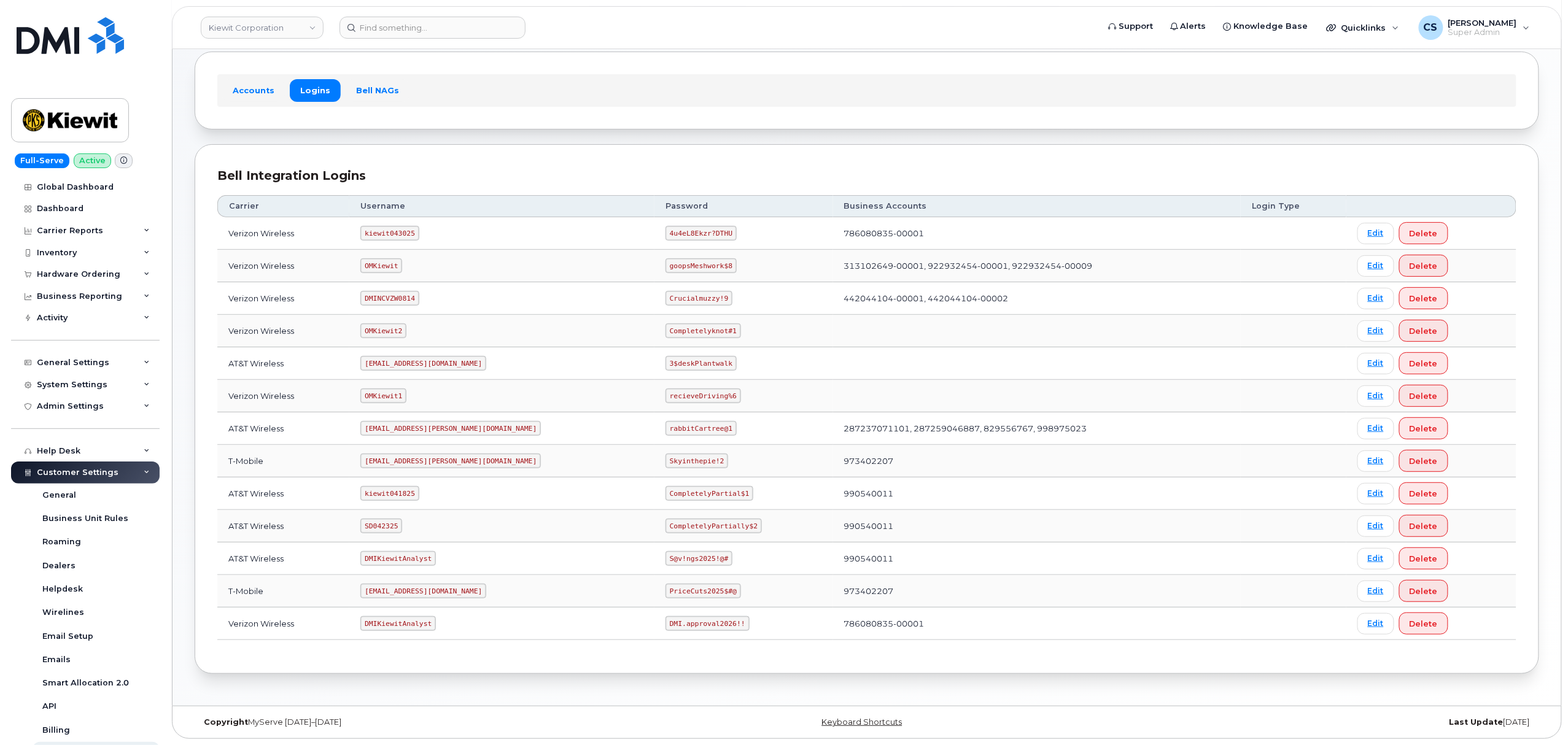
click at [393, 356] on code "om@dminc.com" at bounding box center [424, 363] width 126 height 14
click at [393, 492] on code "kiewit041825" at bounding box center [390, 494] width 59 height 14
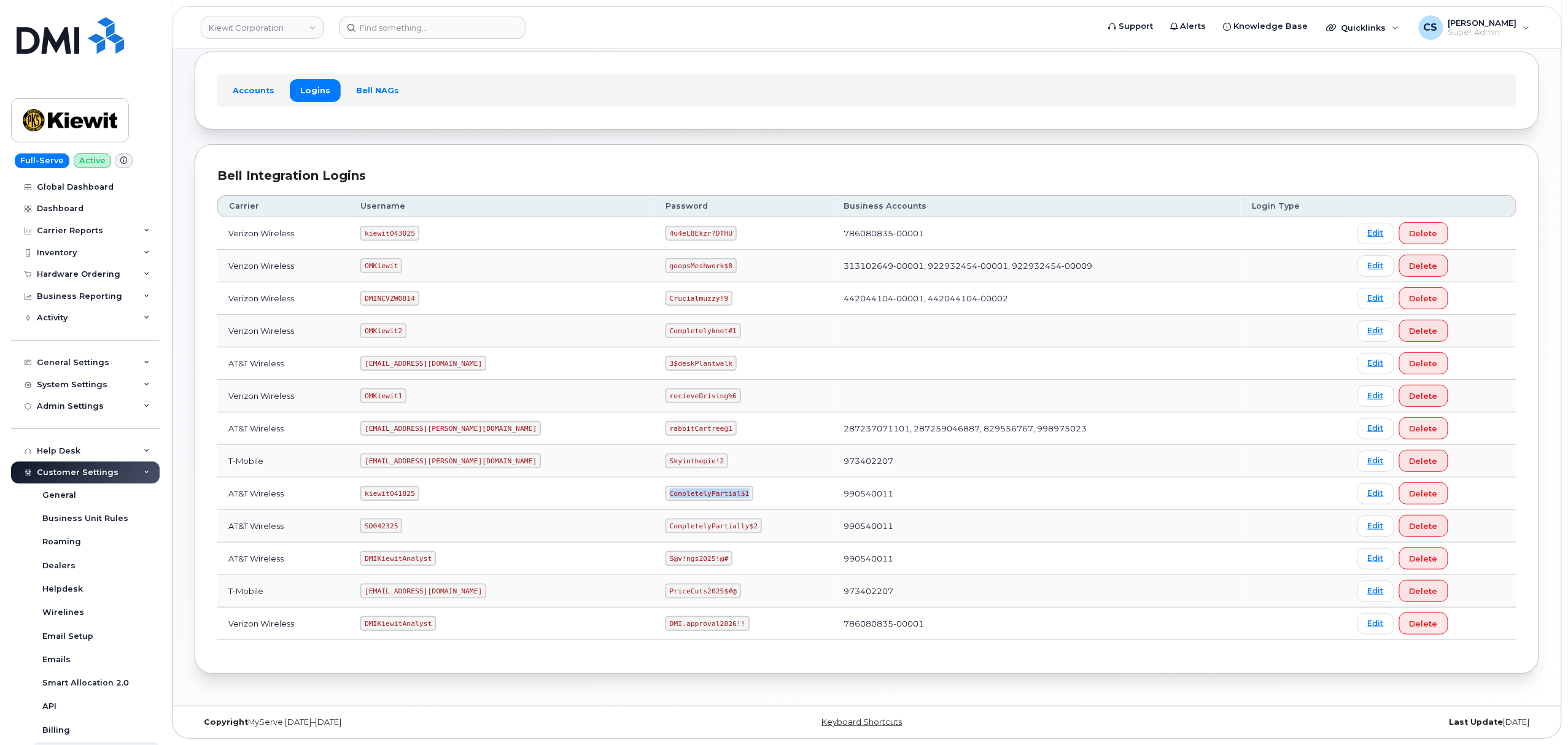
drag, startPoint x: 687, startPoint y: 494, endPoint x: 612, endPoint y: 483, distance: 75.8
click at [654, 483] on td "CompletelyPartial$1" at bounding box center [743, 494] width 179 height 33
click at [394, 262] on code "OMKiewit" at bounding box center [382, 266] width 42 height 14
drag, startPoint x: 671, startPoint y: 264, endPoint x: 601, endPoint y: 259, distance: 70.2
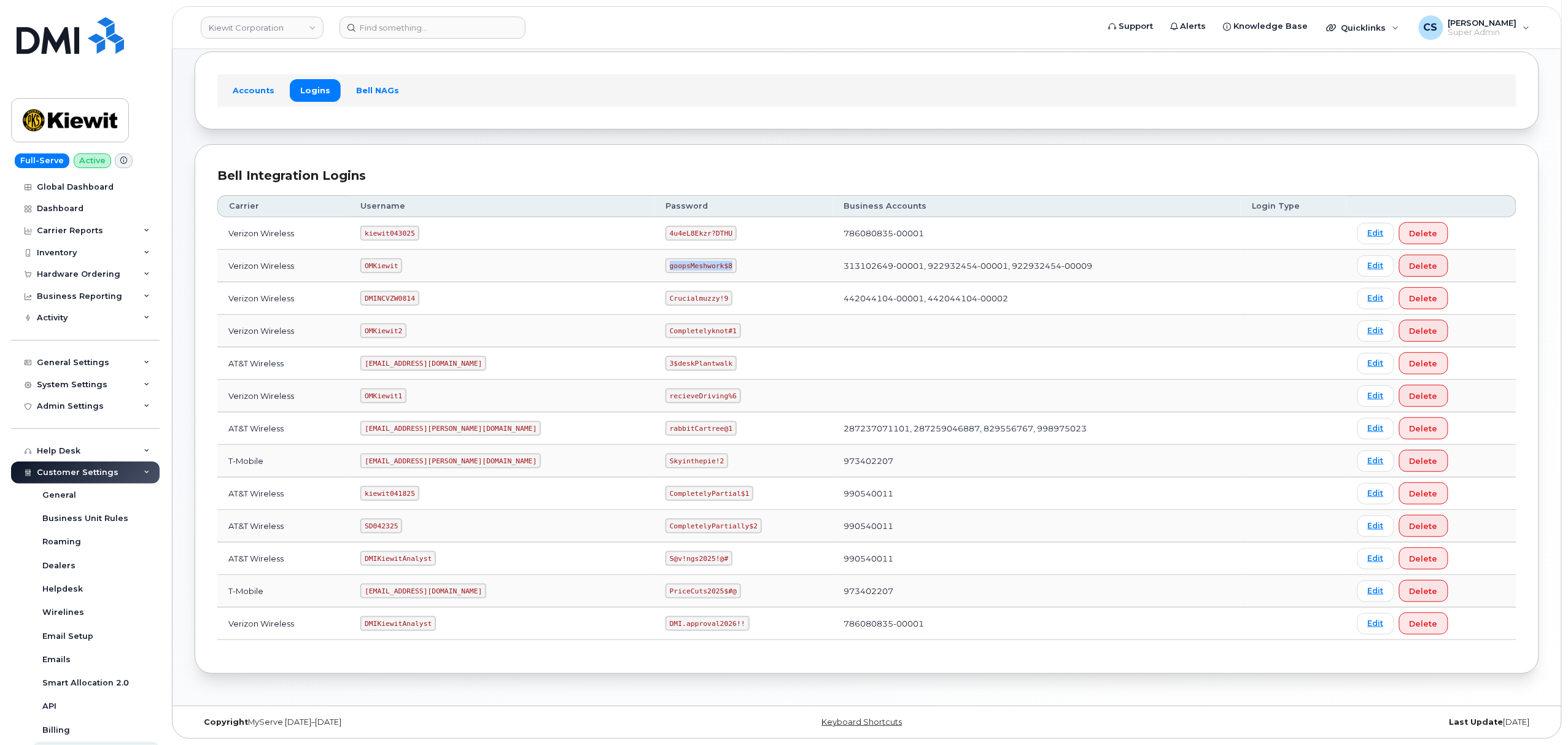
click at [654, 259] on td "goopsMeshwork$8" at bounding box center [743, 266] width 179 height 33
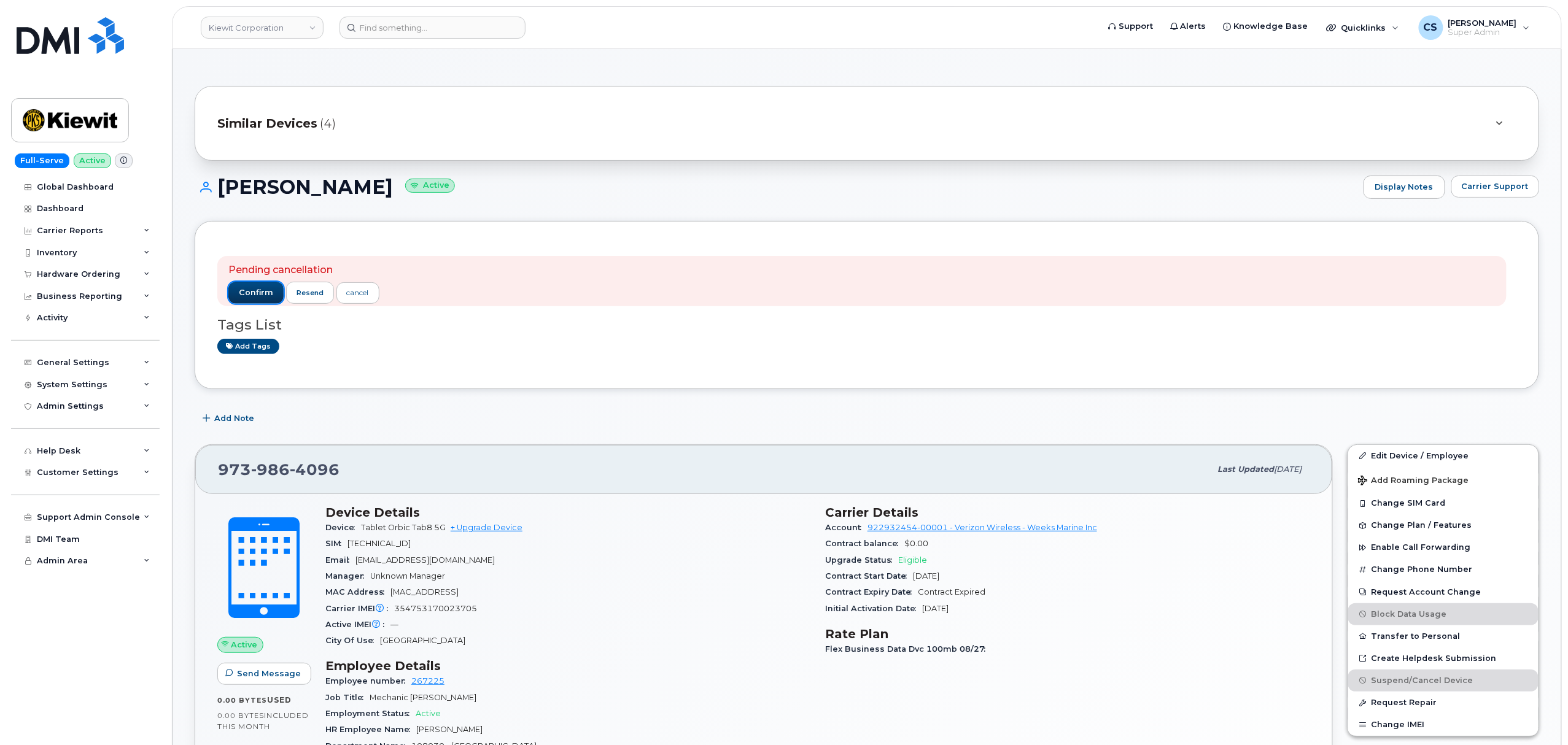
click at [249, 295] on span "confirm" at bounding box center [256, 292] width 35 height 11
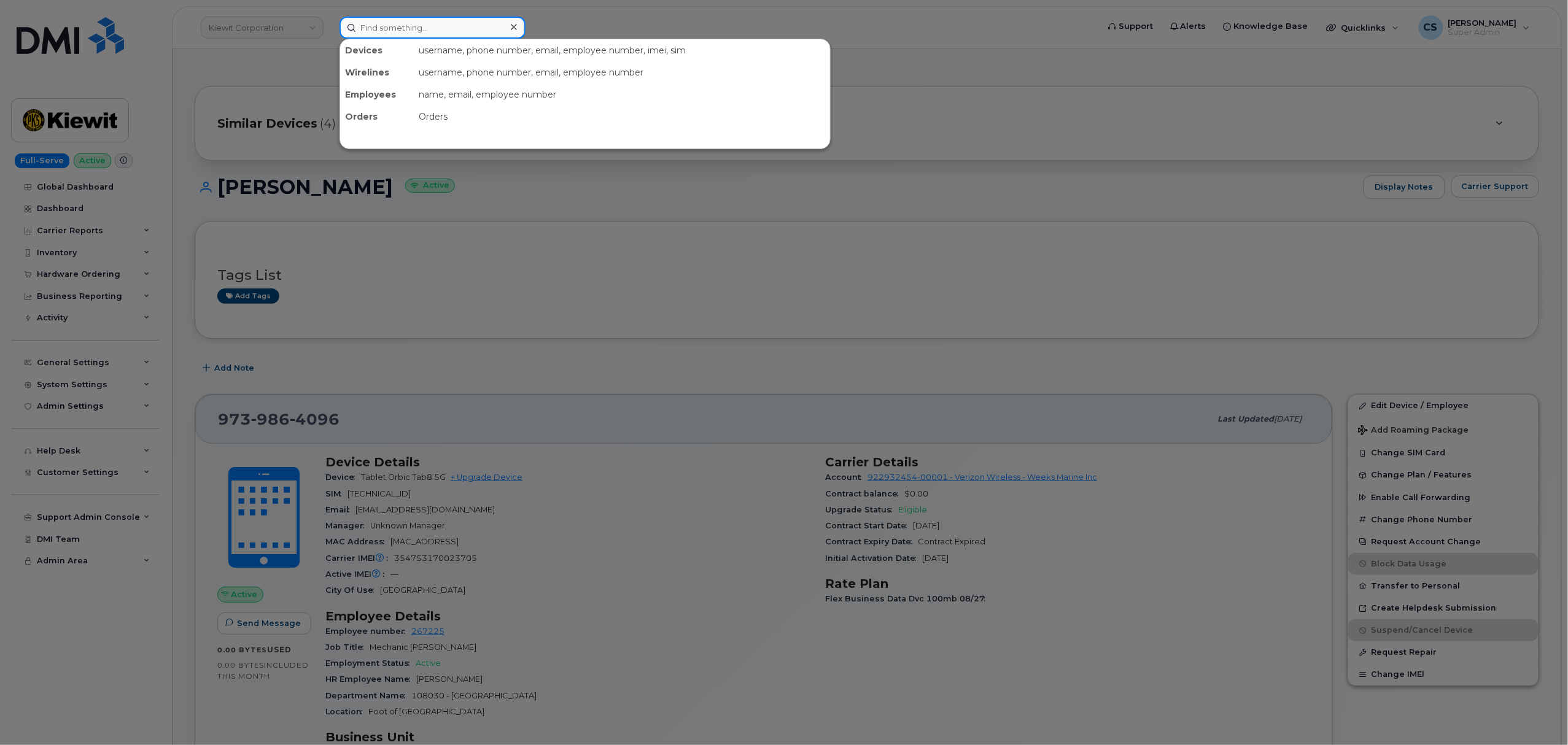
click at [441, 33] on input at bounding box center [432, 27] width 186 height 22
paste input "9739866496"
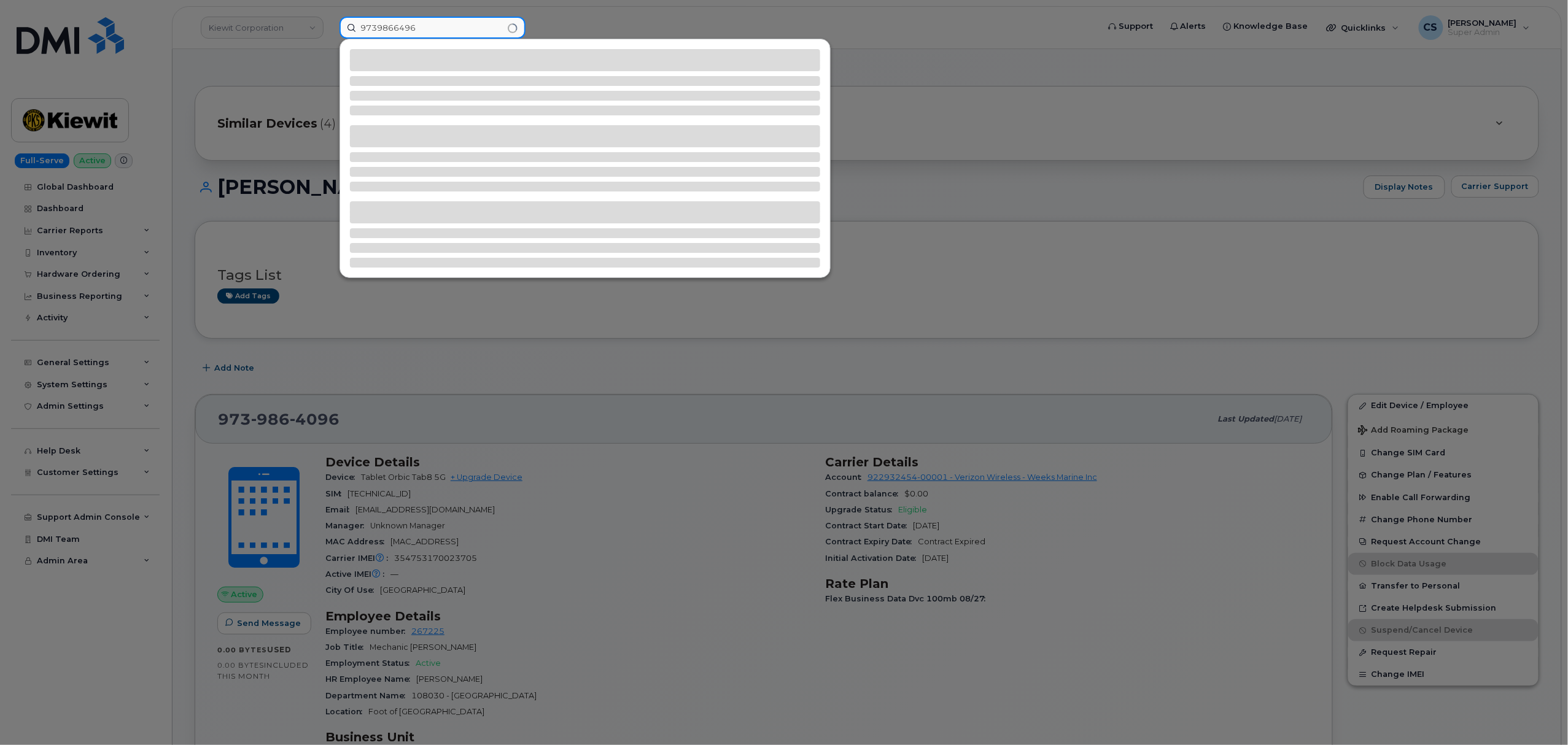
type input "9739866496"
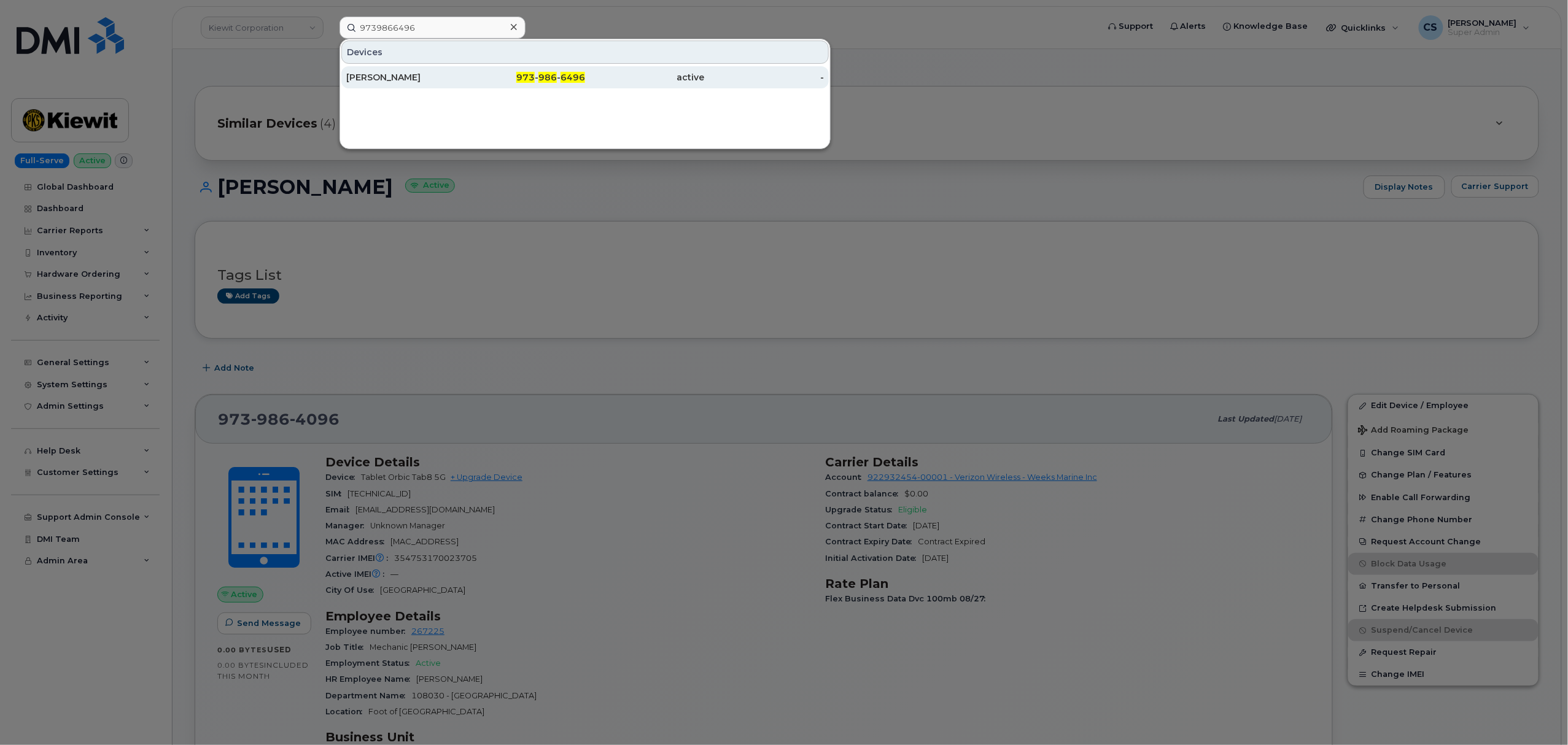
click at [567, 77] on span "6496" at bounding box center [573, 77] width 25 height 11
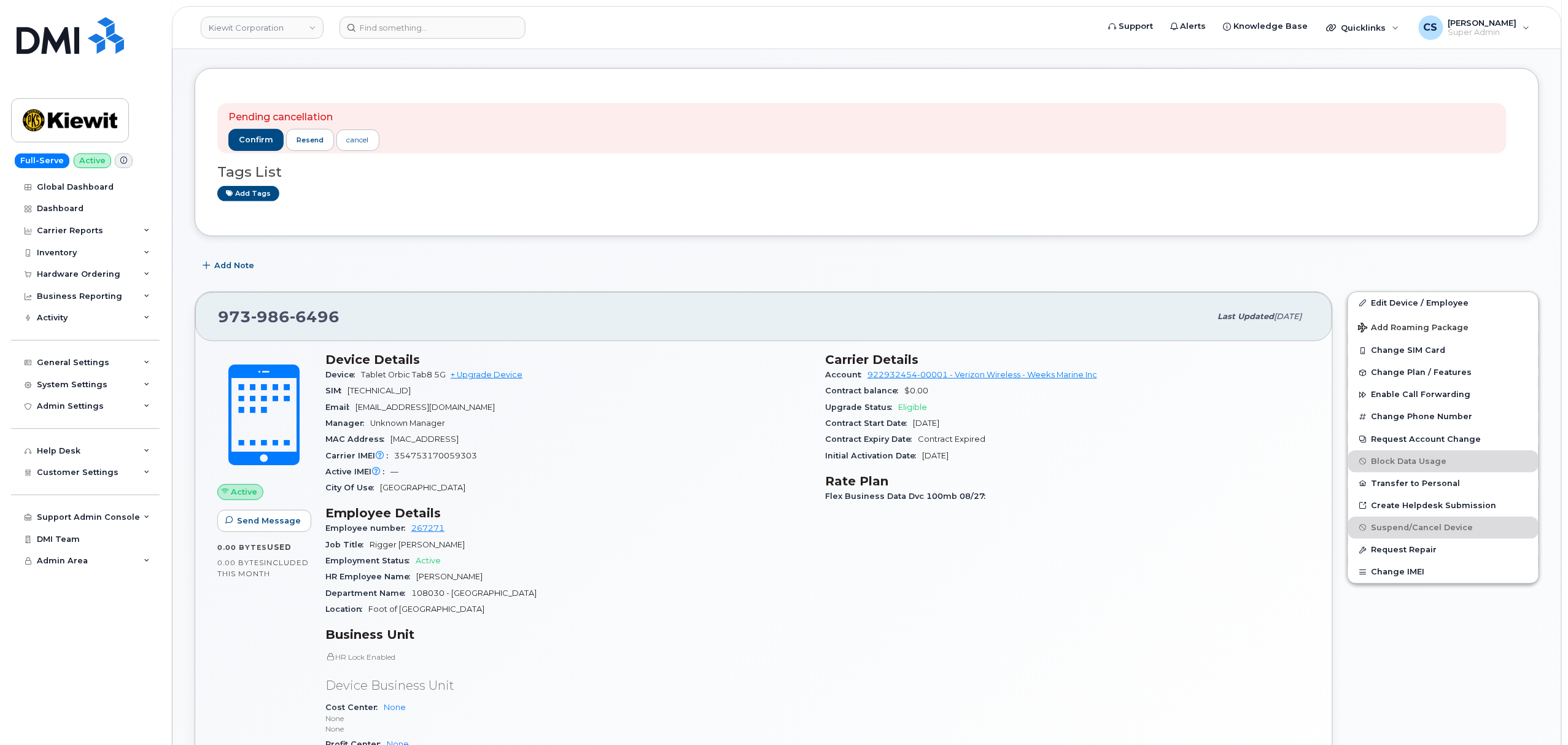
scroll to position [163, 0]
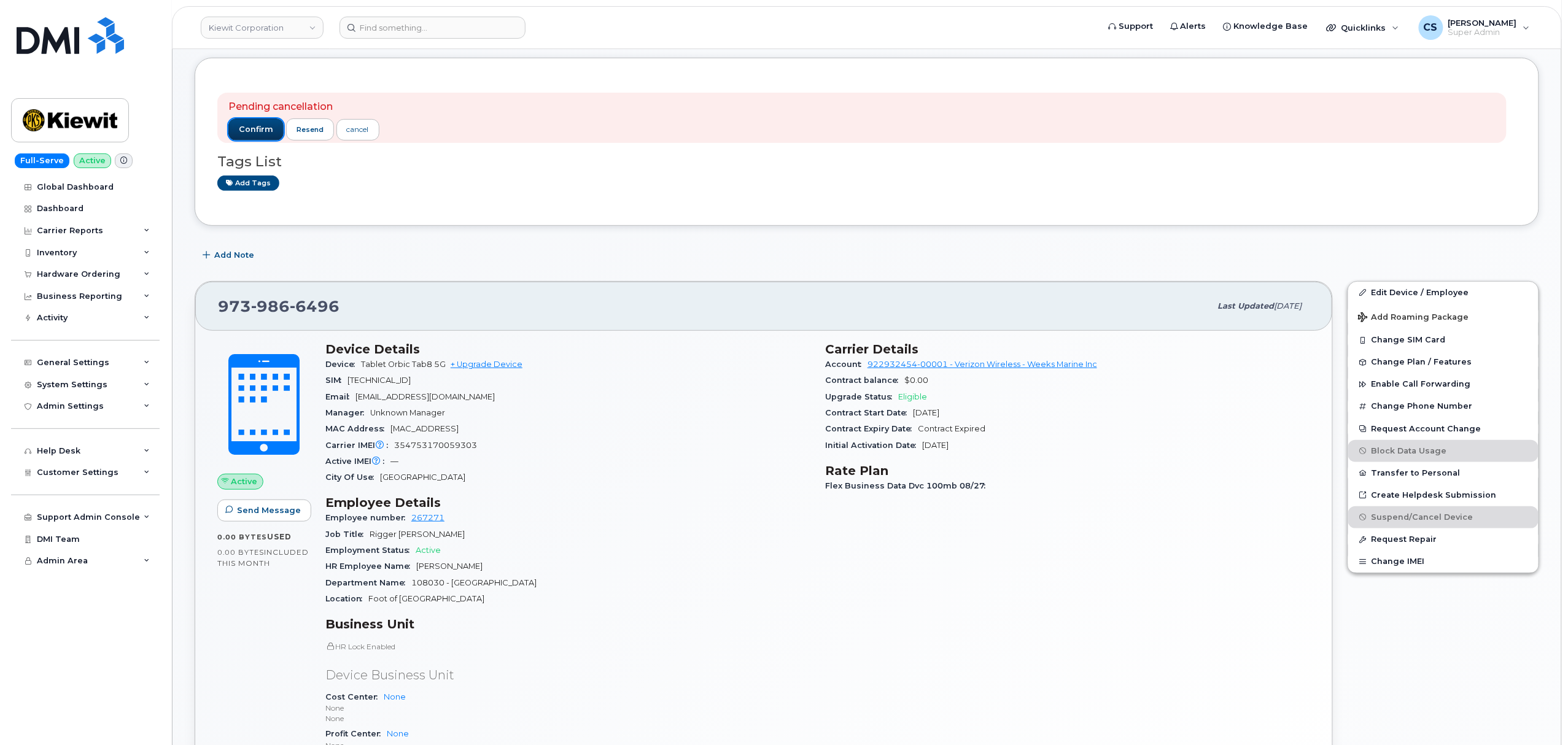
click at [249, 131] on span "confirm" at bounding box center [256, 129] width 35 height 11
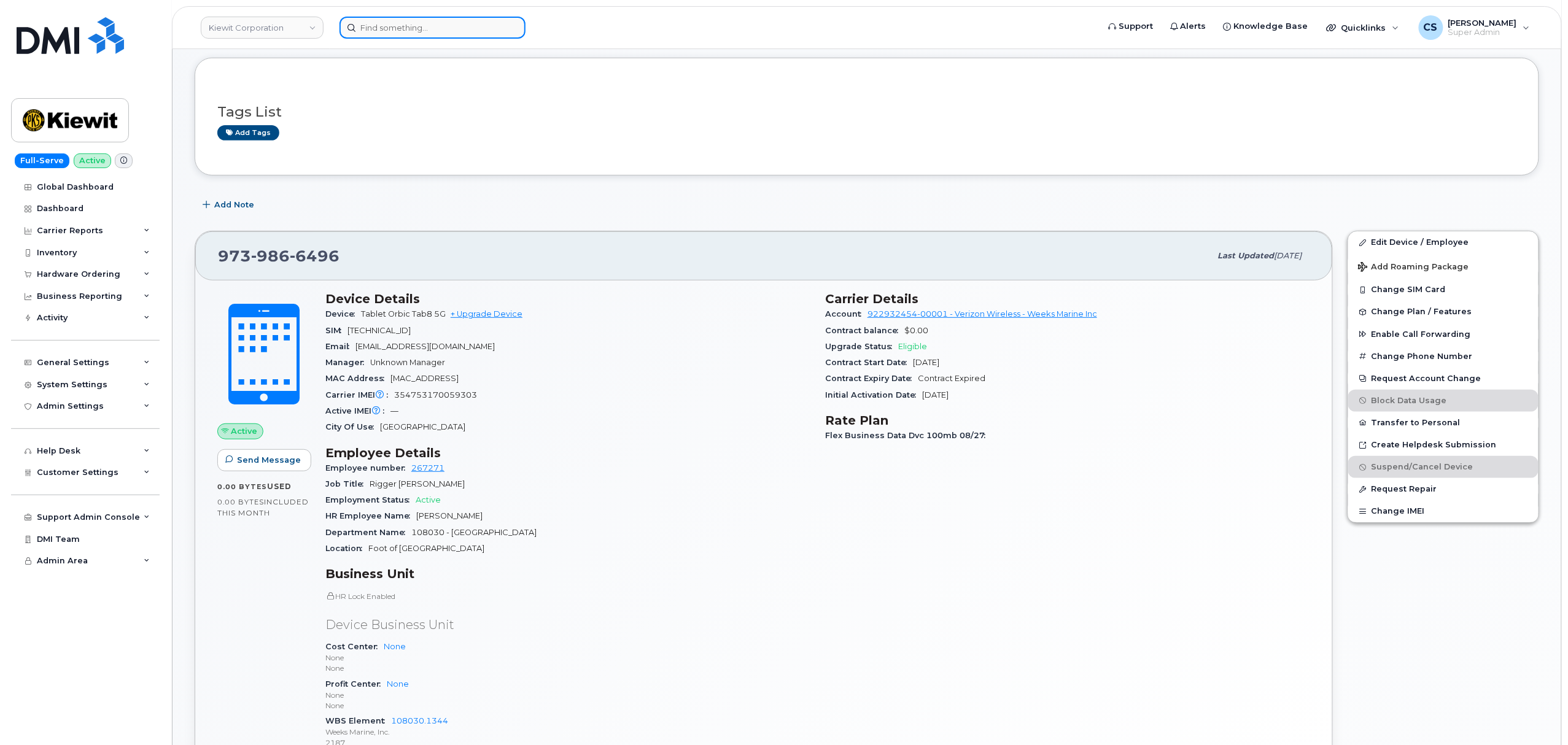
click at [409, 27] on input at bounding box center [432, 27] width 186 height 22
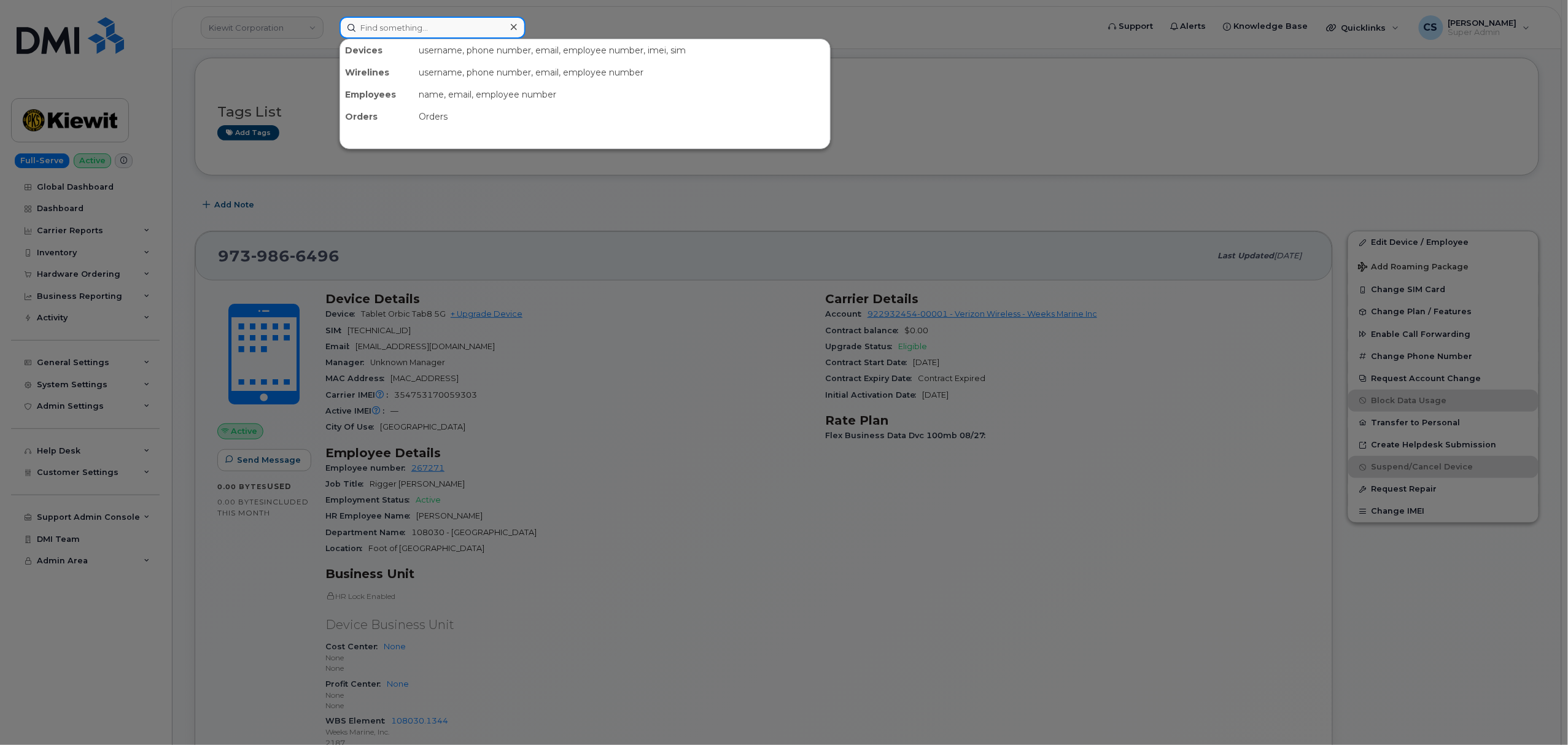
paste input "9853179162"
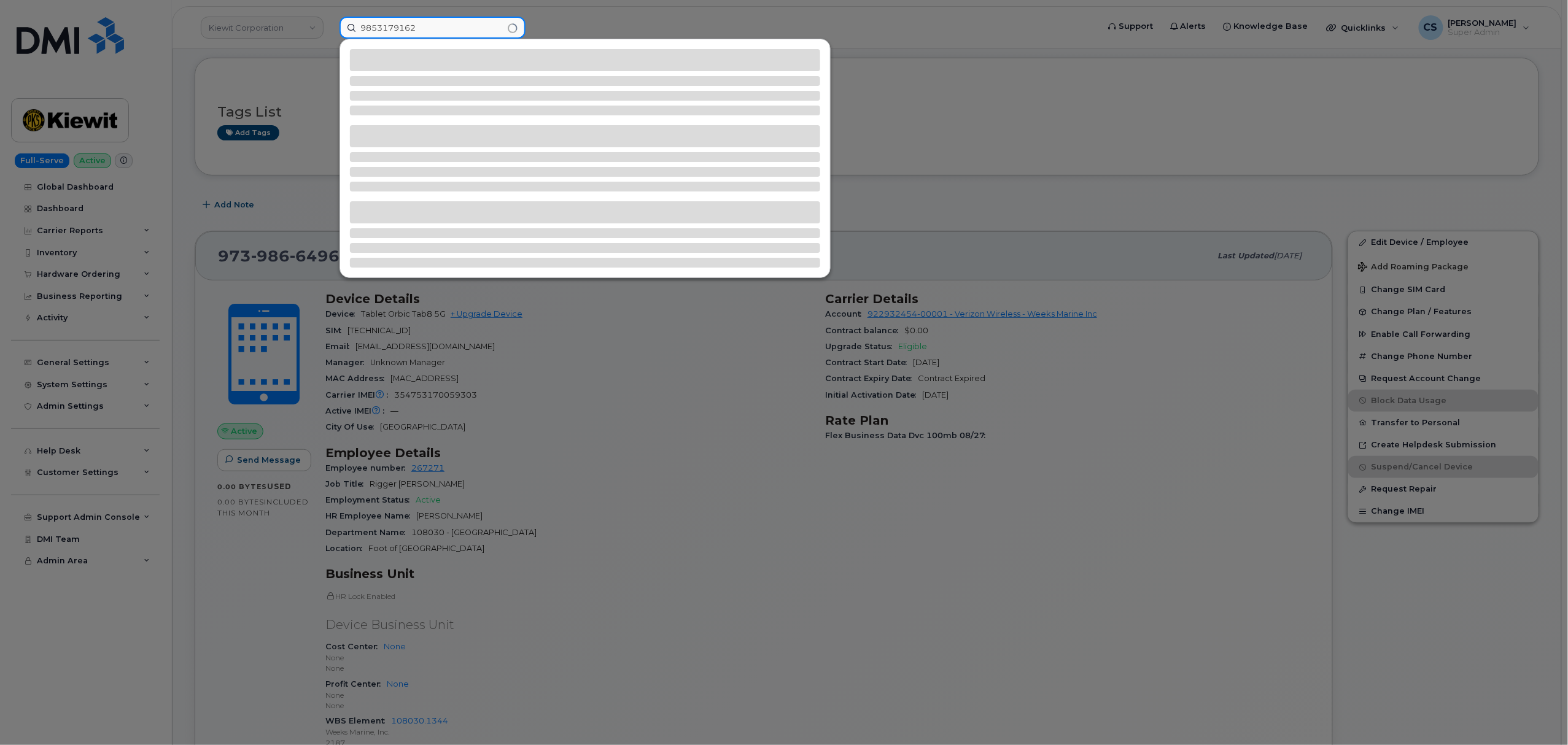
type input "9853179162"
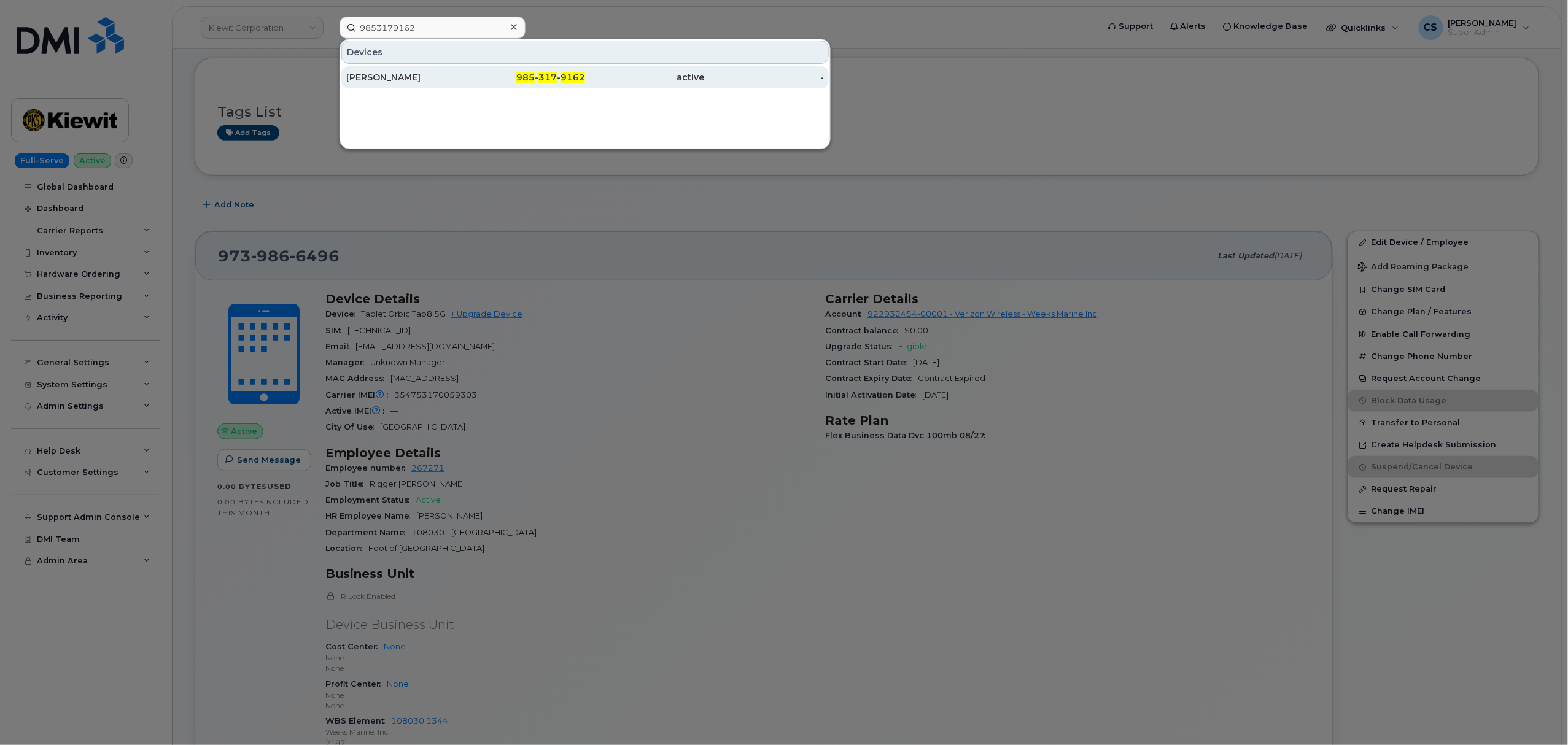
click at [573, 76] on span "9162" at bounding box center [573, 77] width 25 height 11
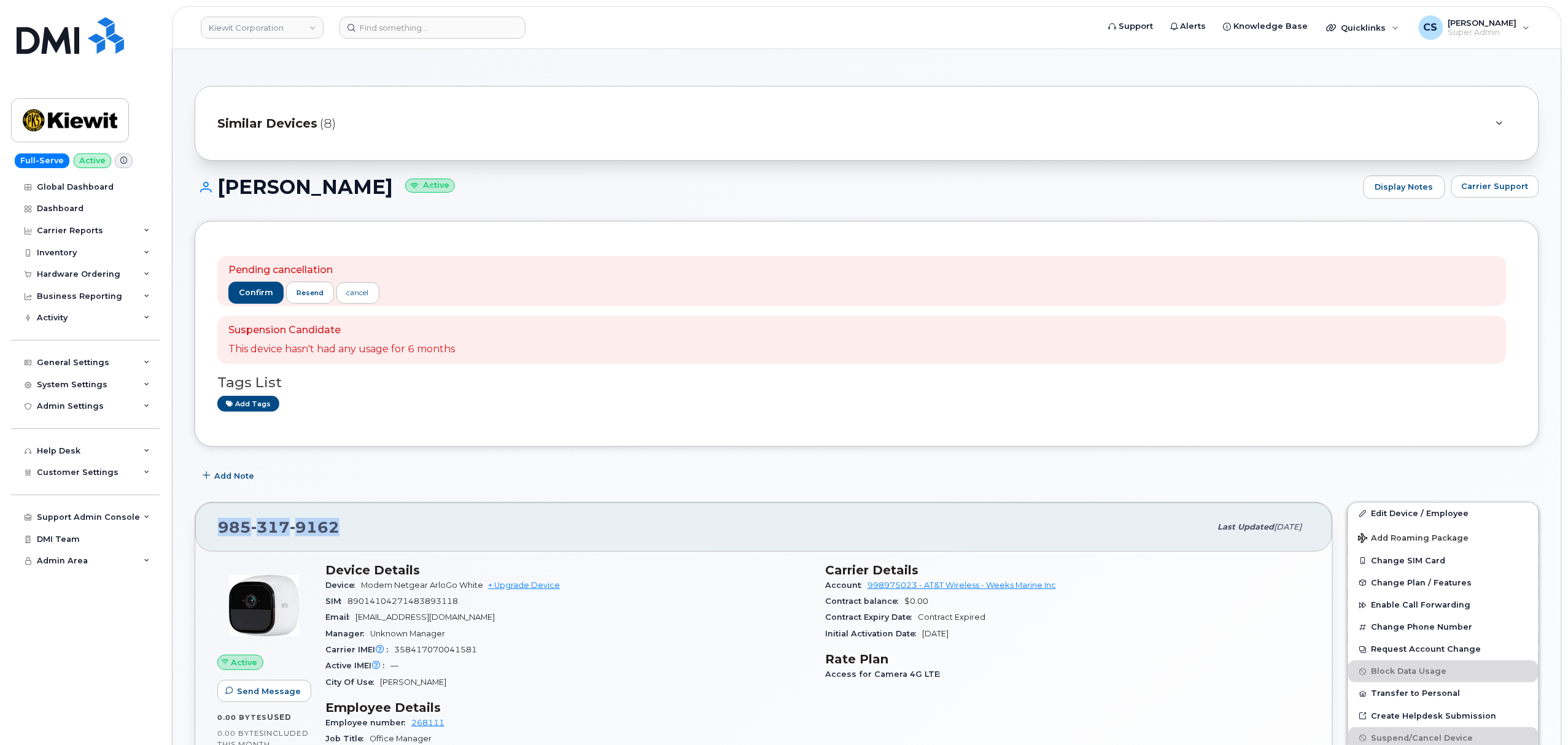
drag, startPoint x: 361, startPoint y: 525, endPoint x: 205, endPoint y: 536, distance: 156.4
click at [205, 536] on div "[PHONE_NUMBER] Last updated [DATE]" at bounding box center [763, 527] width 1137 height 49
copy span "[PHONE_NUMBER]"
click at [706, 629] on div "Manager Unknown Manager" at bounding box center [567, 634] width 485 height 16
drag, startPoint x: 342, startPoint y: 527, endPoint x: 194, endPoint y: 511, distance: 148.9
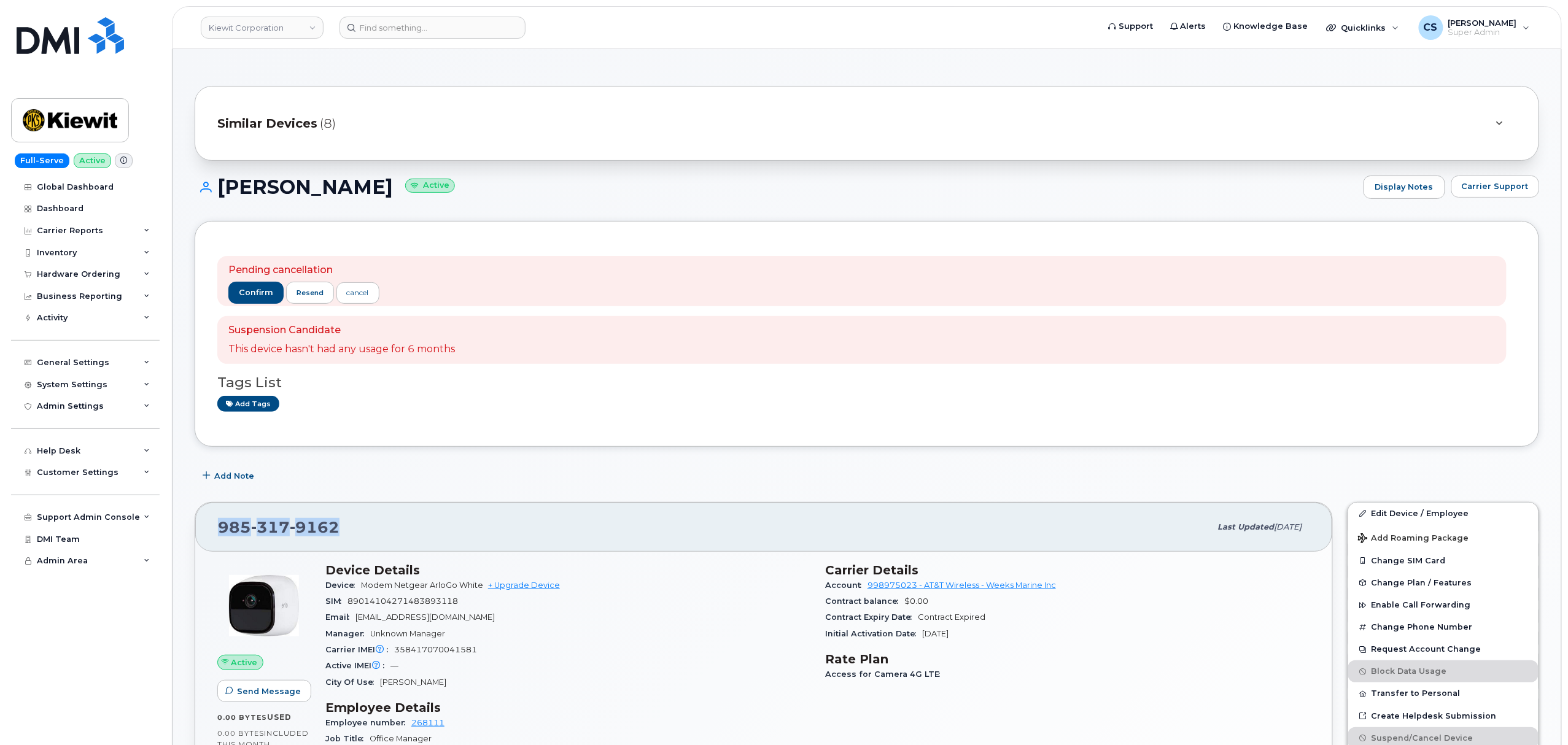
copy span "985 317 9162"
click at [246, 292] on span "confirm" at bounding box center [256, 292] width 35 height 11
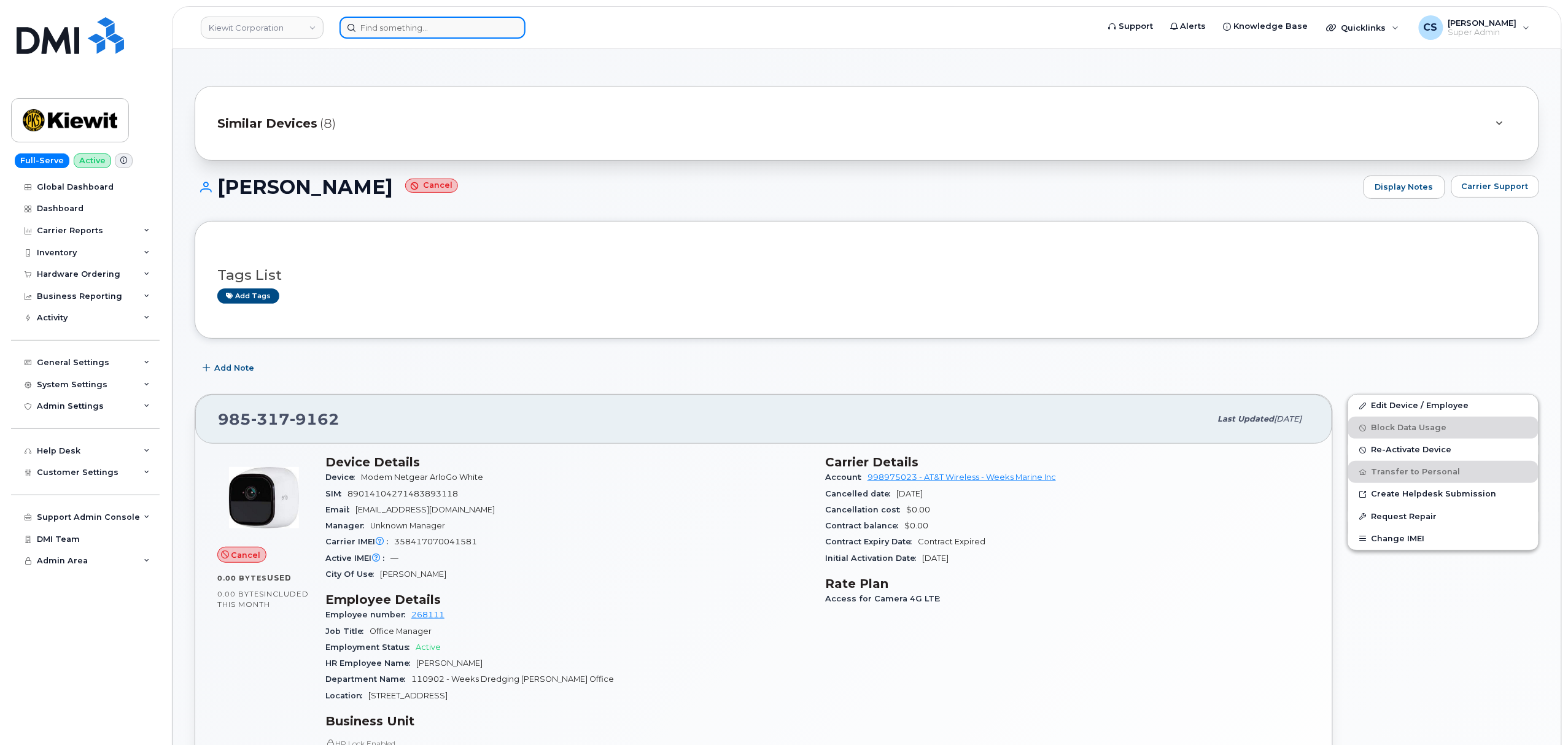
click at [404, 25] on input at bounding box center [432, 27] width 186 height 22
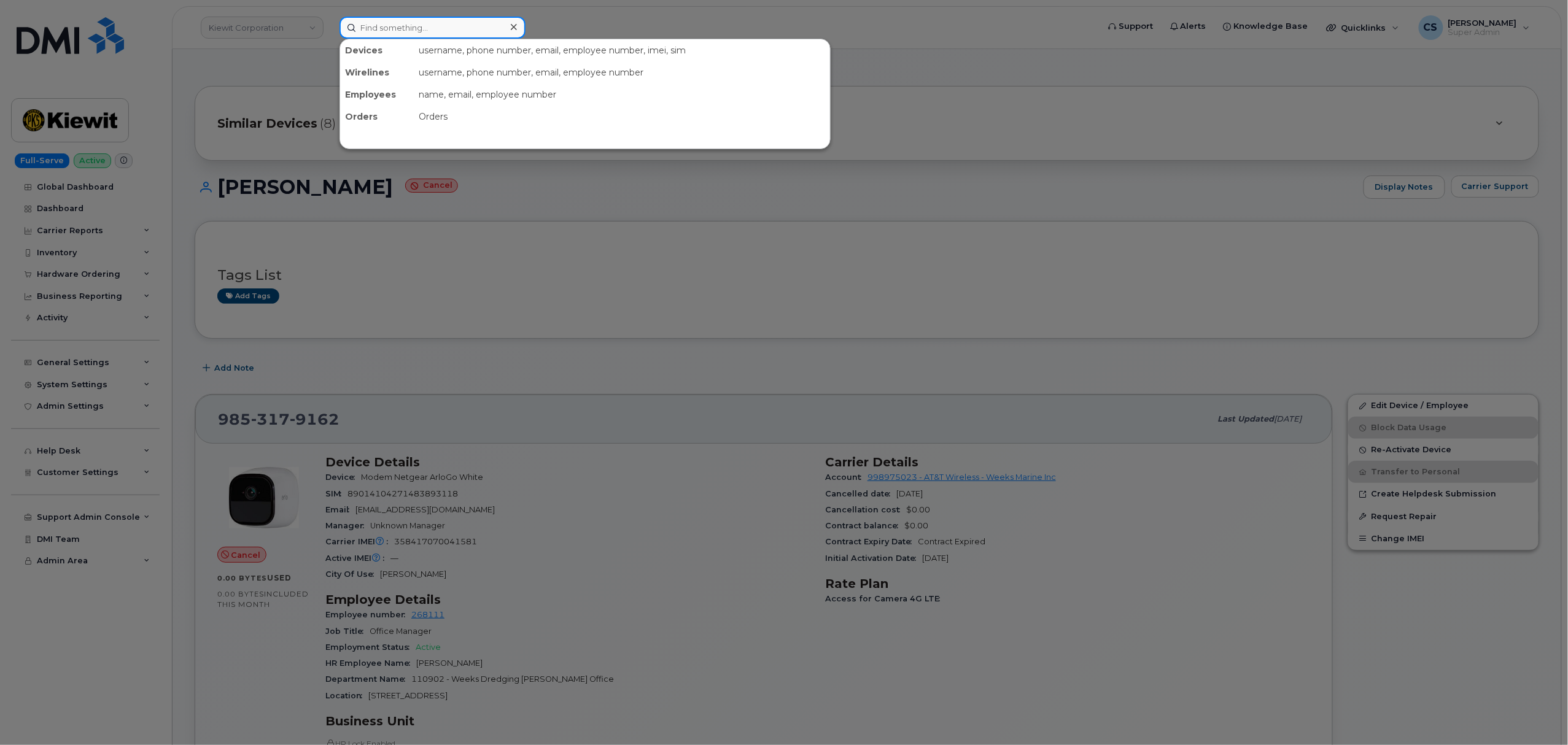
paste input "8085949598"
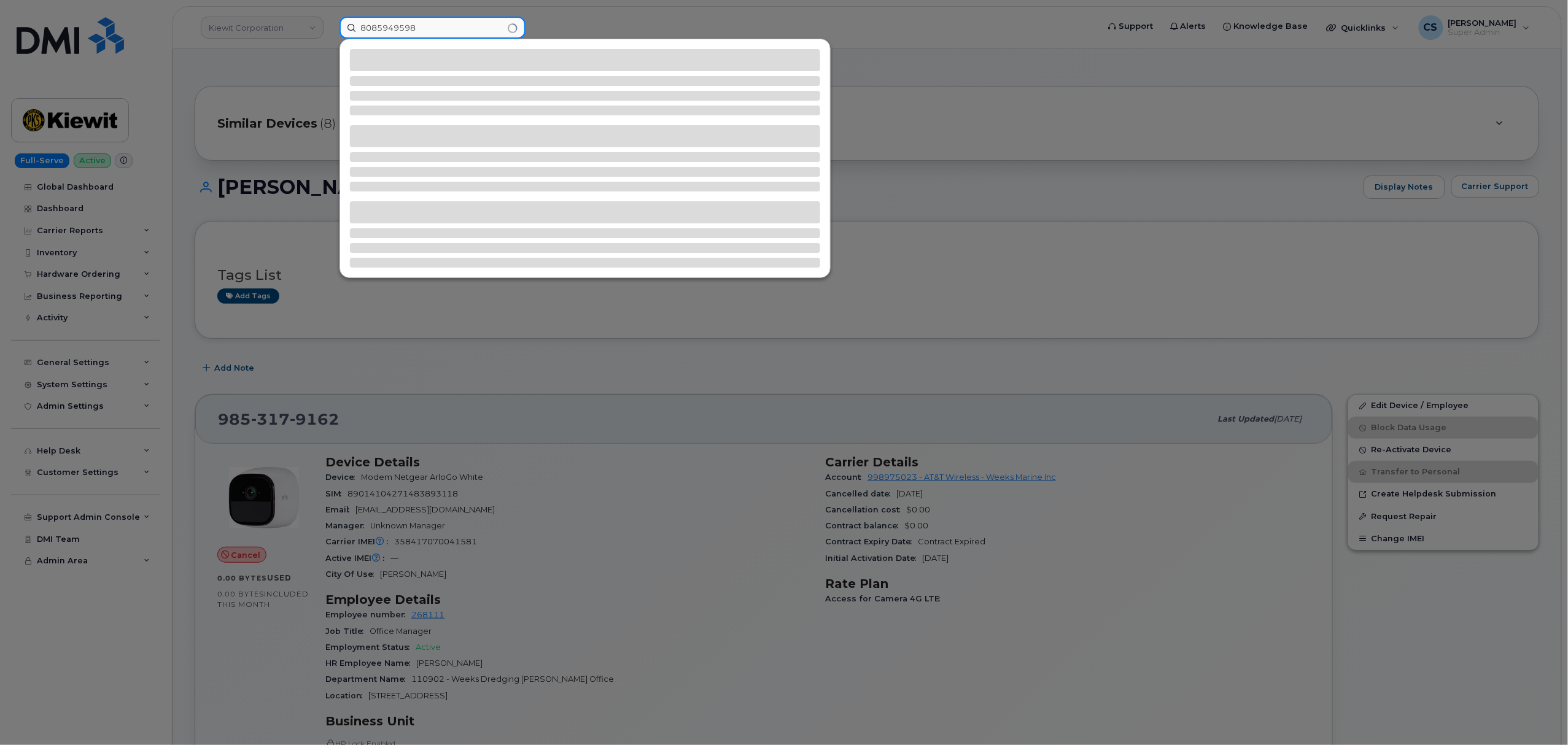
type input "8085949598"
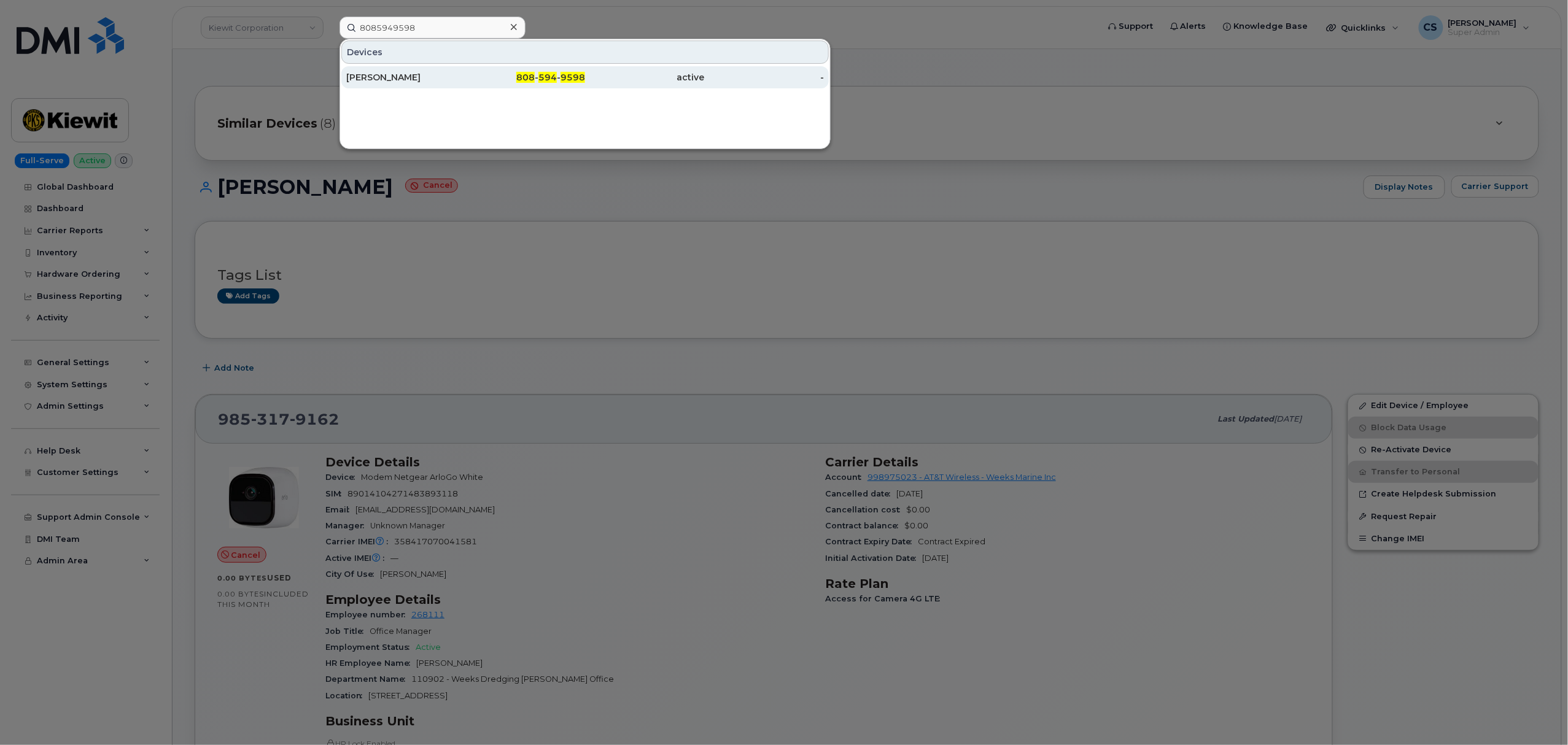
click at [556, 74] on span "594" at bounding box center [547, 77] width 18 height 11
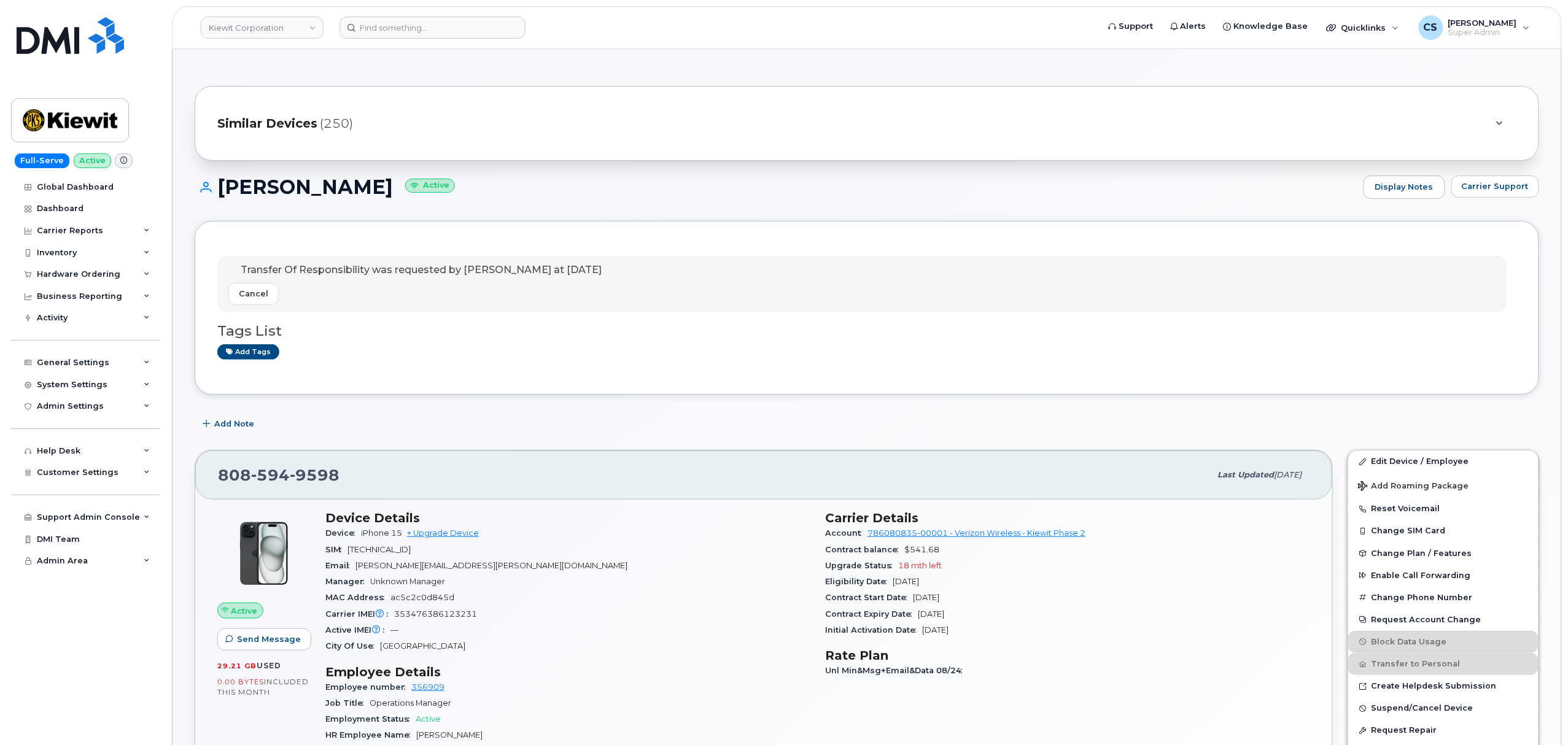
click at [438, 15] on header "[PERSON_NAME] Corporation Support Alerts Knowledge Base Quicklinks Suspend / Ca…" at bounding box center [867, 27] width 1390 height 43
click at [437, 27] on input at bounding box center [432, 27] width 186 height 22
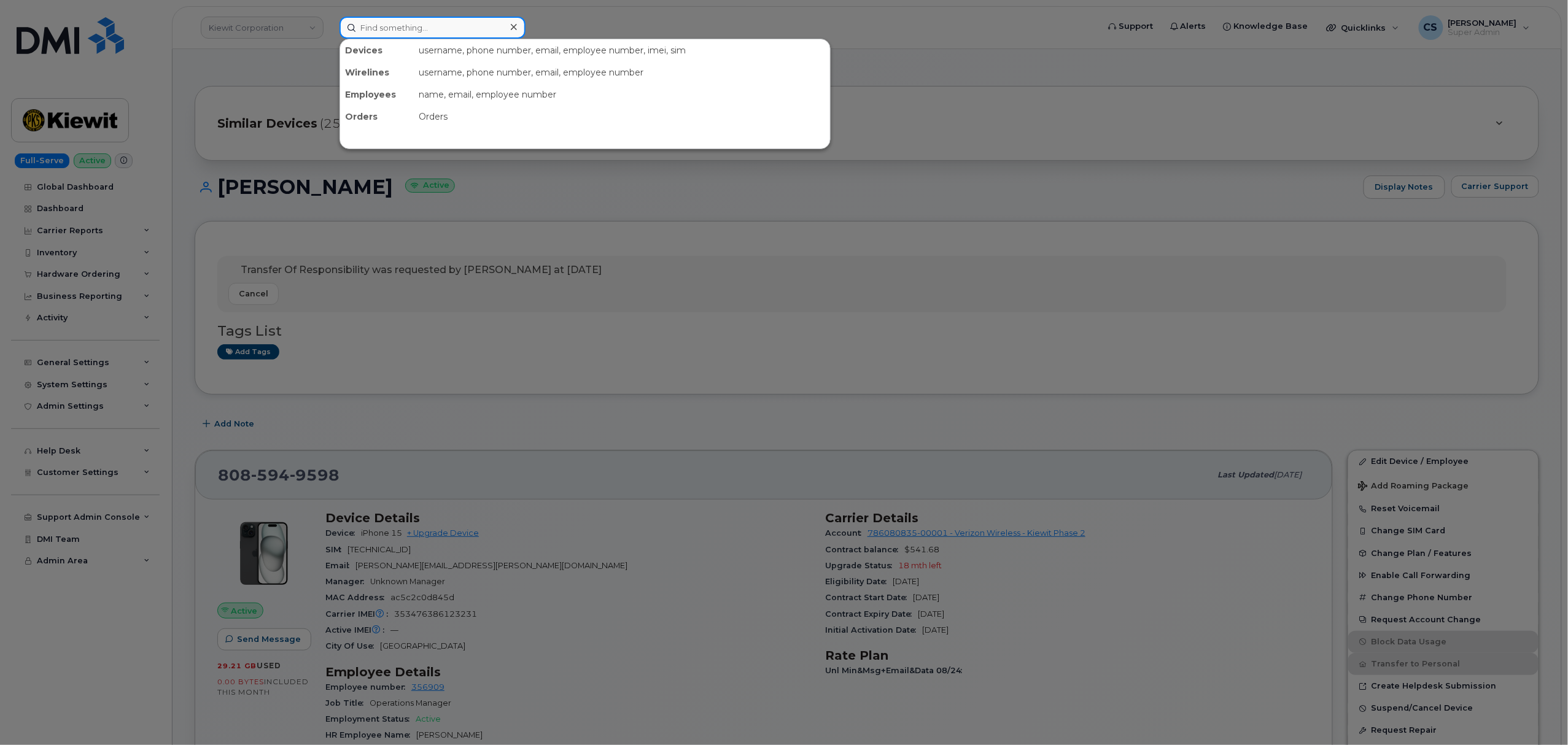
paste input "301174"
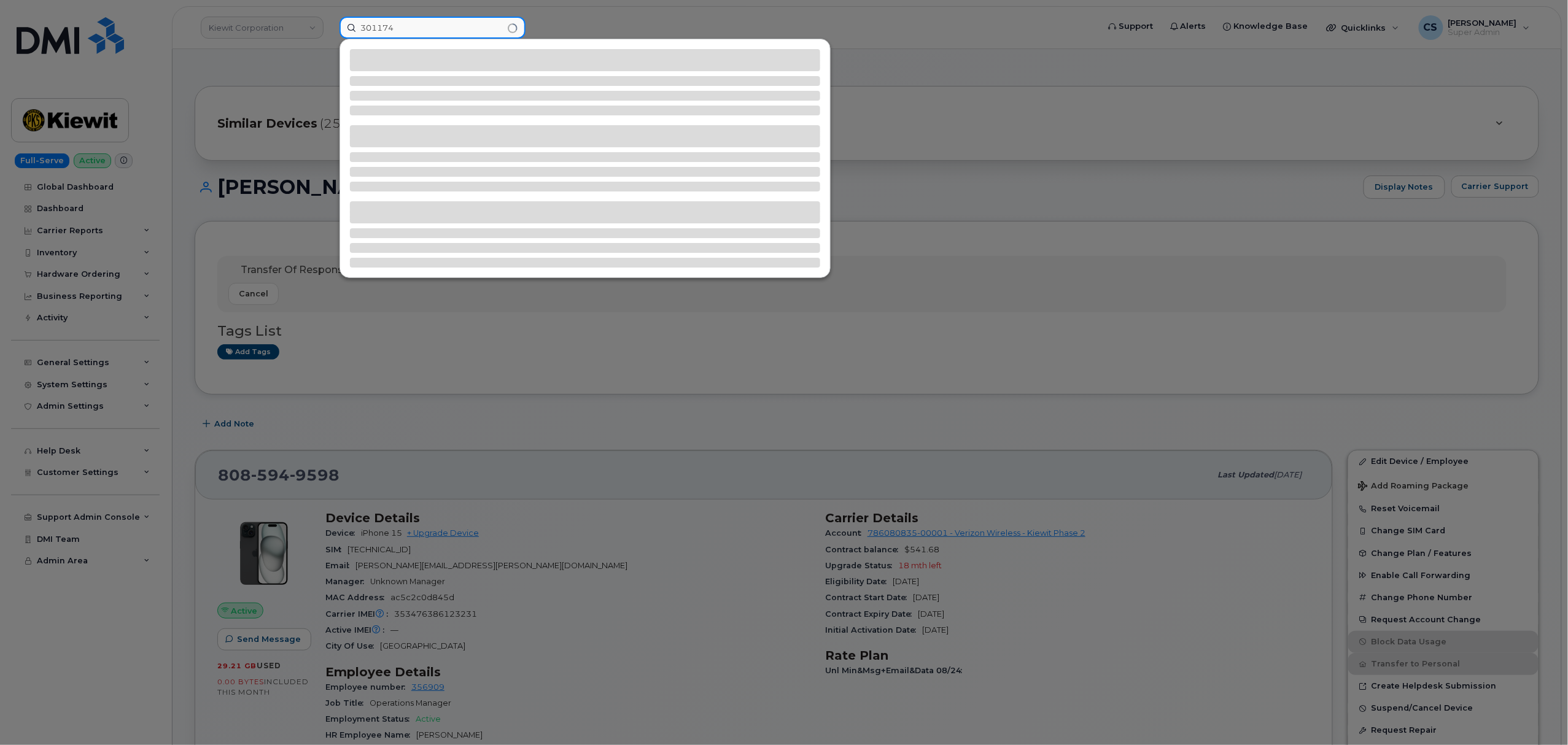
type input "301174"
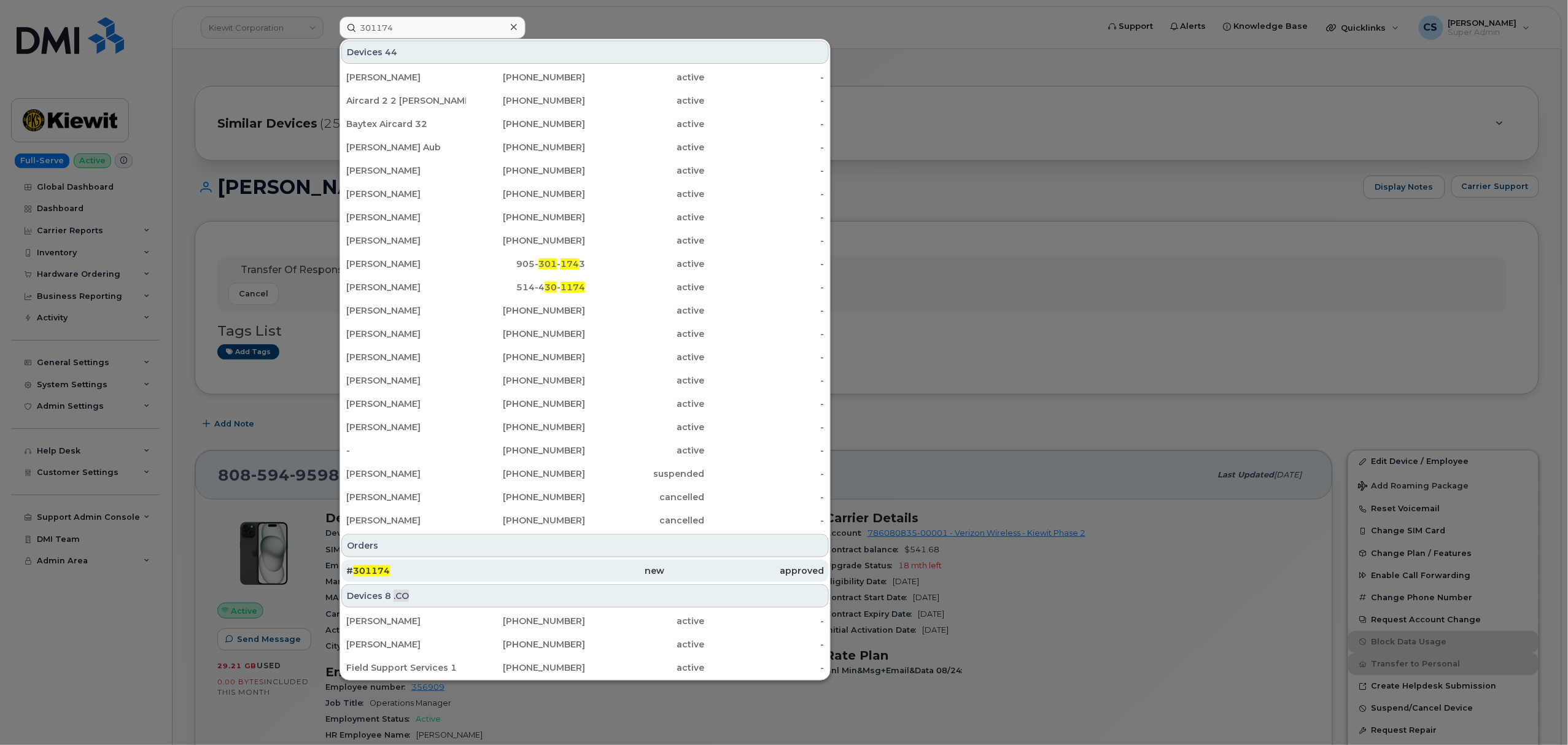
click at [379, 571] on span "301174" at bounding box center [371, 570] width 37 height 11
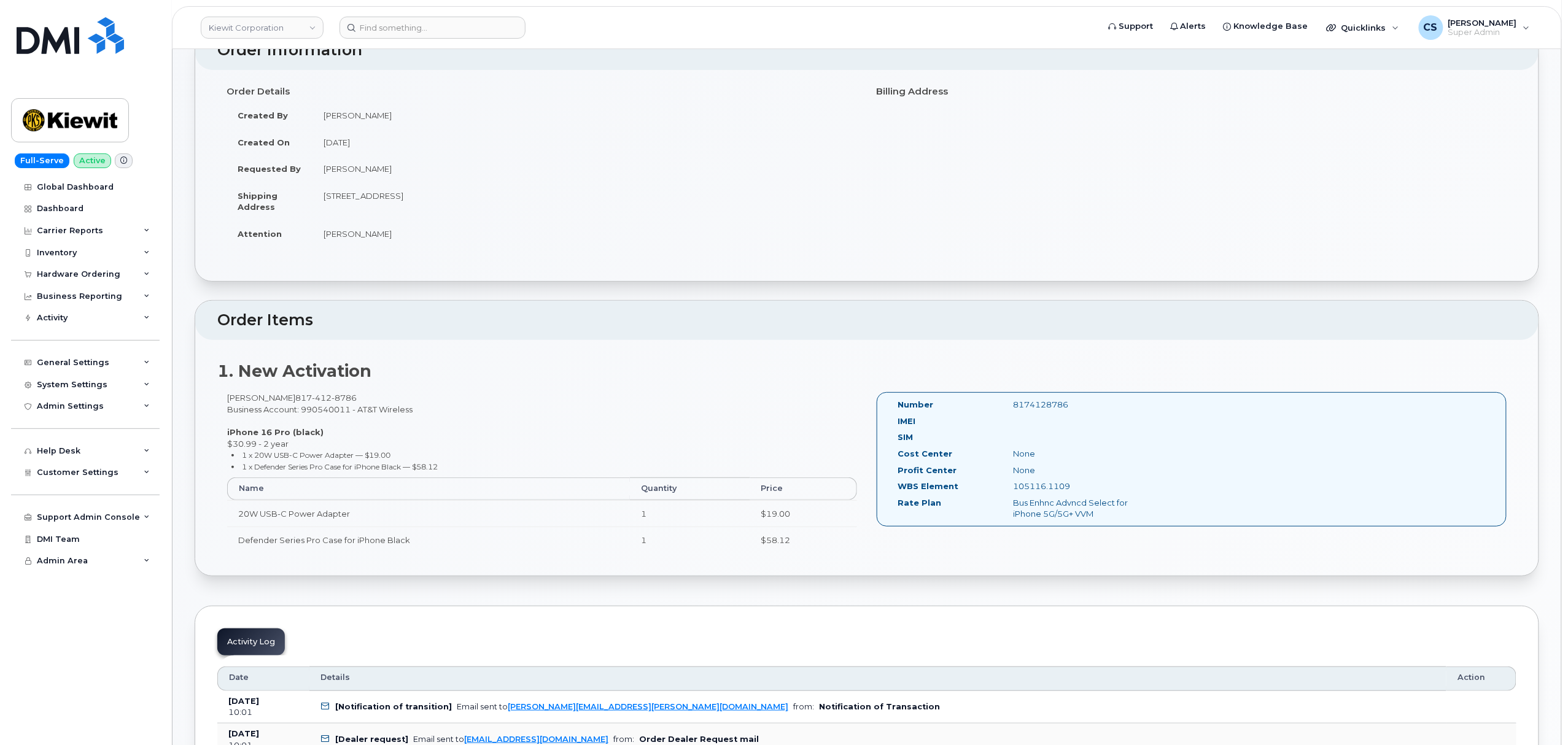
scroll to position [82, 0]
click at [1049, 406] on div "8174128786" at bounding box center [1085, 405] width 162 height 12
click at [1052, 408] on div "8174128786" at bounding box center [1085, 405] width 162 height 12
copy div "8174128786"
drag, startPoint x: 325, startPoint y: 116, endPoint x: 401, endPoint y: 118, distance: 76.0
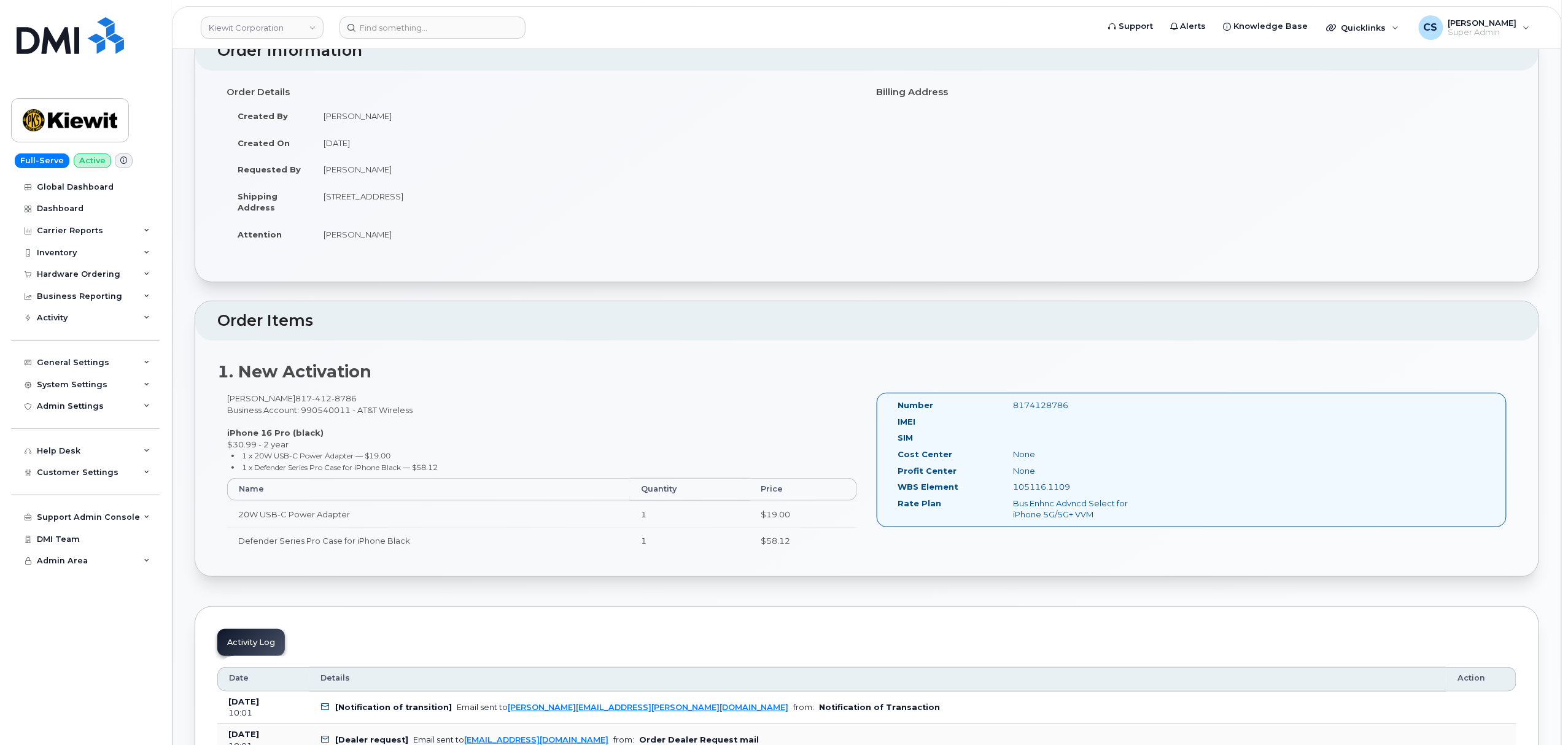
click at [406, 119] on td "Nicholas Capella" at bounding box center [585, 116] width 545 height 27
copy td "Nicholas Capella"
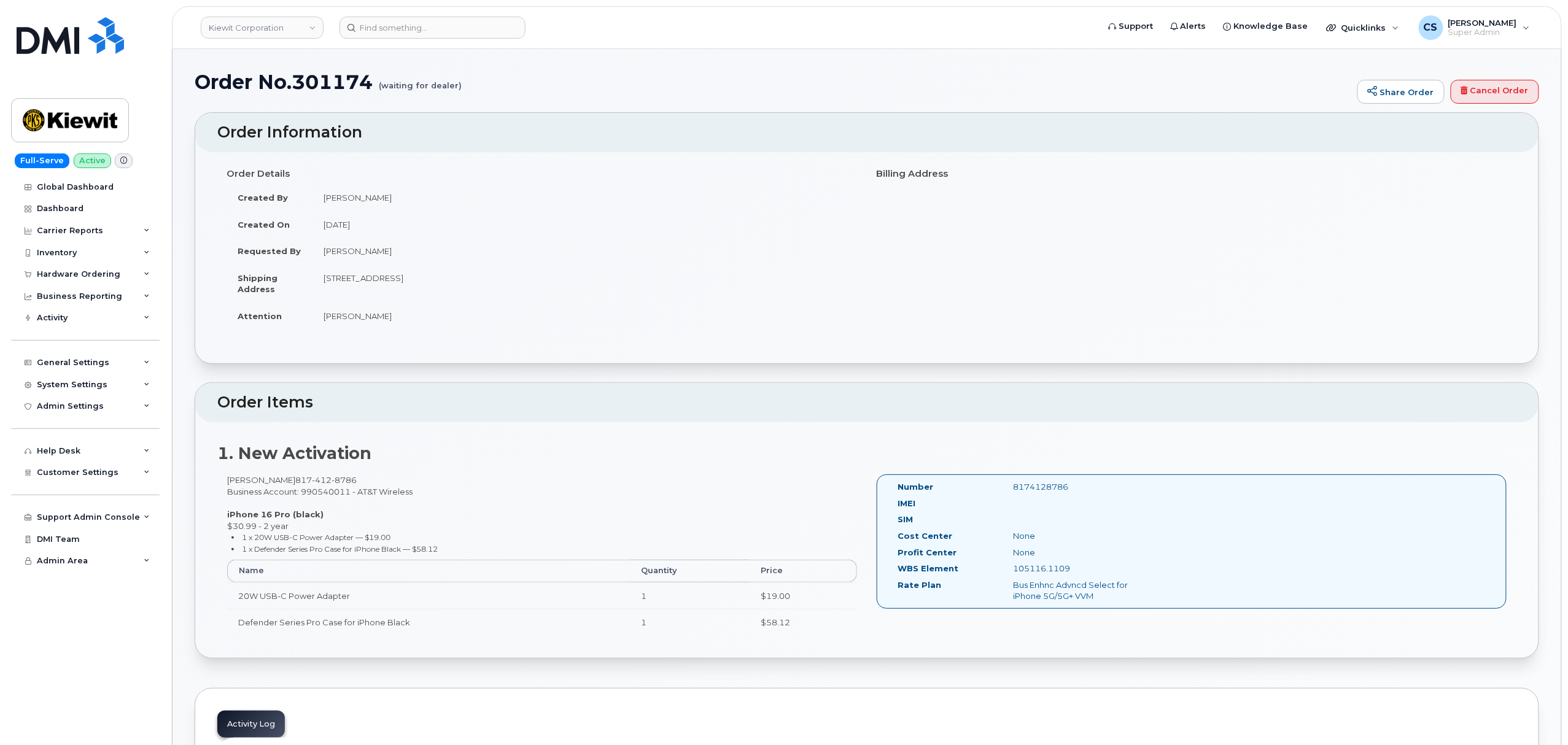
click at [338, 79] on h1 "Order No.301174 (waiting for dealer)" at bounding box center [773, 82] width 1157 height 22
copy h1 "301174"
drag, startPoint x: 395, startPoint y: 197, endPoint x: 311, endPoint y: 197, distance: 84.0
click at [311, 197] on tr "Created By Nicholas Capella" at bounding box center [541, 197] width 631 height 27
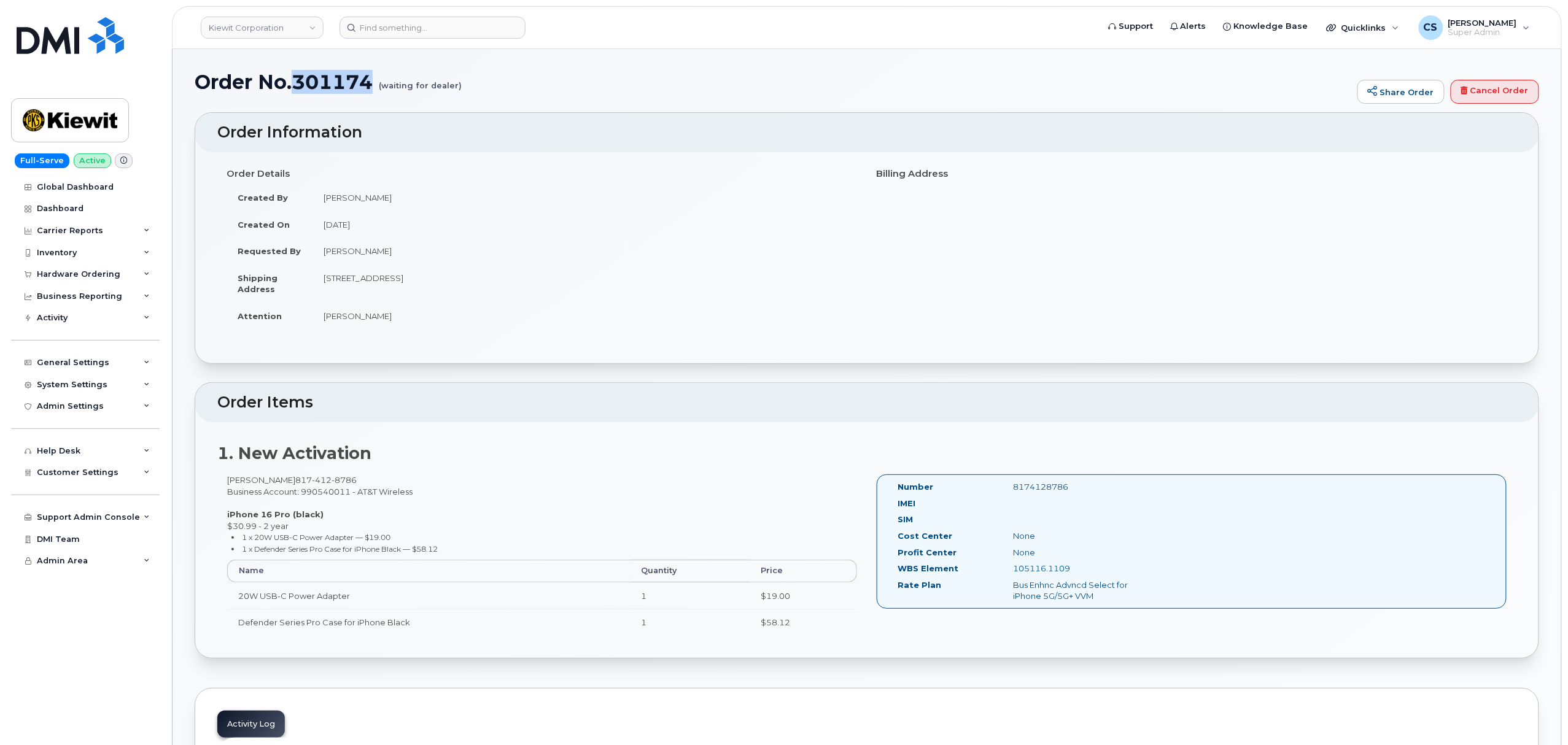
copy tr "Nicholas Capella"
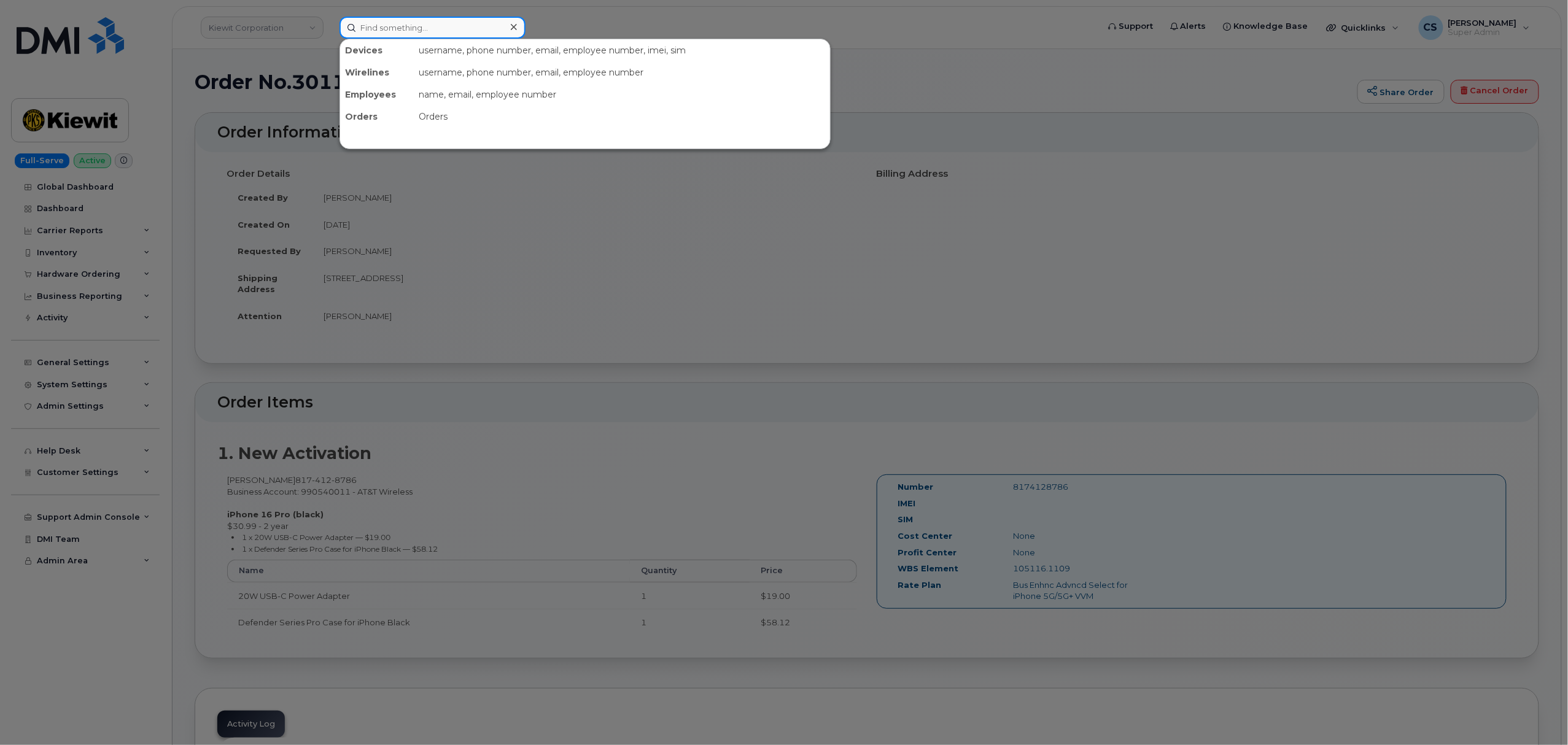
click at [401, 35] on input at bounding box center [432, 27] width 186 height 22
paste input "301296"
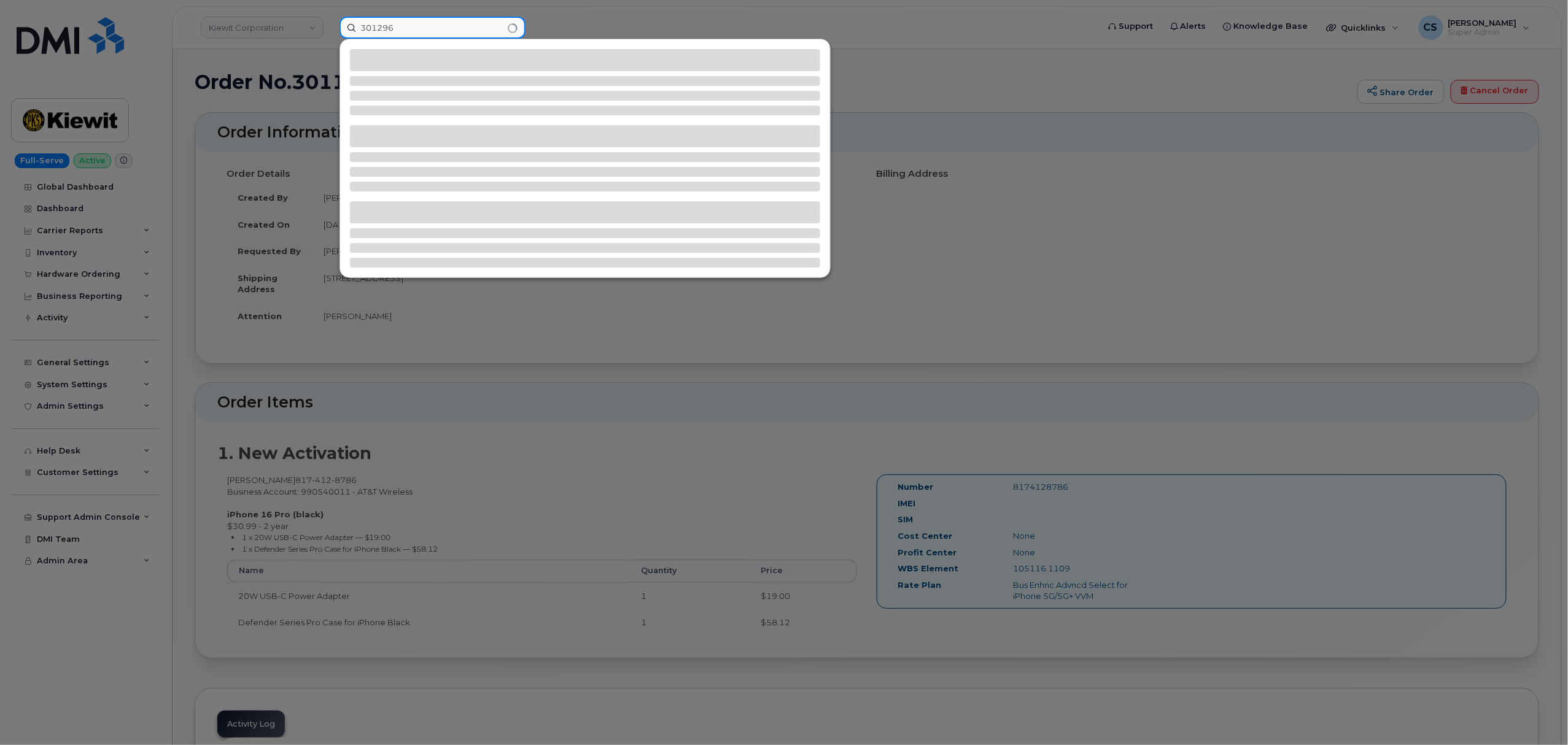
type input "301296"
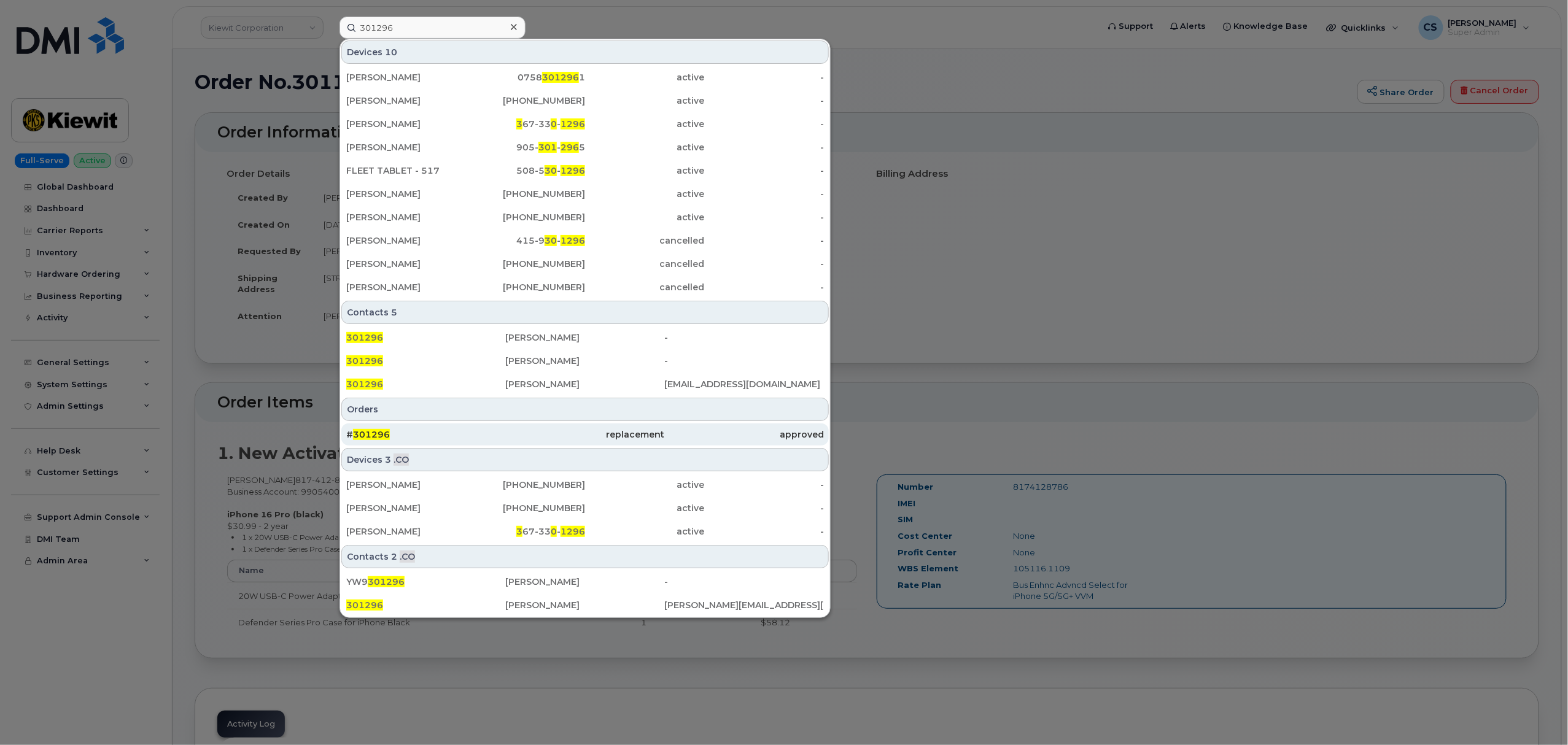
click at [369, 430] on div "# 301296" at bounding box center [426, 434] width 159 height 12
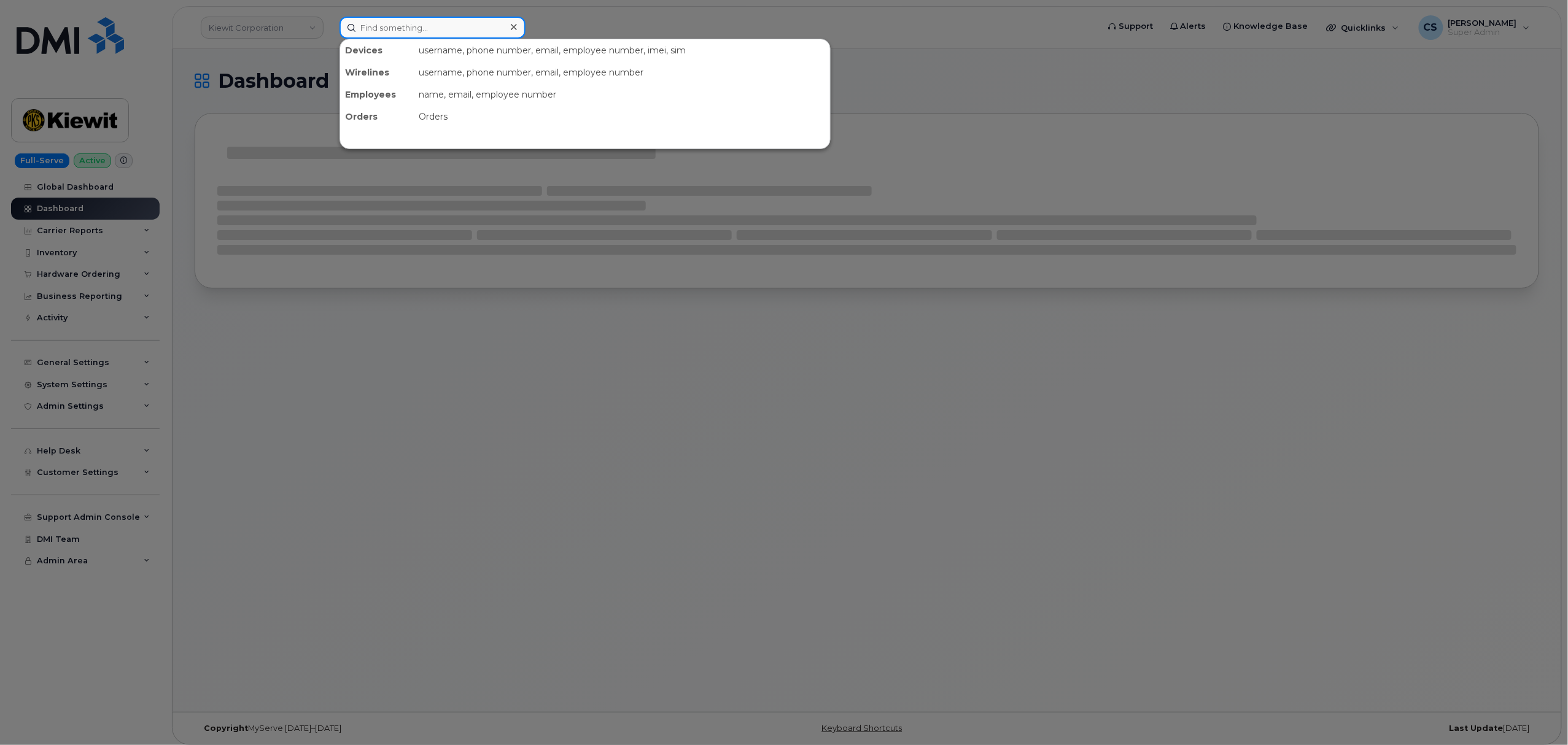
click at [443, 25] on input at bounding box center [432, 27] width 186 height 22
paste input "8174128786"
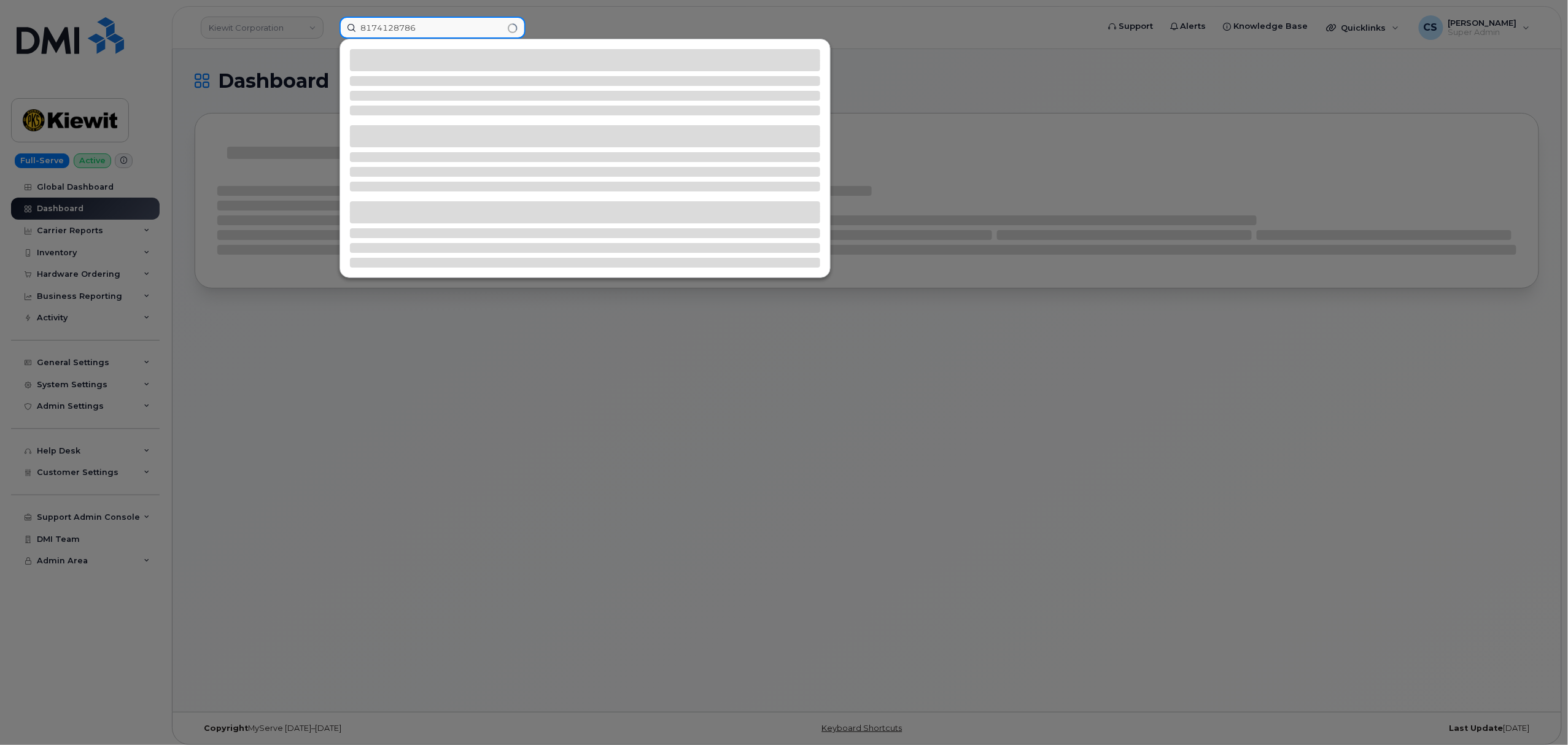
type input "8174128786"
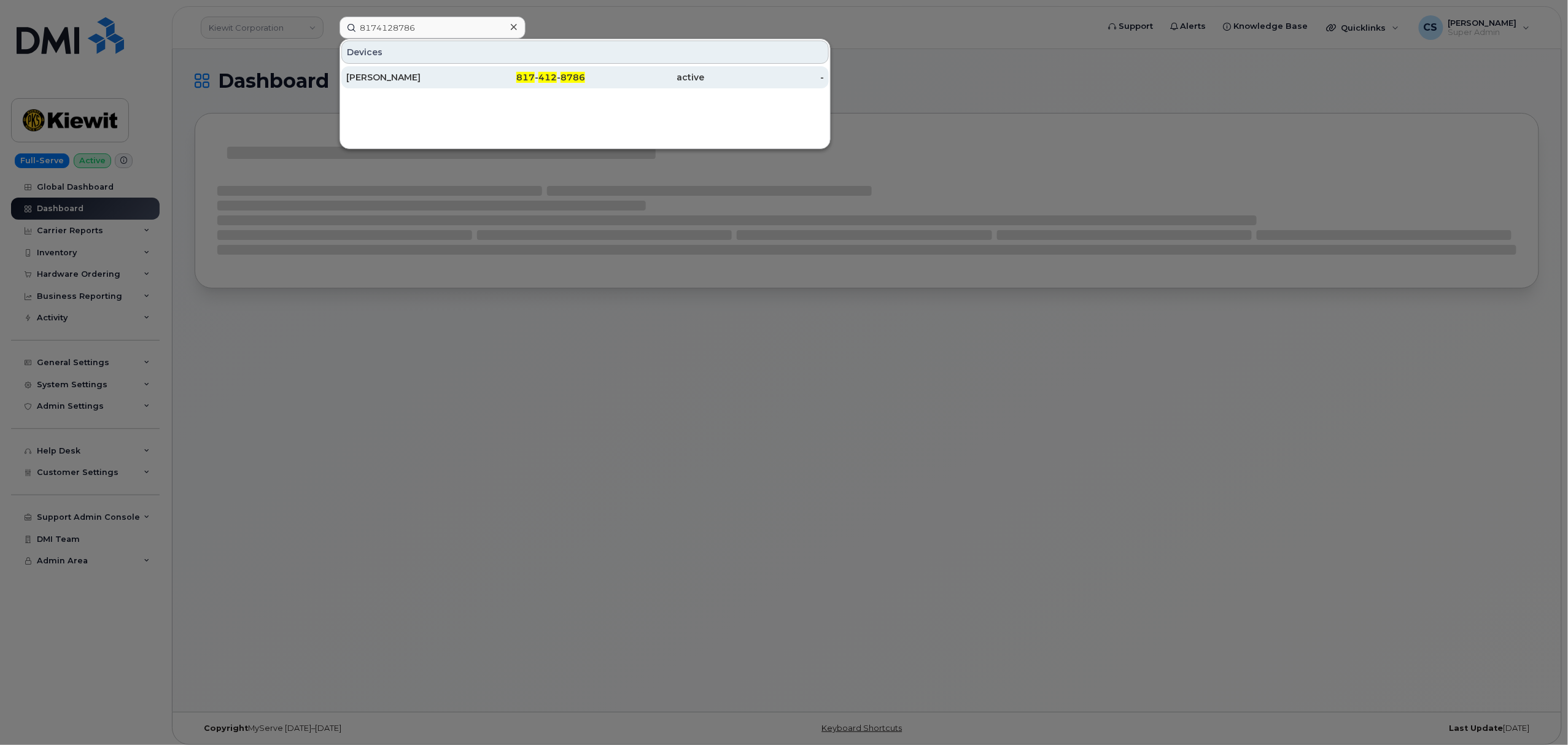
drag, startPoint x: 561, startPoint y: 75, endPoint x: 568, endPoint y: 75, distance: 7.0
click at [561, 75] on span "8786" at bounding box center [573, 77] width 25 height 11
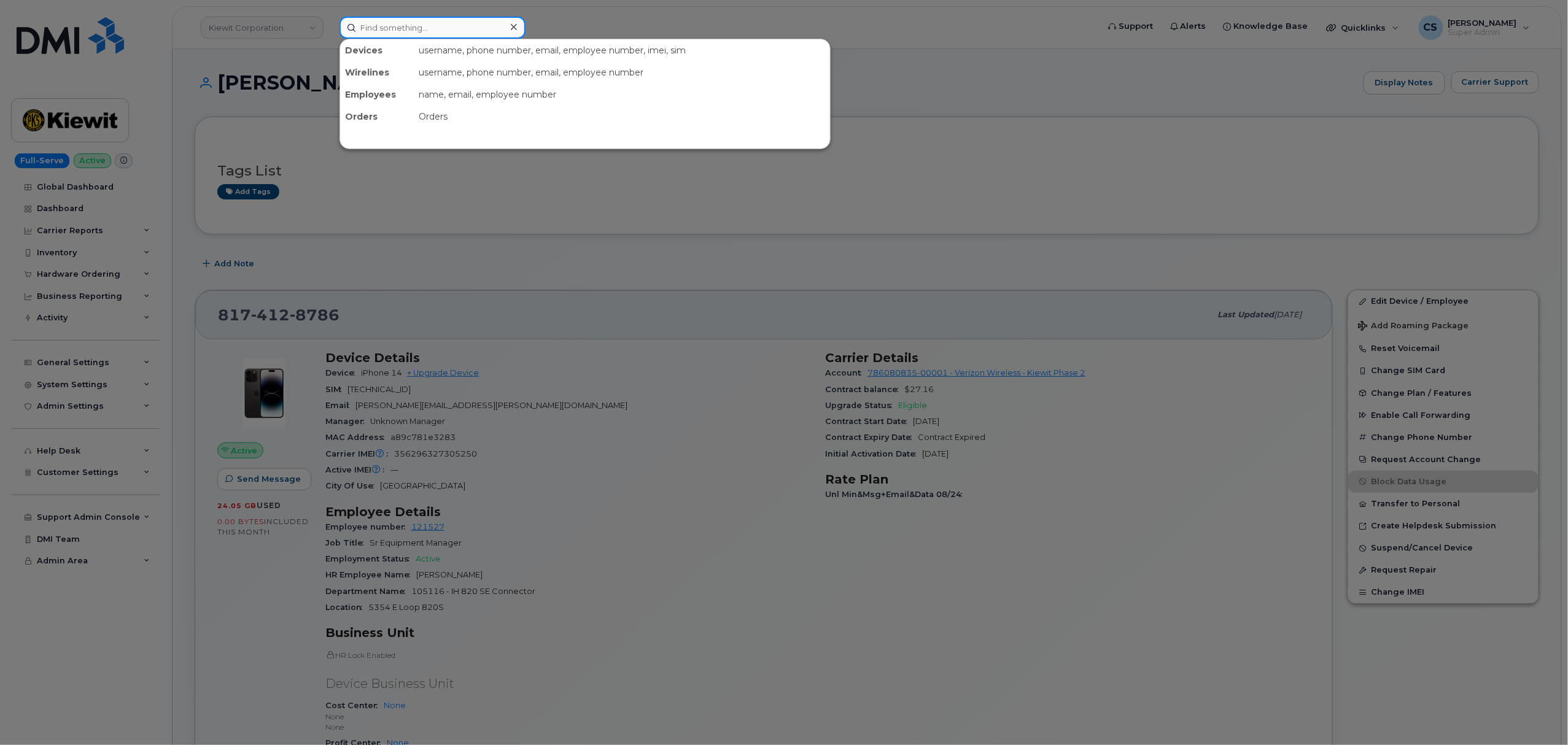
click at [387, 27] on input at bounding box center [432, 27] width 186 height 22
paste input "9016472155"
type input "9016472155"
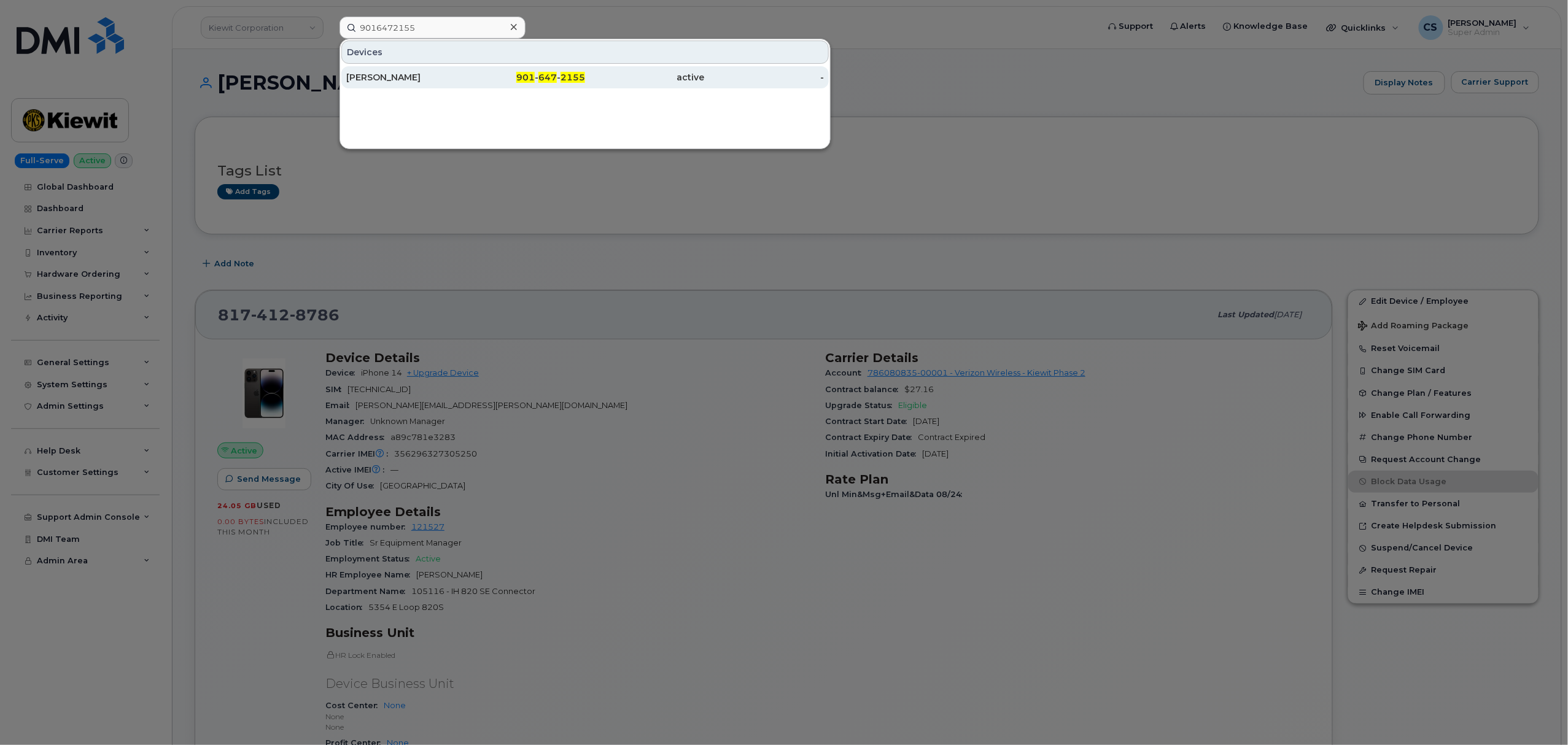
click at [539, 77] on span "647" at bounding box center [547, 77] width 18 height 11
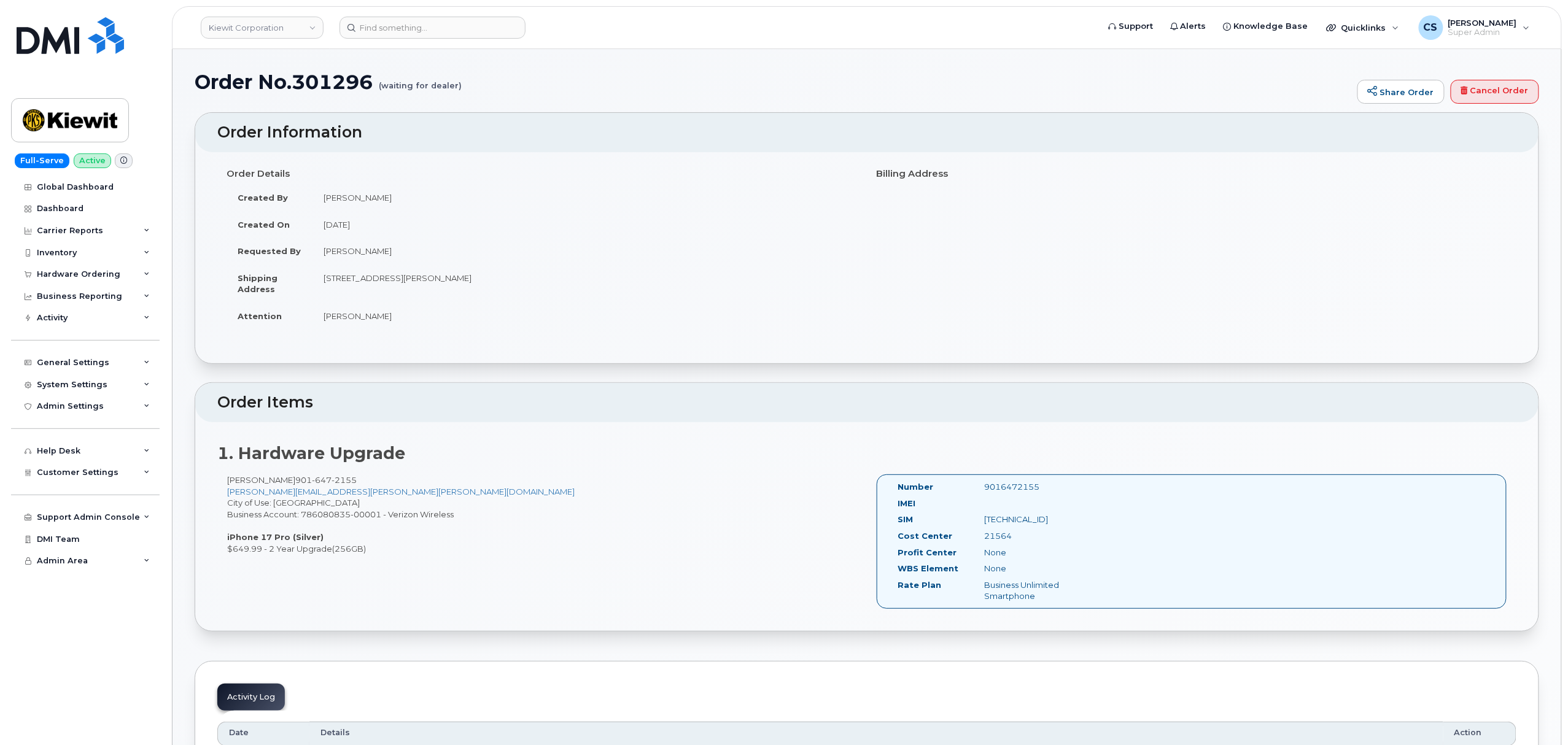
drag, startPoint x: 1068, startPoint y: 488, endPoint x: 974, endPoint y: 478, distance: 94.5
click at [974, 478] on div "Number 9016472155 IMEI SIM [TECHNICAL_ID] Cost Center 21564 [GEOGRAPHIC_DATA] N…" at bounding box center [1191, 542] width 630 height 134
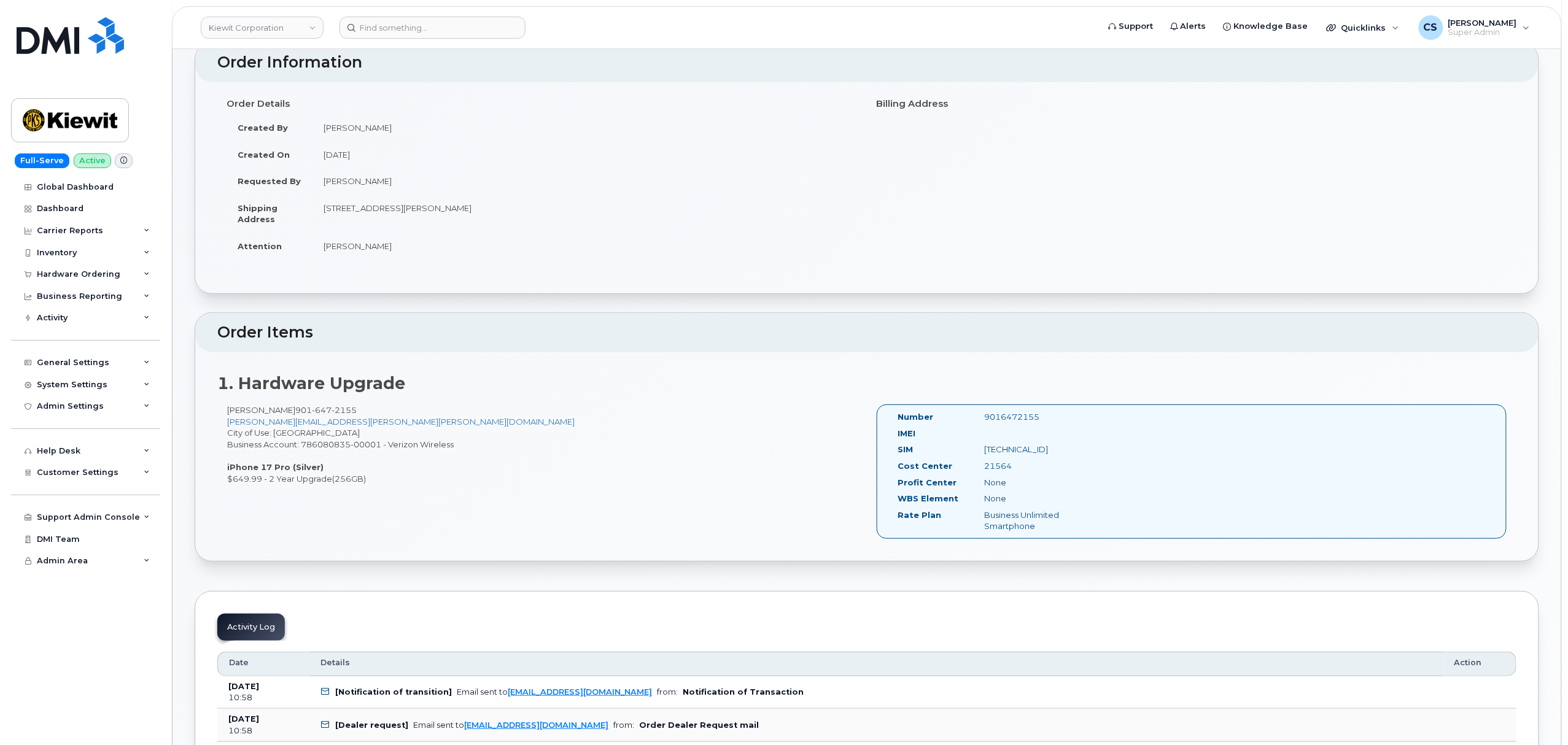
scroll to position [163, 0]
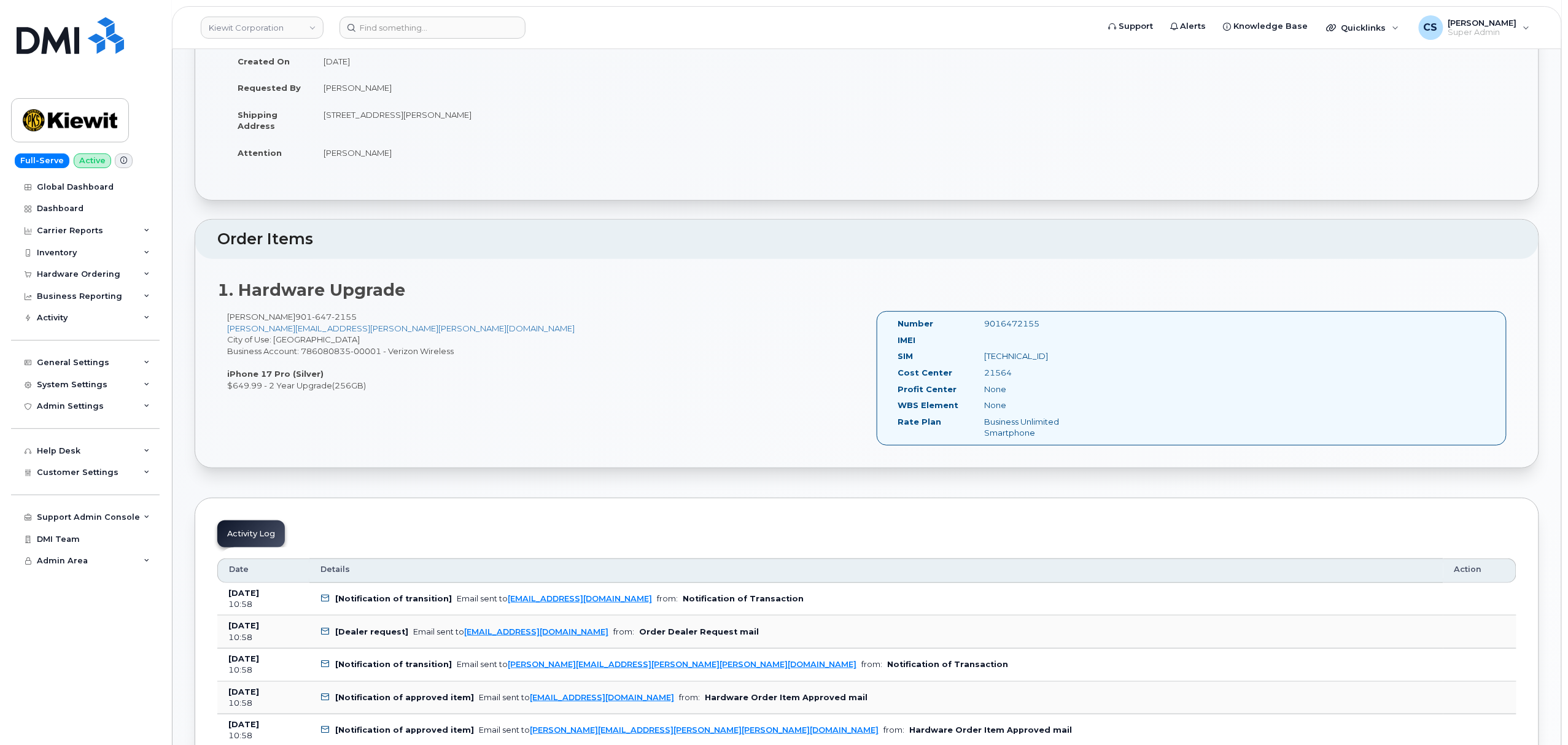
copy div "9016472155"
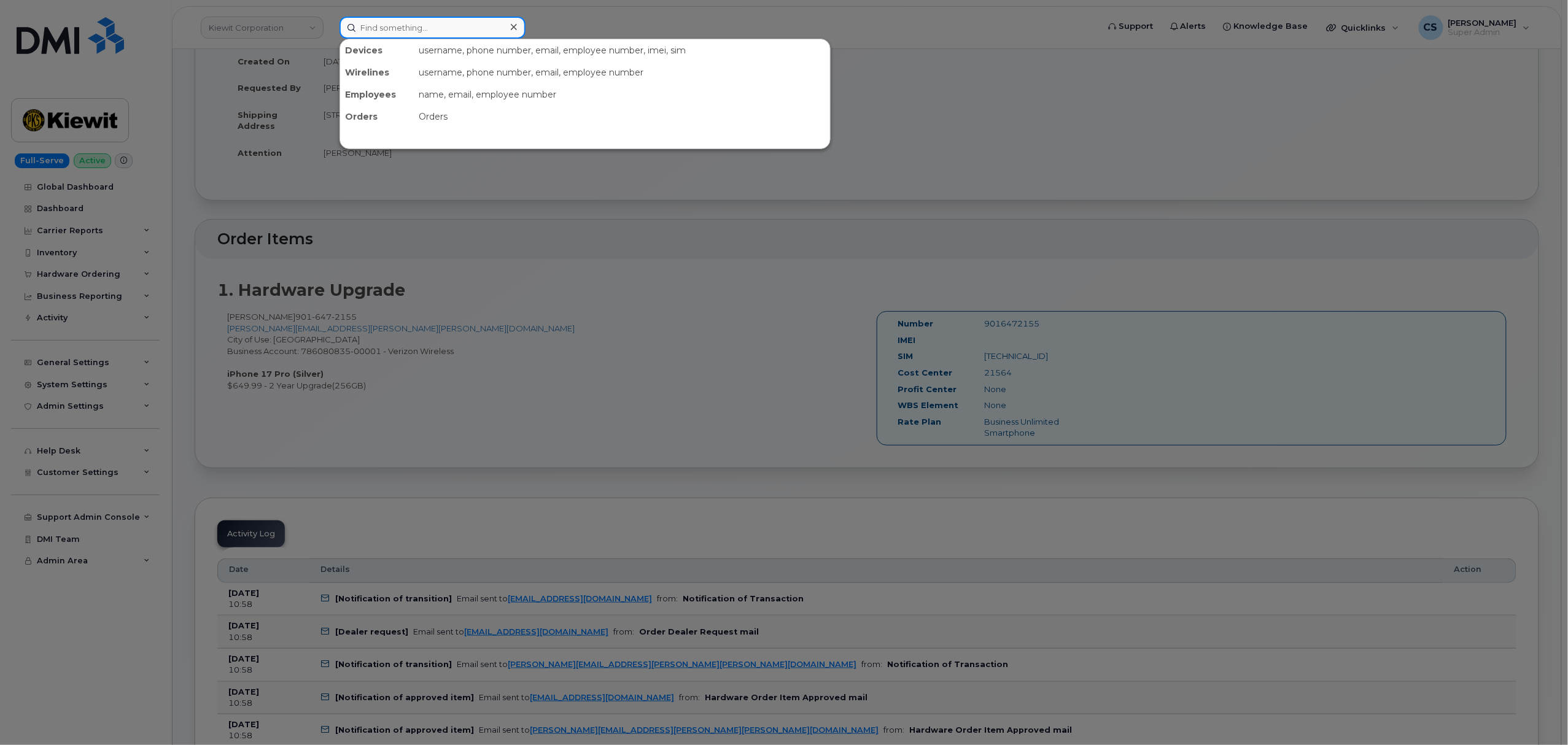
click at [401, 32] on input at bounding box center [432, 27] width 186 height 22
paste input "301174"
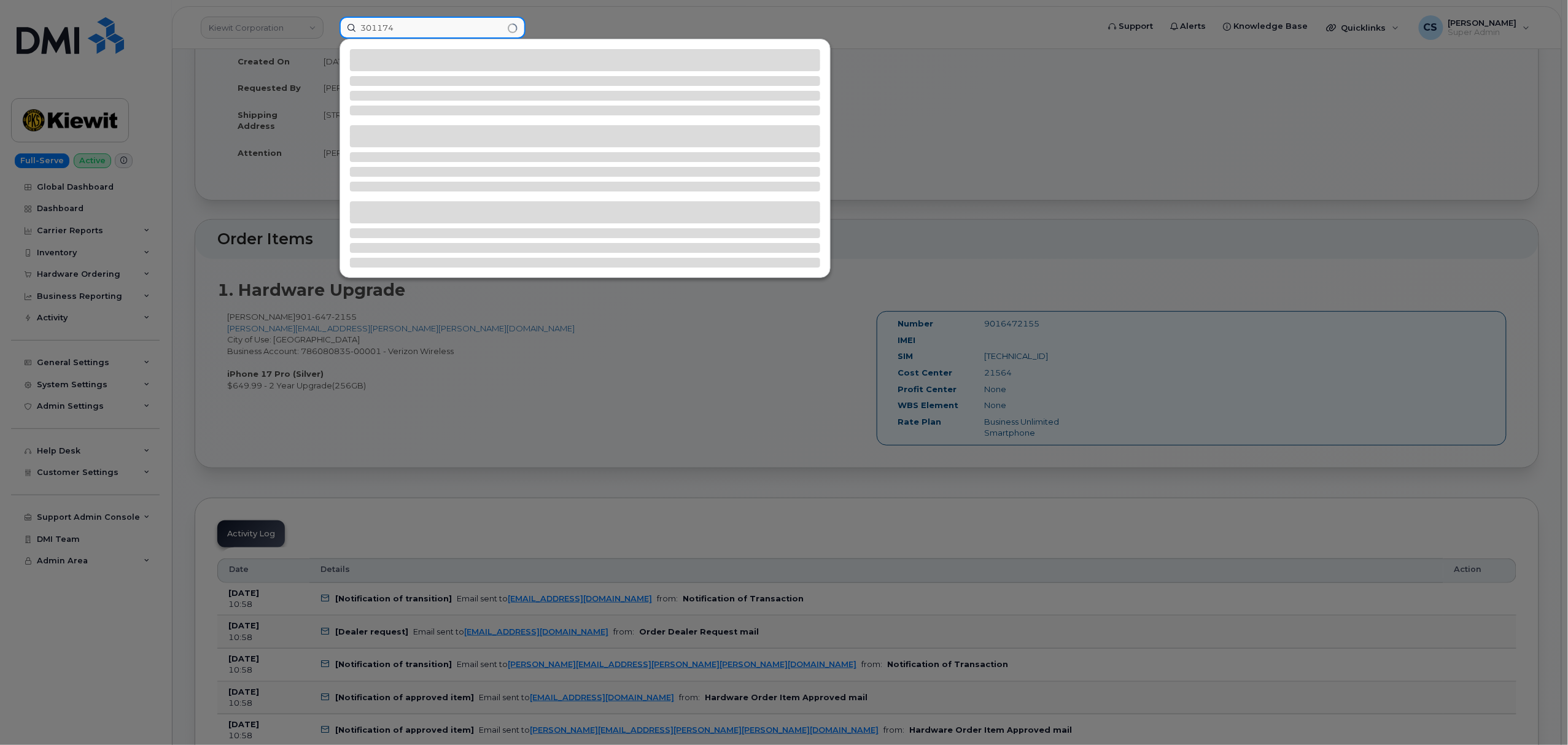
type input "301174"
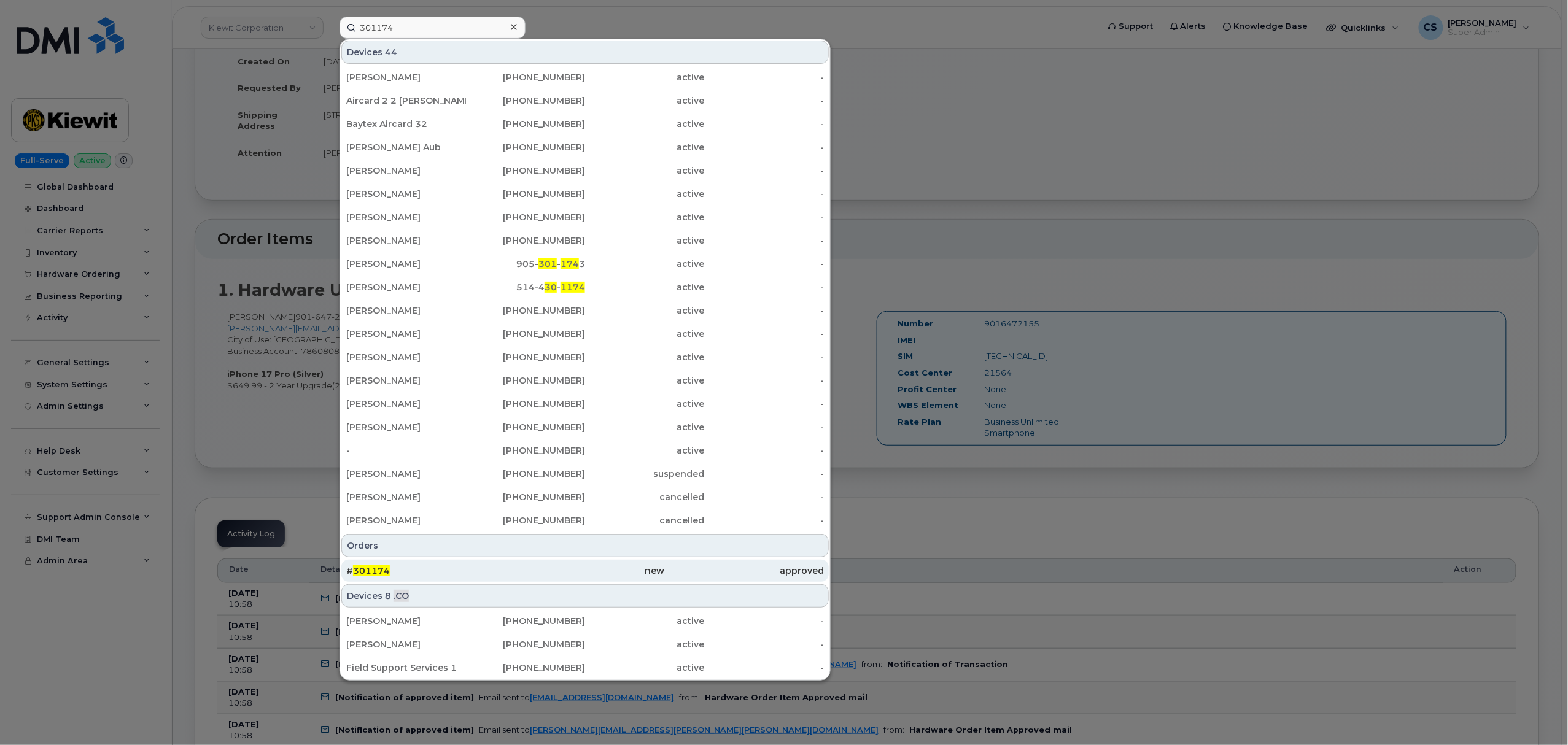
click at [369, 567] on span "301174" at bounding box center [371, 570] width 37 height 11
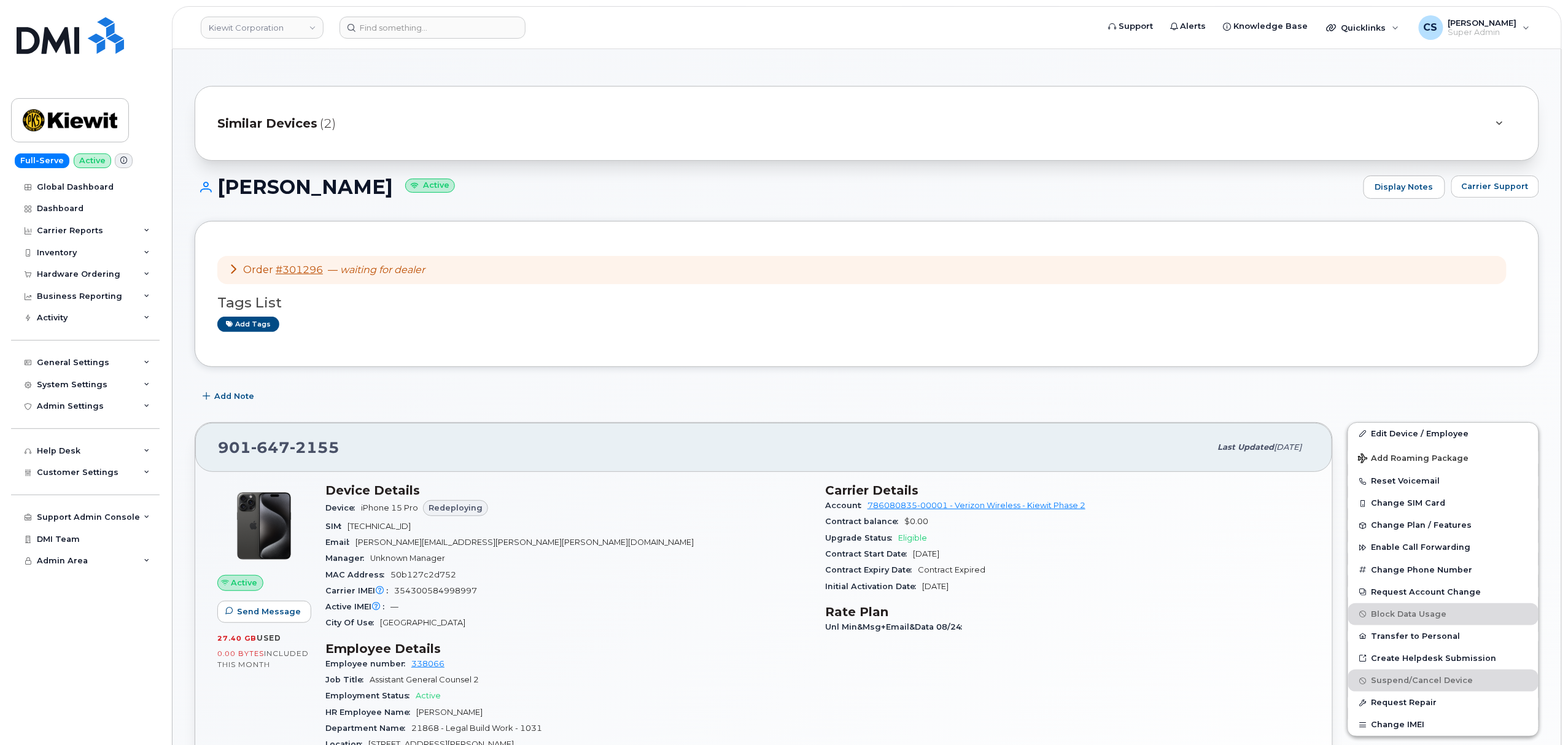
scroll to position [82, 0]
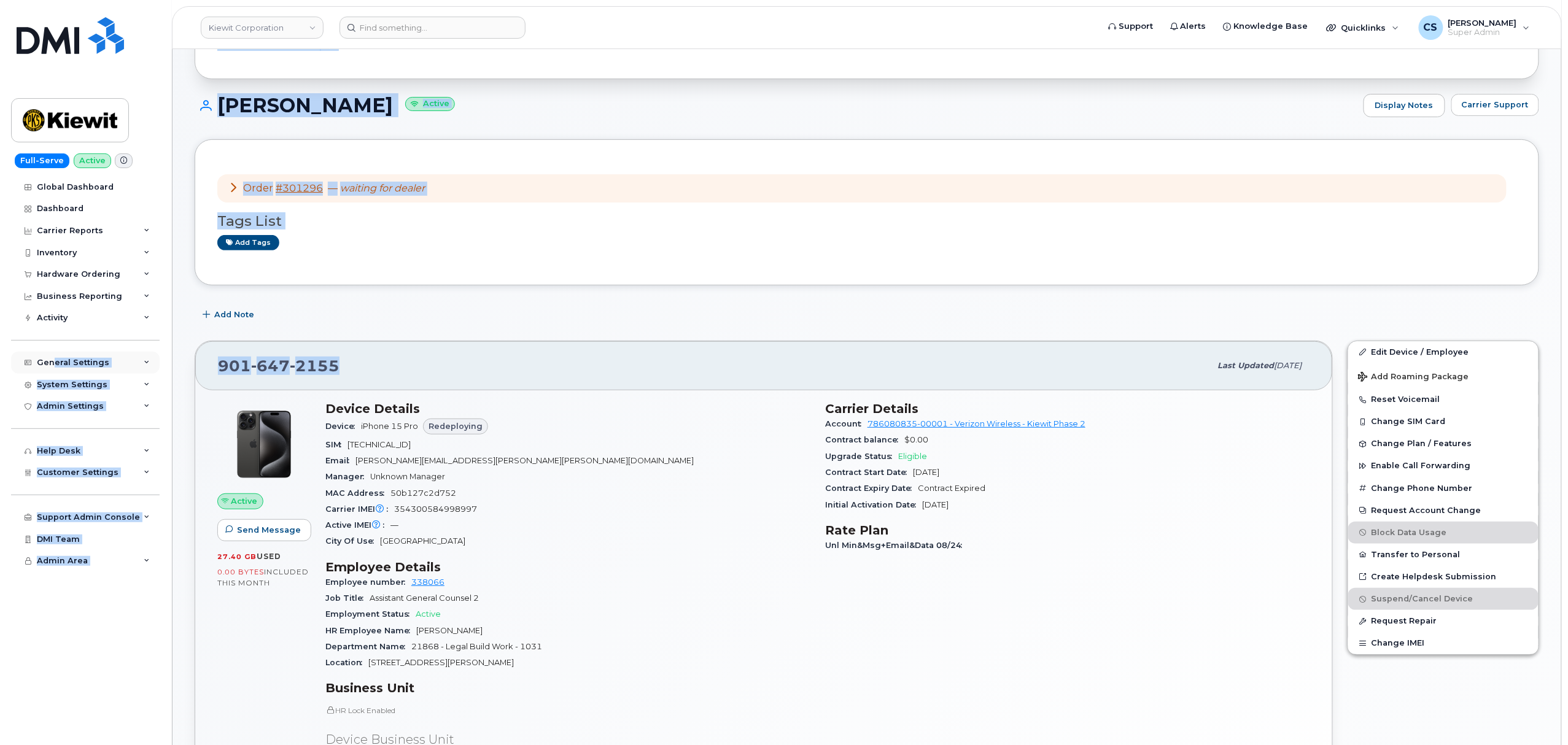
drag, startPoint x: 364, startPoint y: 364, endPoint x: 51, endPoint y: 358, distance: 313.1
click at [403, 354] on div "[PHONE_NUMBER]" at bounding box center [714, 366] width 993 height 26
click at [401, 355] on div "[PHONE_NUMBER] Last updated [DATE]" at bounding box center [763, 366] width 1137 height 49
click at [400, 363] on div "[PHONE_NUMBER]" at bounding box center [714, 366] width 993 height 26
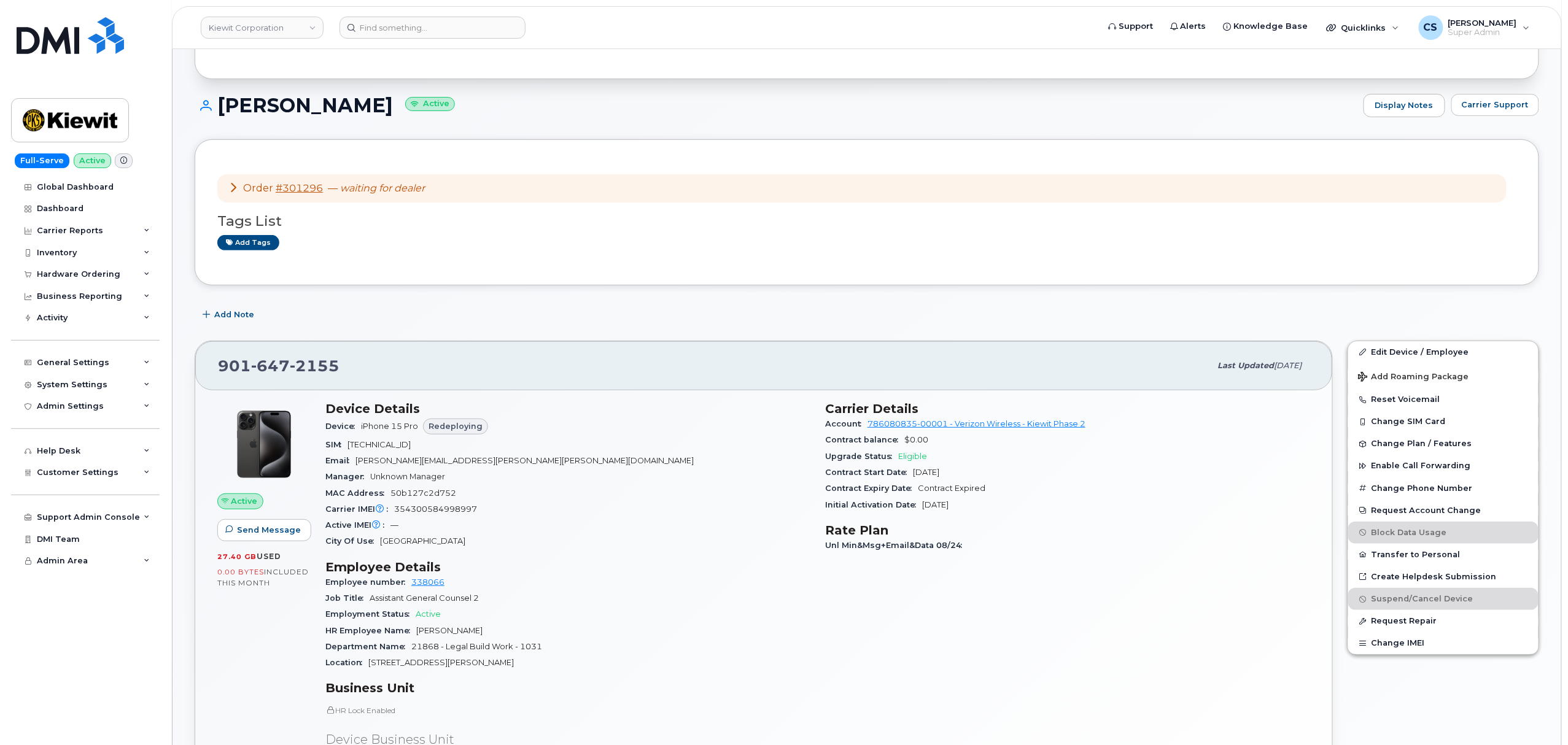
click at [400, 363] on div "901 647 2155" at bounding box center [714, 366] width 993 height 26
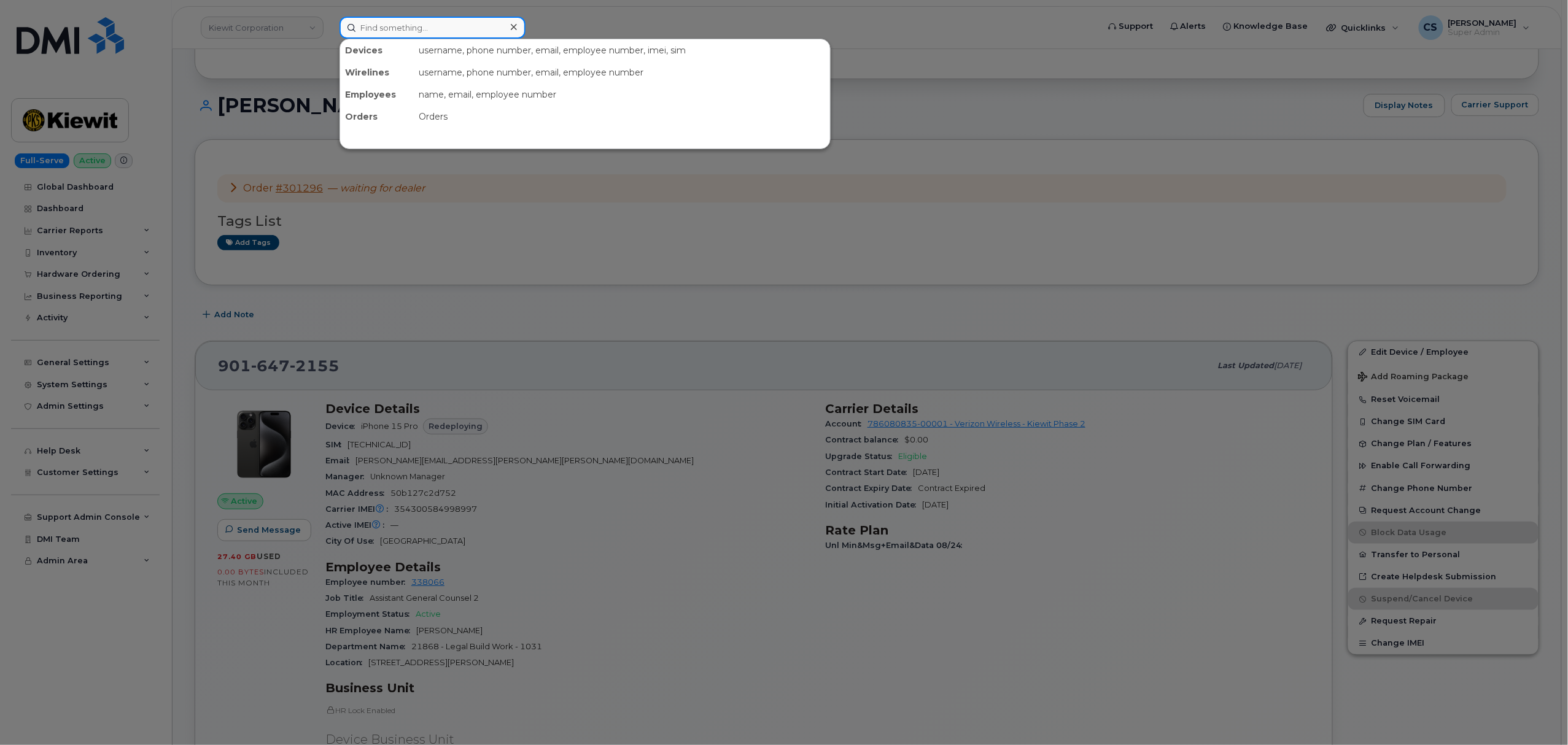
click at [406, 22] on input at bounding box center [432, 27] width 186 height 22
paste input "8174128786"
type input "8174128786"
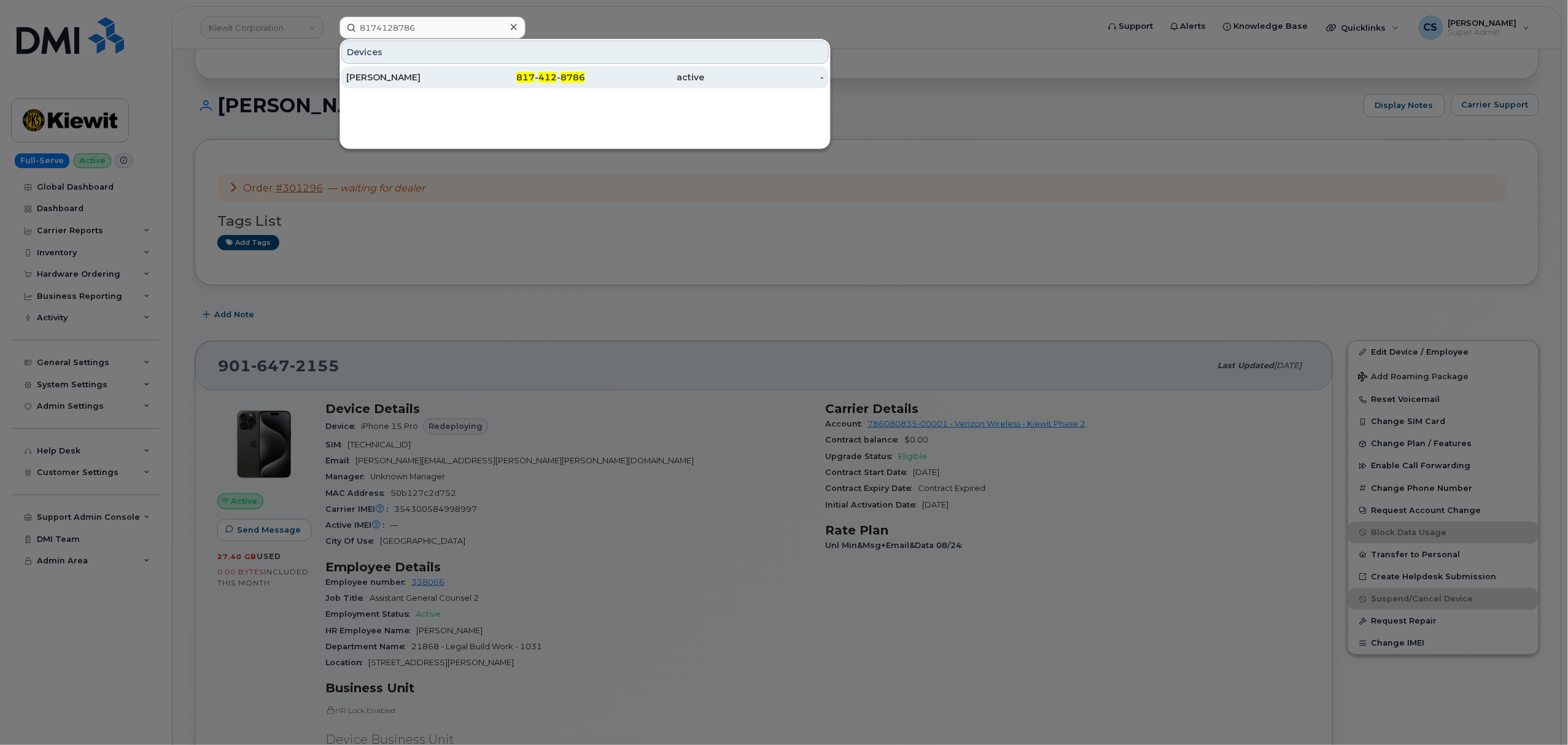
click at [546, 77] on span "412" at bounding box center [547, 77] width 18 height 11
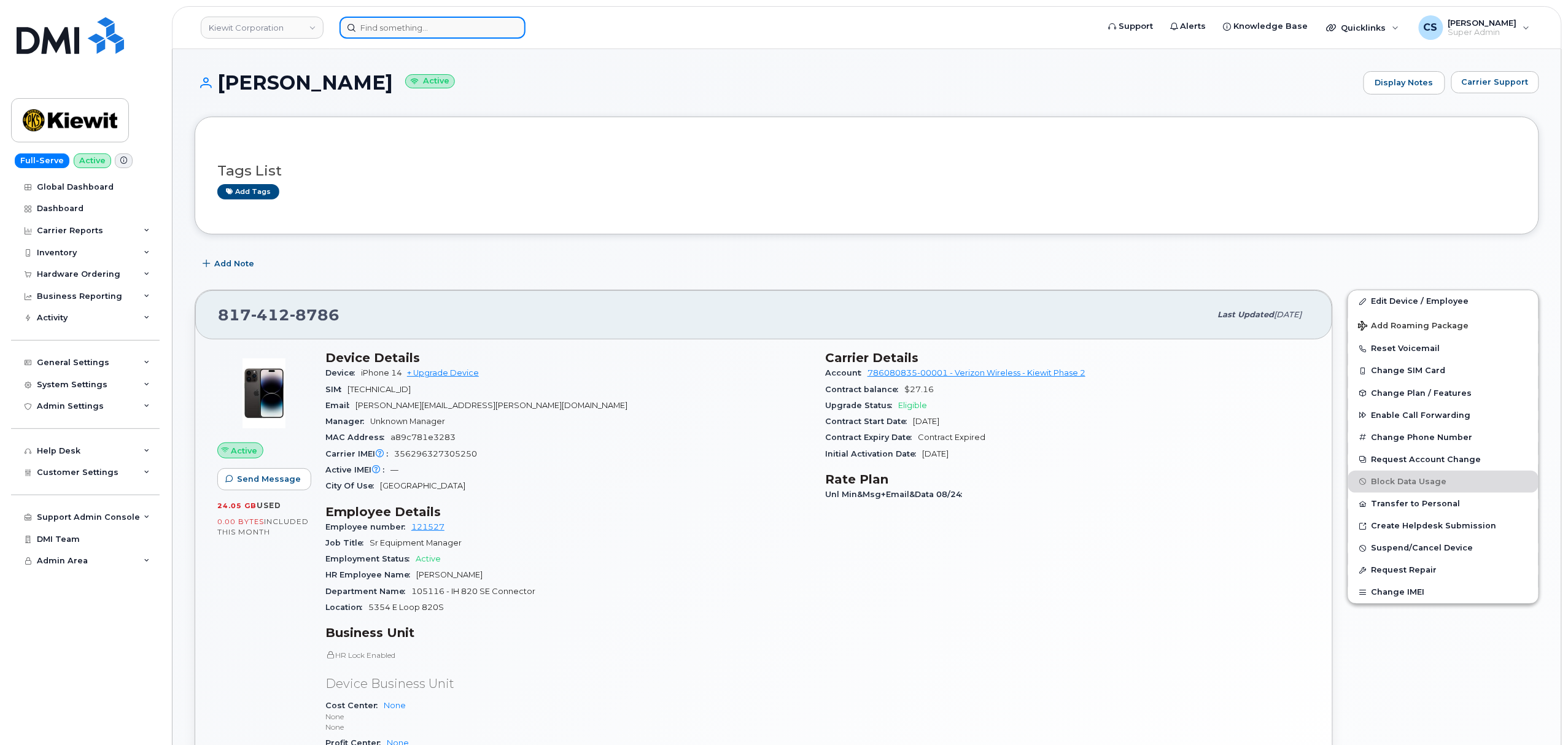
click at [404, 27] on input at bounding box center [432, 27] width 186 height 22
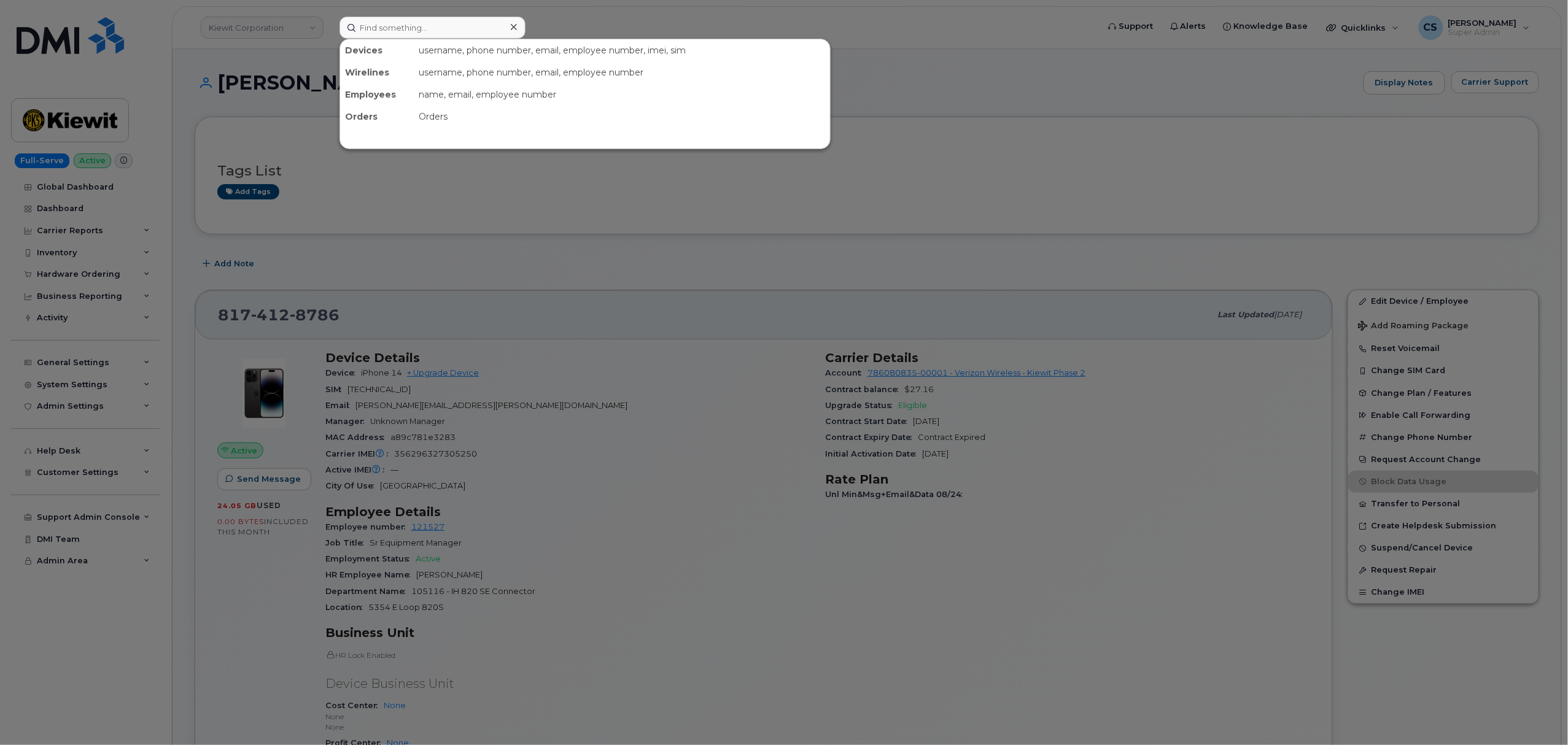
click at [992, 211] on div at bounding box center [784, 372] width 1568 height 745
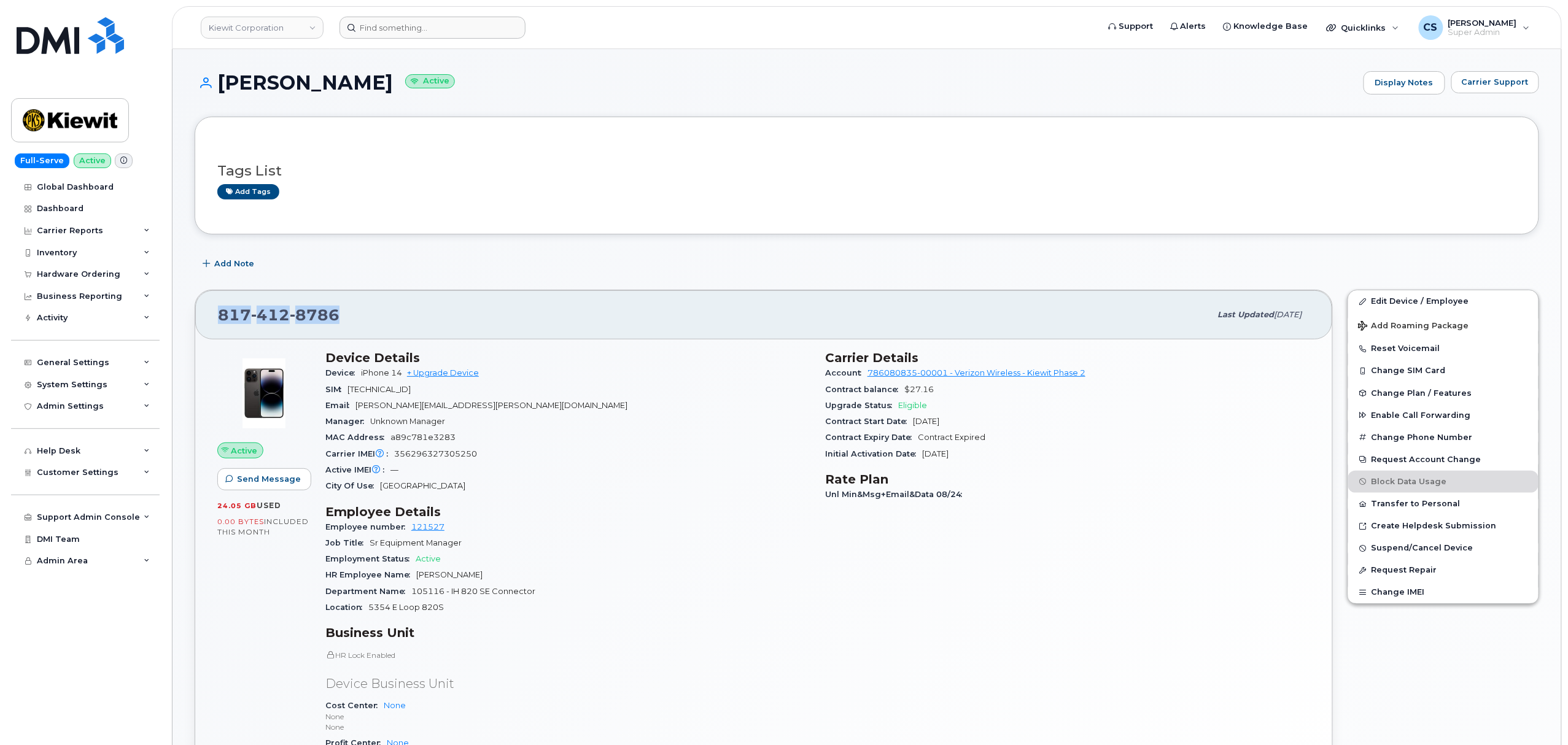
drag, startPoint x: 352, startPoint y: 316, endPoint x: 213, endPoint y: 319, distance: 139.0
click at [213, 319] on div "817 412 8786 Last updated Sep 06, 2025" at bounding box center [763, 315] width 1137 height 49
copy span "817 412 8786"
drag, startPoint x: 865, startPoint y: 374, endPoint x: 919, endPoint y: 374, distance: 54.0
click at [919, 374] on div "Account 786080835-00001 - Verizon Wireless - Kiewit Phase 2" at bounding box center [1067, 373] width 485 height 16
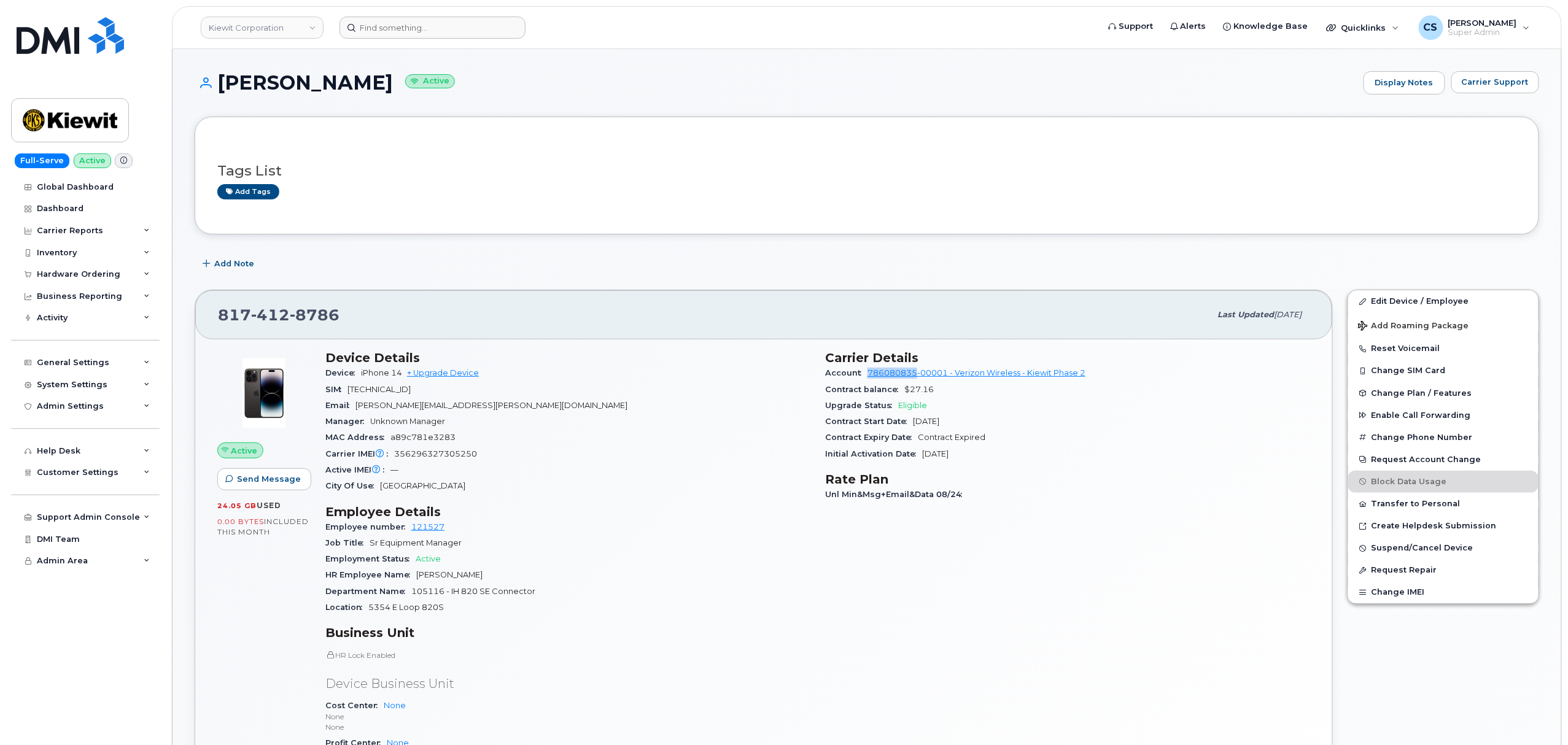
copy link "786080835"
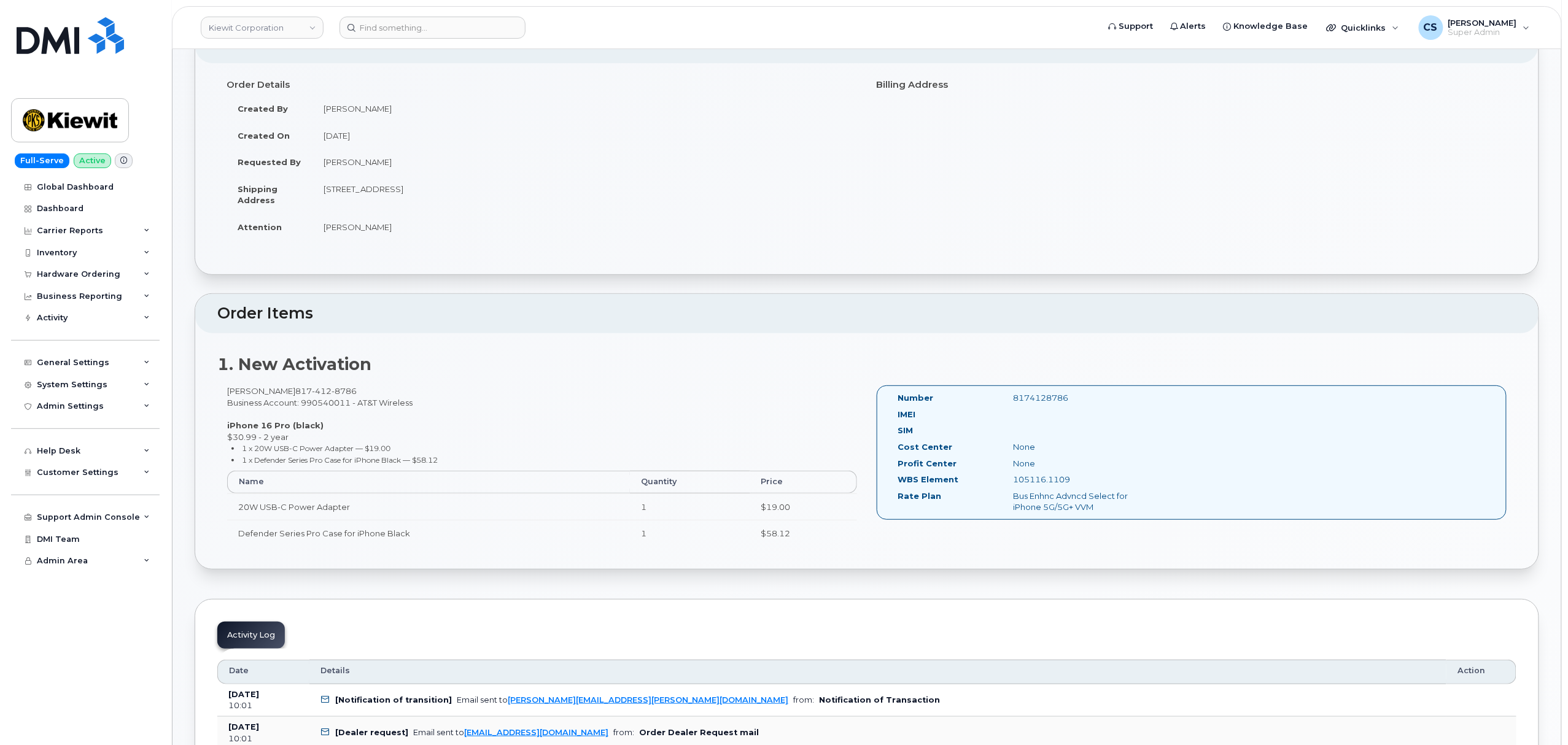
scroll to position [163, 0]
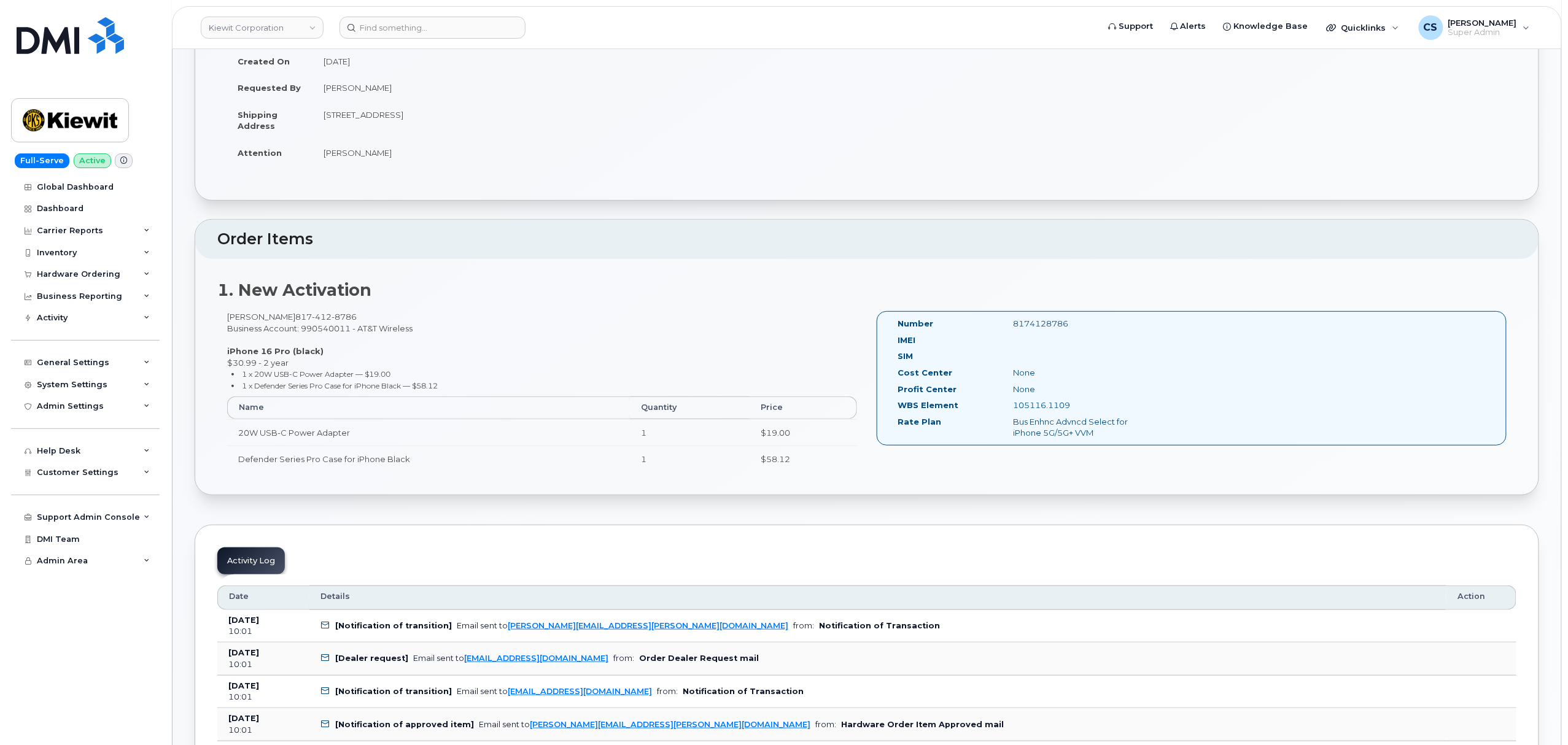
click at [1047, 324] on div "8174128786" at bounding box center [1085, 324] width 162 height 12
copy div "8174128786"
click at [1053, 404] on div "105116.1109" at bounding box center [1085, 405] width 162 height 12
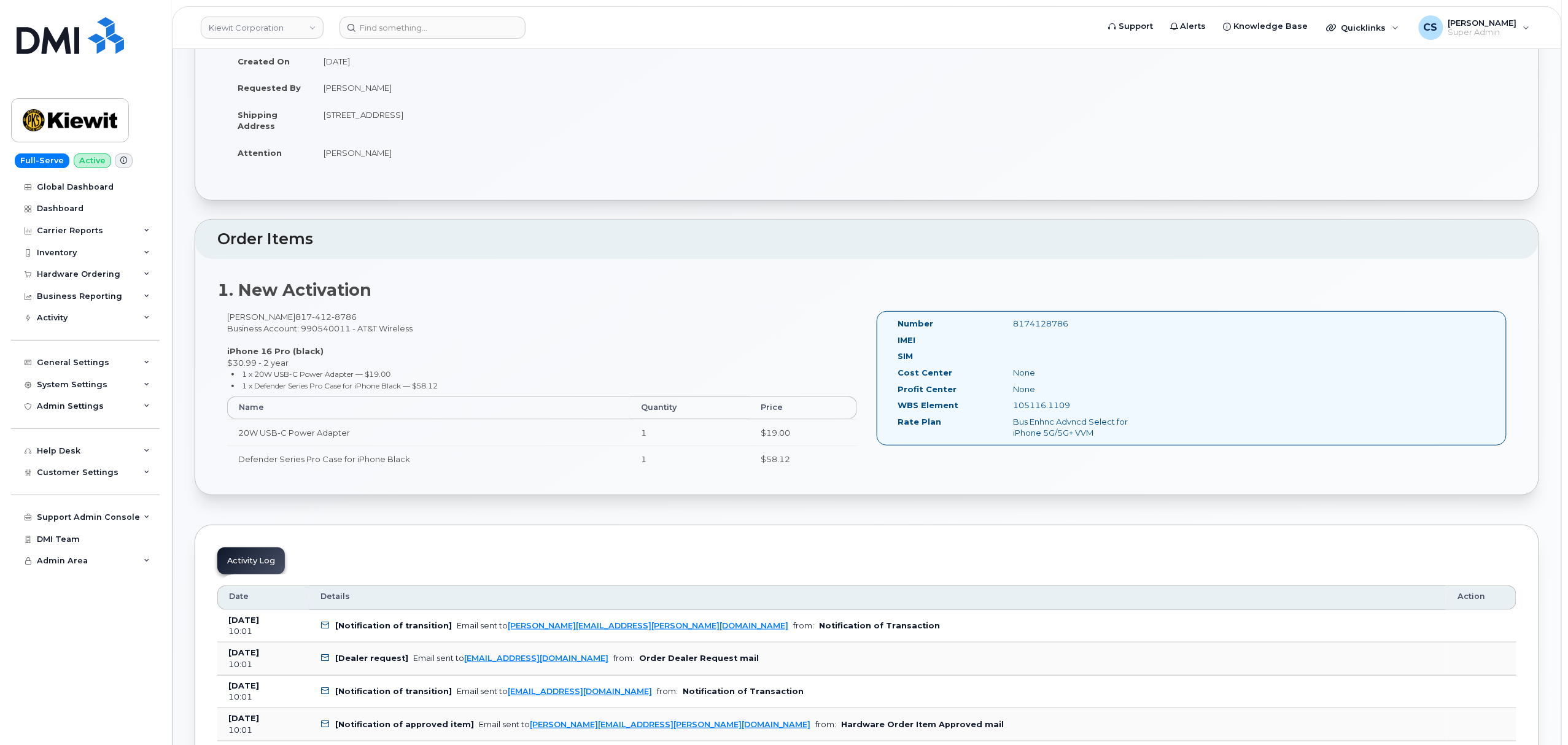
copy div "105116.1109"
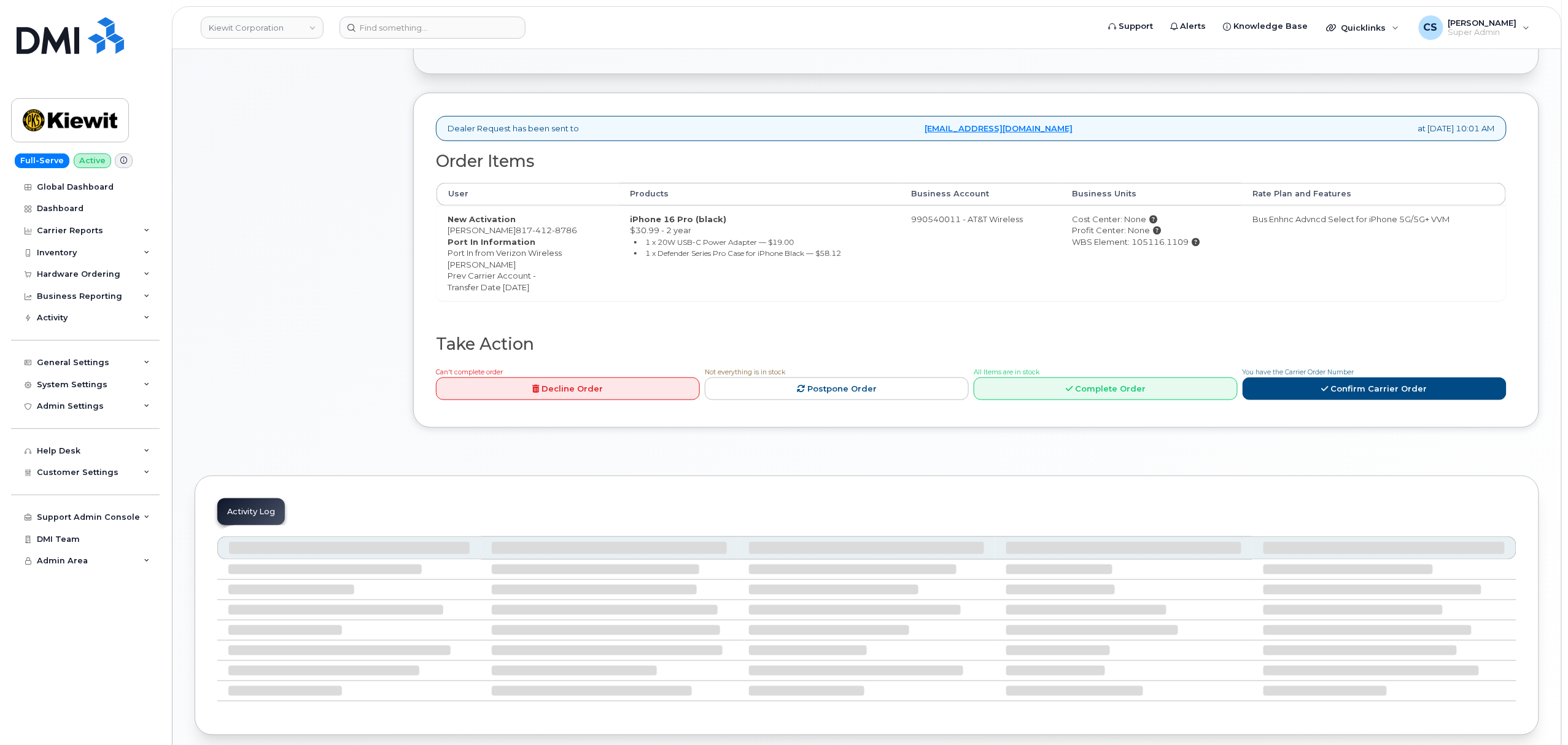
scroll to position [327, 0]
click at [1332, 391] on link "Confirm Carrier Order" at bounding box center [1374, 387] width 264 height 22
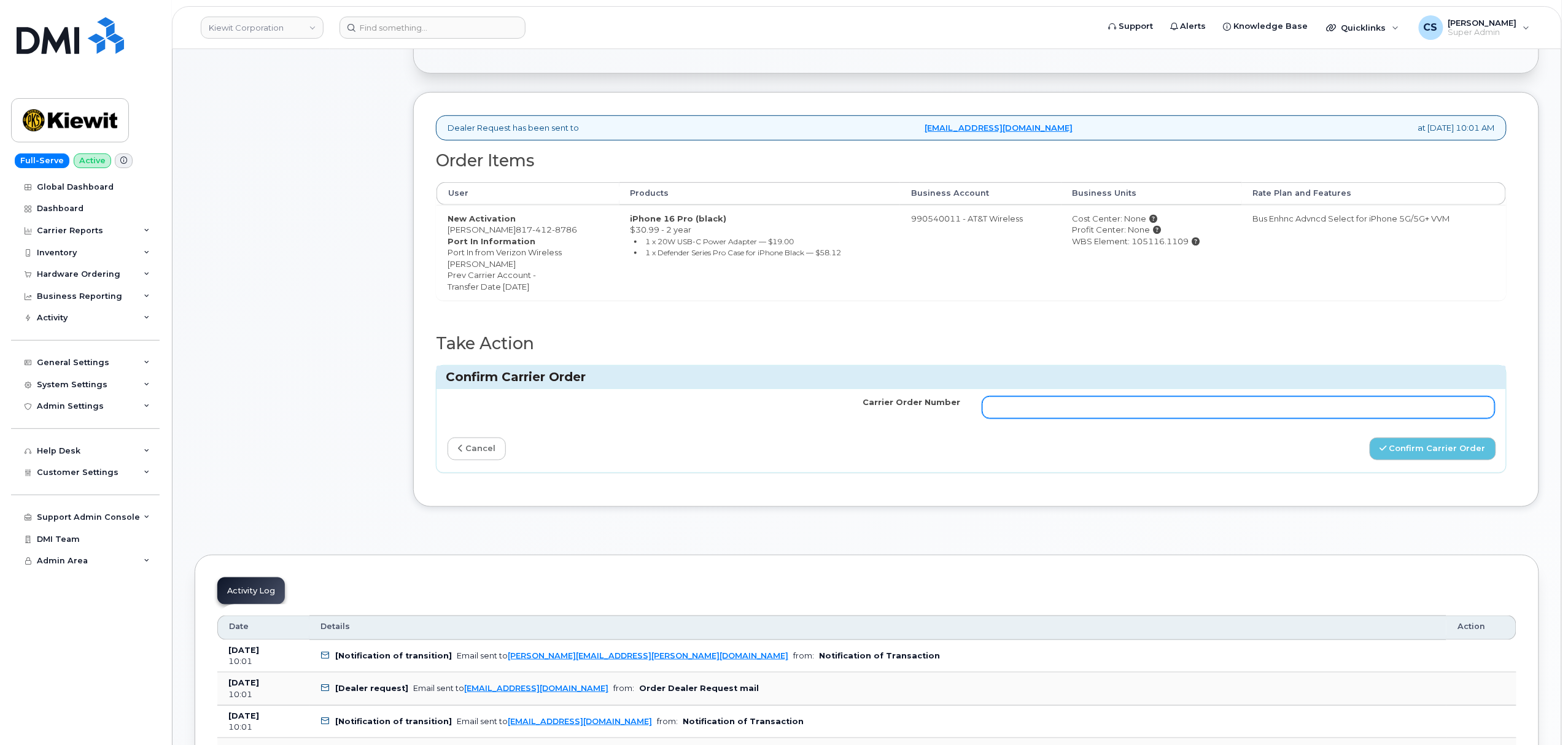
click at [1218, 415] on input "Carrier Order Number" at bounding box center [1238, 408] width 513 height 22
paste input "10-154224264183188"
type input "10-154224264183188"
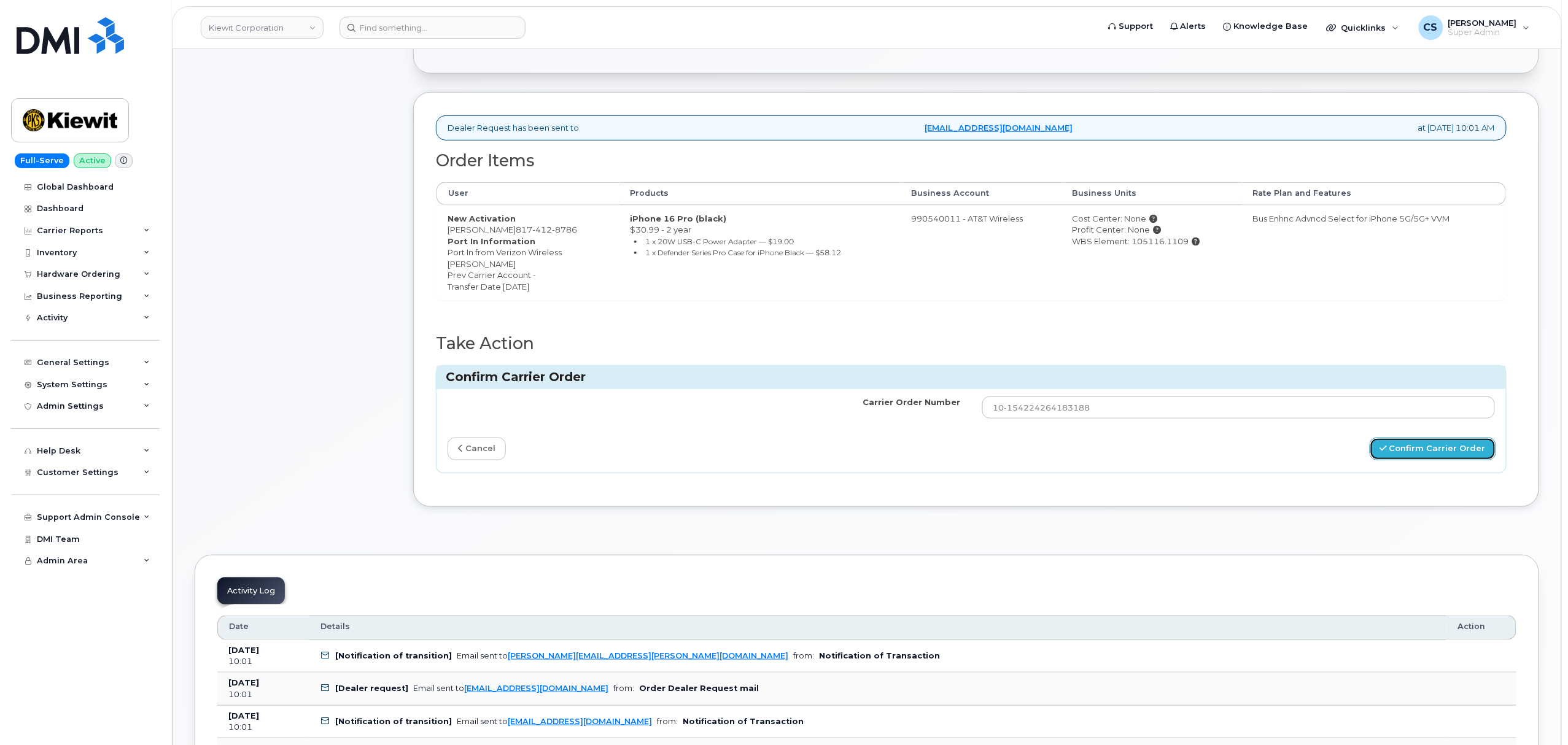
click at [1420, 454] on button "Confirm Carrier Order" at bounding box center [1433, 449] width 127 height 22
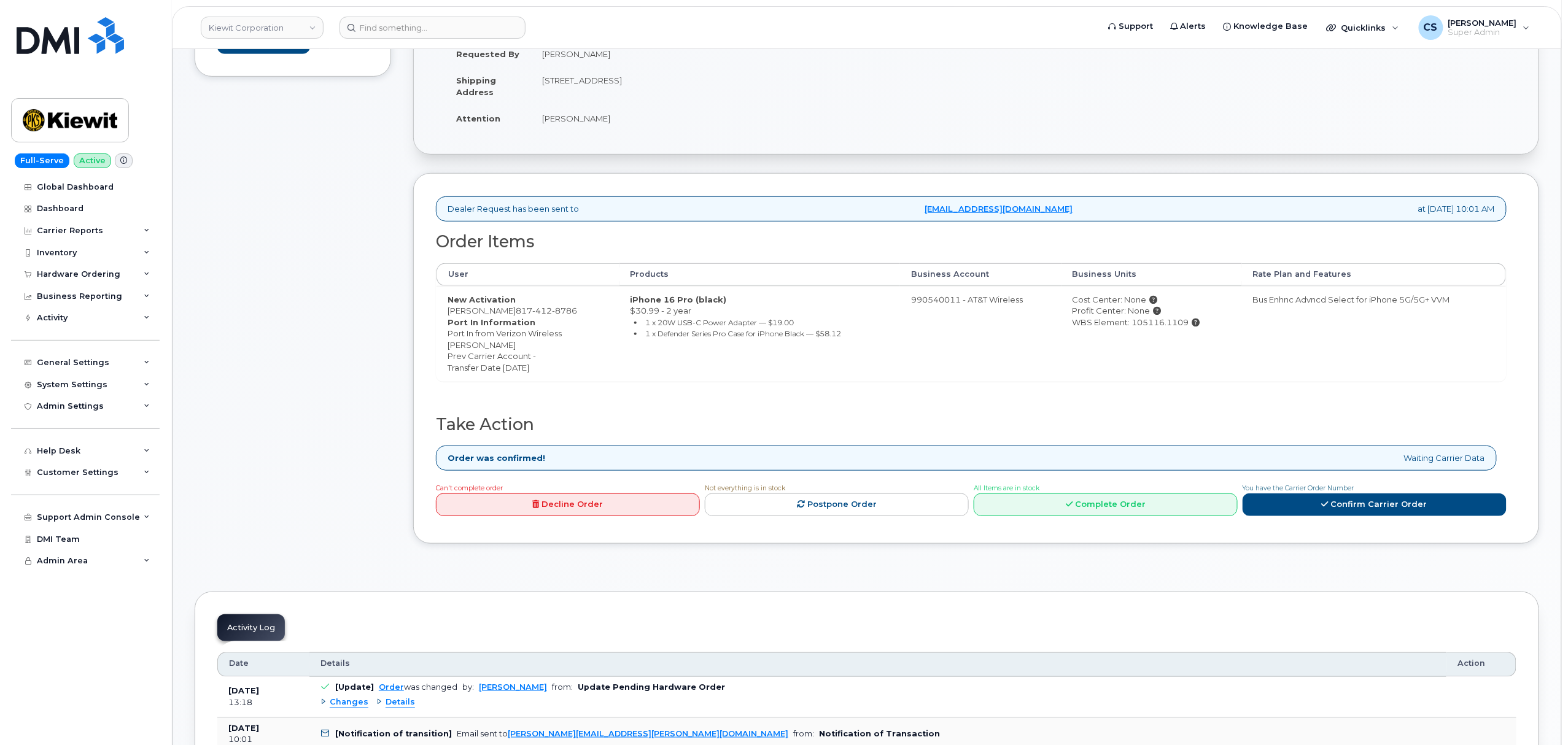
scroll to position [246, 0]
click at [414, 22] on input at bounding box center [432, 27] width 186 height 22
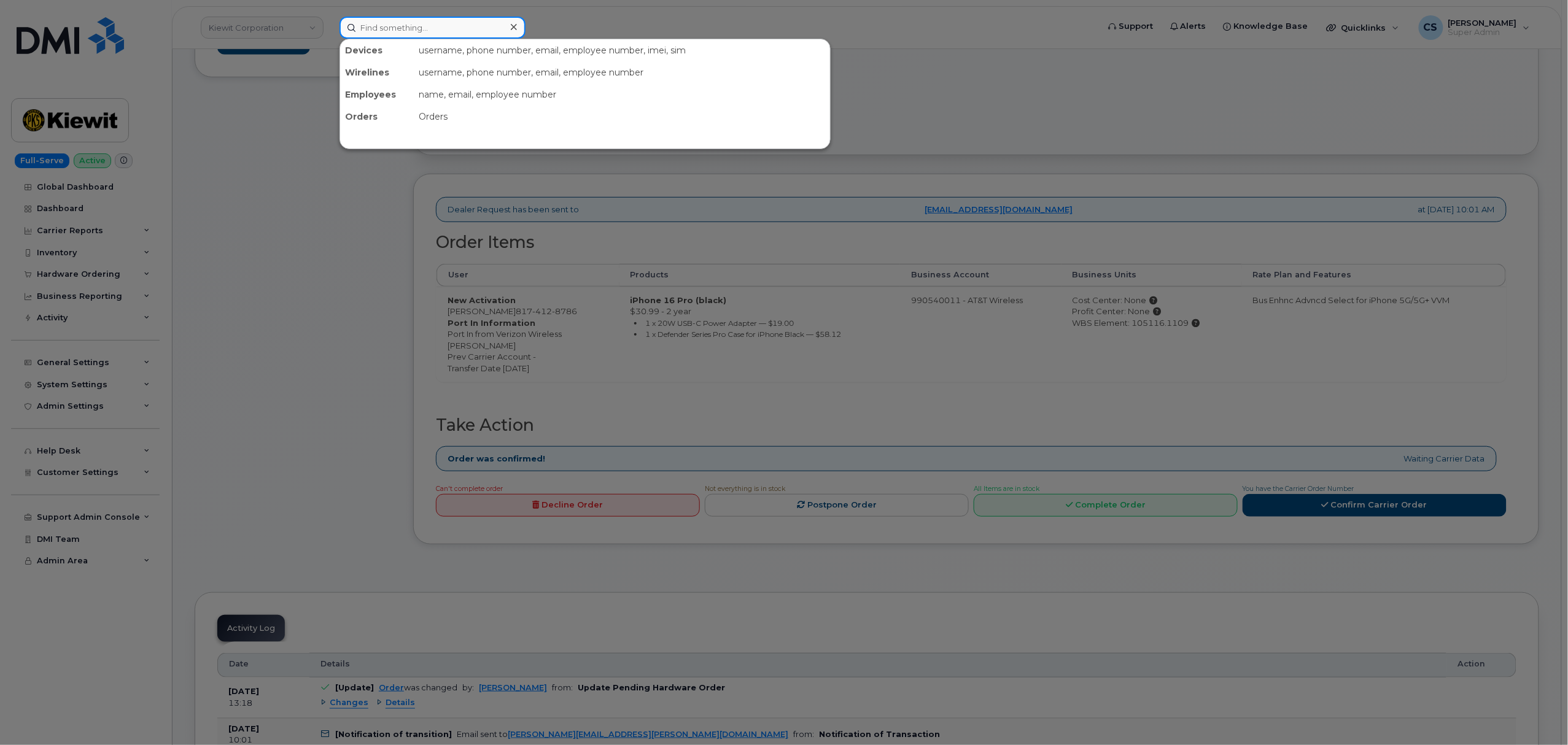
paste input "8483505992"
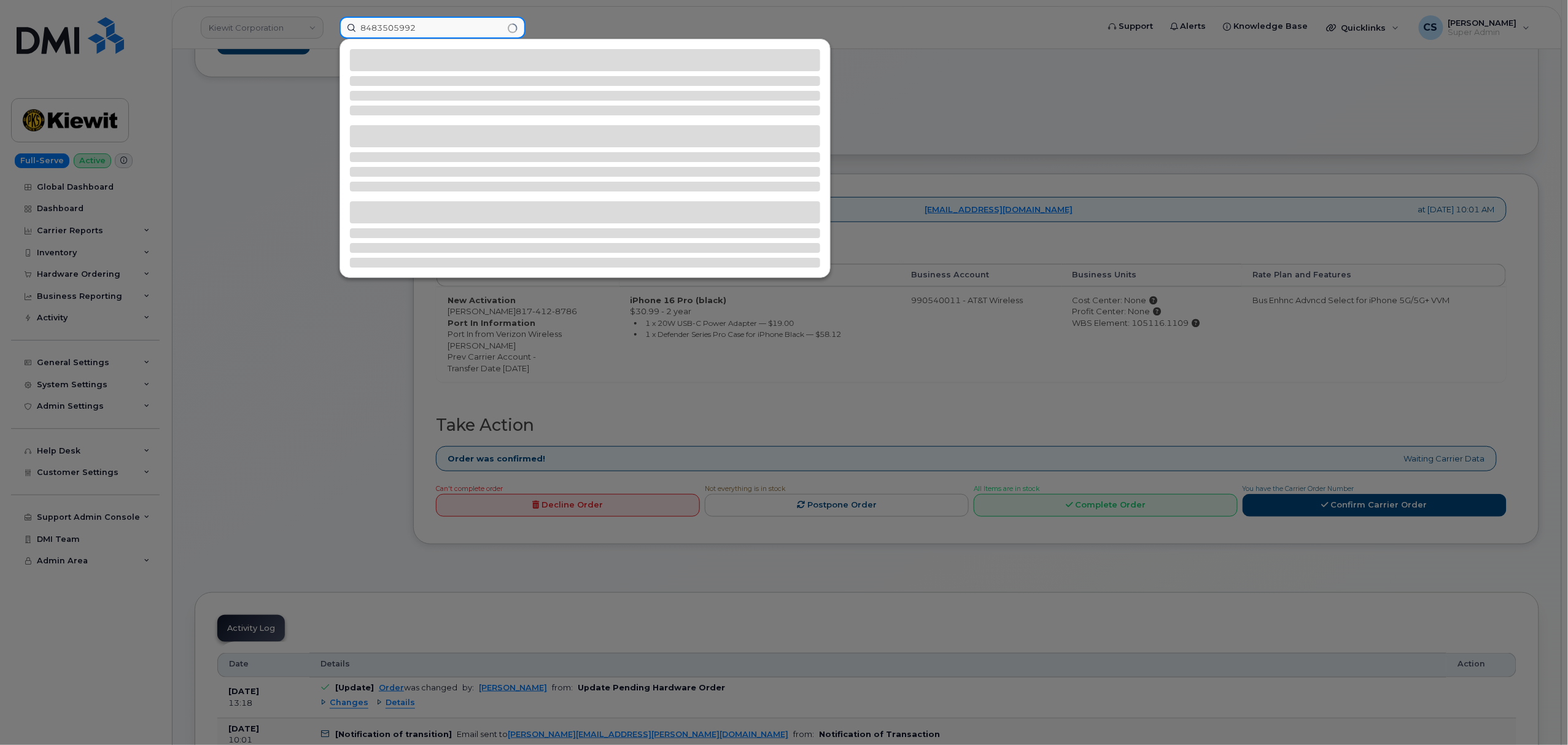
type input "8483505992"
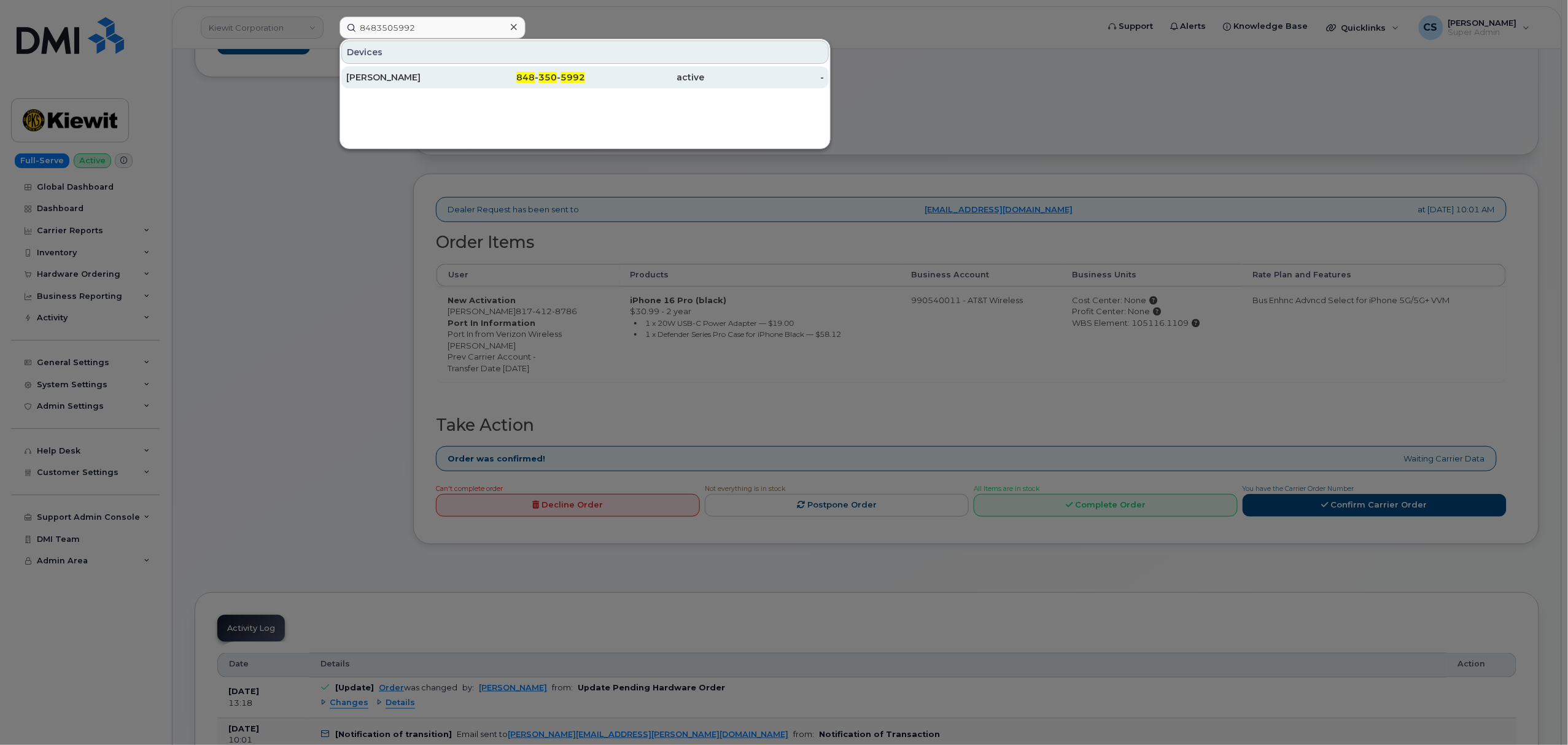
click at [556, 76] on span "350" at bounding box center [547, 77] width 18 height 11
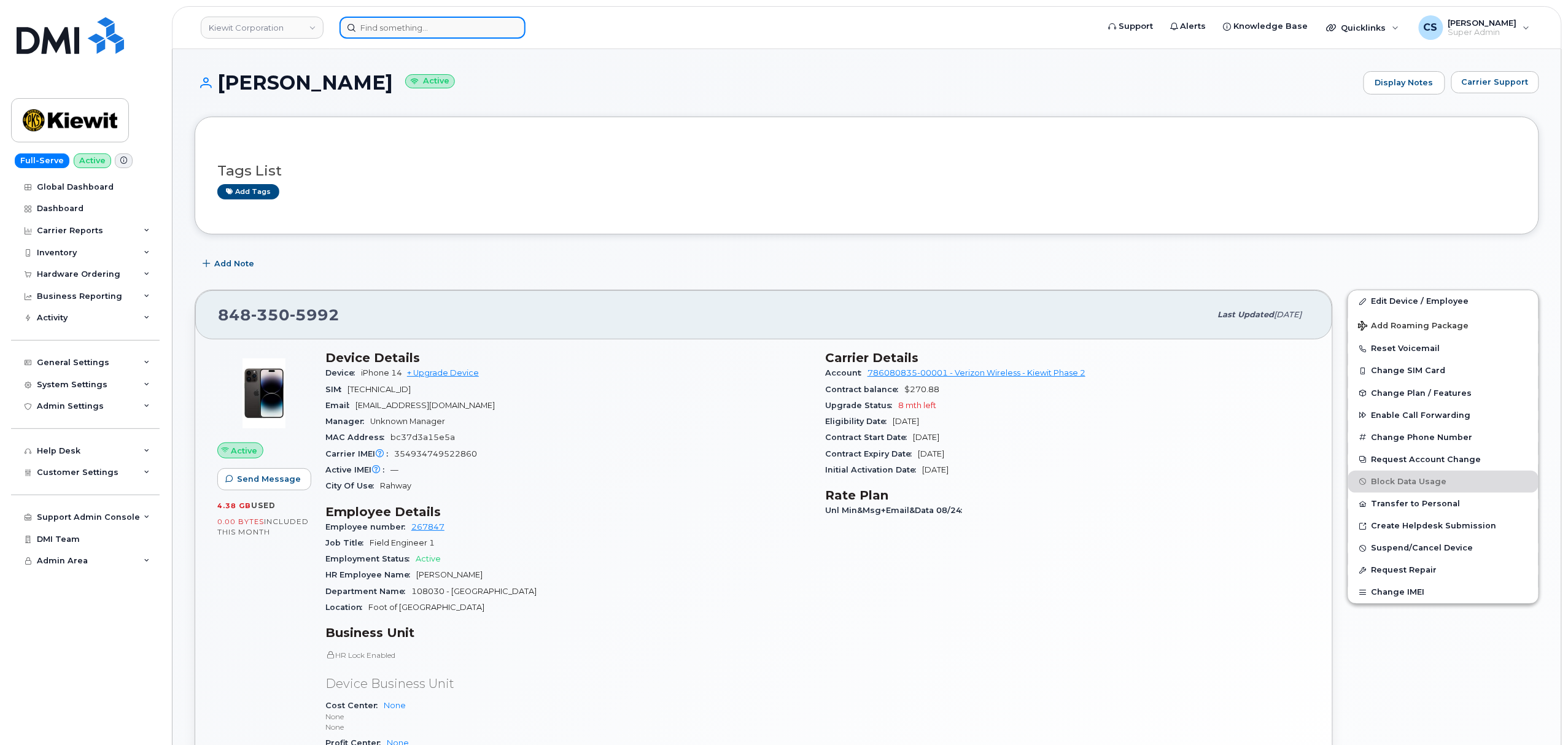
click at [374, 27] on input at bounding box center [432, 27] width 186 height 22
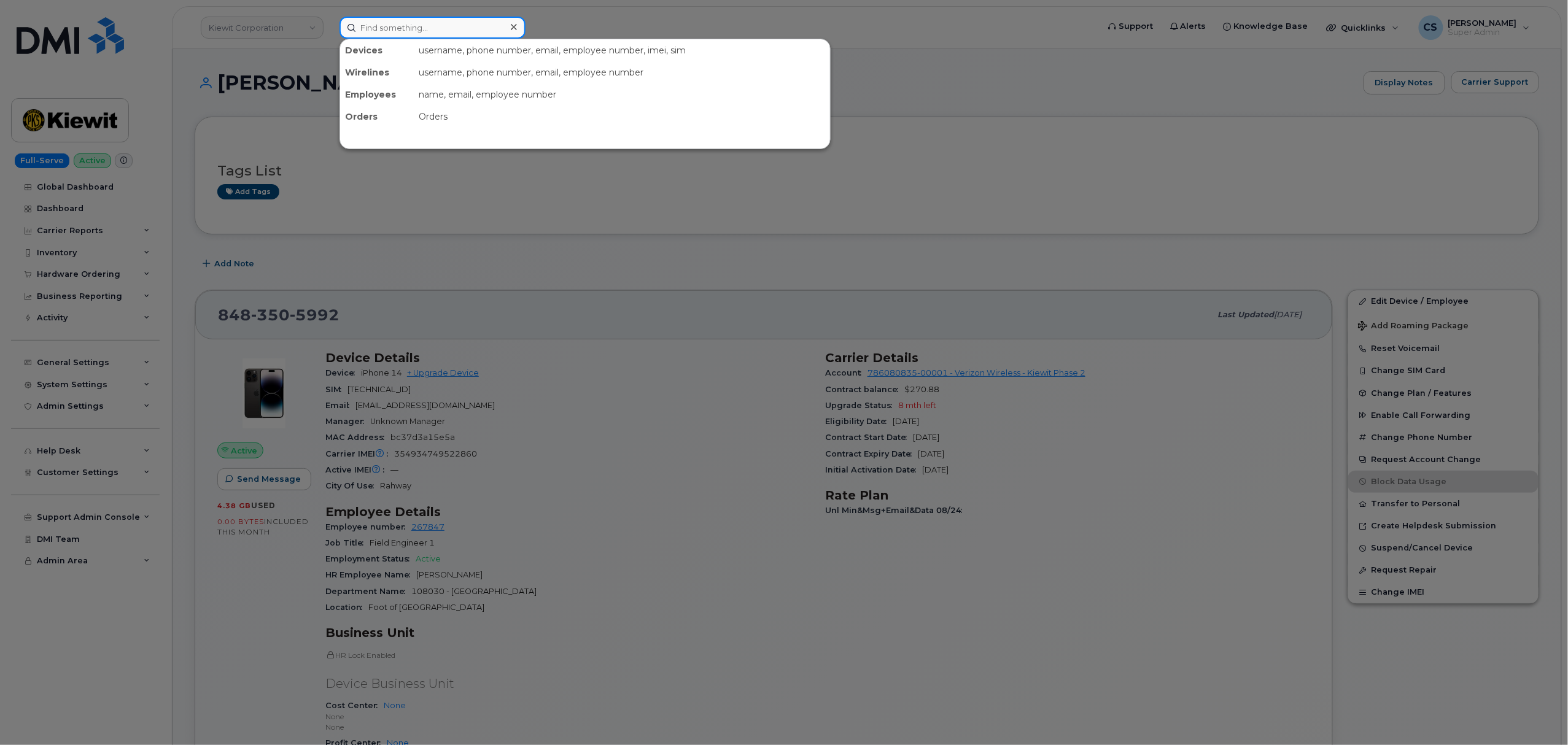
paste input "9734770060"
type input "9734770060"
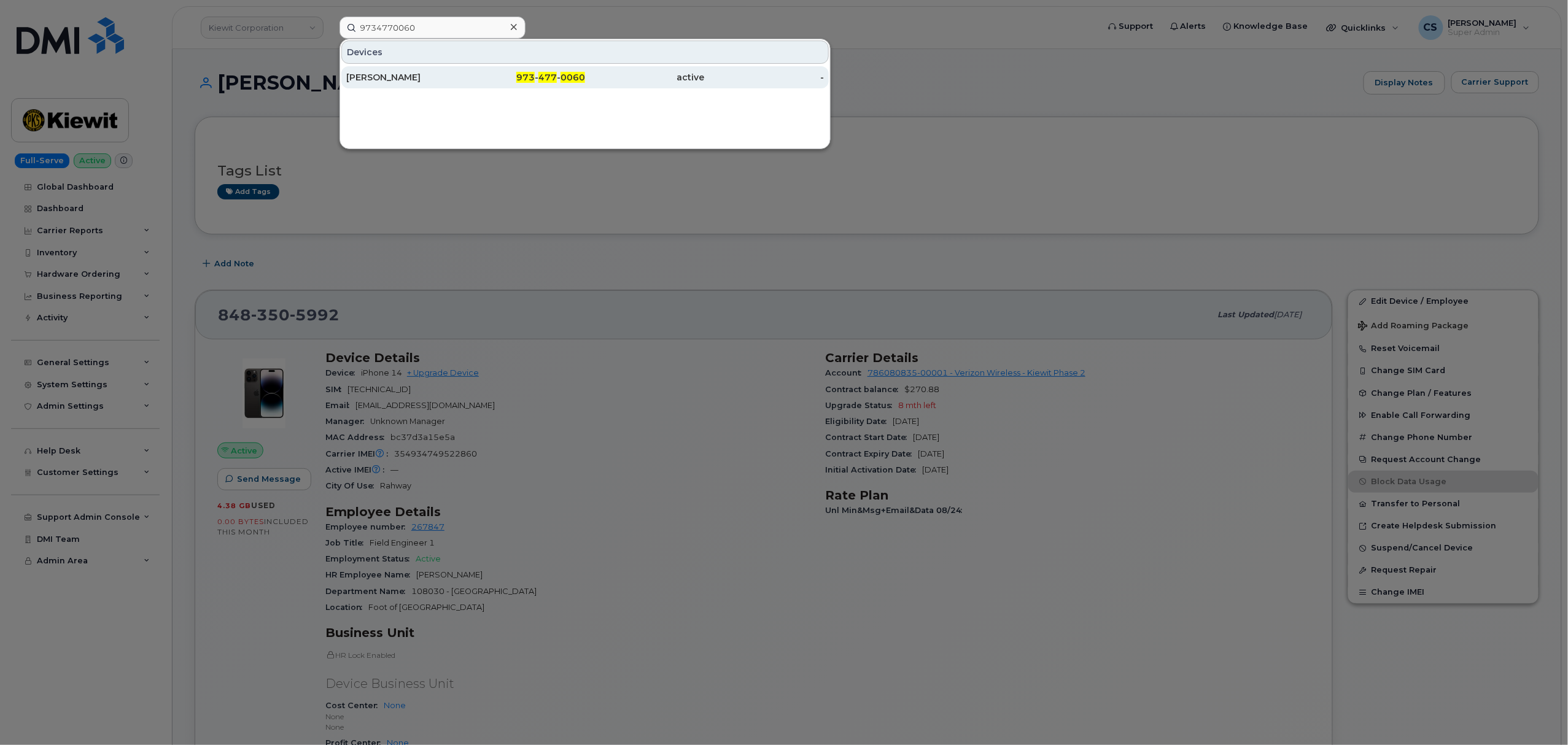
click at [564, 79] on span "0060" at bounding box center [573, 77] width 25 height 11
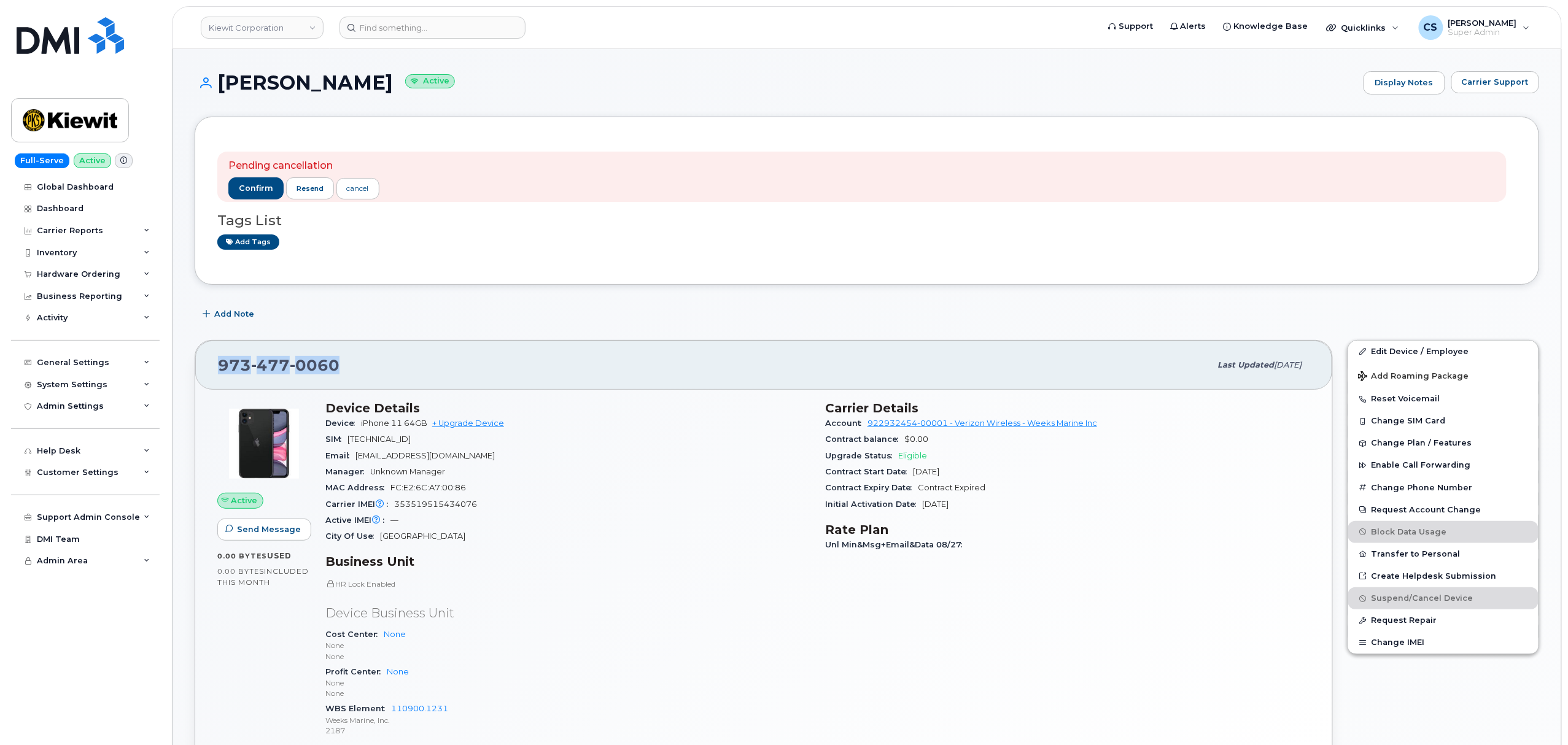
drag, startPoint x: 339, startPoint y: 363, endPoint x: 197, endPoint y: 356, distance: 142.2
click at [197, 356] on div "[PHONE_NUMBER] Last updated [DATE]" at bounding box center [763, 365] width 1137 height 49
copy span "[PHONE_NUMBER]"
click at [247, 189] on span "confirm" at bounding box center [256, 188] width 35 height 11
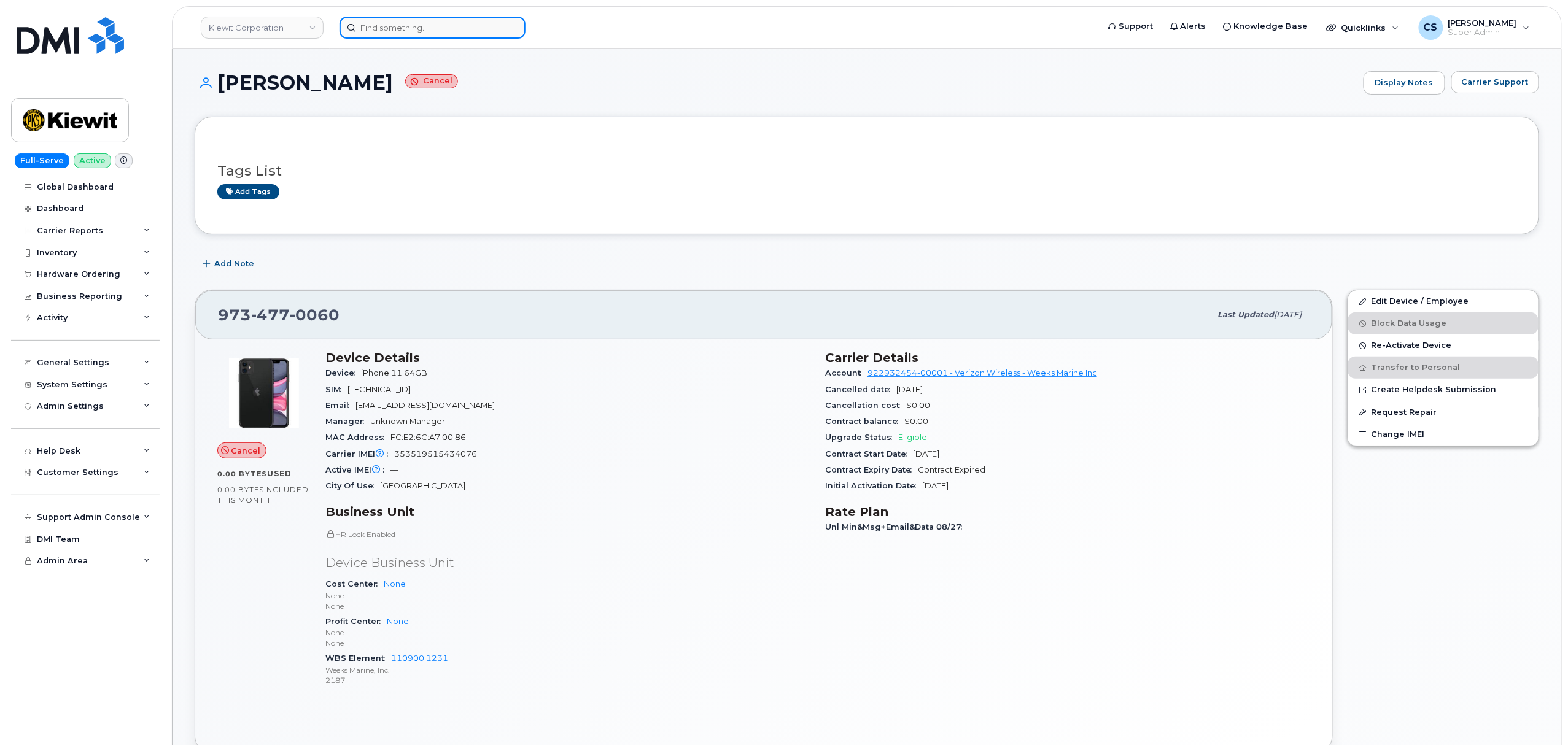
click at [472, 25] on input at bounding box center [432, 27] width 186 height 22
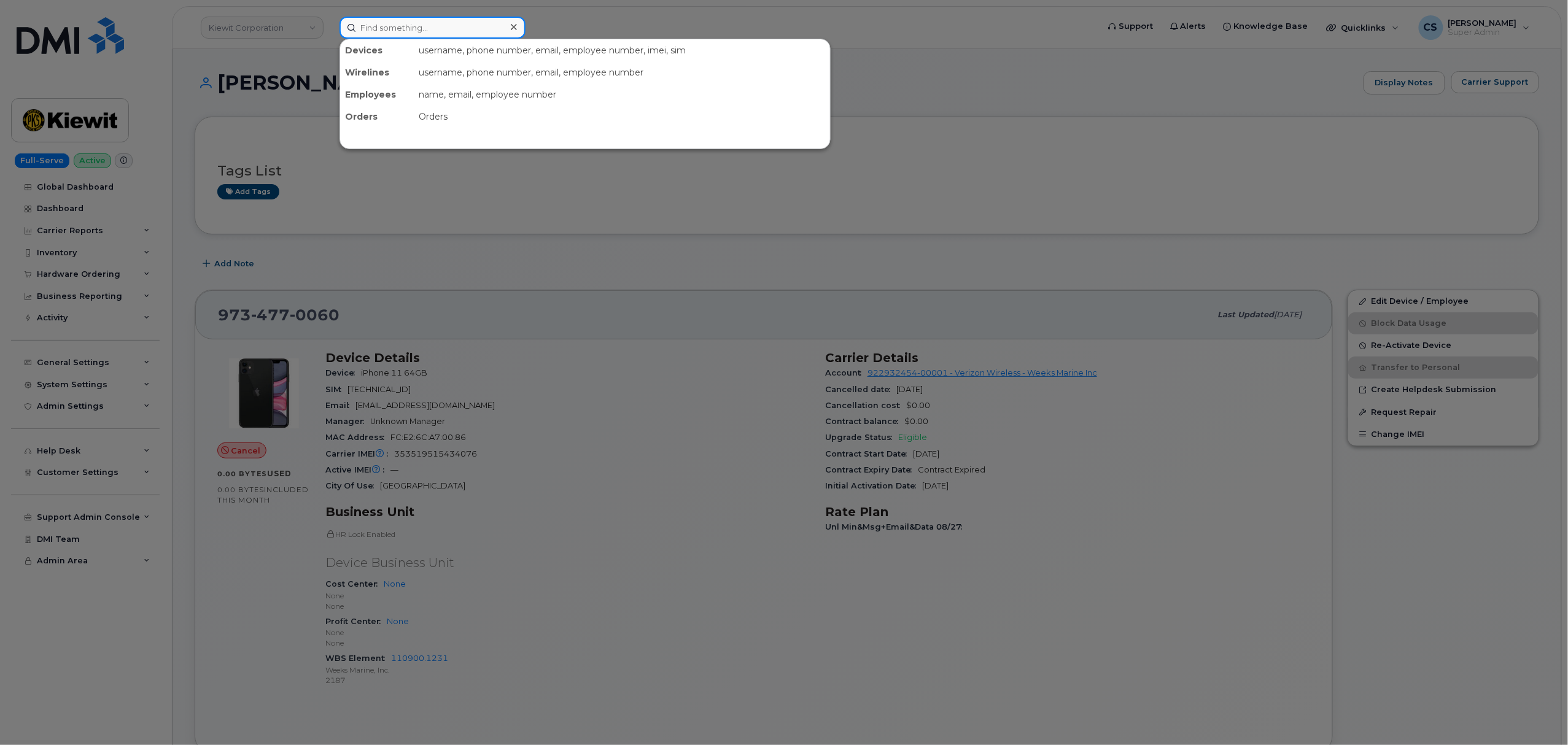
paste input "9083801256"
type input "9083801256"
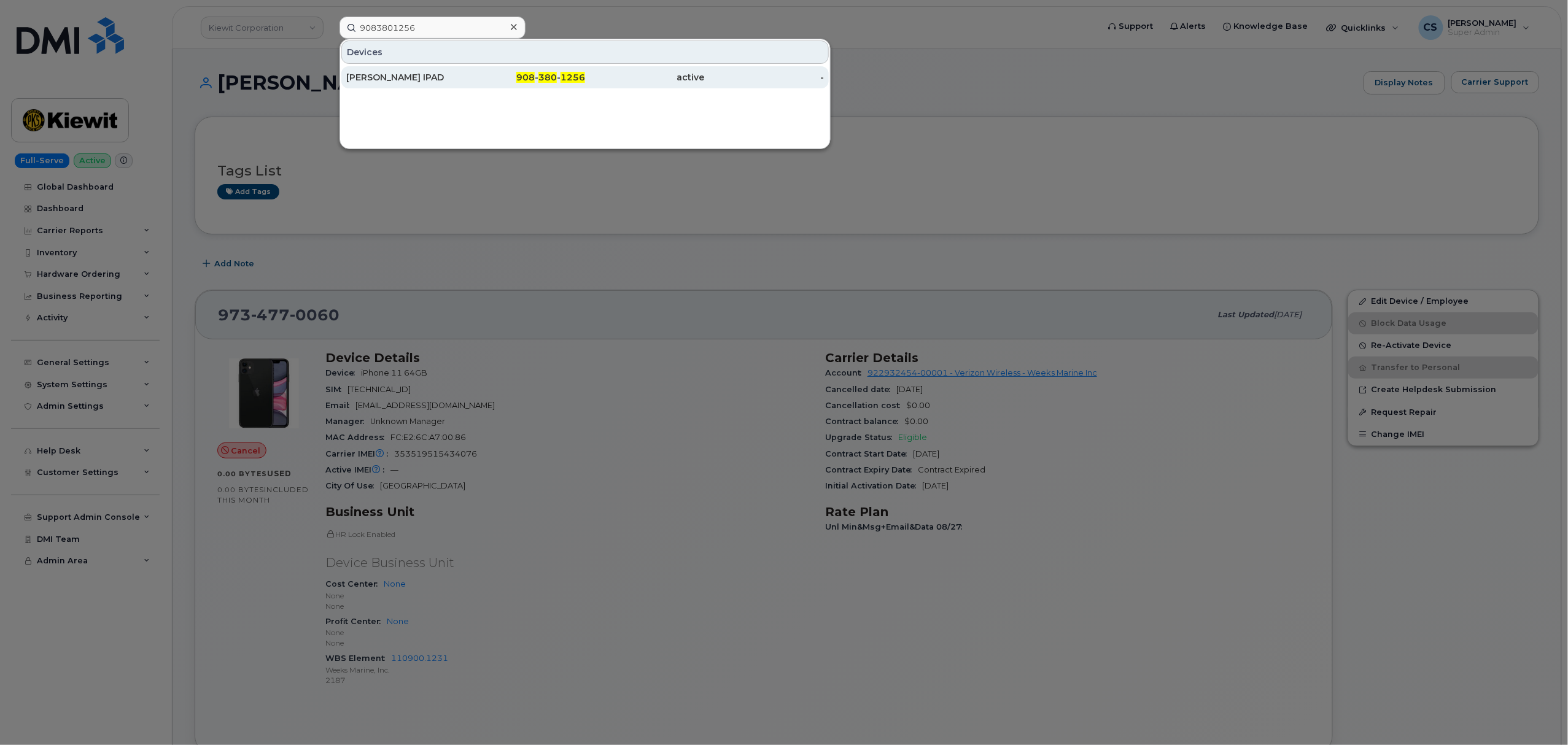
click at [536, 79] on div "908 - 380 - 1256" at bounding box center [526, 77] width 120 height 12
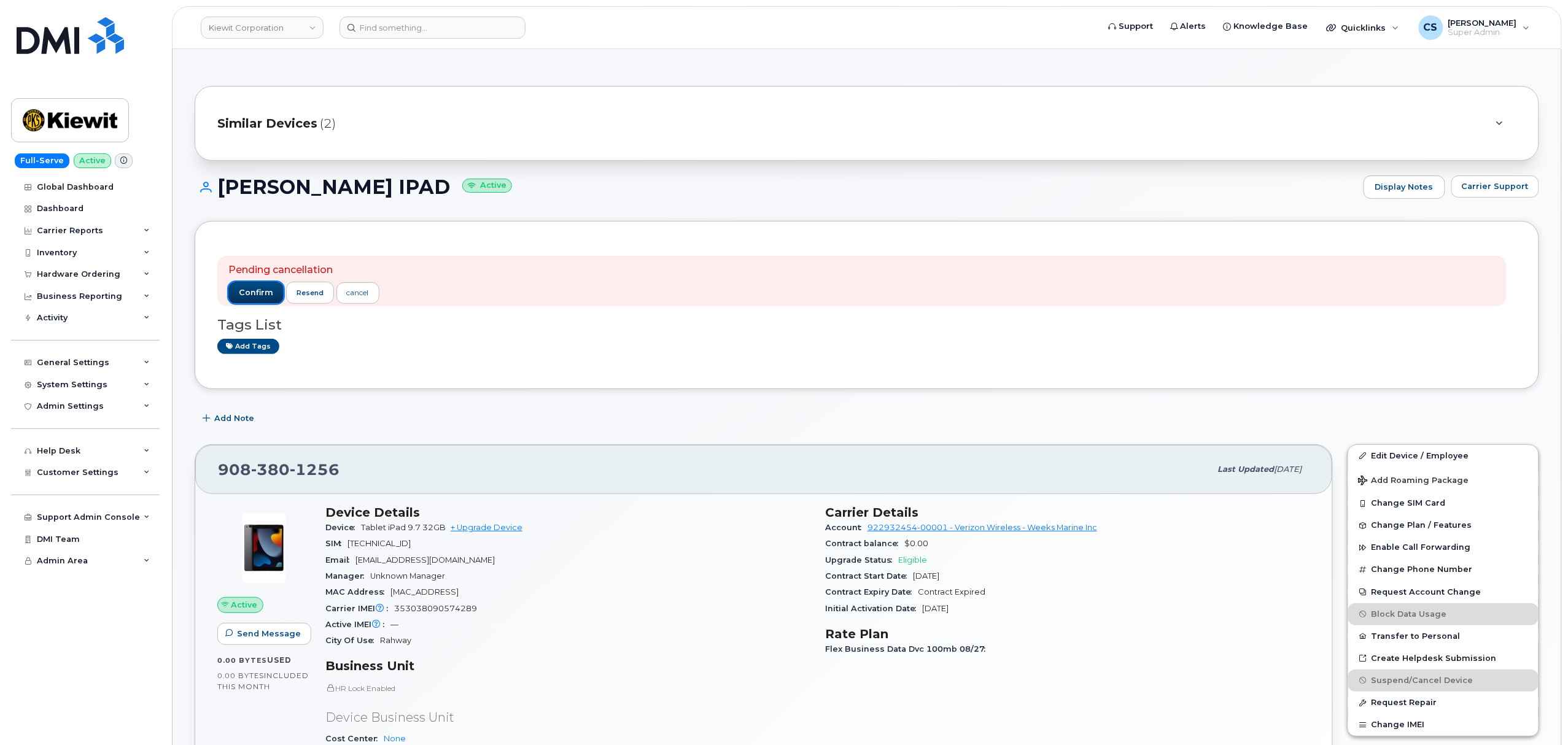
click at [251, 290] on span "confirm" at bounding box center [256, 292] width 35 height 11
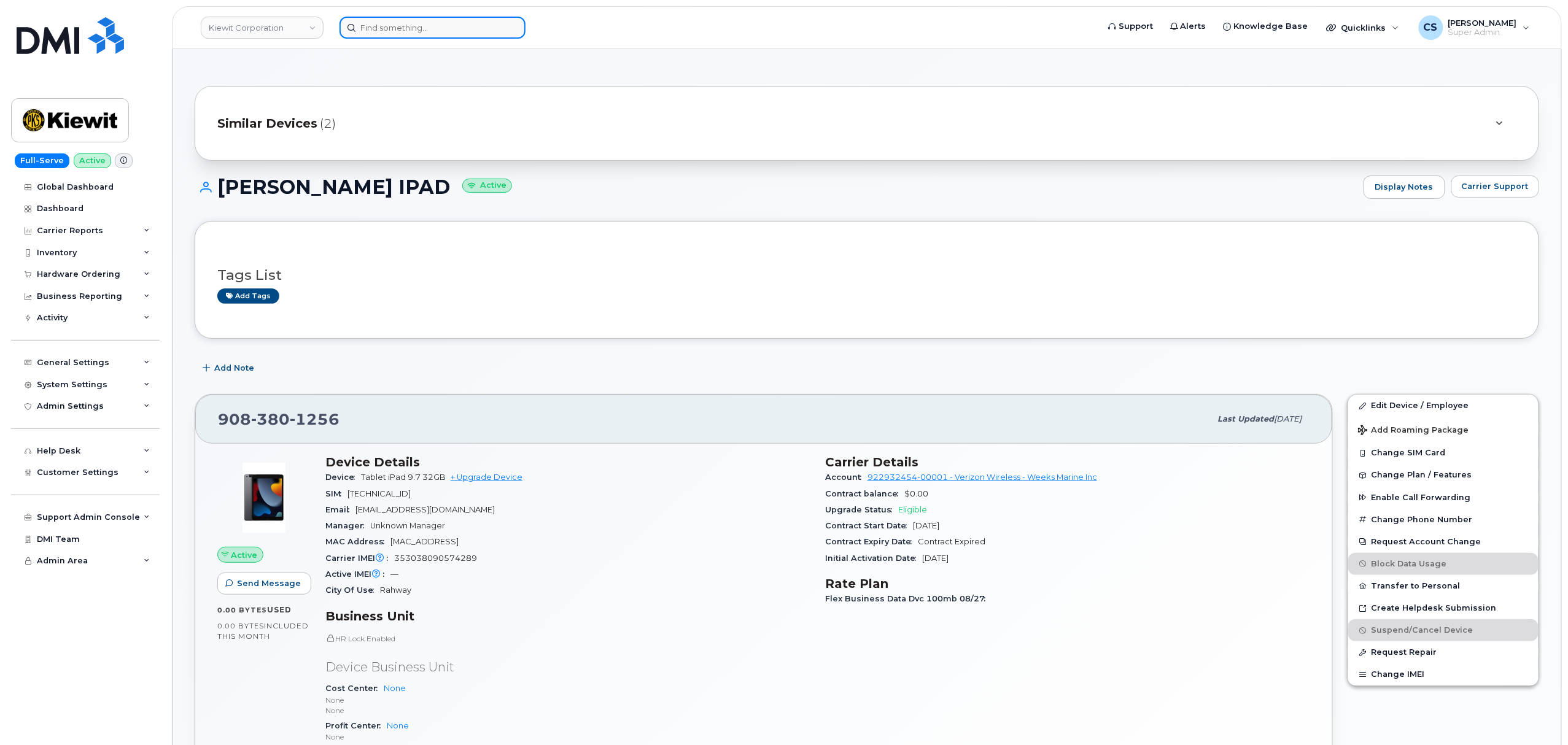
click at [442, 22] on input at bounding box center [432, 27] width 186 height 22
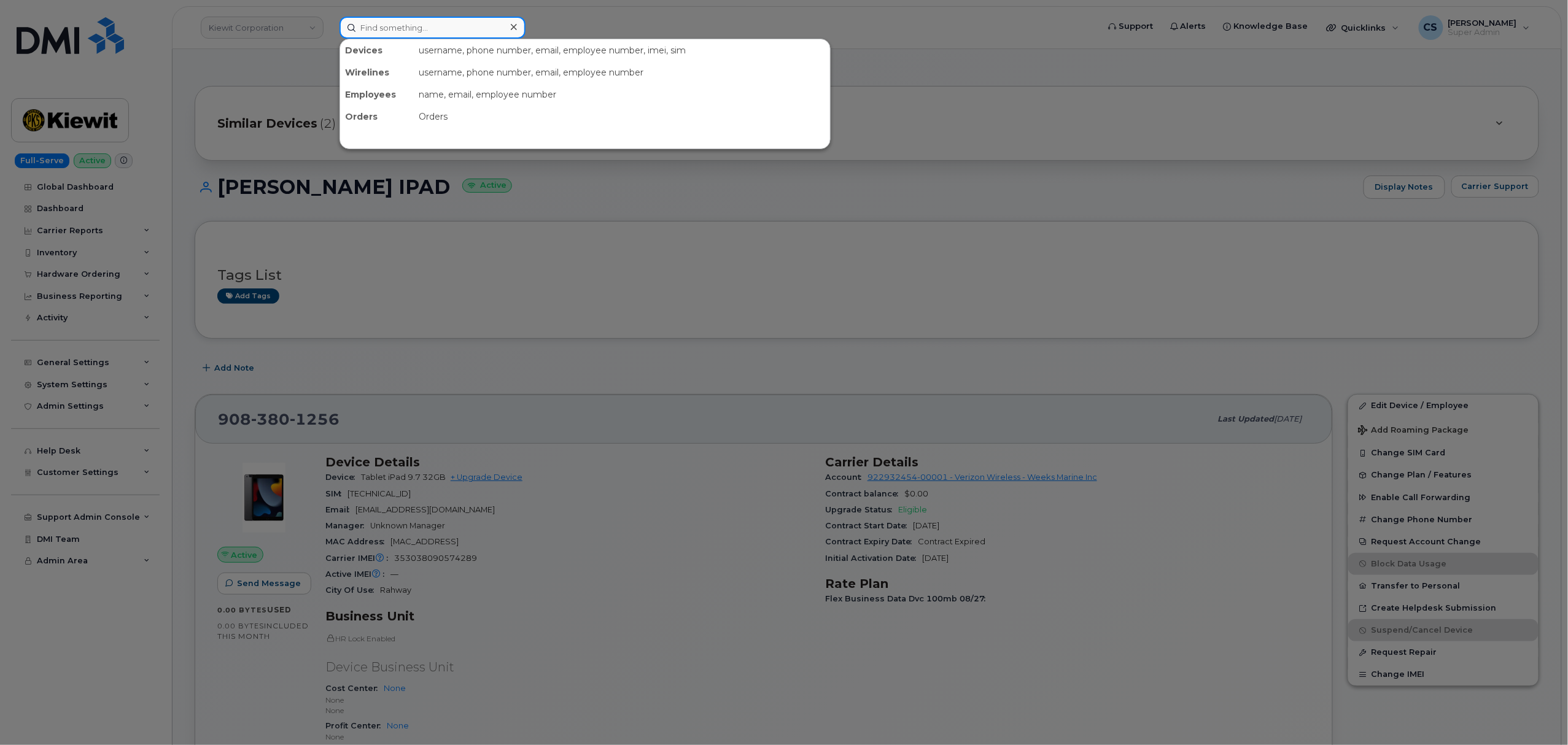
paste input "8482367078"
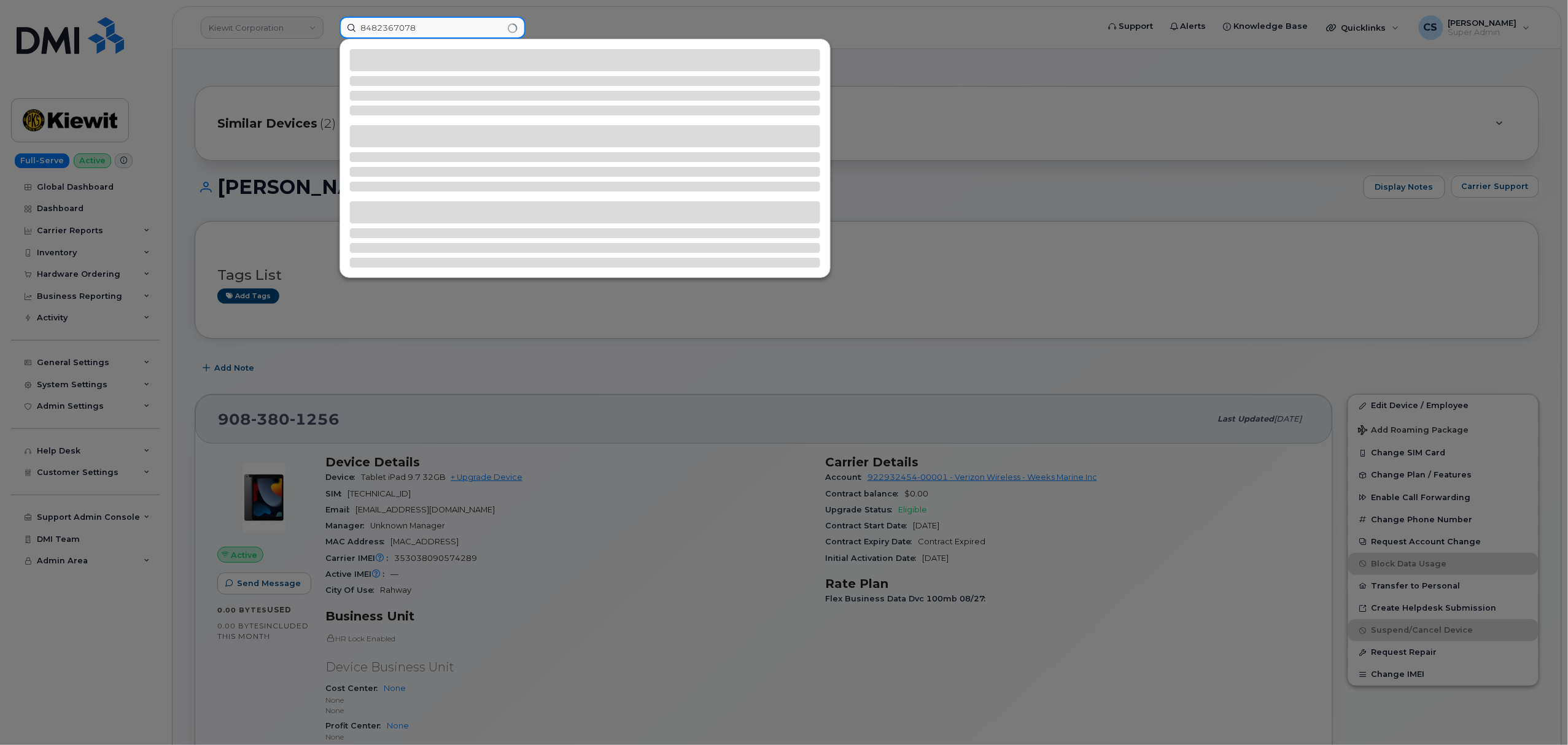
type input "8482367078"
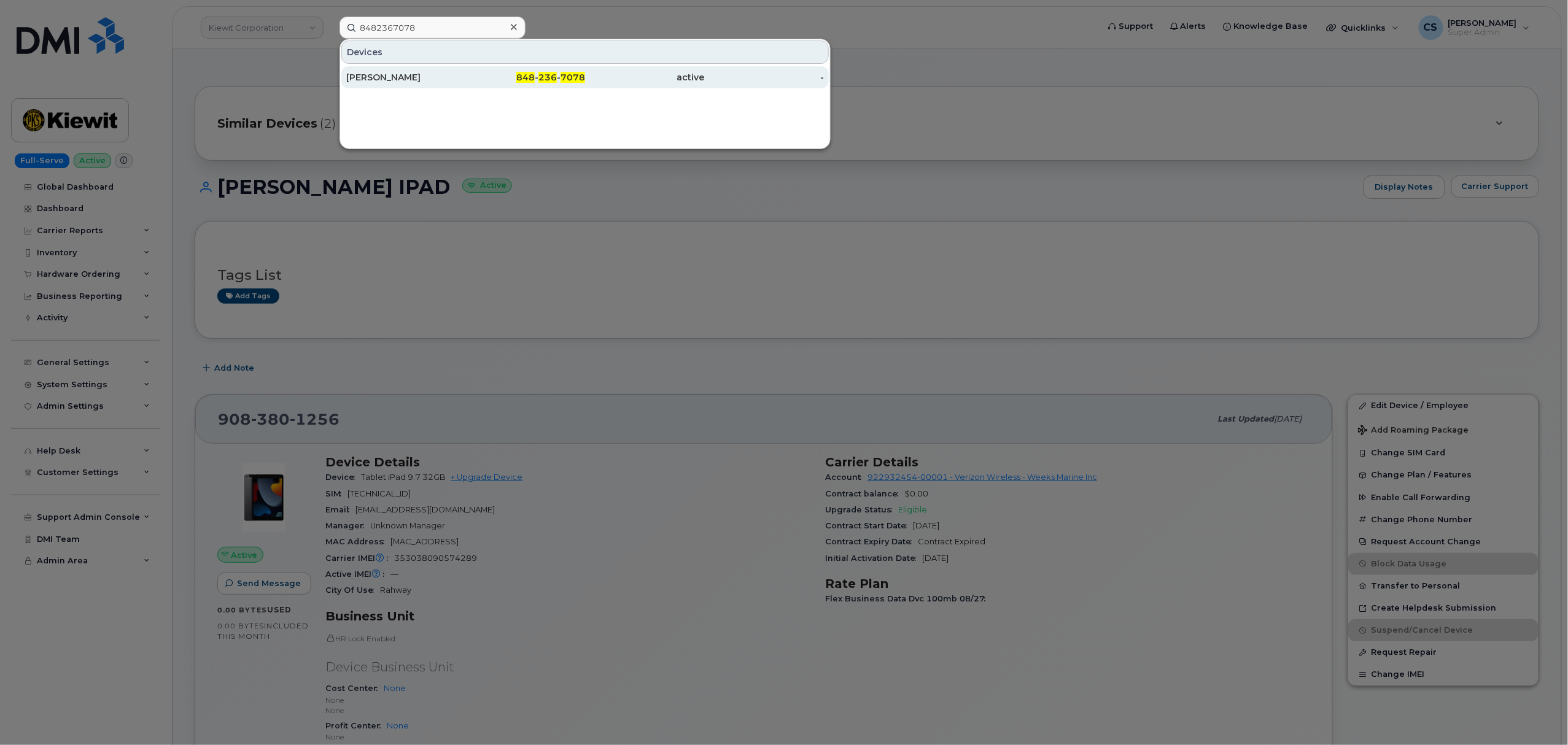
click at [541, 77] on span "236" at bounding box center [547, 77] width 18 height 11
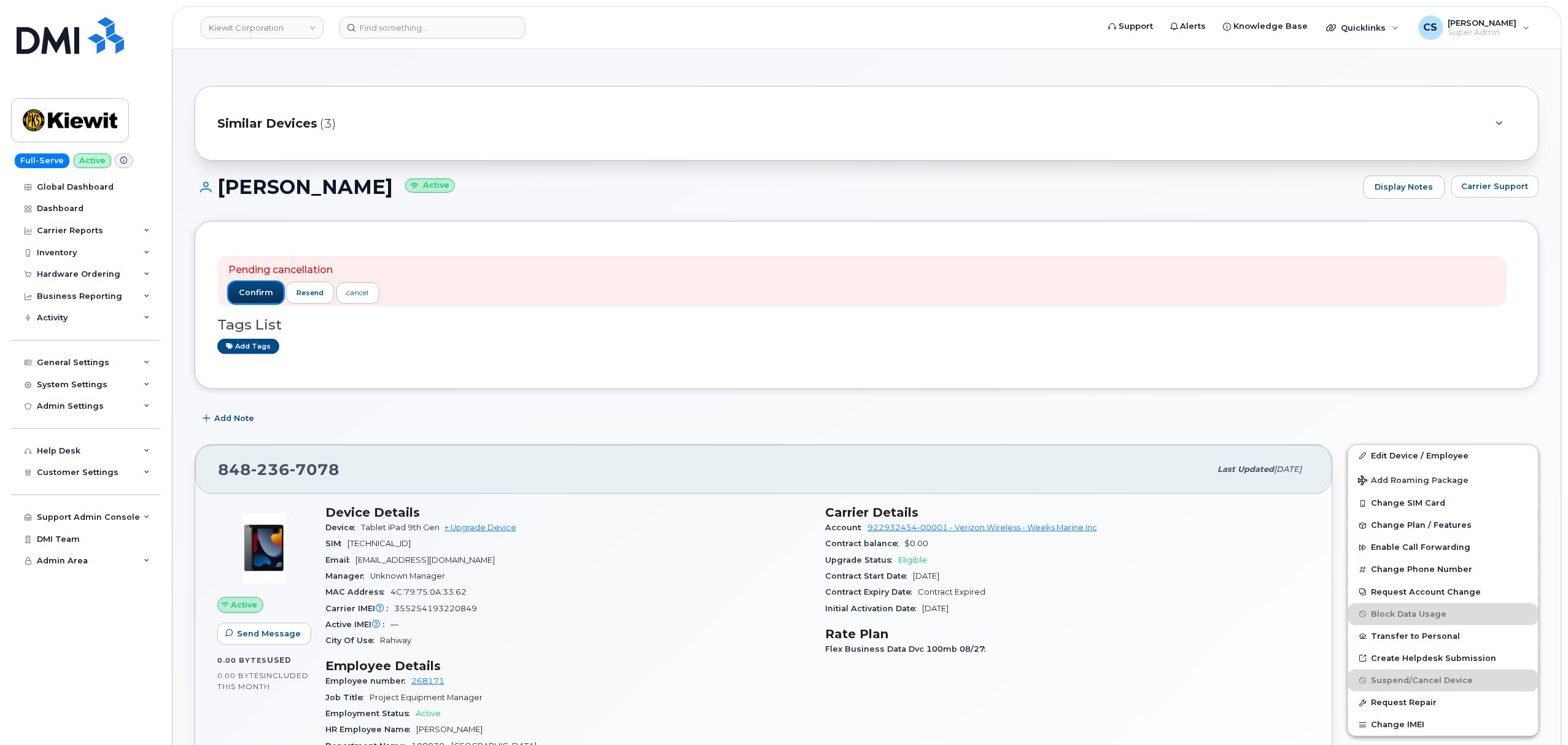
click at [255, 293] on span "confirm" at bounding box center [256, 292] width 35 height 11
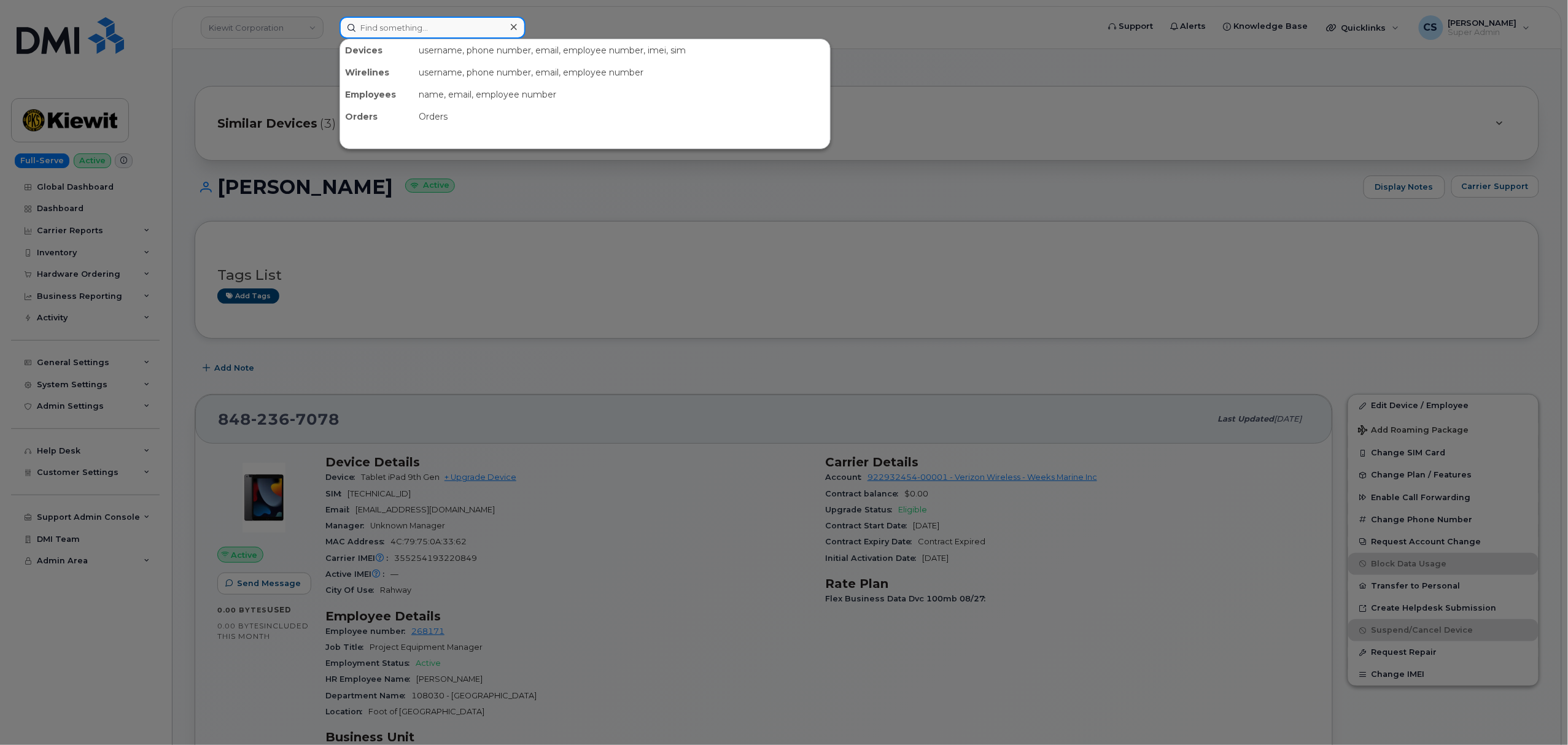
click at [398, 33] on input at bounding box center [432, 27] width 186 height 22
paste input "8624120958"
type input "8624120958"
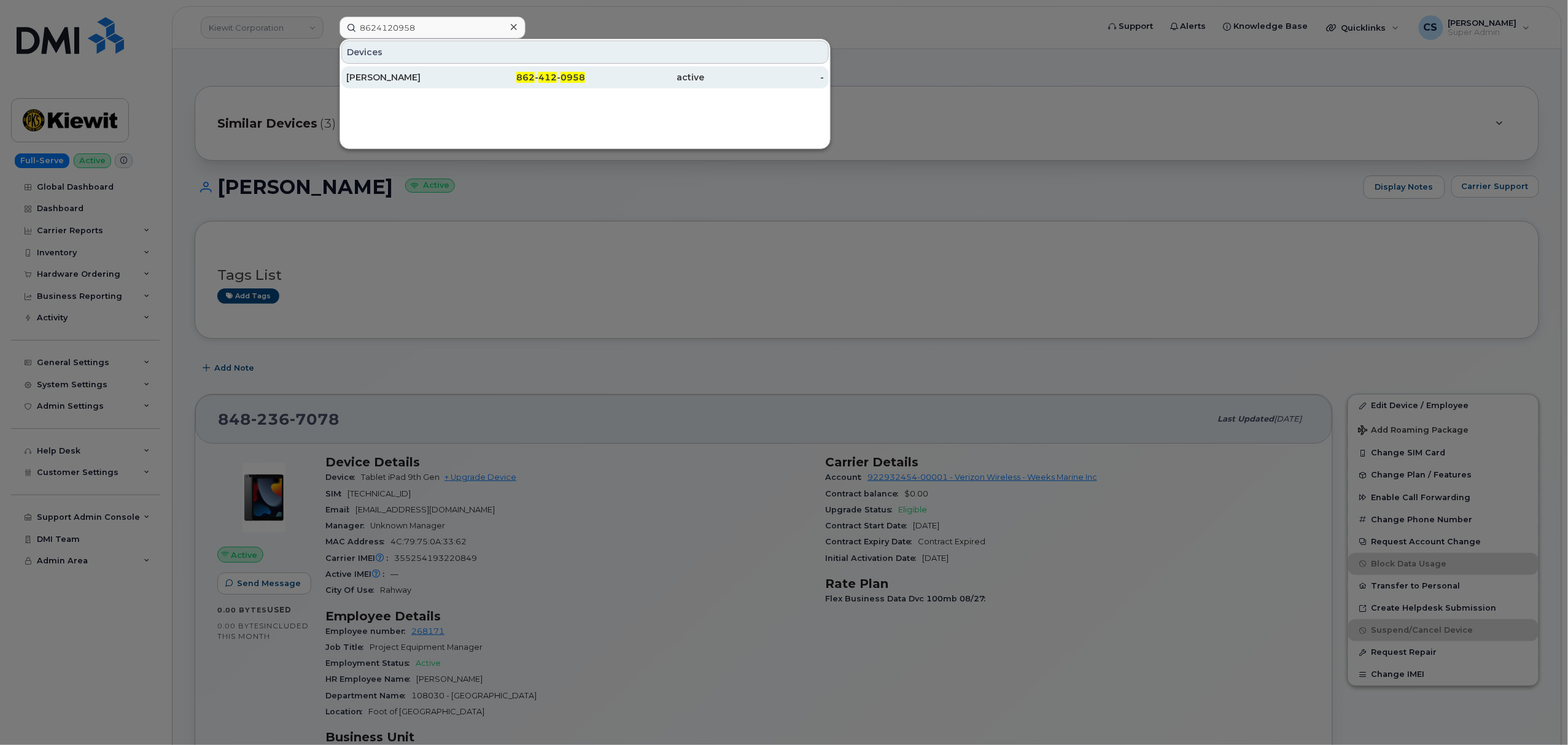
click at [560, 77] on div "862 - 412 - 0958" at bounding box center [526, 77] width 120 height 12
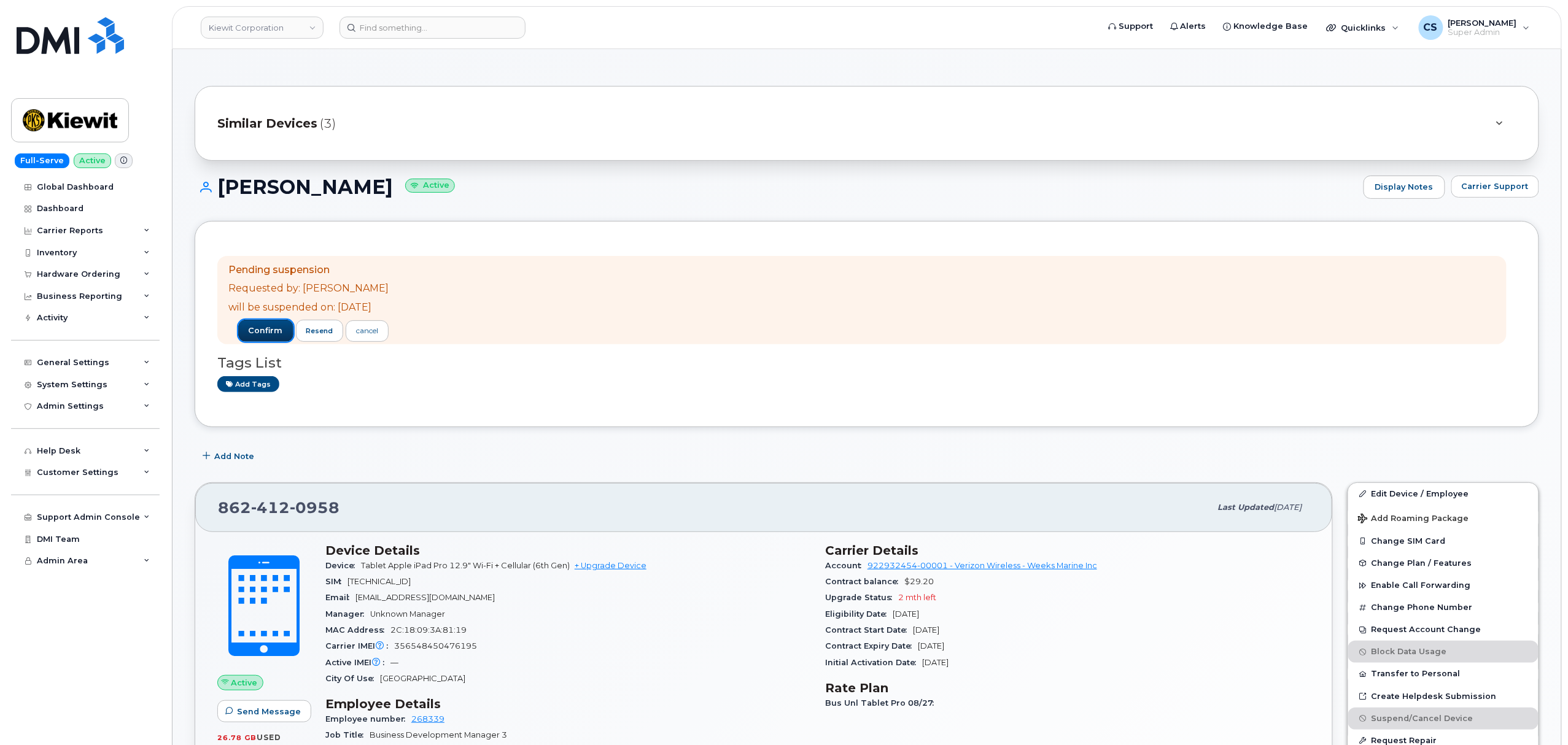
click at [267, 329] on span "confirm" at bounding box center [266, 330] width 35 height 11
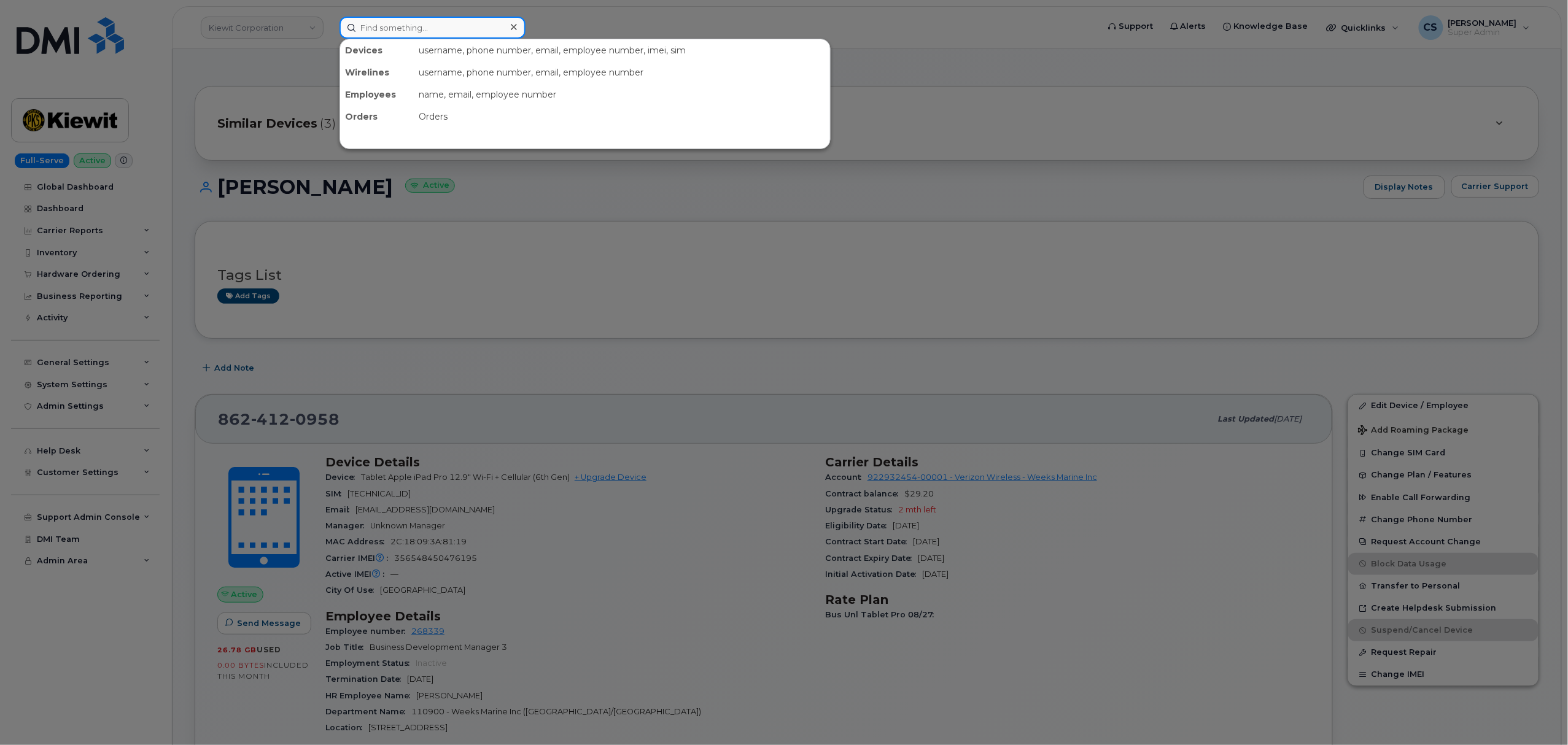
click at [432, 20] on input at bounding box center [432, 27] width 186 height 22
paste input "9739511554"
type input "9739511554"
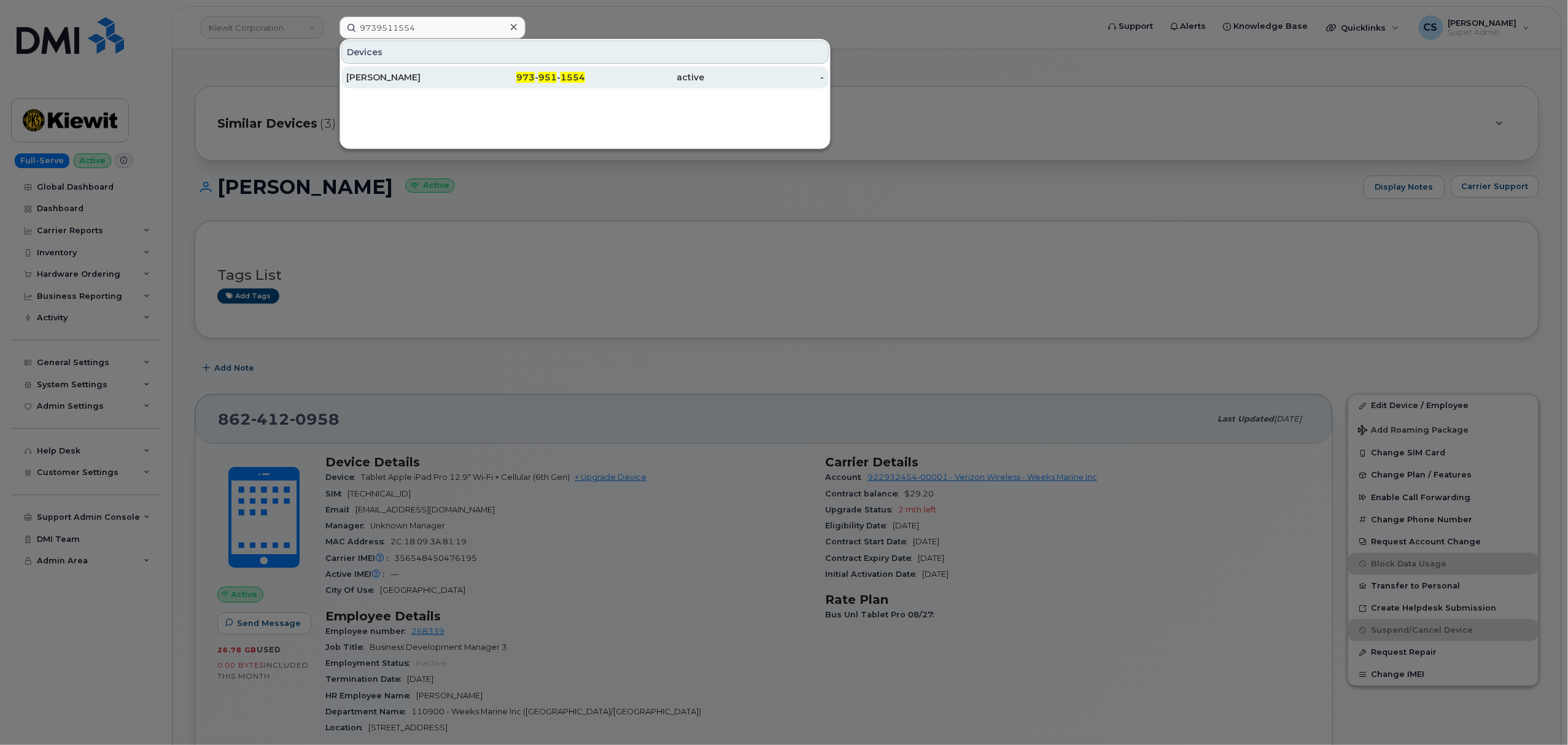
click at [556, 75] on span "951" at bounding box center [547, 77] width 18 height 11
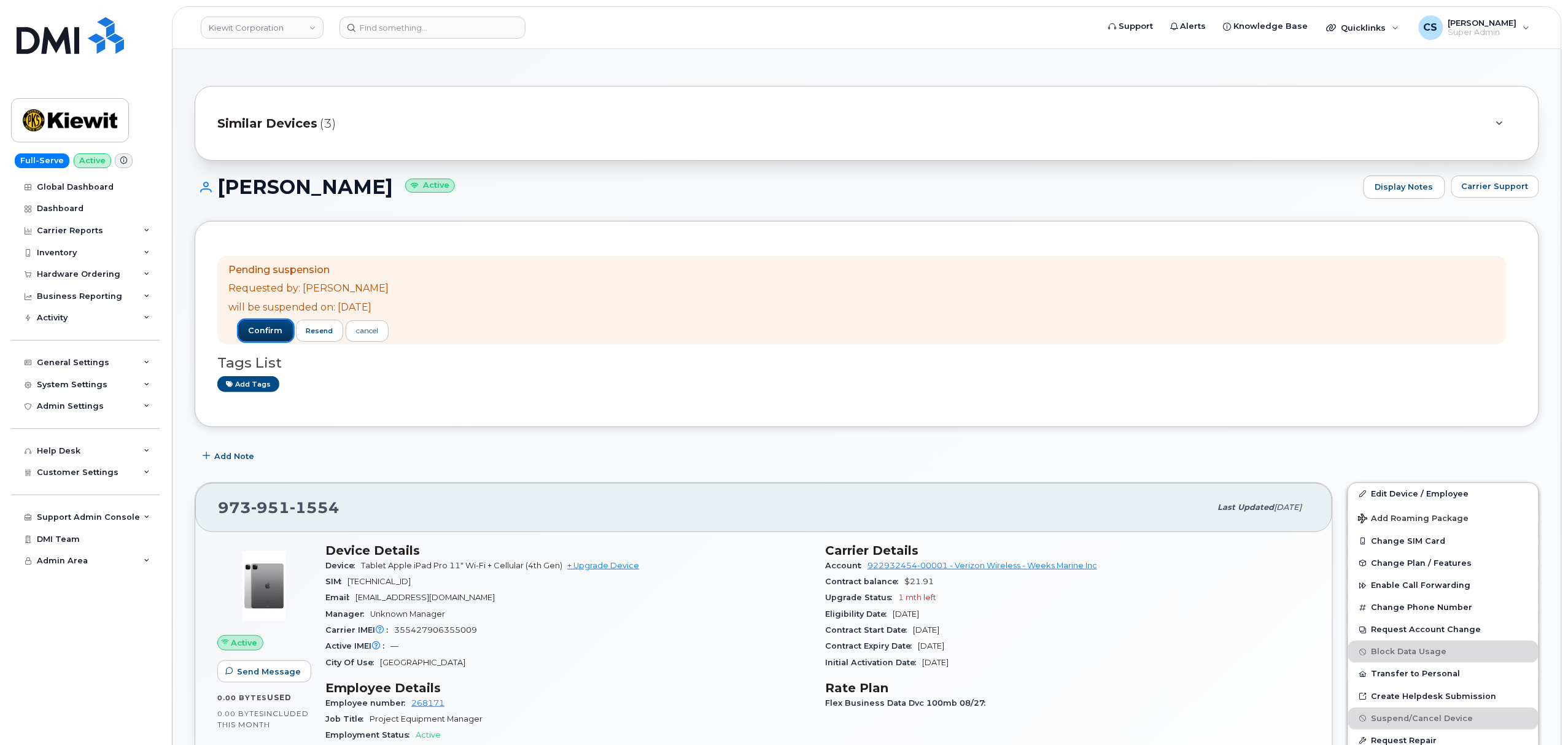
click at [273, 332] on span "confirm" at bounding box center [266, 330] width 35 height 11
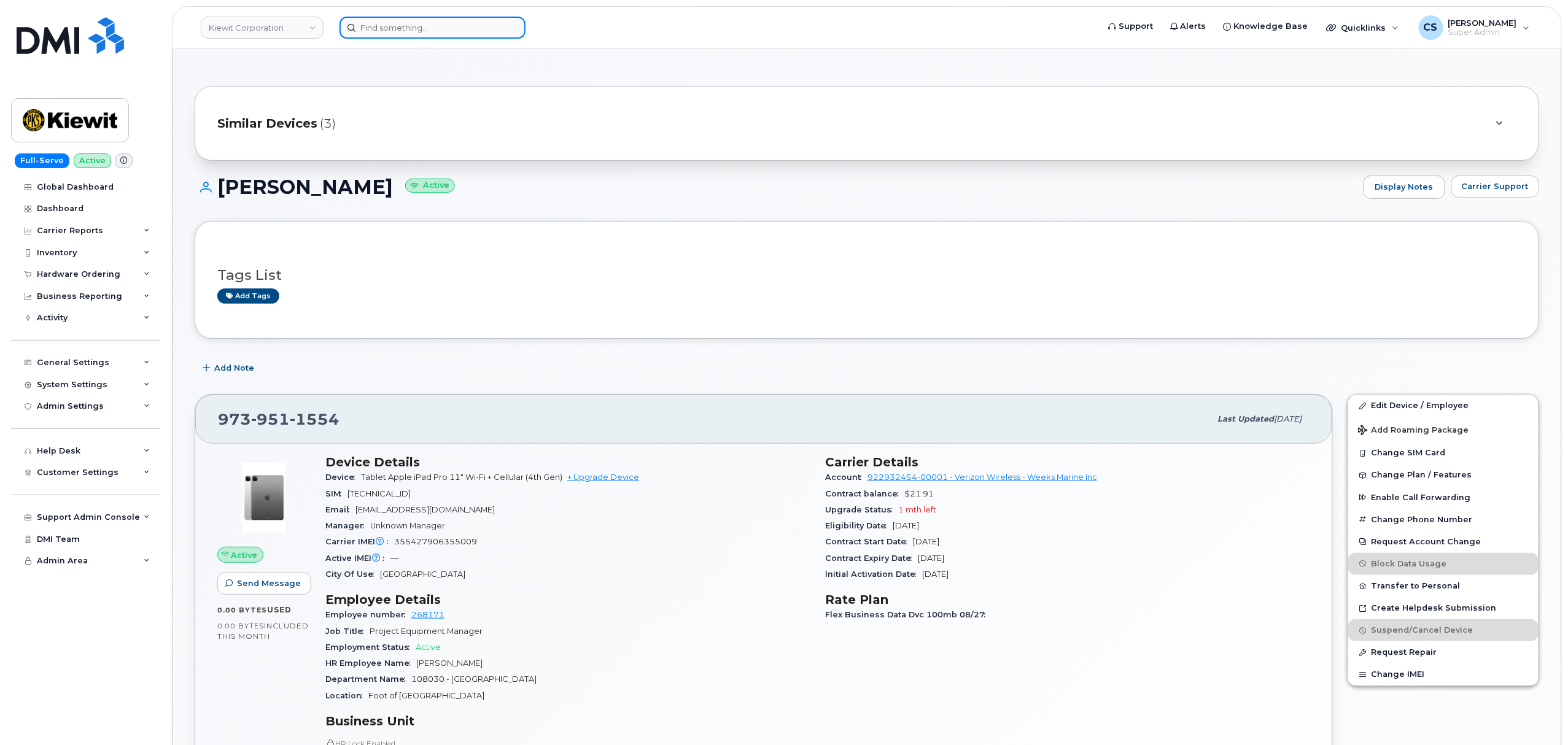
click at [392, 28] on input at bounding box center [432, 27] width 186 height 22
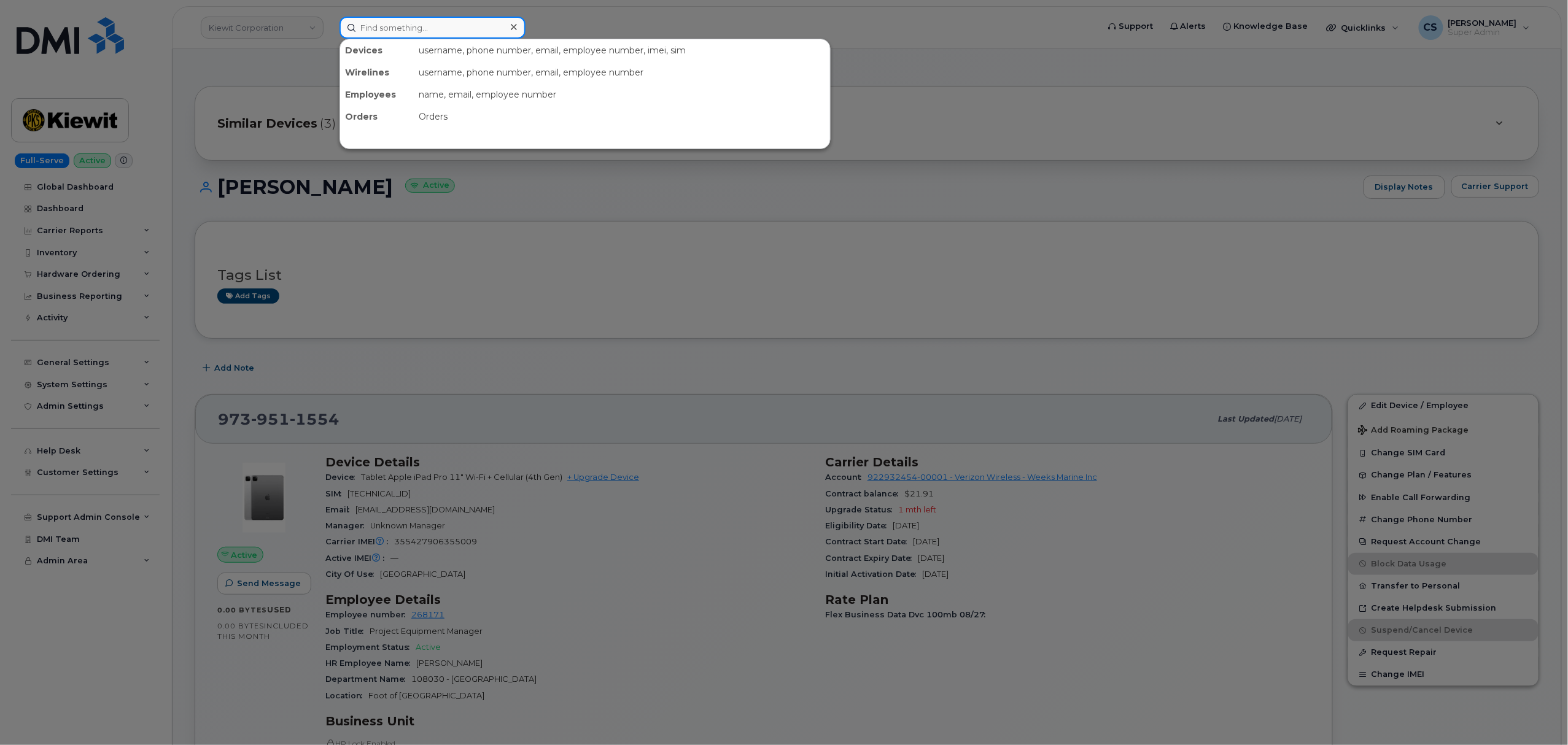
paste input "7328503976"
type input "7328503976"
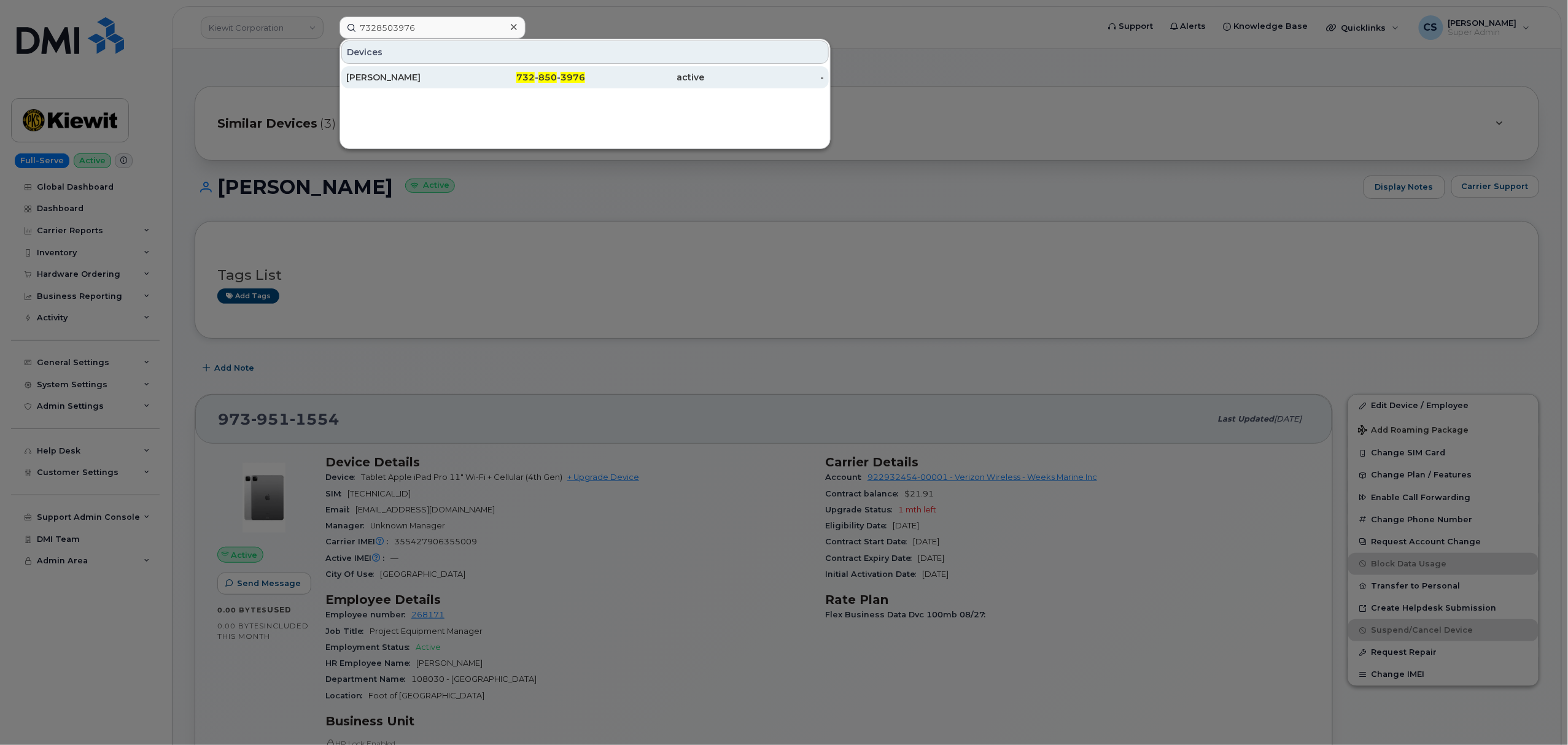
click at [565, 84] on div "732 - 850 - 3976" at bounding box center [526, 77] width 120 height 12
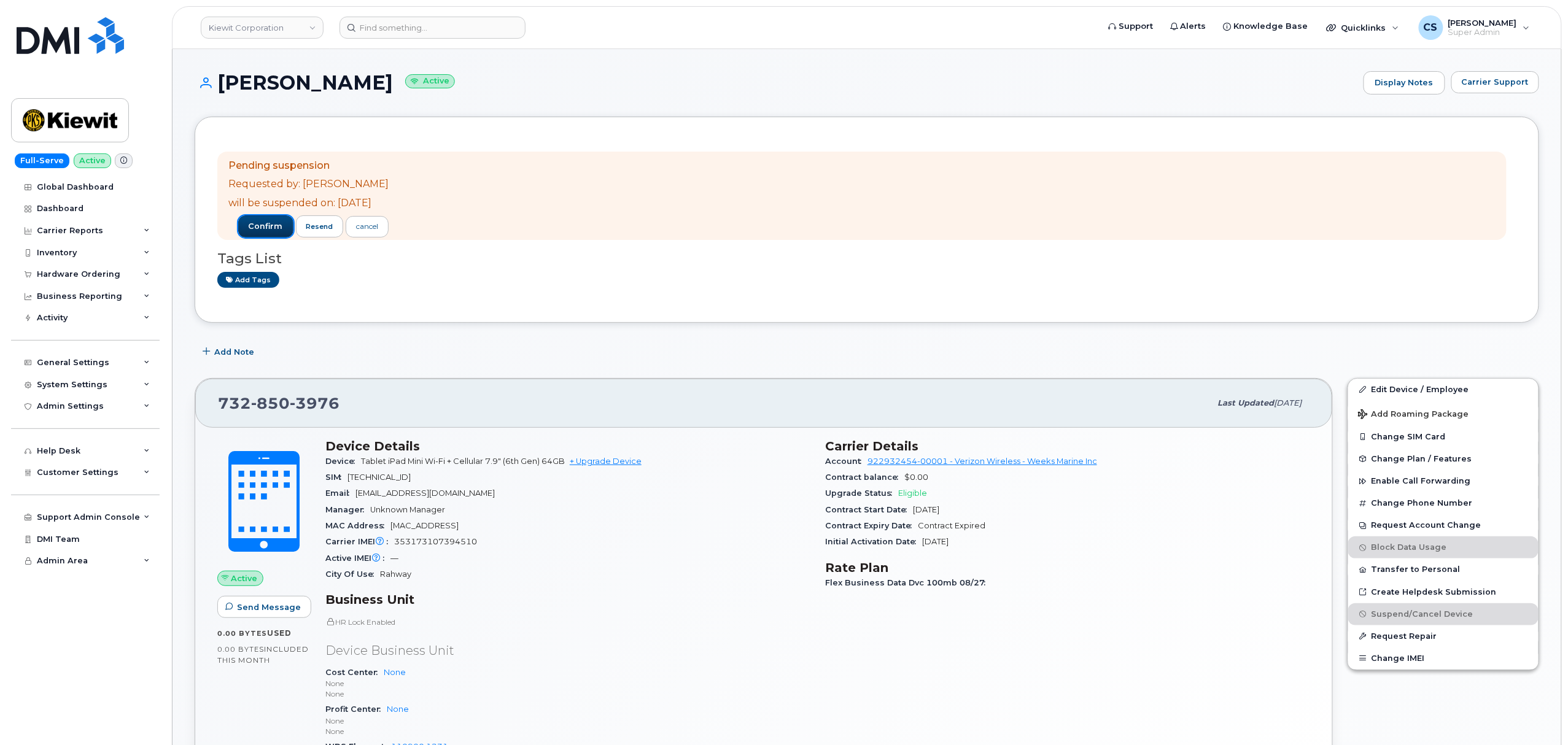
click at [266, 226] on span "confirm" at bounding box center [266, 226] width 35 height 11
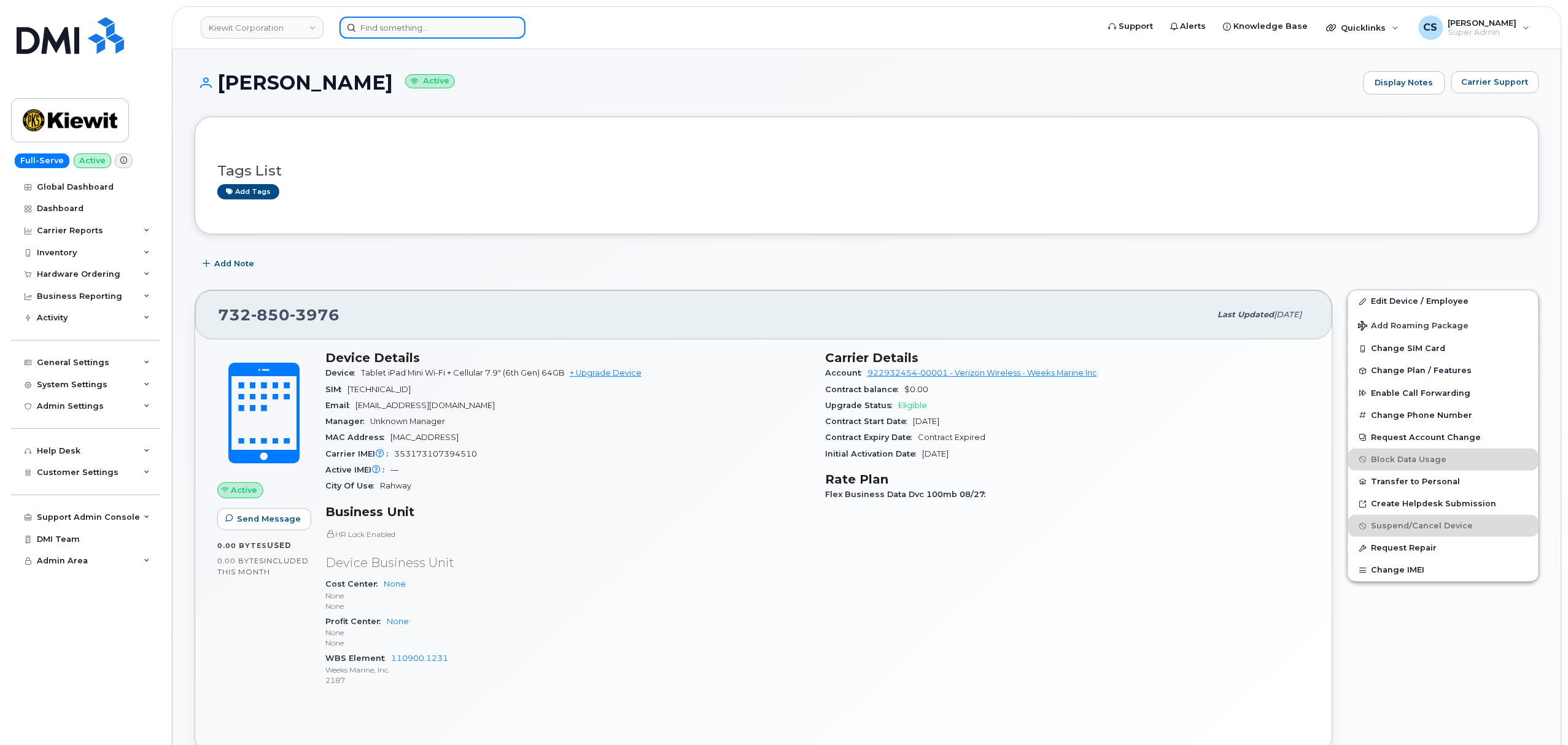
click at [423, 25] on input at bounding box center [432, 27] width 186 height 22
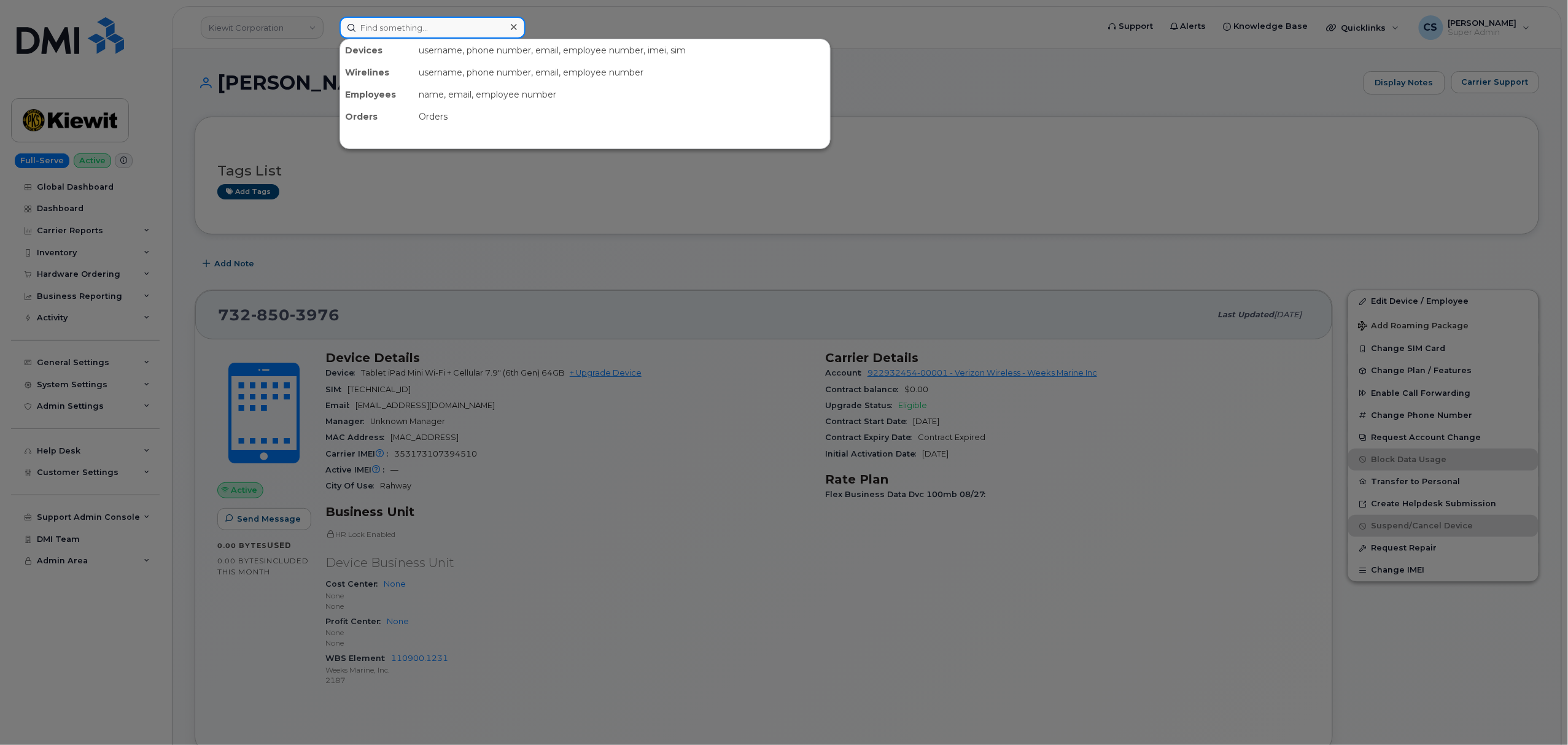
paste input "301174"
type input "301174"
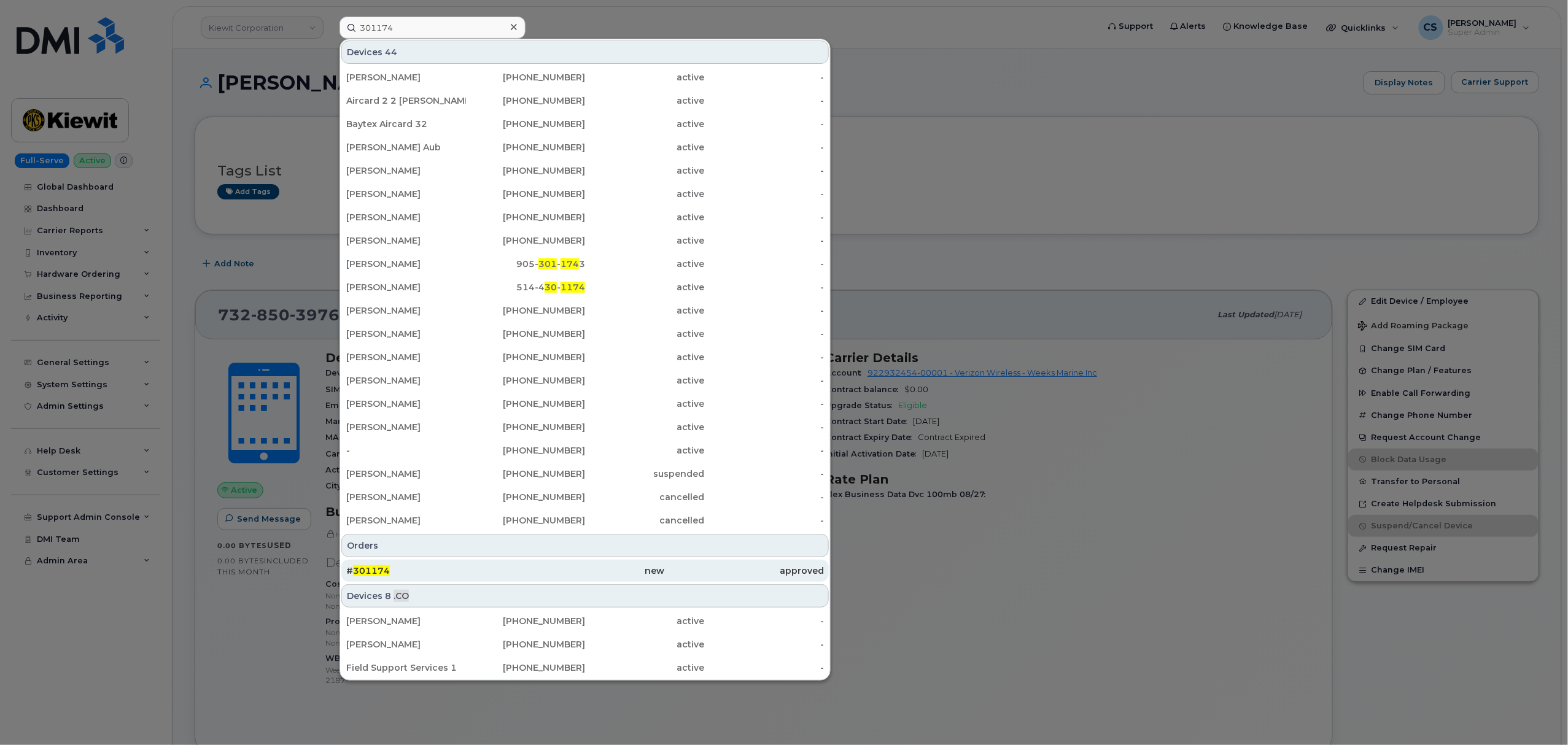
click at [373, 568] on span "301174" at bounding box center [371, 570] width 37 height 11
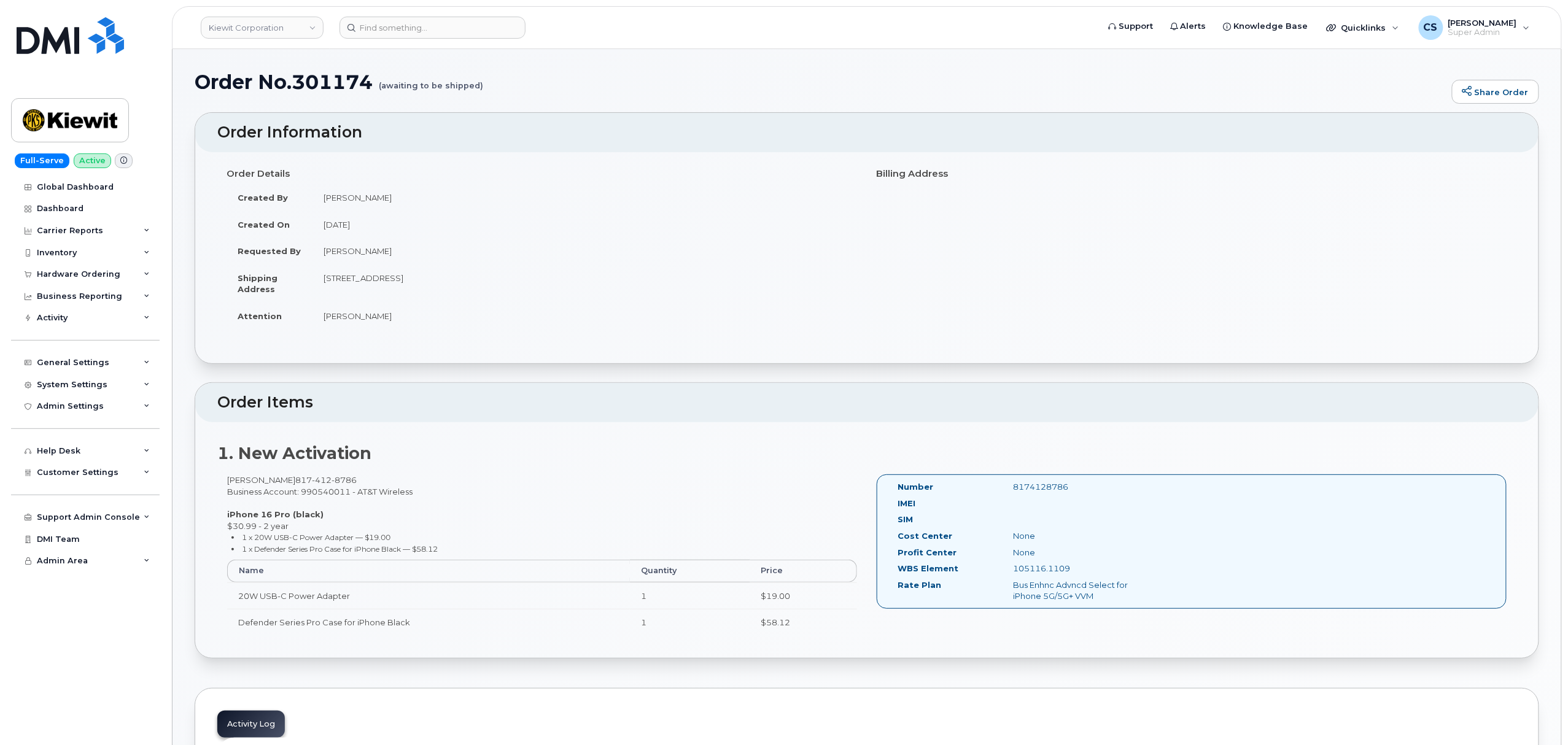
click at [330, 77] on h1 "Order No.301174 (awaiting to be shipped)" at bounding box center [820, 82] width 1251 height 22
click at [329, 77] on h1 "Order No.301174 (awaiting to be shipped)" at bounding box center [820, 82] width 1251 height 22
copy h1 "301174"
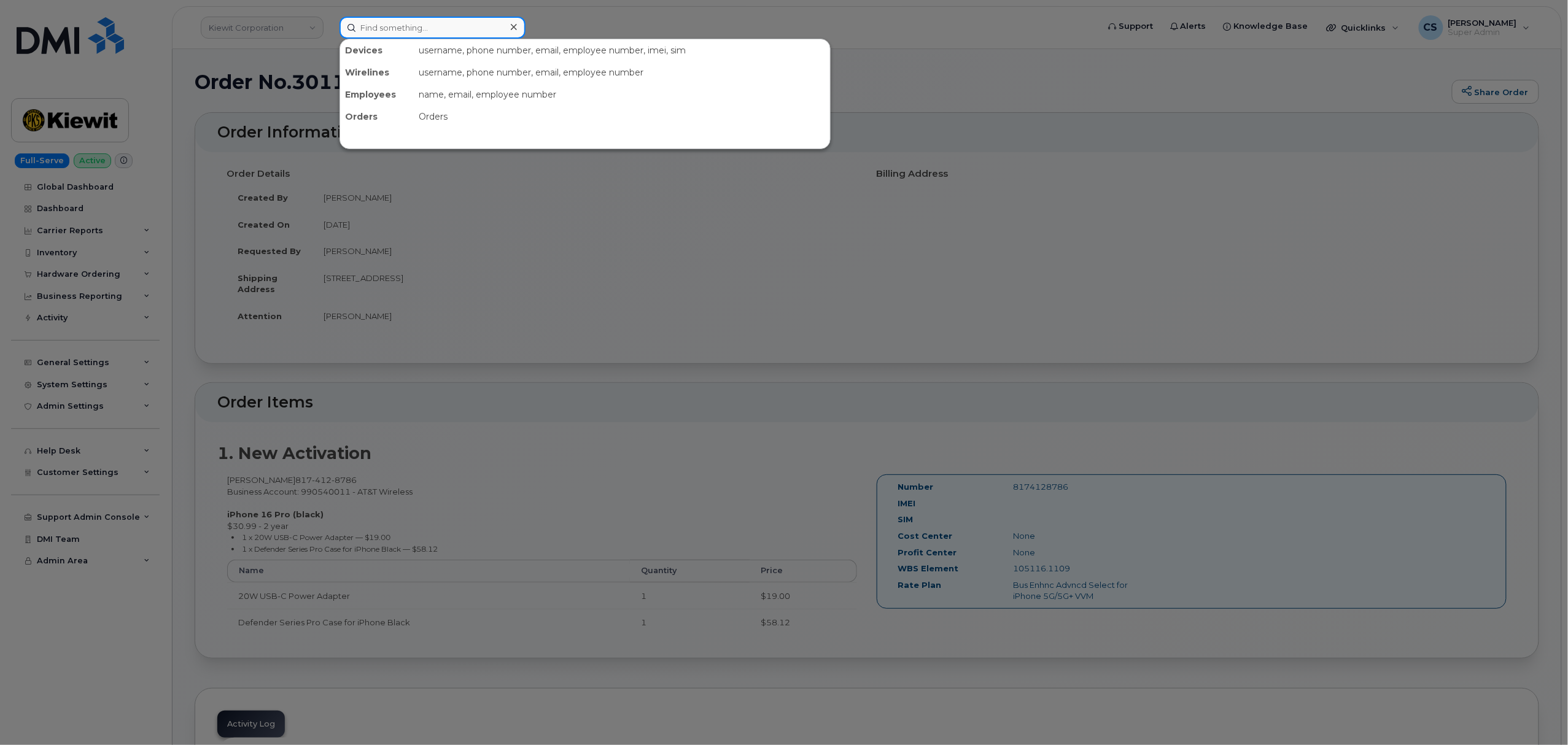
click at [423, 30] on input at bounding box center [432, 27] width 186 height 22
paste input "301234"
type input "301234"
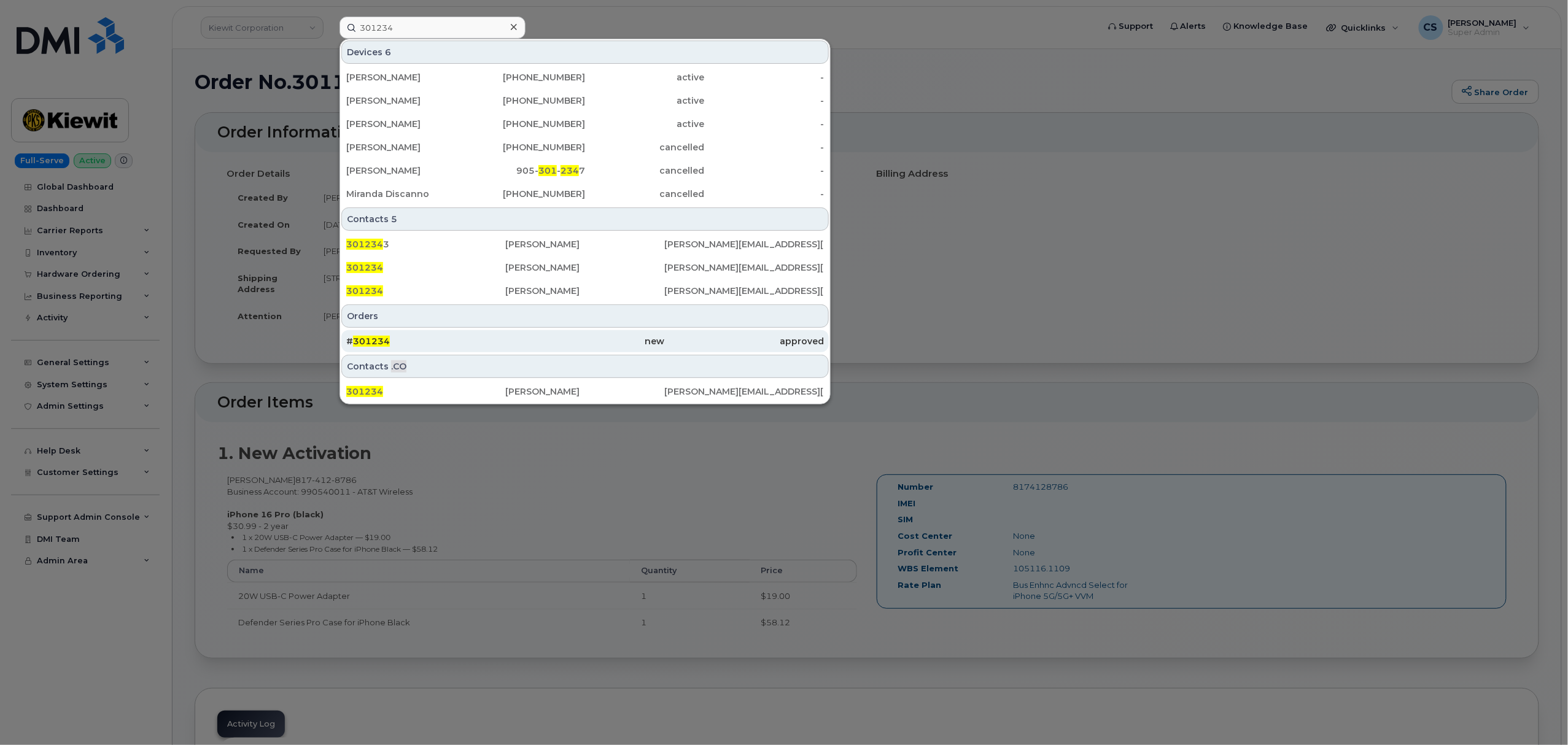
click at [361, 340] on span "301234" at bounding box center [371, 341] width 37 height 11
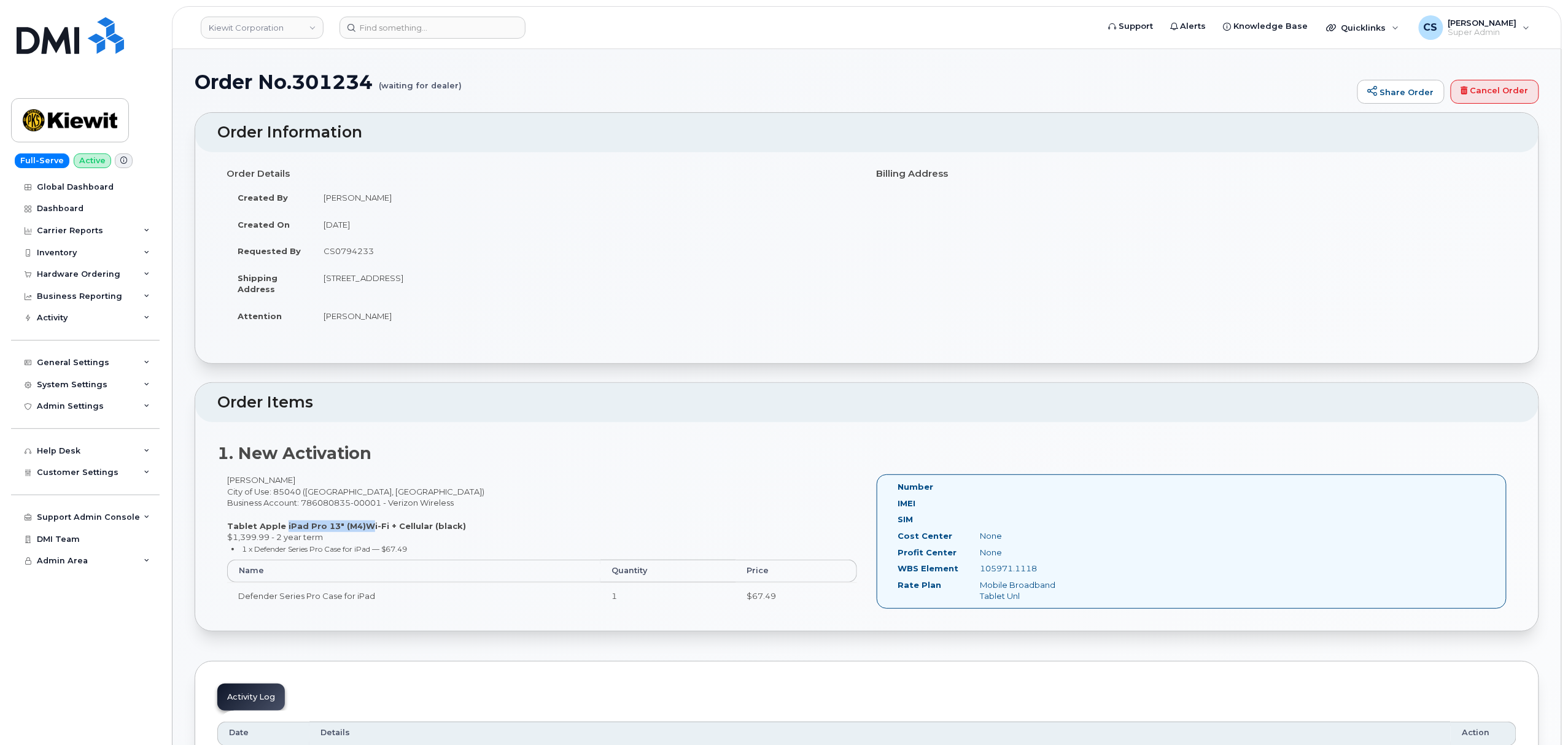
drag, startPoint x: 280, startPoint y: 526, endPoint x: 359, endPoint y: 527, distance: 79.0
click at [359, 527] on strong "Tablet Apple iPad Pro 13" (M4)Wi-Fi + Cellular (black)" at bounding box center [346, 526] width 239 height 10
copy strong "iPad Pro 13" (M4)"
click at [283, 492] on div "Braxton Bates City of Use: 85040 (Phoenix, AZ) Business Account: 786080835-0000…" at bounding box center [542, 547] width 650 height 145
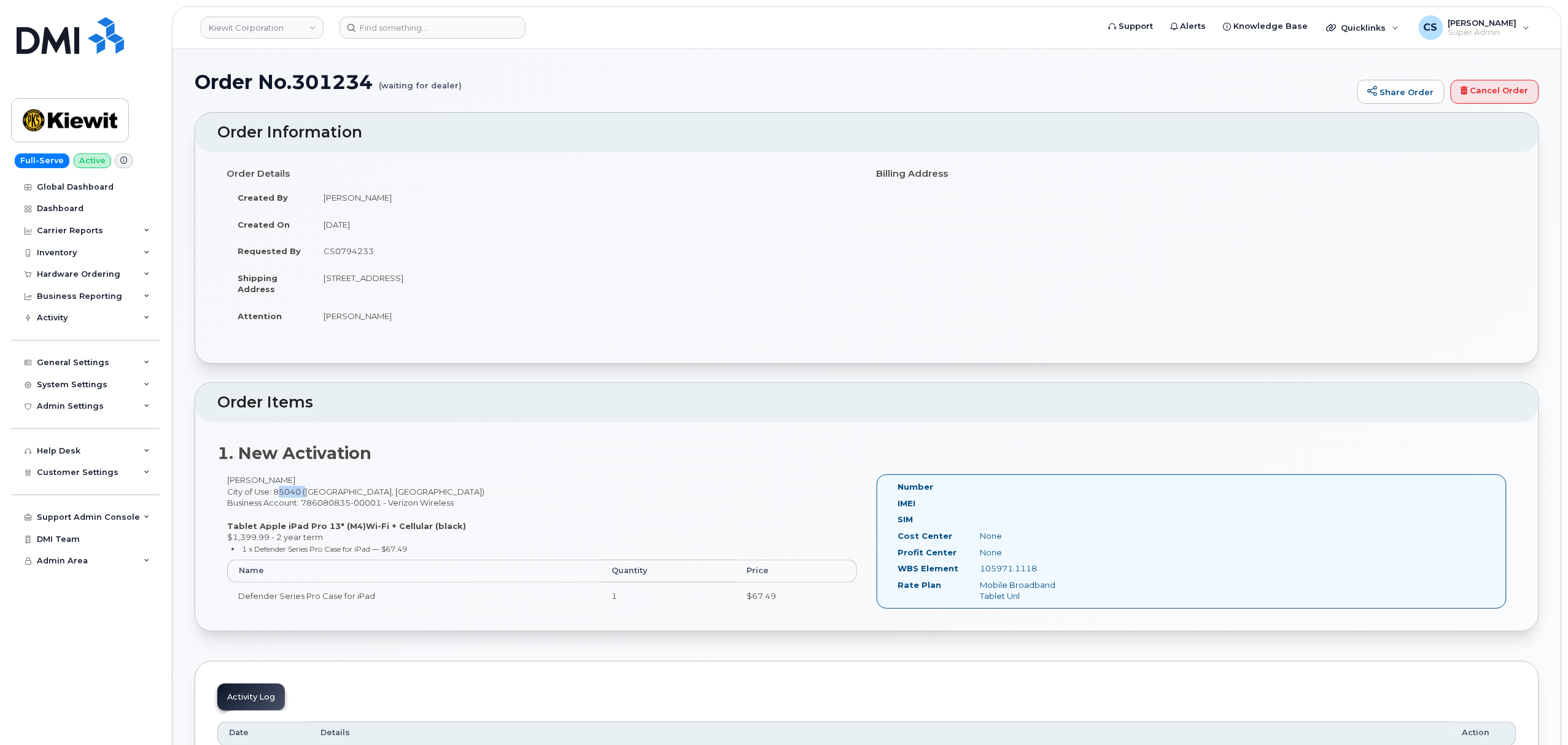
click at [283, 492] on div "Braxton Bates City of Use: 85040 (Phoenix, AZ) Business Account: 786080835-0000…" at bounding box center [542, 547] width 650 height 145
copy div "85040"
click at [234, 478] on div "Braxton Bates City of Use: 85040 (Phoenix, AZ) Business Account: 786080835-0000…" at bounding box center [542, 547] width 650 height 145
copy div "Braxton"
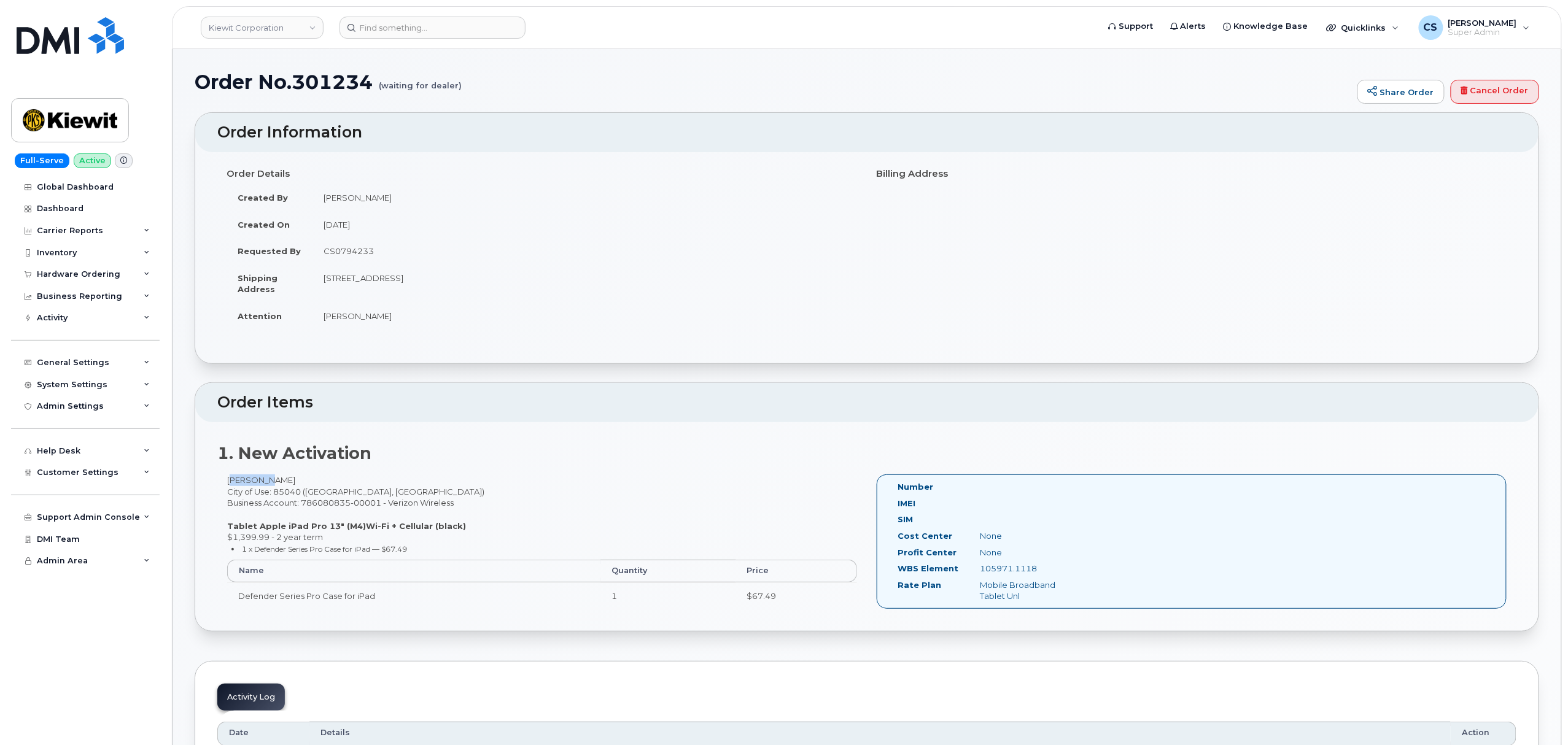
drag, startPoint x: 1040, startPoint y: 571, endPoint x: 978, endPoint y: 570, distance: 62.0
click at [978, 570] on div "105971.1118" at bounding box center [1029, 569] width 116 height 12
copy div "105971.1118"
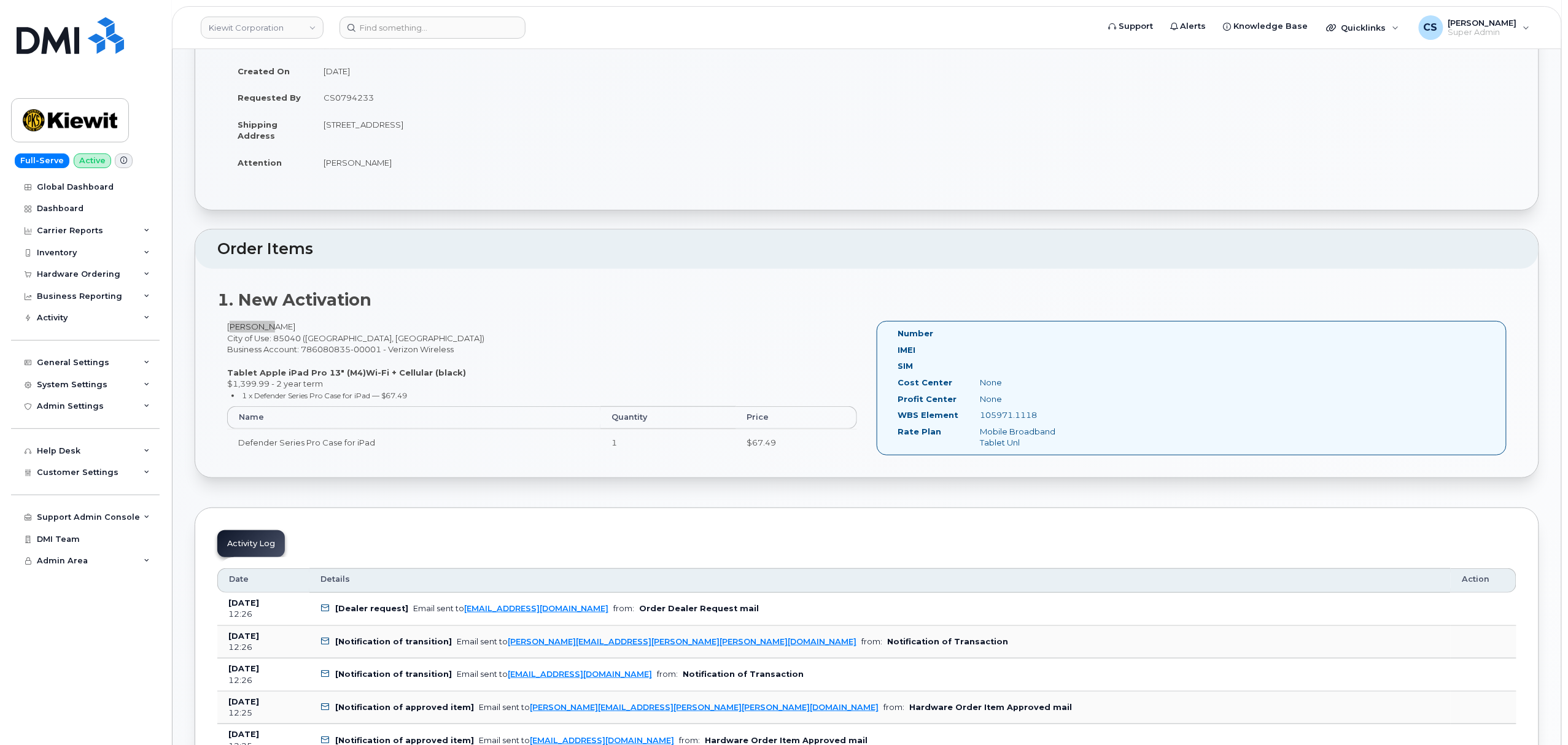
scroll to position [163, 0]
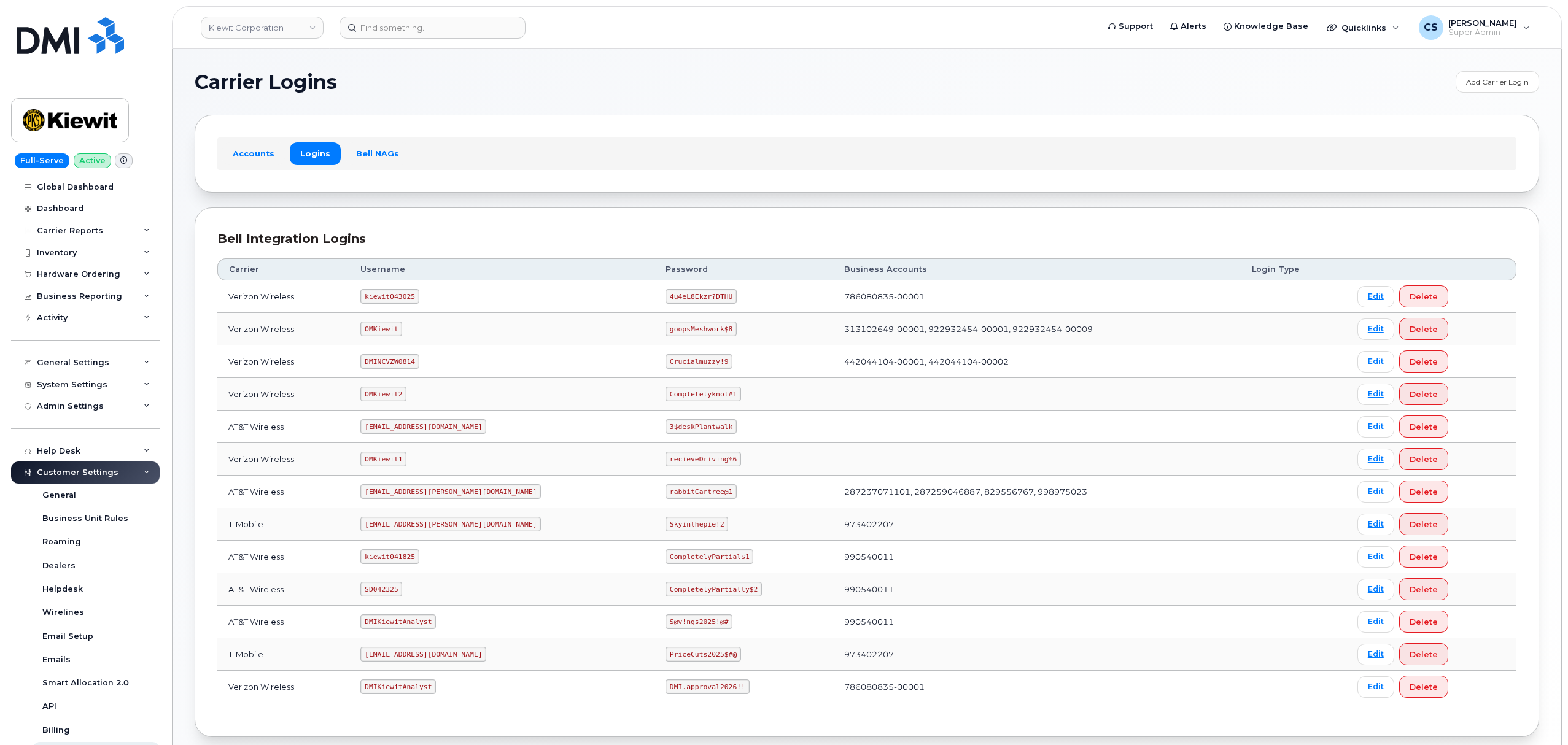
scroll to position [67, 0]
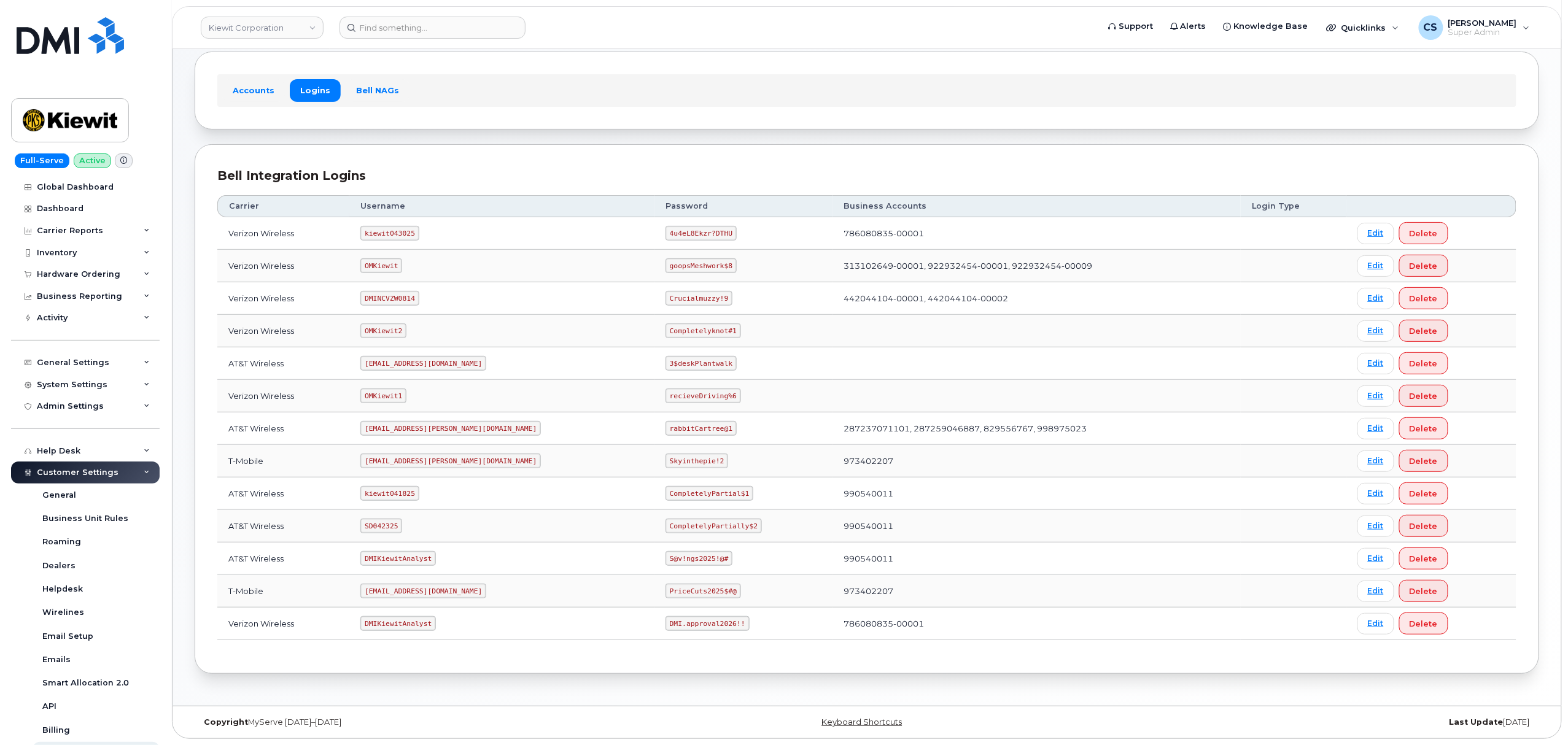
click at [404, 227] on code "kiewit043025" at bounding box center [390, 233] width 59 height 14
copy code "kiewit043025"
click at [666, 232] on code "4u4eL8Ekzr?DTHU" at bounding box center [701, 233] width 72 height 14
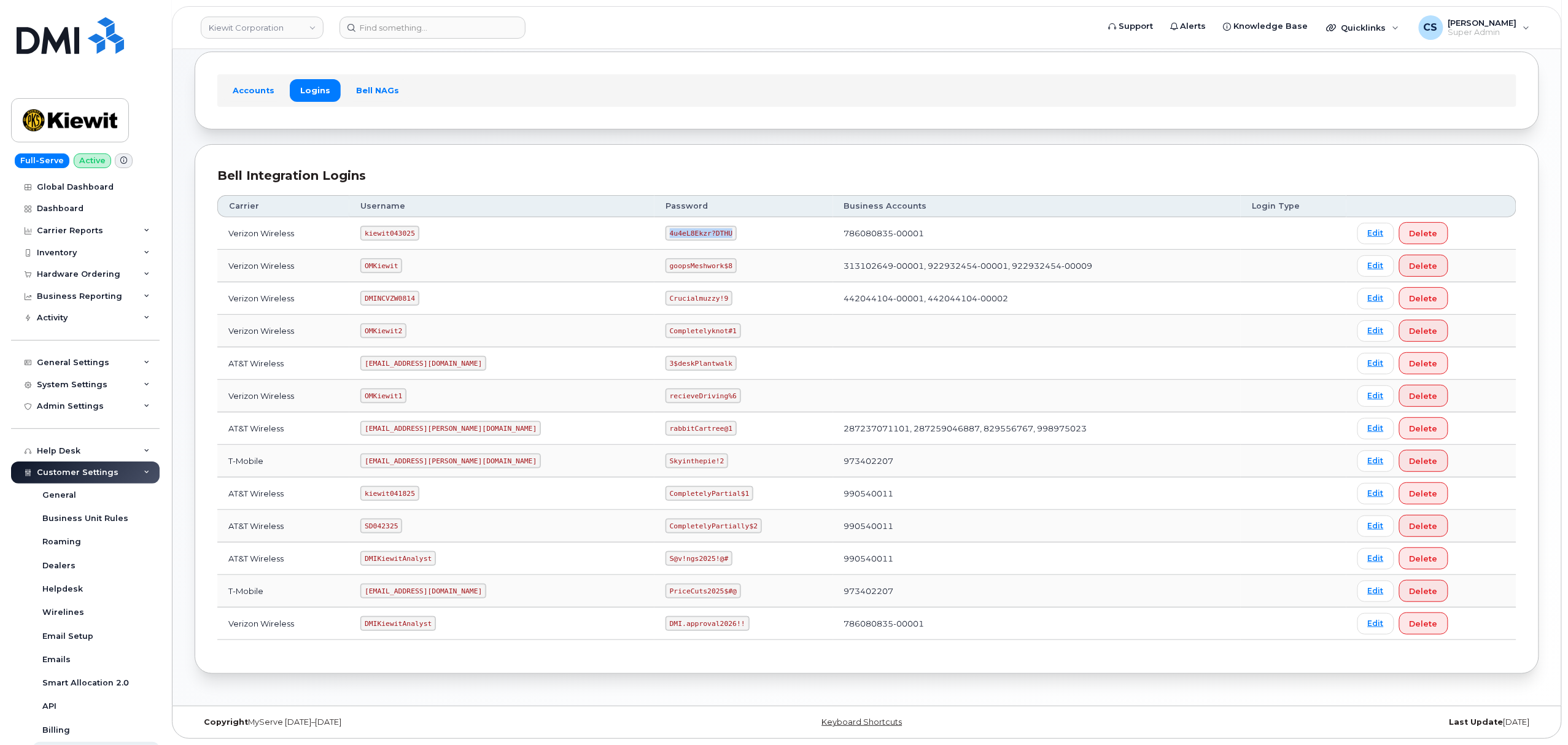
drag, startPoint x: 670, startPoint y: 229, endPoint x: 588, endPoint y: 223, distance: 82.2
click at [588, 223] on tr "Verizon Wireless kiewit043025 4u4eL8Ekzr?DTHU 786080835-00001 Edit Delete" at bounding box center [867, 233] width 1299 height 33
copy tr "4u4eL8Ekzr?DTHU"
click at [394, 231] on code "kiewit043025" at bounding box center [390, 233] width 59 height 14
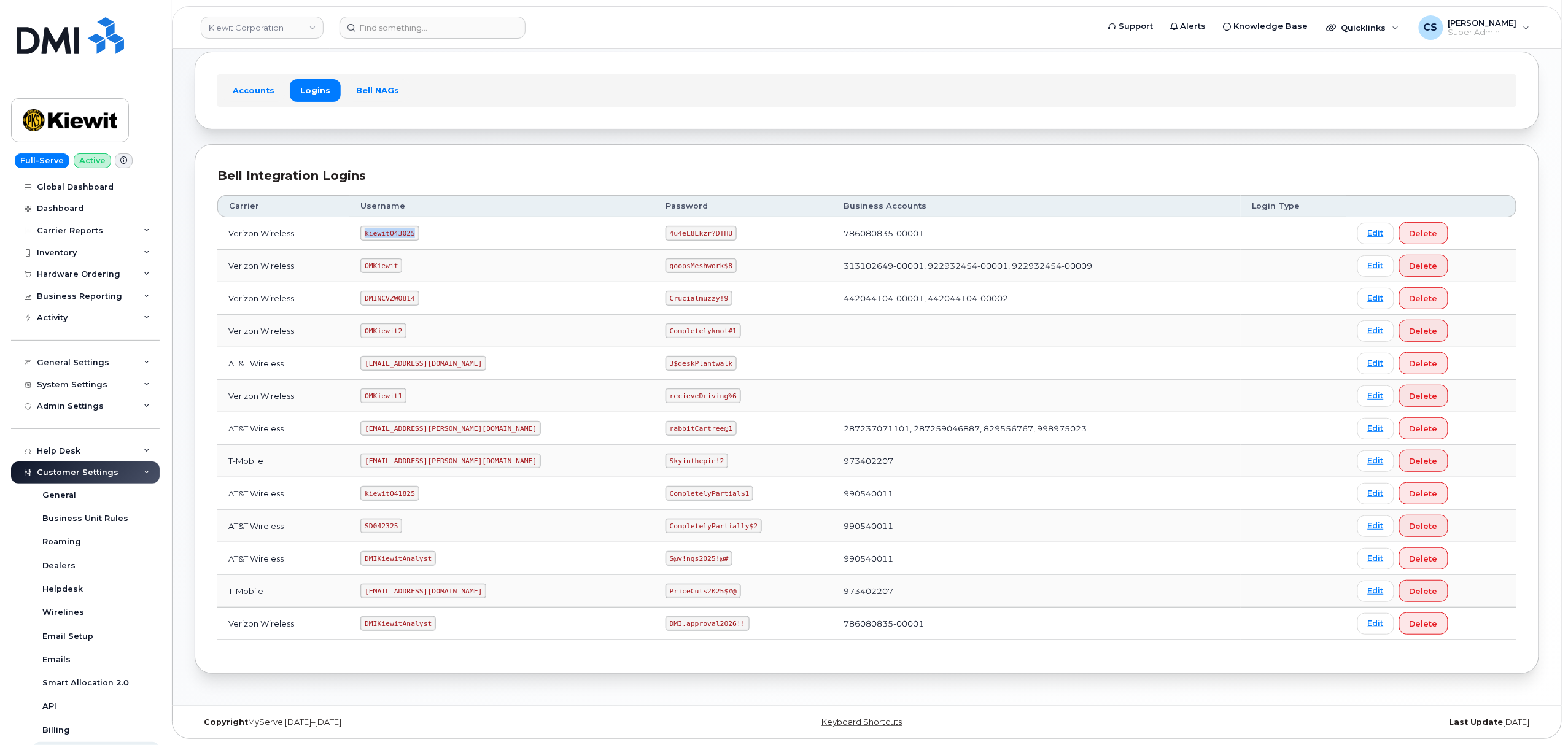
copy code "kiewit043025"
click at [666, 232] on code "4u4eL8Ekzr?DTHU" at bounding box center [701, 233] width 72 height 14
drag, startPoint x: 673, startPoint y: 228, endPoint x: 607, endPoint y: 226, distance: 66.0
click at [654, 226] on td "4u4eL8Ekzr?DTHU" at bounding box center [743, 233] width 179 height 33
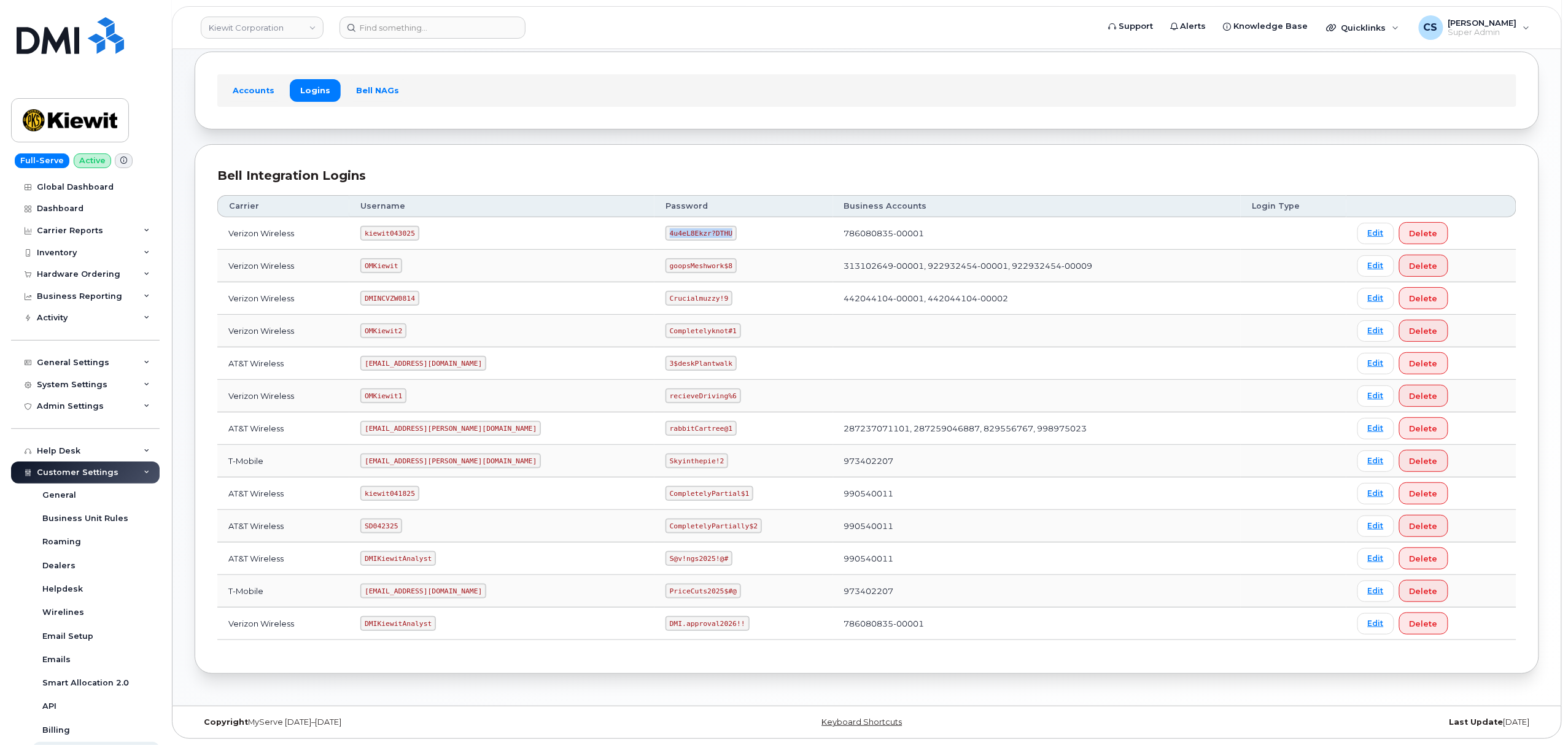
copy code "4u4eL8Ekzr?DTHU"
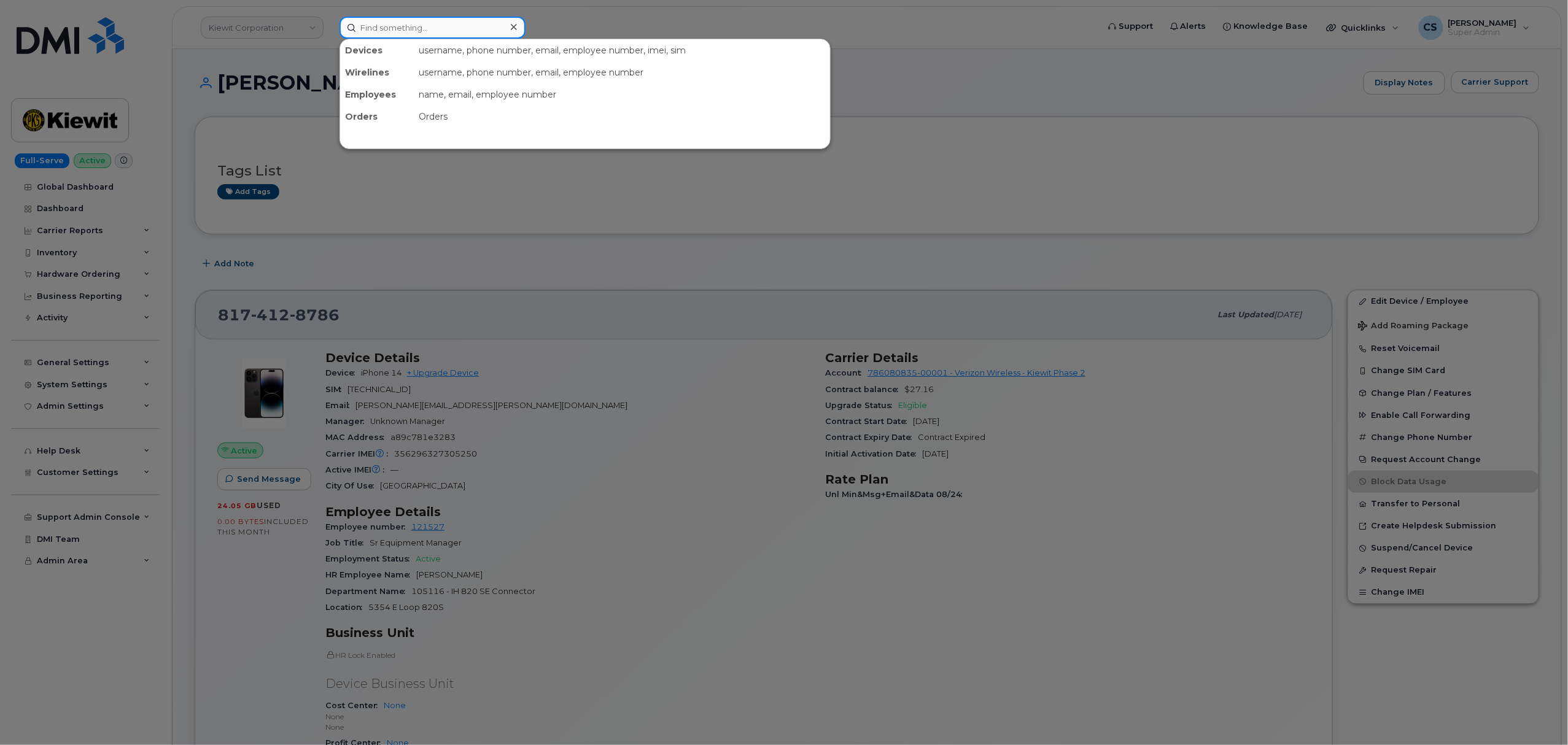
click at [416, 26] on input at bounding box center [432, 27] width 186 height 22
paste input "301174"
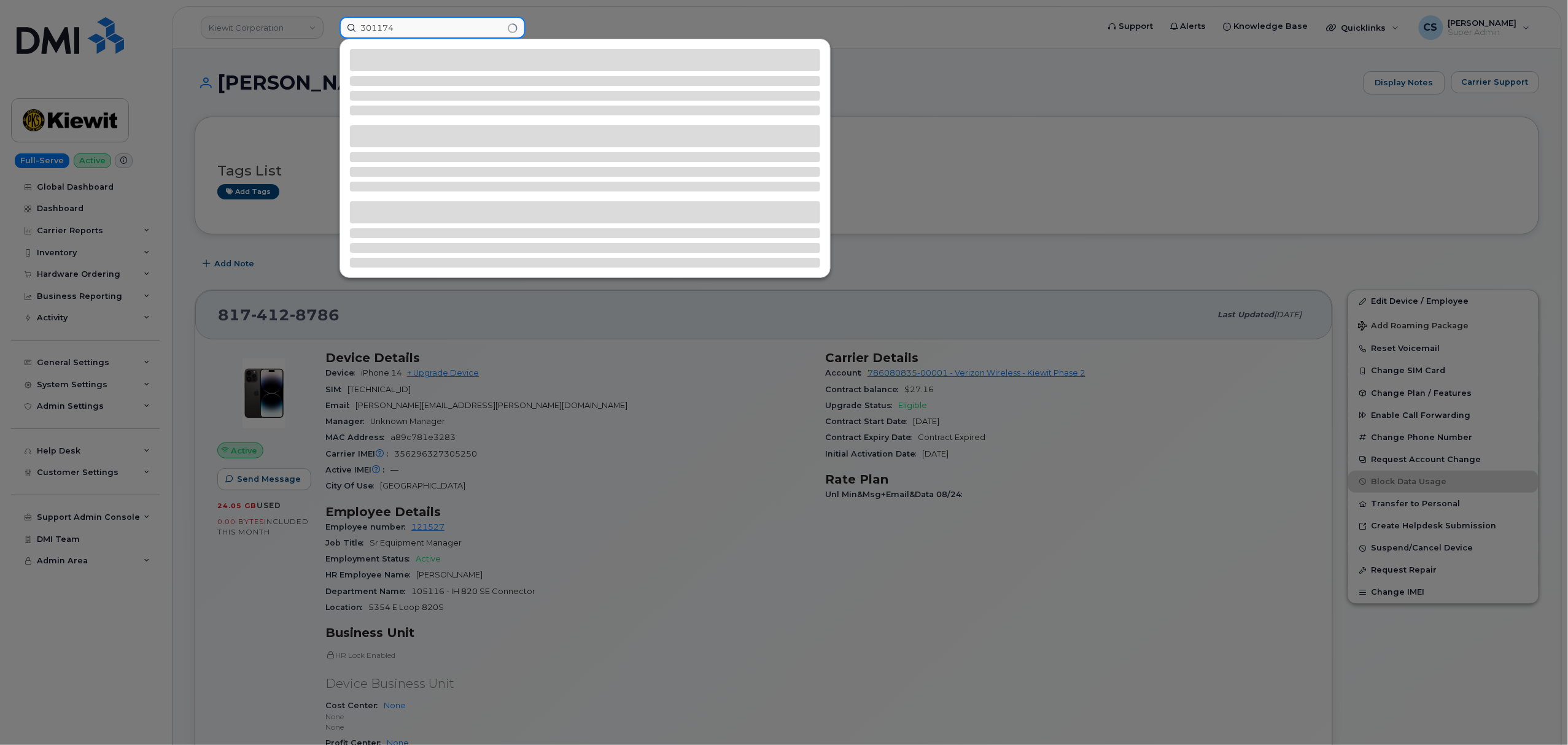
type input "301174"
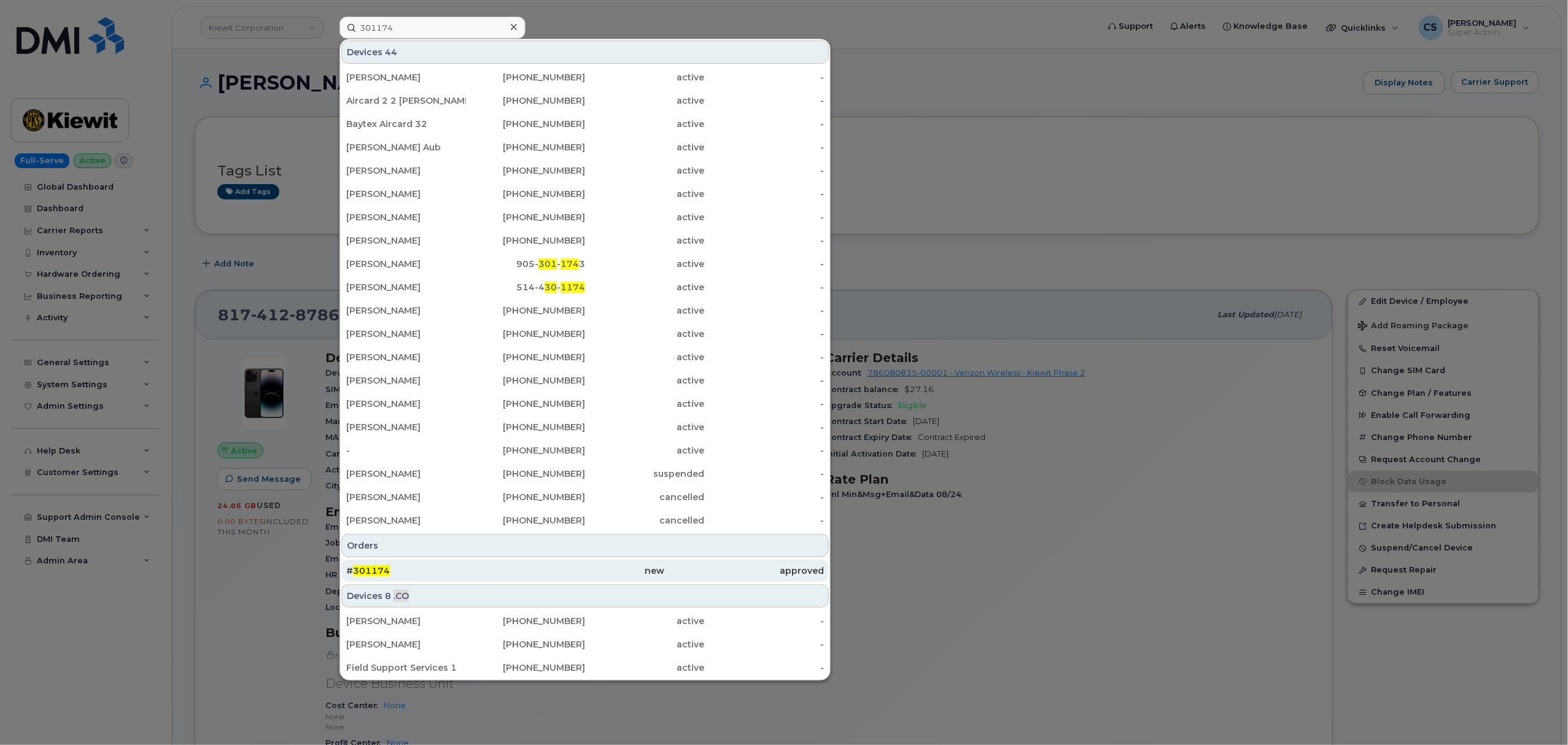
click at [372, 573] on span "301174" at bounding box center [371, 570] width 37 height 11
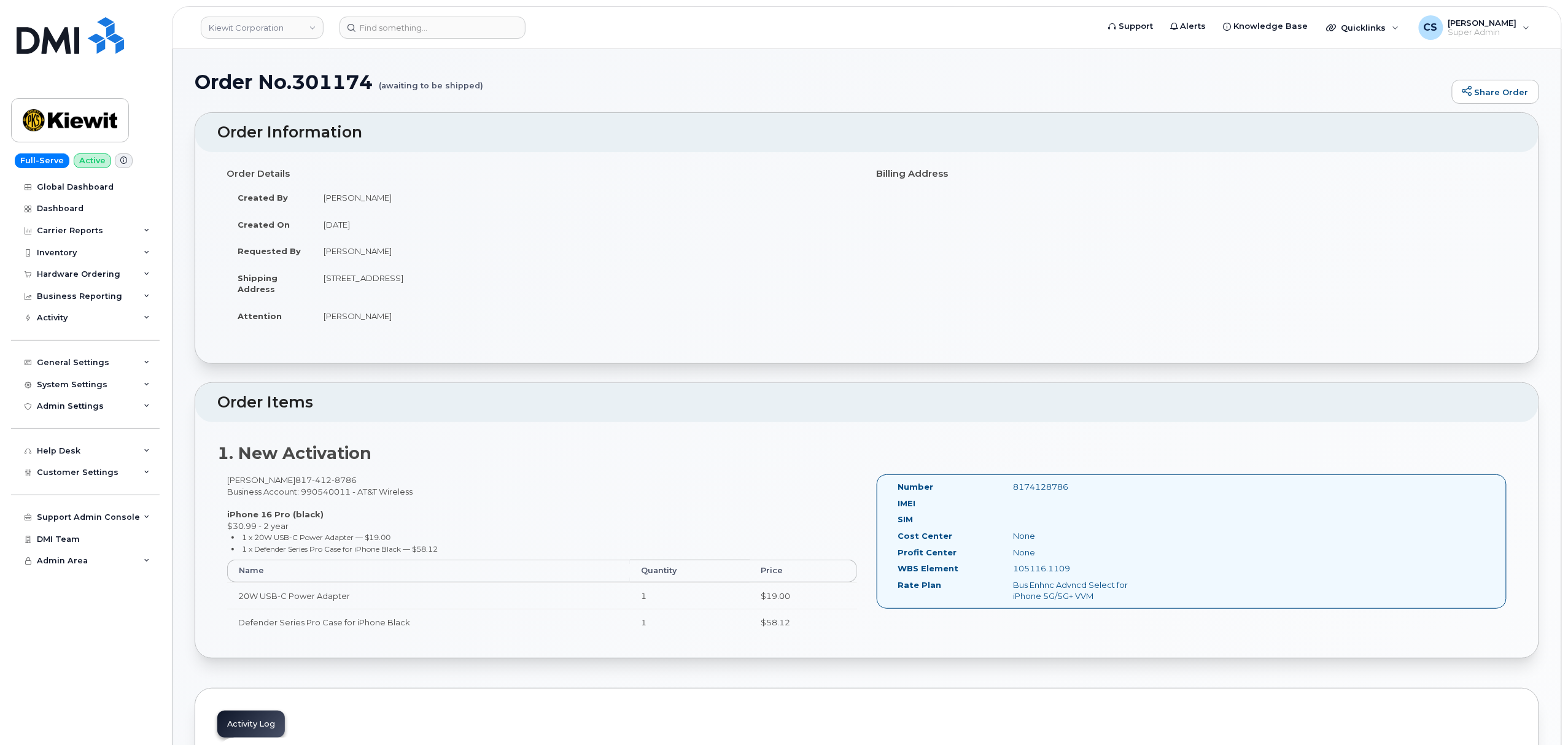
click at [325, 81] on h1 "Order No.301174 (awaiting to be shipped)" at bounding box center [820, 82] width 1251 height 22
click at [323, 81] on h1 "Order No.301174 (awaiting to be shipped)" at bounding box center [820, 82] width 1251 height 22
copy h1 "301174"
